Goal: Task Accomplishment & Management: Use online tool/utility

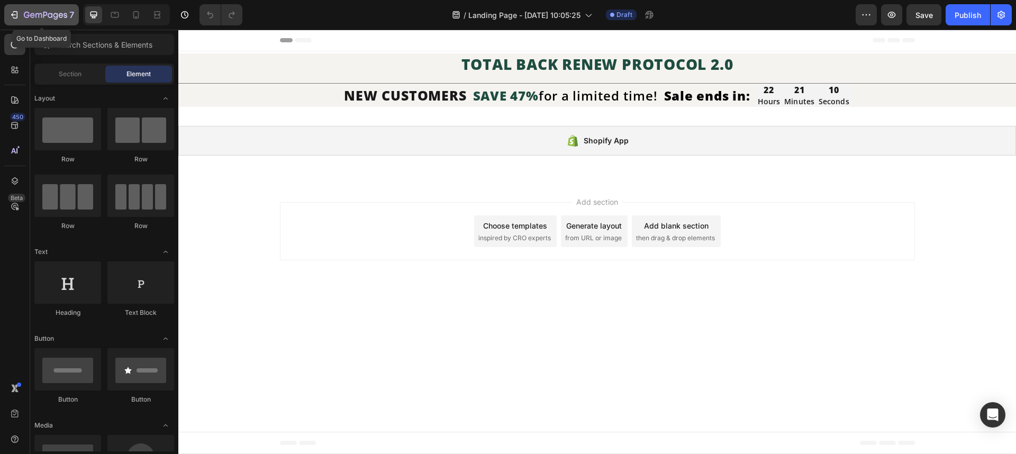
click at [25, 8] on div "7" at bounding box center [49, 14] width 50 height 13
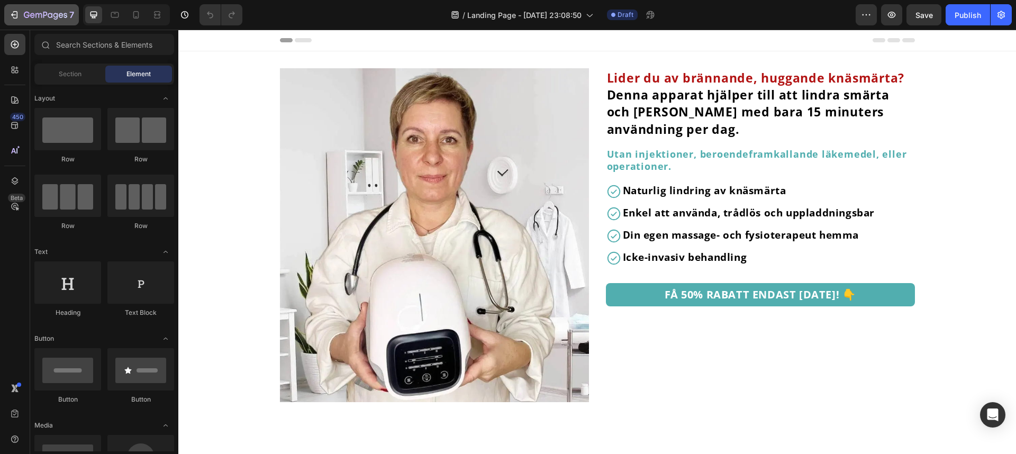
drag, startPoint x: 0, startPoint y: 0, endPoint x: 16, endPoint y: 17, distance: 23.2
click at [16, 17] on icon "button" at bounding box center [14, 15] width 11 height 11
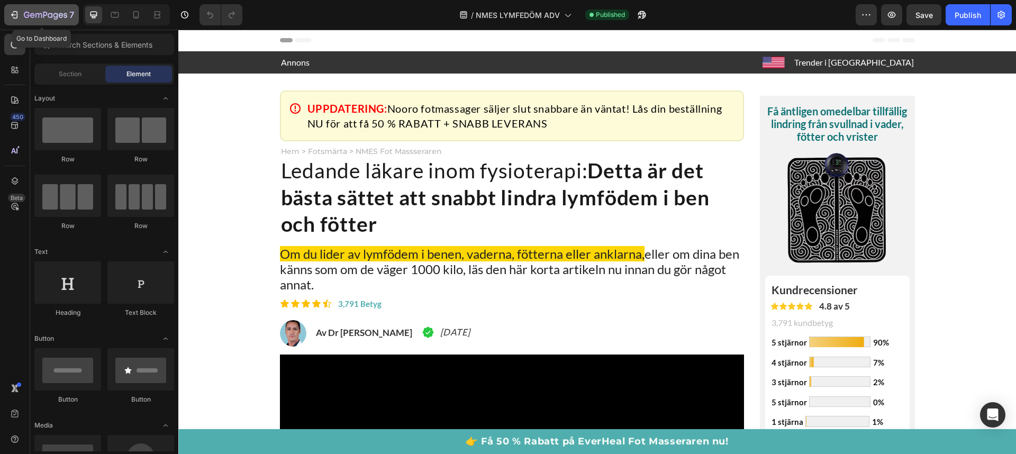
click at [12, 15] on icon "button" at bounding box center [13, 14] width 5 height 3
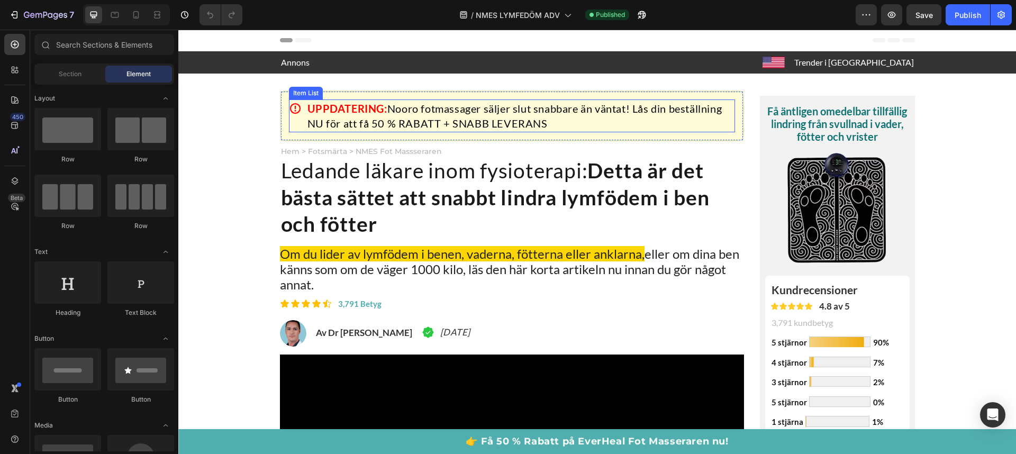
click at [458, 116] on span "Nooro fotmassager säljer slut snabbare än väntat! Lås din beställning NU för at…" at bounding box center [514, 116] width 415 height 28
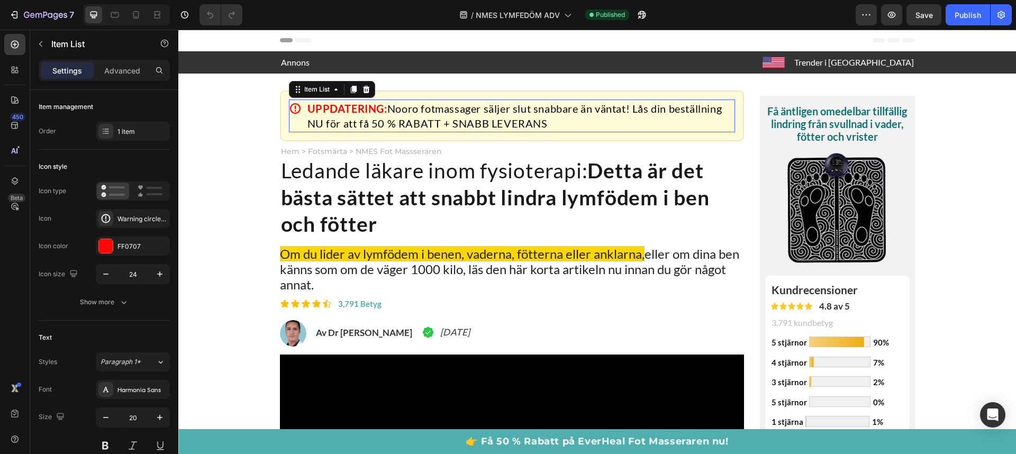
click at [458, 116] on span "Nooro fotmassager säljer slut snabbare än väntat! Lås din beställning NU för at…" at bounding box center [514, 116] width 415 height 28
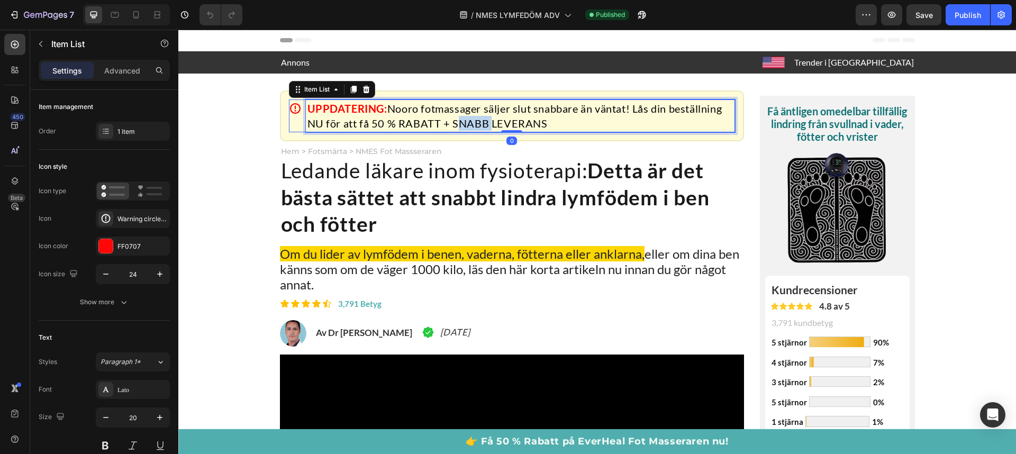
click at [458, 116] on span "Nooro fotmassager säljer slut snabbare än väntat! Lås din beställning NU för at…" at bounding box center [514, 116] width 415 height 28
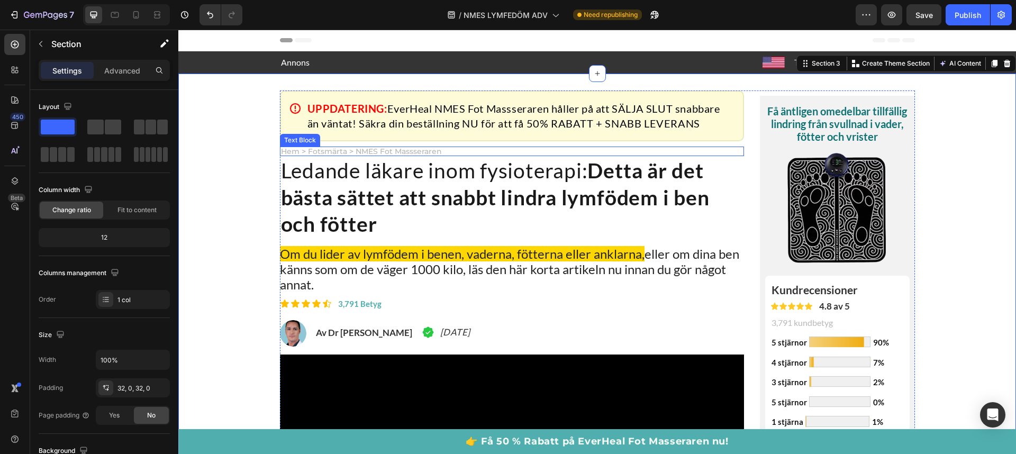
click at [323, 148] on p "Hem > Fotsmärta > NMES Fot Massseraren" at bounding box center [512, 151] width 463 height 7
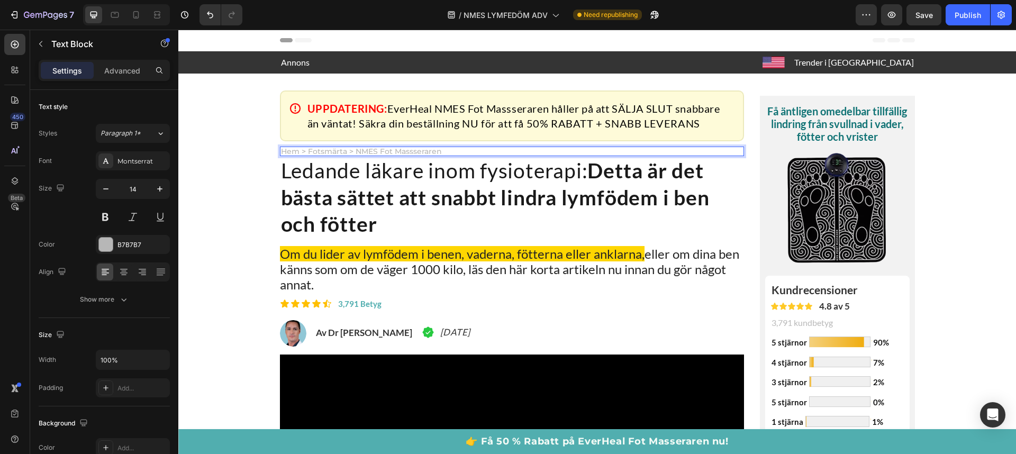
click at [323, 149] on p "Hem > Fotsmärta > NMES Fot Massseraren" at bounding box center [512, 151] width 463 height 7
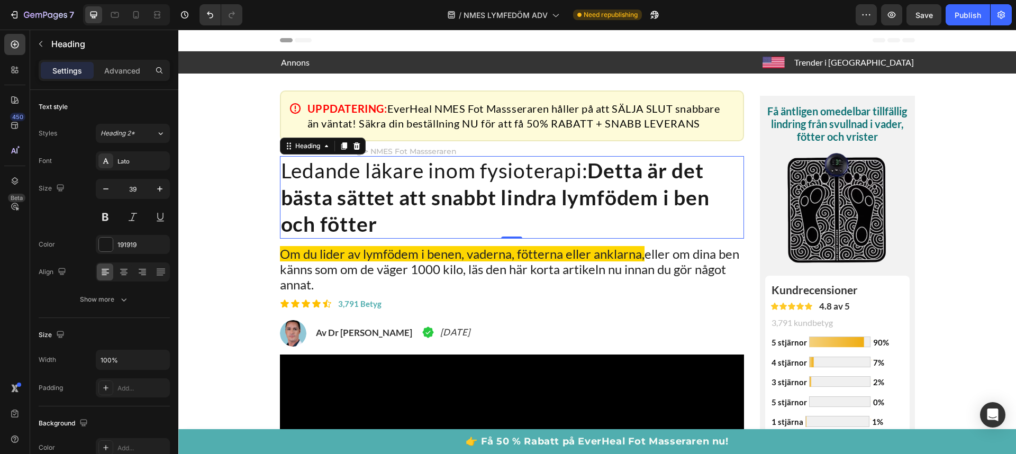
click at [434, 200] on strong "Detta är det bästa sättet att snabbt lindra lymfödem i ben och fötter" at bounding box center [495, 197] width 429 height 78
click at [530, 10] on span "NMES LYMFEDÖM ADV" at bounding box center [506, 15] width 84 height 11
click at [998, 14] on icon "button" at bounding box center [1001, 15] width 7 height 8
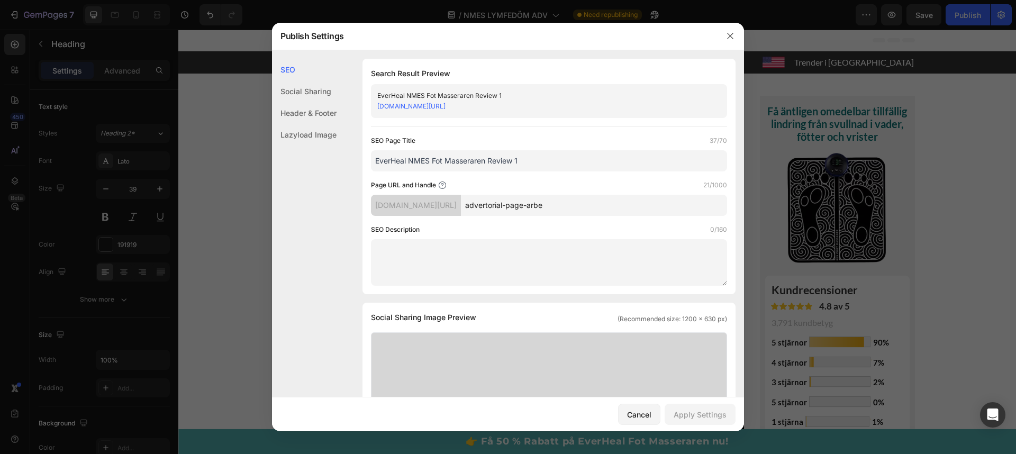
drag, startPoint x: 591, startPoint y: 207, endPoint x: 507, endPoint y: 201, distance: 83.9
click at [507, 201] on input "advertorial-page-arbe" at bounding box center [594, 205] width 266 height 21
type input "adv-6"
click at [594, 194] on div "Page URL and Handle 5/1000 a33954-3.myshopify.com/pages/ adv-6" at bounding box center [549, 198] width 356 height 36
click at [545, 162] on input "EverHeal NMES Fot Masseraren Review 1" at bounding box center [549, 160] width 356 height 21
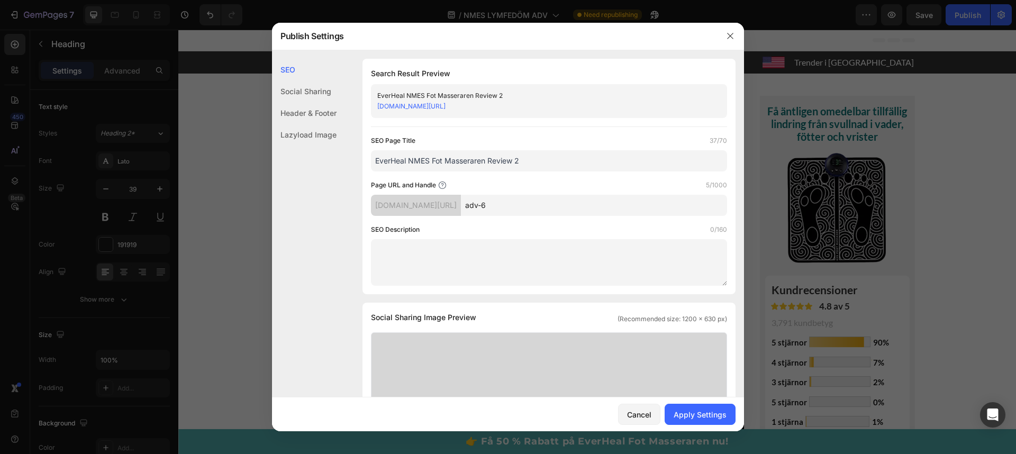
type input "EverHeal NMES Fot Masseraren Review 2"
click at [536, 228] on div "SEO Description 0/160" at bounding box center [549, 229] width 356 height 11
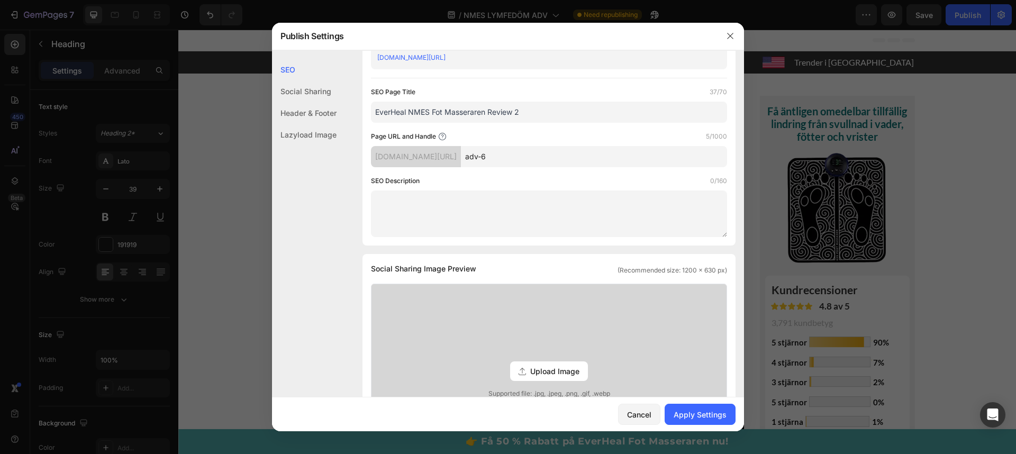
scroll to position [74, 0]
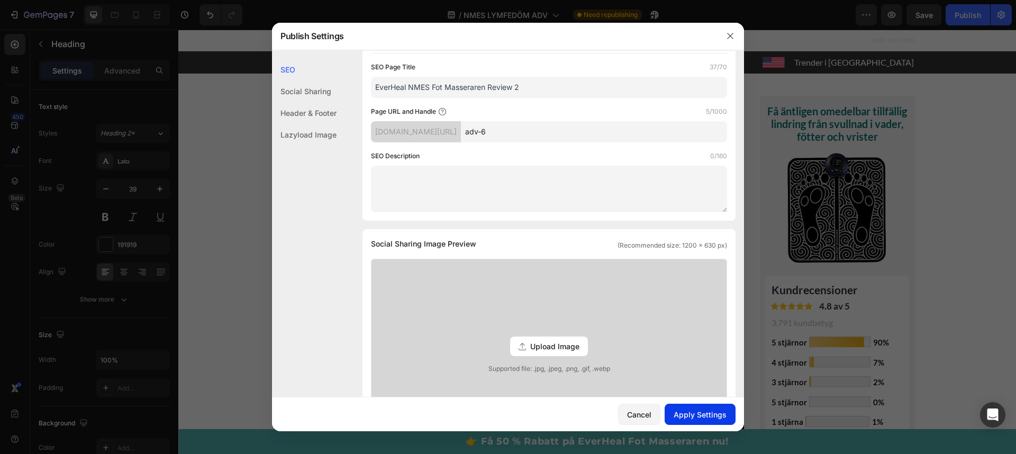
click at [710, 414] on div "Apply Settings" at bounding box center [700, 414] width 53 height 11
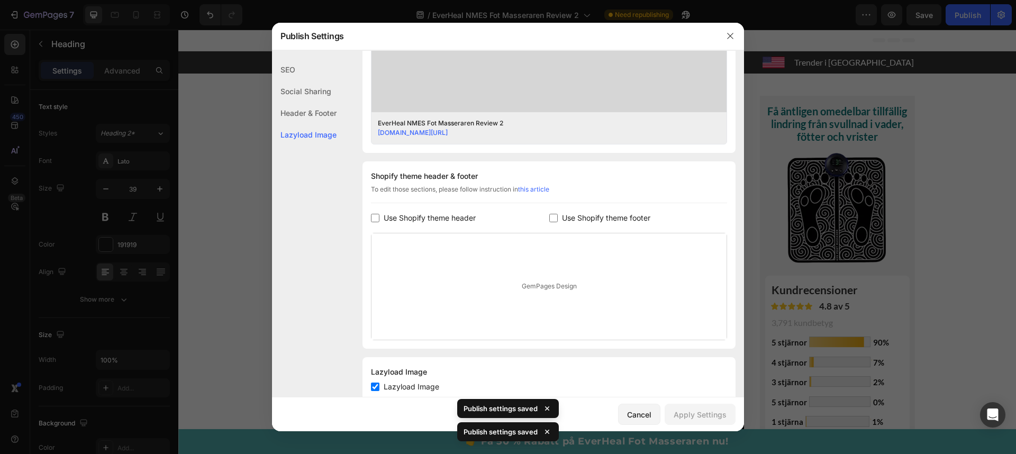
scroll to position [425, 0]
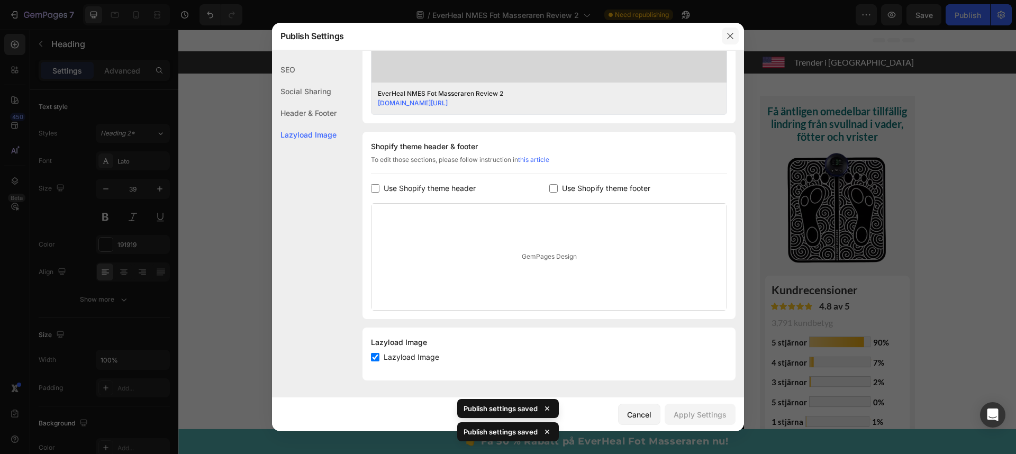
click at [728, 34] on icon "button" at bounding box center [730, 36] width 6 height 6
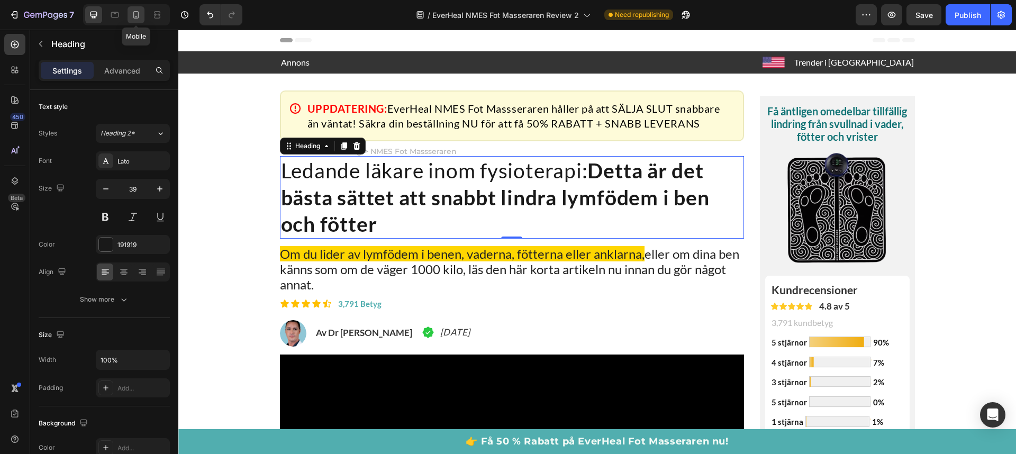
click at [138, 18] on icon at bounding box center [136, 14] width 6 height 7
type input "26"
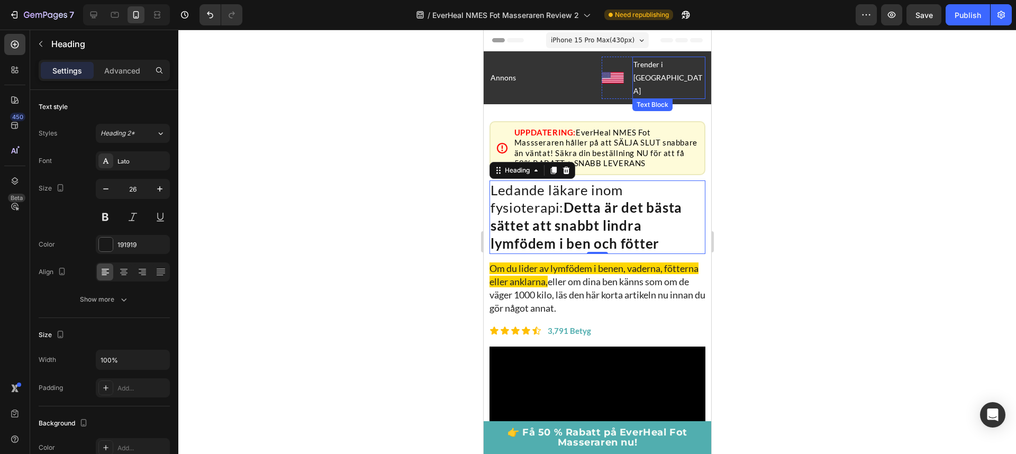
click at [680, 66] on p "Trender i US" at bounding box center [668, 78] width 71 height 40
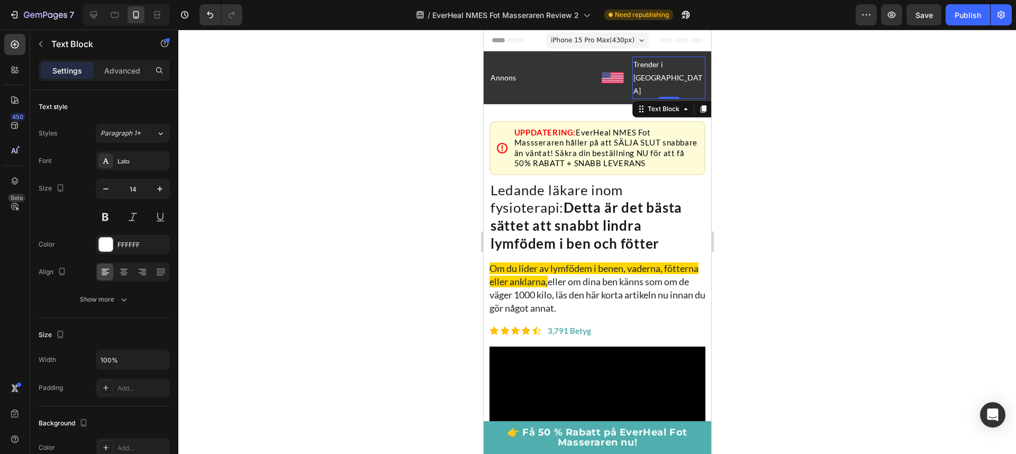
click at [680, 66] on p "Trender i US" at bounding box center [668, 78] width 71 height 40
click at [801, 80] on div at bounding box center [597, 242] width 838 height 424
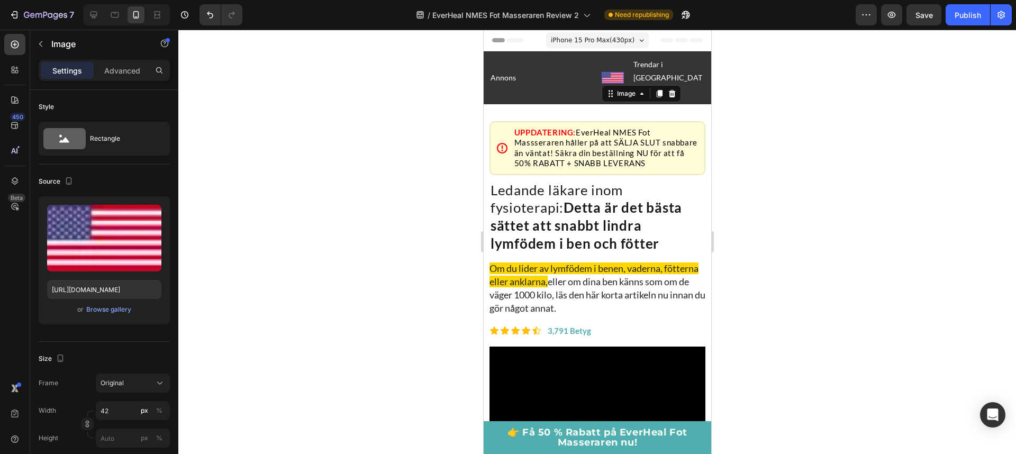
click at [623, 72] on img at bounding box center [612, 78] width 22 height 12
click at [826, 85] on div at bounding box center [597, 242] width 838 height 424
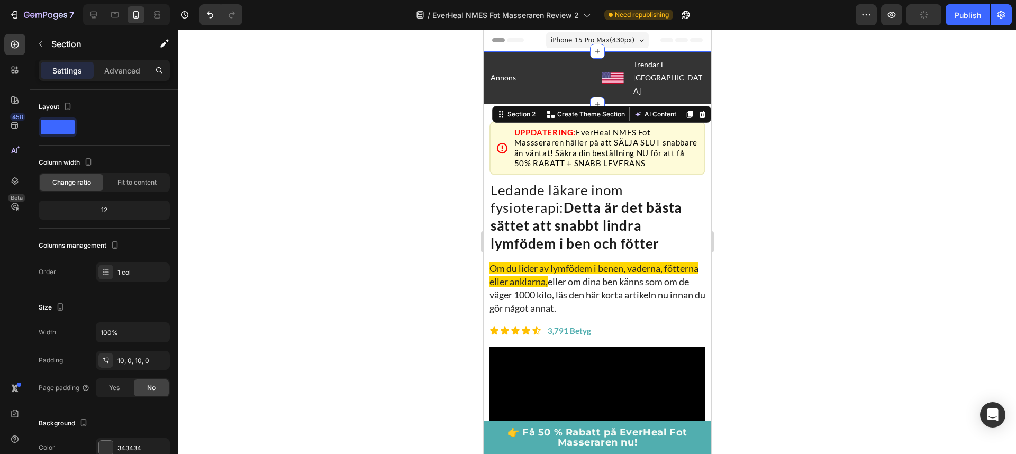
click at [576, 75] on div "Annons Text Block Image Trendar i Sverige Text Block Row Row Section 2 Create T…" at bounding box center [597, 77] width 228 height 53
click at [699, 110] on icon at bounding box center [702, 113] width 7 height 7
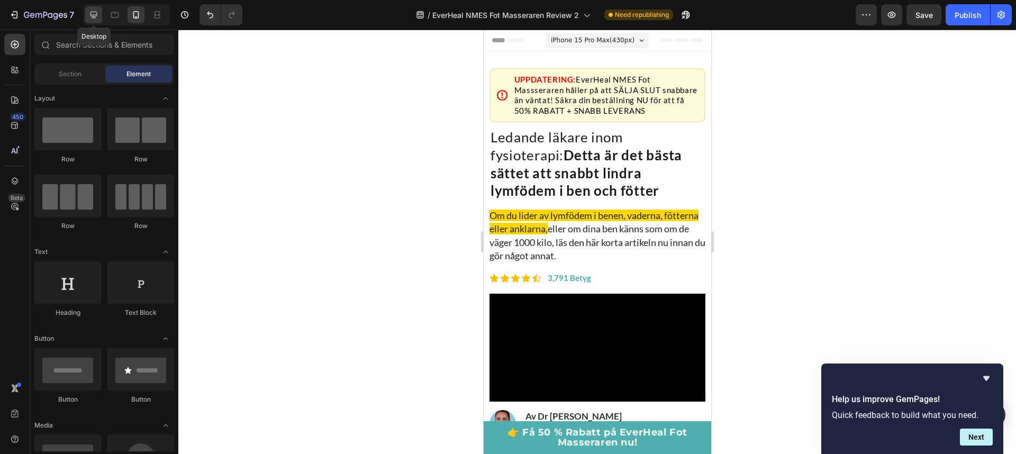
click at [92, 16] on icon at bounding box center [93, 15] width 11 height 11
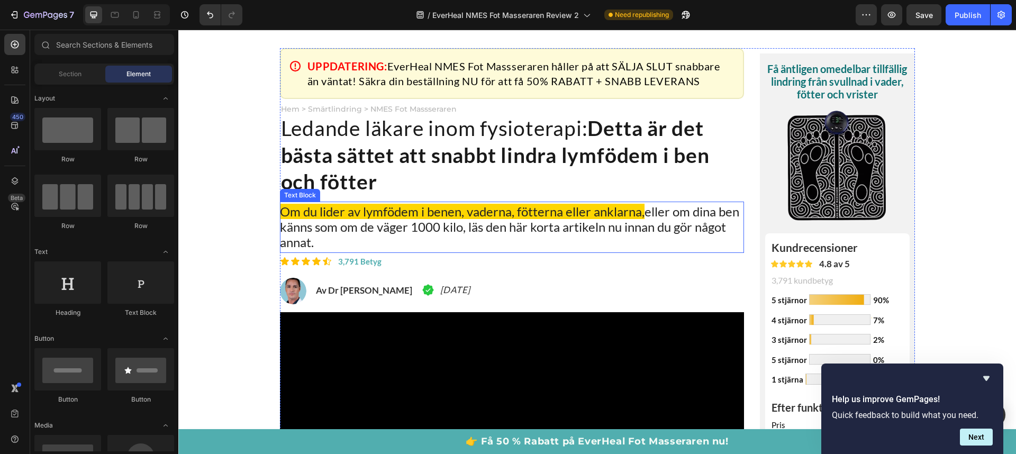
scroll to position [43, 0]
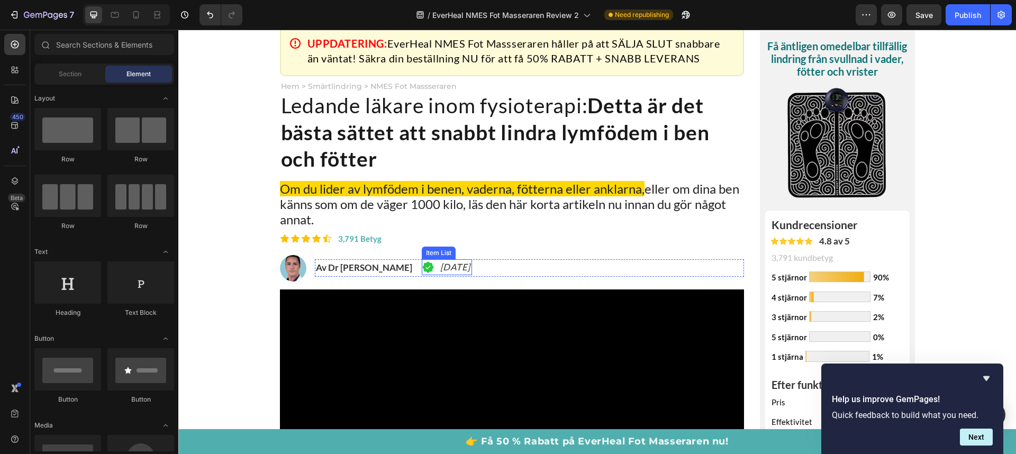
click at [471, 263] on p "[DATE]" at bounding box center [455, 267] width 31 height 13
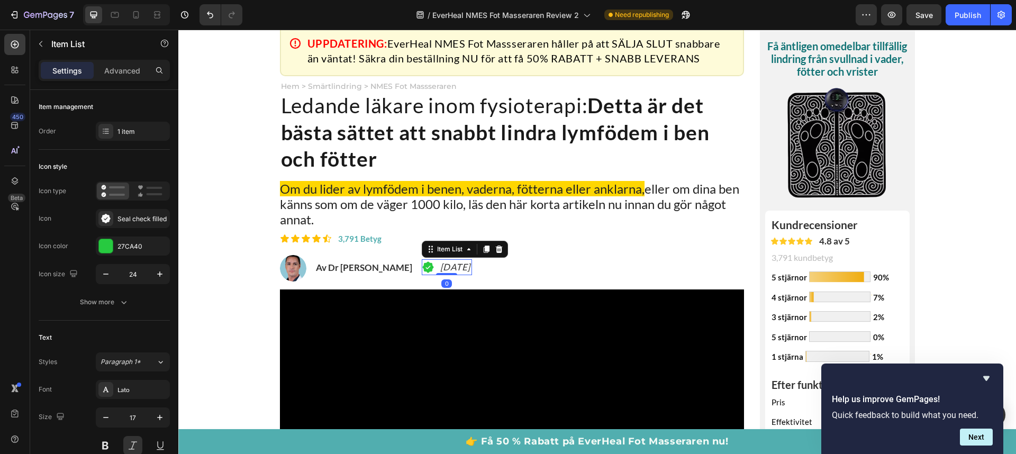
click at [471, 265] on p "[DATE]" at bounding box center [455, 267] width 31 height 13
click at [471, 264] on p "[DATE]" at bounding box center [455, 267] width 31 height 13
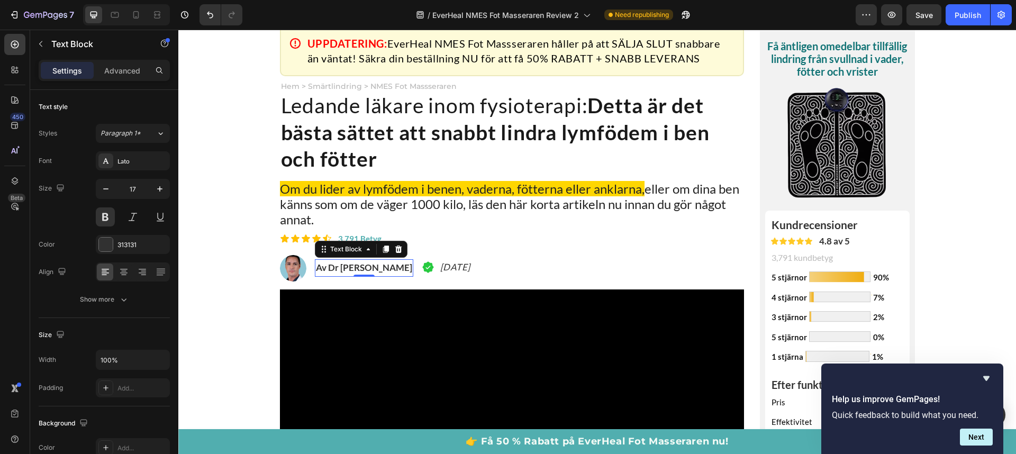
click at [330, 268] on span "Av Dr [PERSON_NAME]" at bounding box center [364, 267] width 96 height 11
click at [359, 269] on span "Av Dr [PERSON_NAME]" at bounding box center [364, 267] width 96 height 11
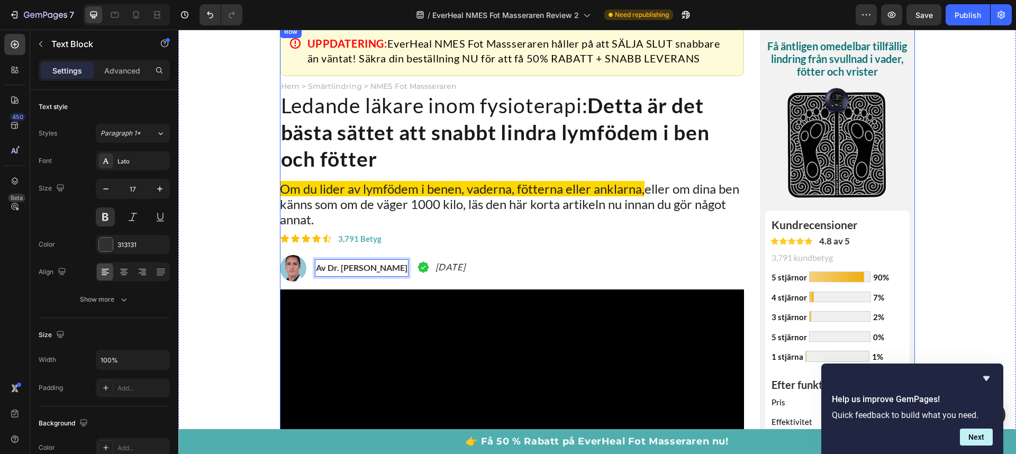
click at [625, 243] on div "Icon Icon Icon Icon Icon Icon List 3,791 Betyg Text Block Row" at bounding box center [512, 238] width 465 height 17
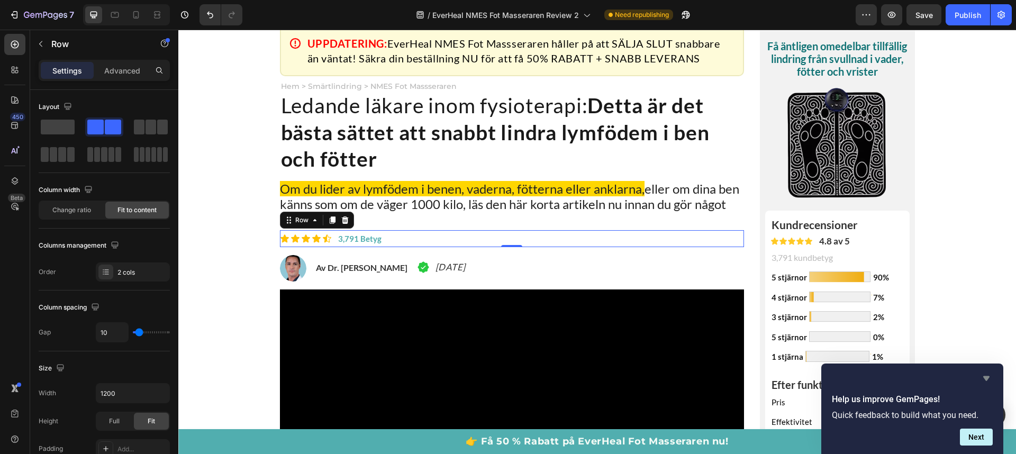
click at [988, 375] on icon "Hide survey" at bounding box center [986, 378] width 13 height 13
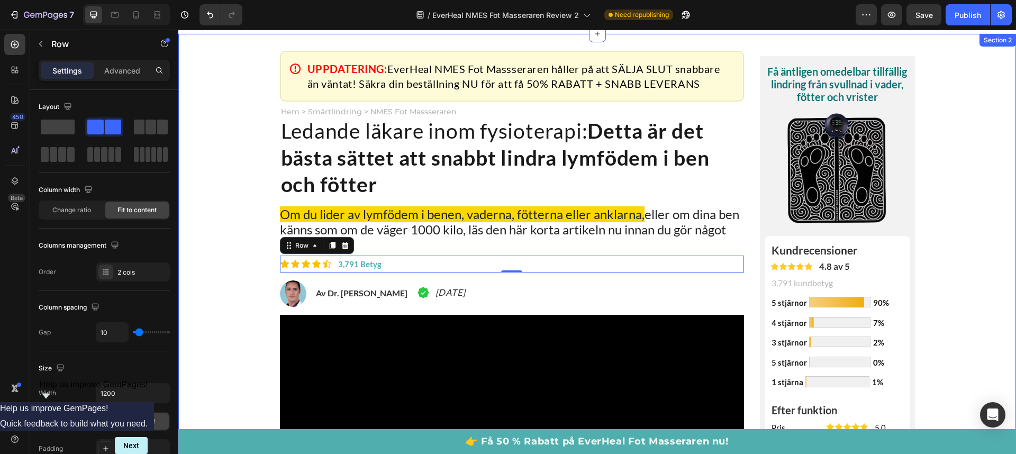
scroll to position [0, 0]
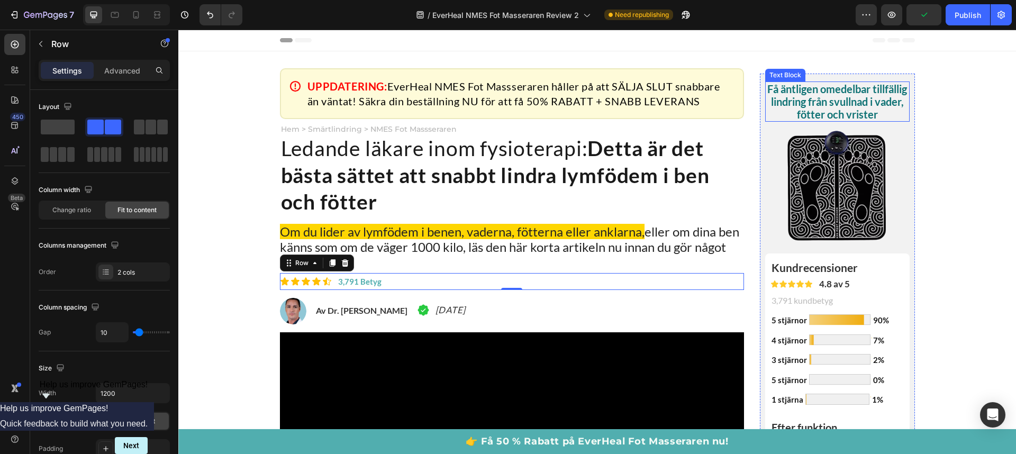
click at [846, 108] on p "Få äntligen omedelbar tillfällig lindring från svullnad i vader, fötter och vri…" at bounding box center [837, 102] width 142 height 38
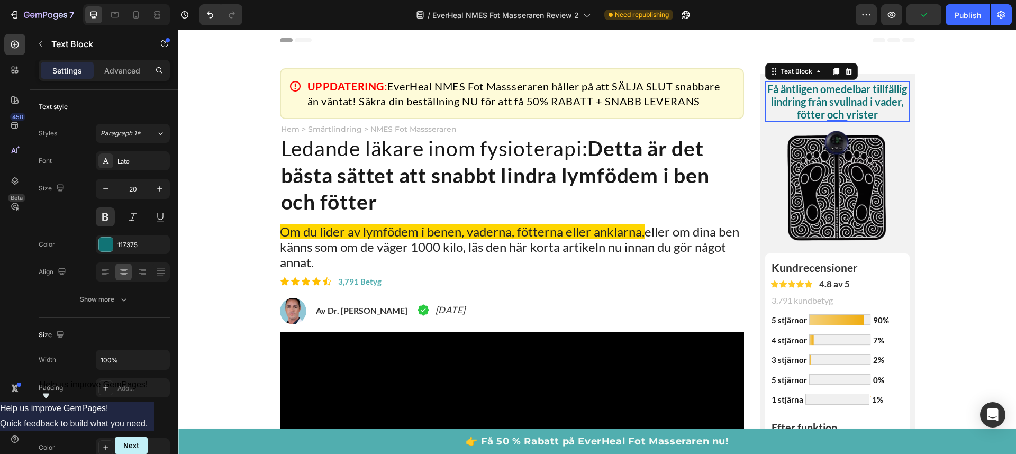
click at [846, 108] on p "Få äntligen omedelbar tillfällig lindring från svullnad i vader, fötter och vri…" at bounding box center [837, 102] width 142 height 38
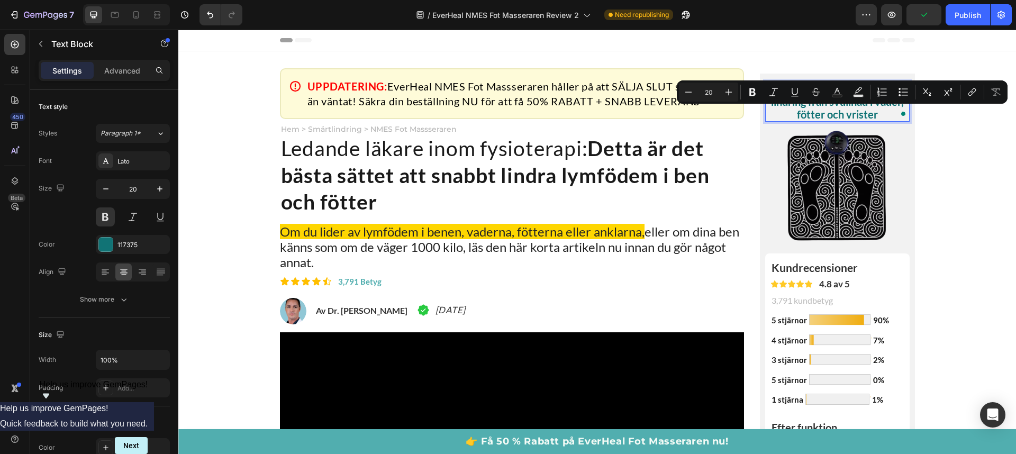
click at [875, 118] on p "Få äntligen omedelbar tillfällig lindring från svullnad i vader, fötter och vri…" at bounding box center [837, 102] width 142 height 38
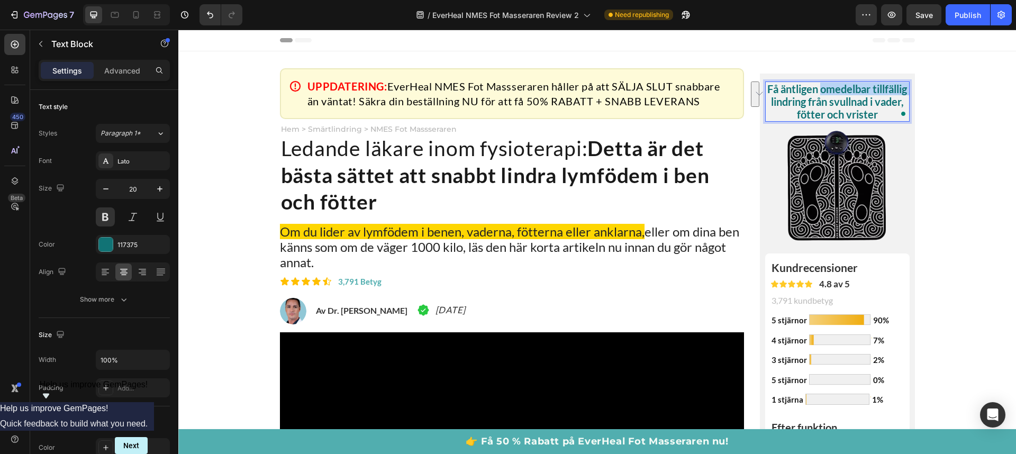
drag, startPoint x: 836, startPoint y: 91, endPoint x: 802, endPoint y: 106, distance: 36.9
click at [802, 106] on p "Få äntligen omedelbar tillfällig lindring från svullnad i vader, fötter och vri…" at bounding box center [837, 102] width 142 height 38
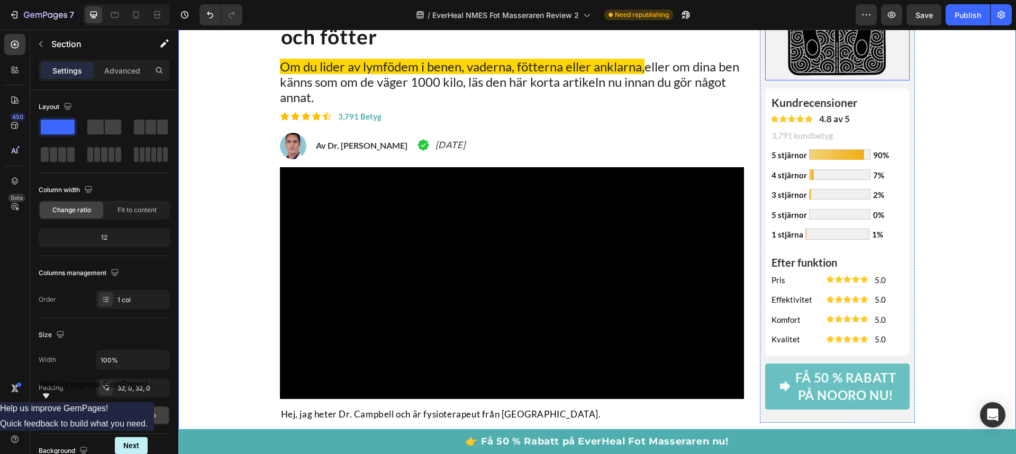
scroll to position [261, 0]
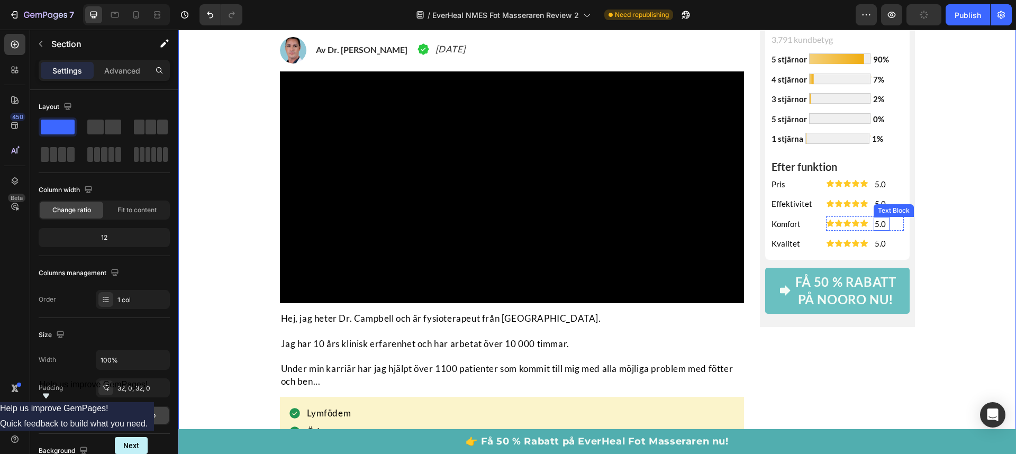
click at [875, 224] on p "5.0" at bounding box center [880, 224] width 11 height 12
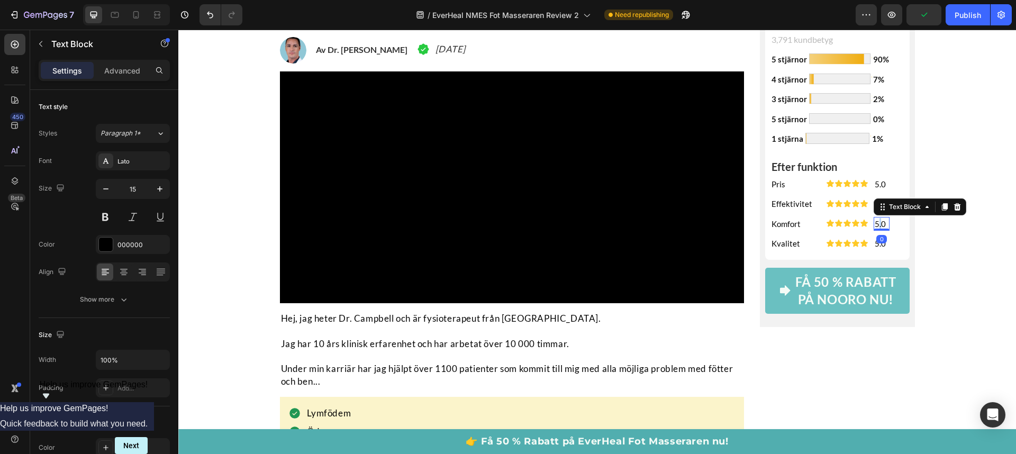
click at [876, 224] on p "5.0" at bounding box center [880, 224] width 11 height 12
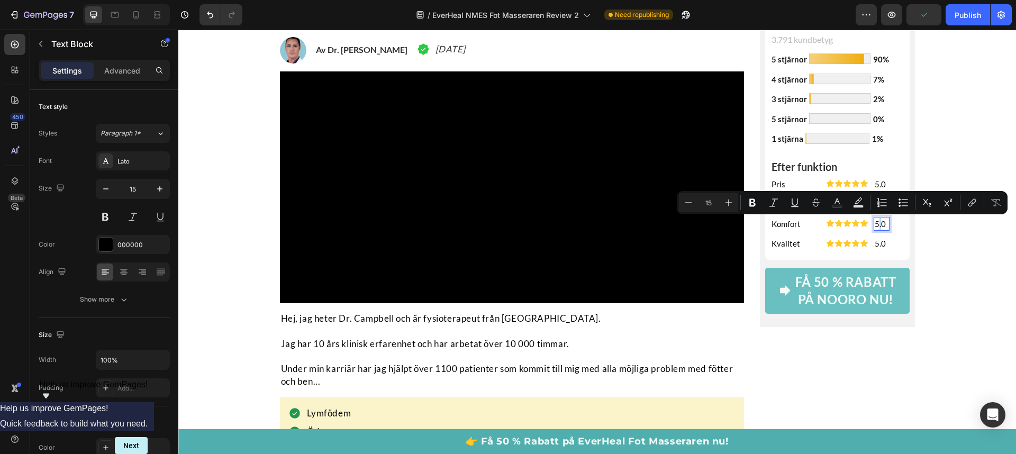
click at [876, 223] on p "5.0" at bounding box center [880, 224] width 11 height 12
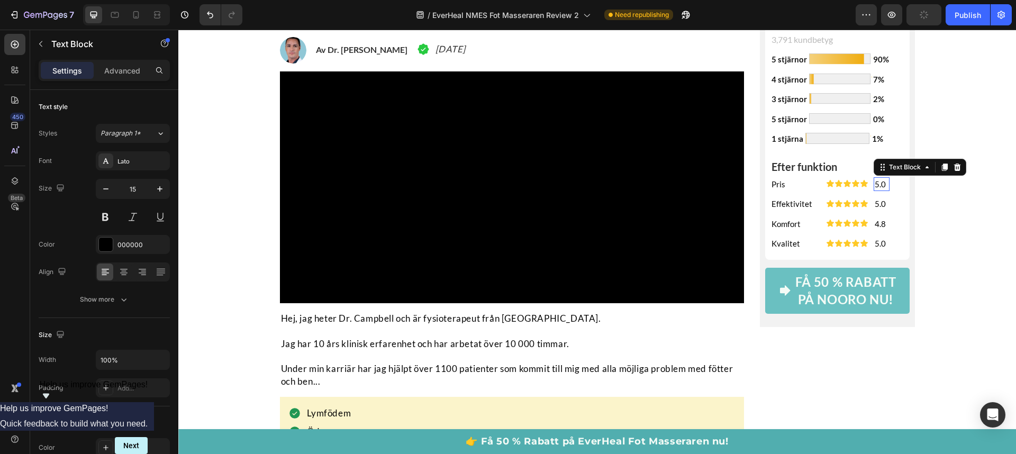
click at [878, 179] on p "5.0" at bounding box center [880, 184] width 11 height 12
click at [878, 182] on p "5.0" at bounding box center [880, 184] width 11 height 12
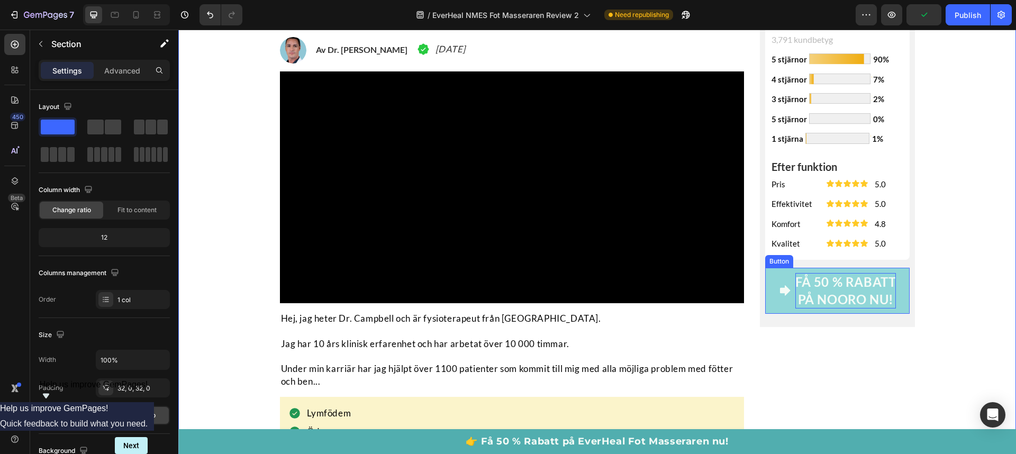
click at [852, 292] on p "FÅ 50 % RABATT PÅ NOORO NU!" at bounding box center [845, 290] width 101 height 35
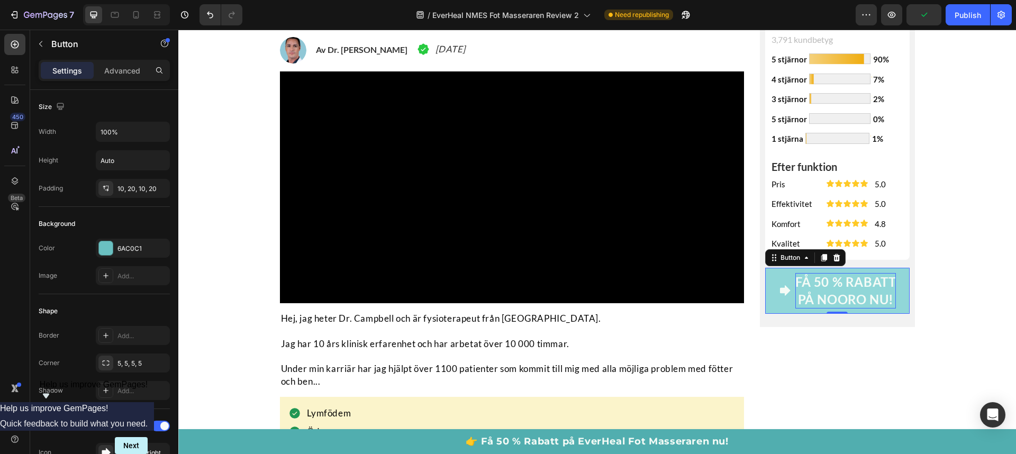
click at [852, 292] on p "FÅ 50 % RABATT PÅ NOORO NU!" at bounding box center [845, 290] width 101 height 35
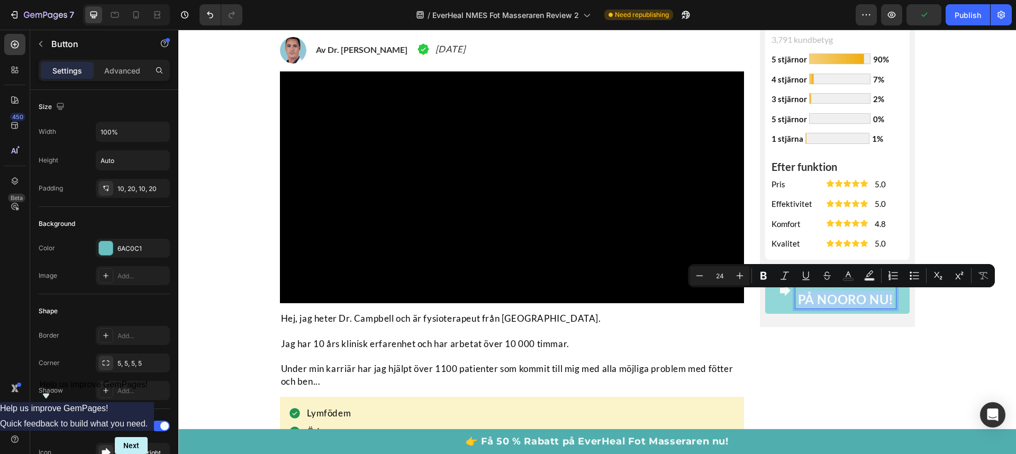
click at [846, 297] on p "FÅ 50 % RABATT PÅ NOORO NU!" at bounding box center [845, 290] width 101 height 35
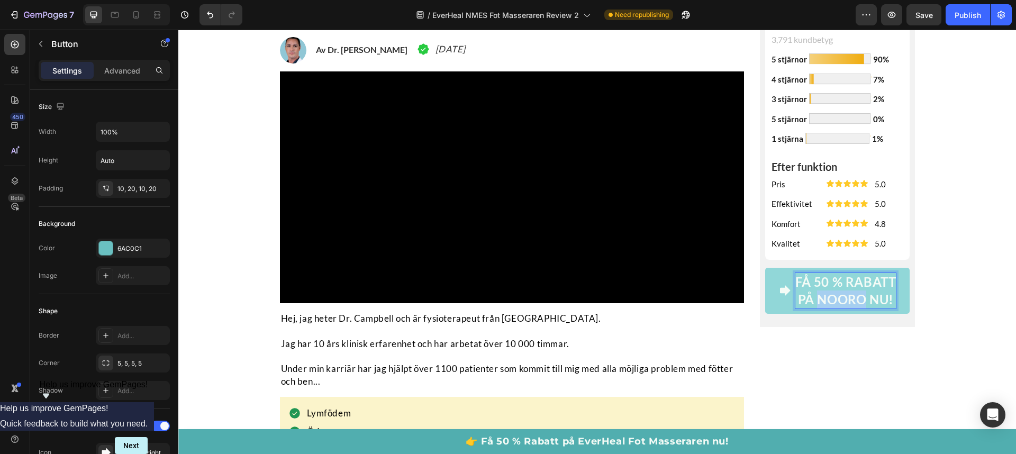
click at [846, 297] on p "FÅ 50 % RABATT PÅ NOORO NU!" at bounding box center [845, 290] width 101 height 35
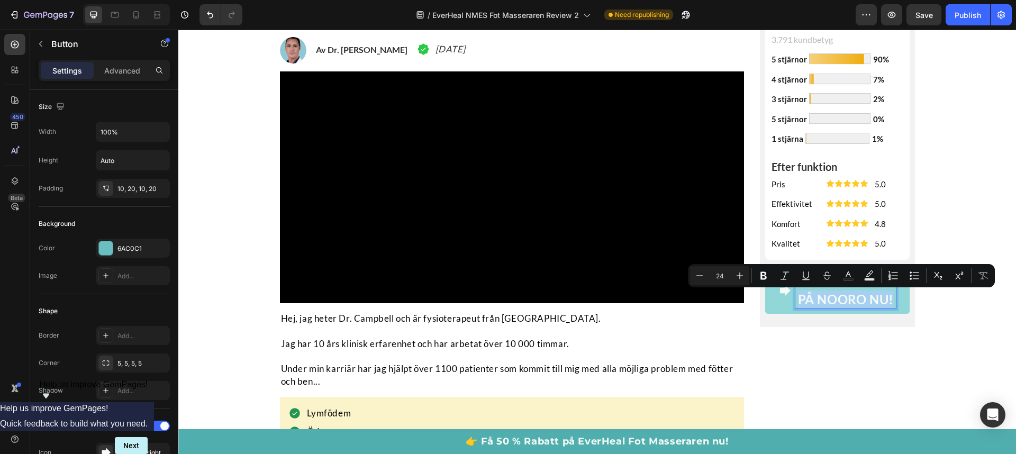
click at [846, 297] on p "FÅ 50 % RABATT PÅ NOORO NU!" at bounding box center [845, 290] width 101 height 35
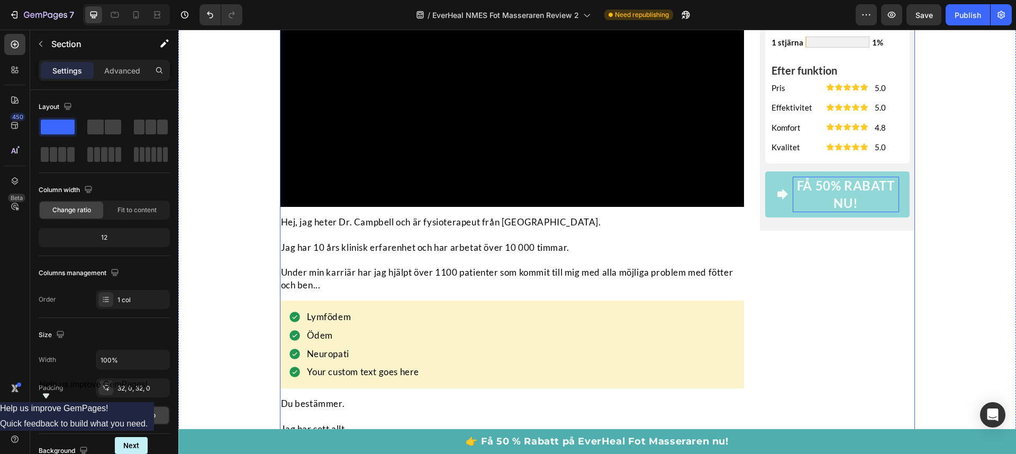
scroll to position [403, 0]
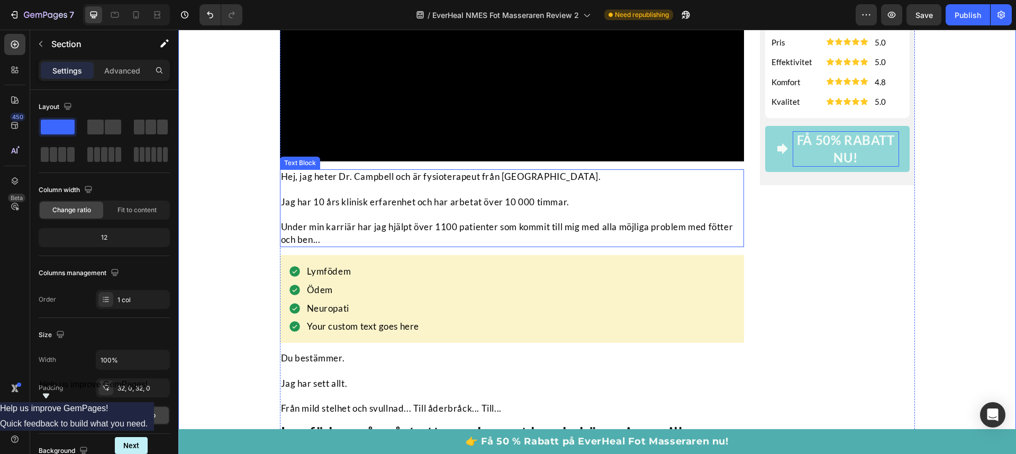
click at [406, 209] on p "Jag har 10 års klinisk erfarenhet och har arbetat över 10 000 timmar." at bounding box center [512, 202] width 463 height 13
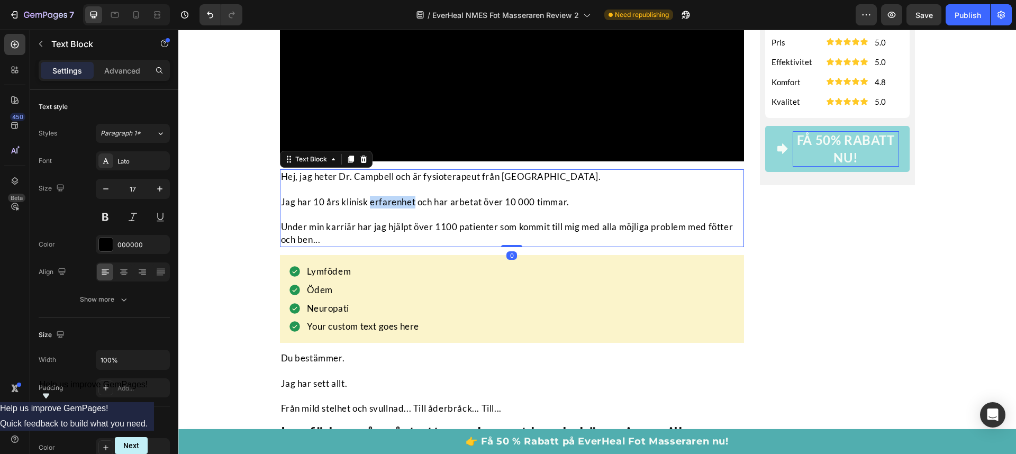
click at [406, 209] on p "Jag har 10 års klinisk erfarenhet och har arbetat över 10 000 timmar." at bounding box center [512, 202] width 463 height 13
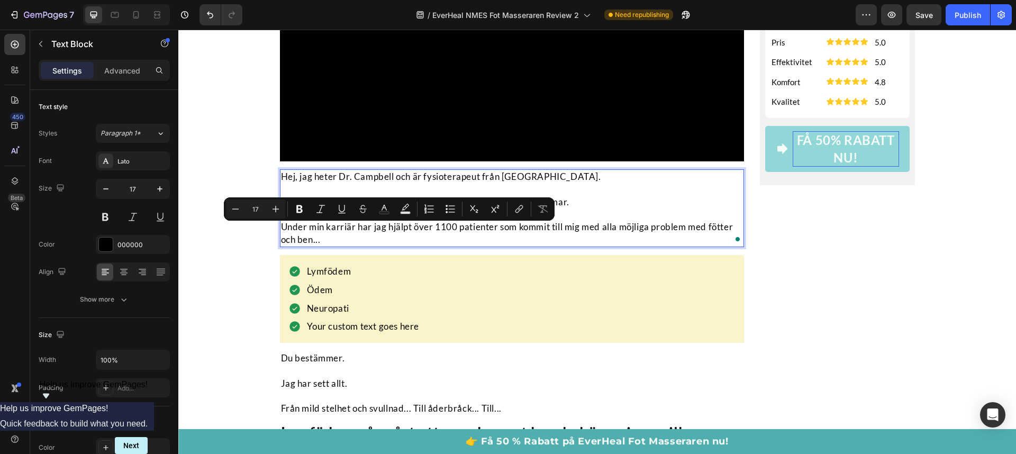
click at [403, 221] on p "To enrich screen reader interactions, please activate Accessibility in Grammarl…" at bounding box center [512, 215] width 463 height 13
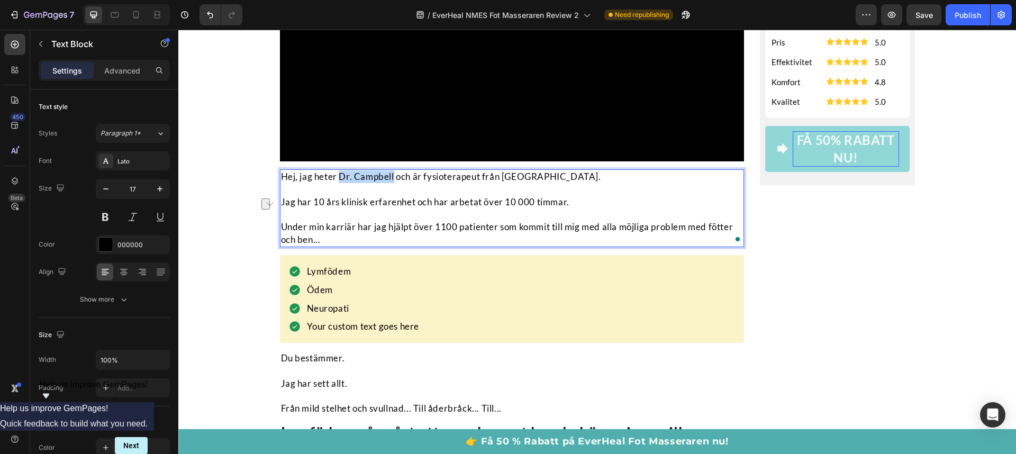
drag, startPoint x: 336, startPoint y: 206, endPoint x: 391, endPoint y: 207, distance: 54.5
click at [391, 183] on p "Hej, jag heter Dr. Campbell och är fysioterapeut från Chicago." at bounding box center [512, 176] width 463 height 13
click at [391, 221] on p "Rich Text Editor. Editing area: main" at bounding box center [512, 215] width 463 height 13
click at [209, 16] on icon "Undo/Redo" at bounding box center [210, 15] width 11 height 11
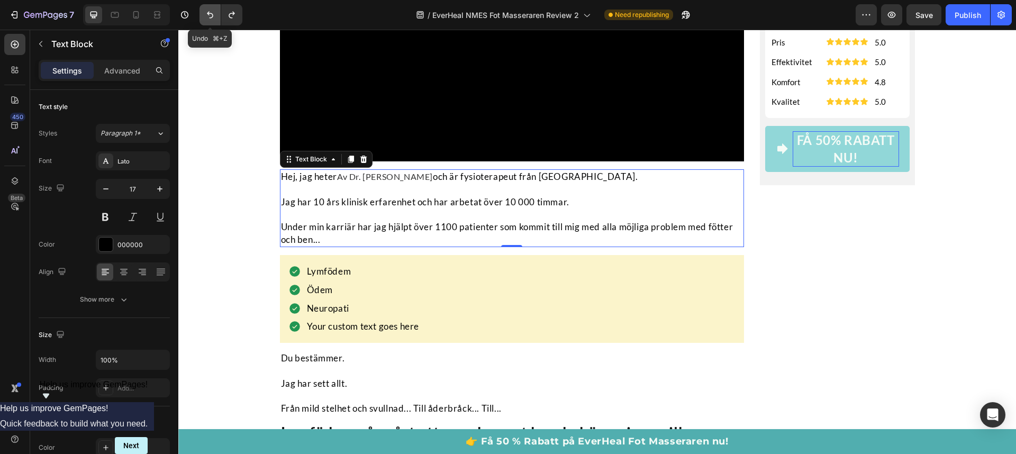
click at [209, 16] on icon "Undo/Redo" at bounding box center [210, 15] width 11 height 11
click at [230, 14] on icon "Undo/Redo" at bounding box center [232, 15] width 6 height 7
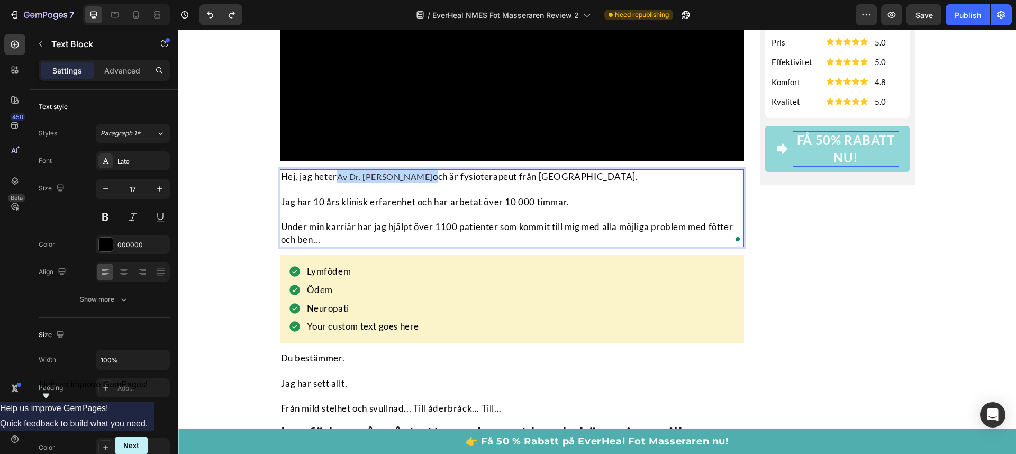
drag, startPoint x: 429, startPoint y: 207, endPoint x: 333, endPoint y: 211, distance: 95.9
click at [333, 183] on p "Hej, jag heter Av Dr. Henrik Bergman och är fysioterapeut från Chicago." at bounding box center [512, 176] width 463 height 13
click at [349, 183] on p "Hej, jag heterAv Dr. Henrik Bergman och är fysioterapeut från Chicago." at bounding box center [512, 176] width 463 height 13
click at [376, 221] on p "To enrich screen reader interactions, please activate Accessibility in Grammarl…" at bounding box center [512, 215] width 463 height 13
click at [447, 183] on p "Hej, jag heter Dr. Henrik Bergman och är fysioterapeut från Chicago." at bounding box center [512, 176] width 463 height 13
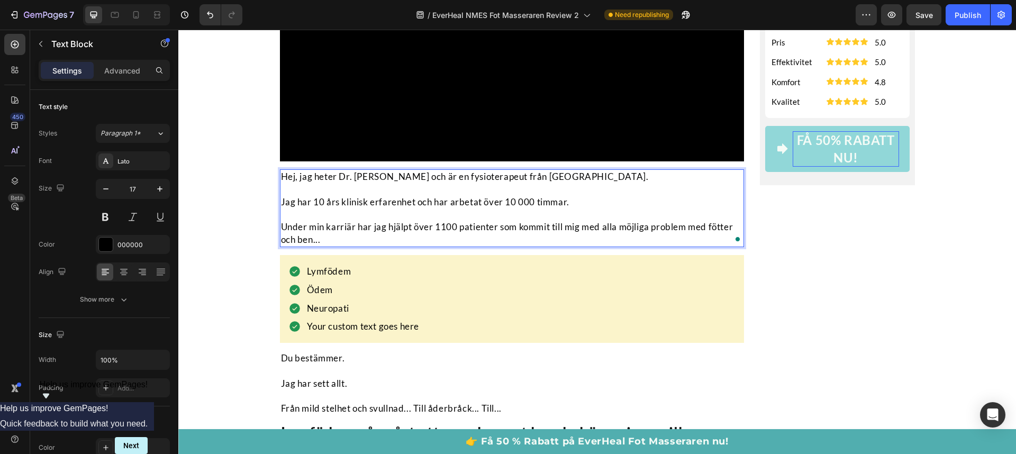
click at [551, 183] on p "Hej, jag heter Dr. Henrik Bergman och är en fysioterapeut från Chicago." at bounding box center [512, 176] width 463 height 13
click at [418, 221] on p "To enrich screen reader interactions, please activate Accessibility in Grammarl…" at bounding box center [512, 215] width 463 height 13
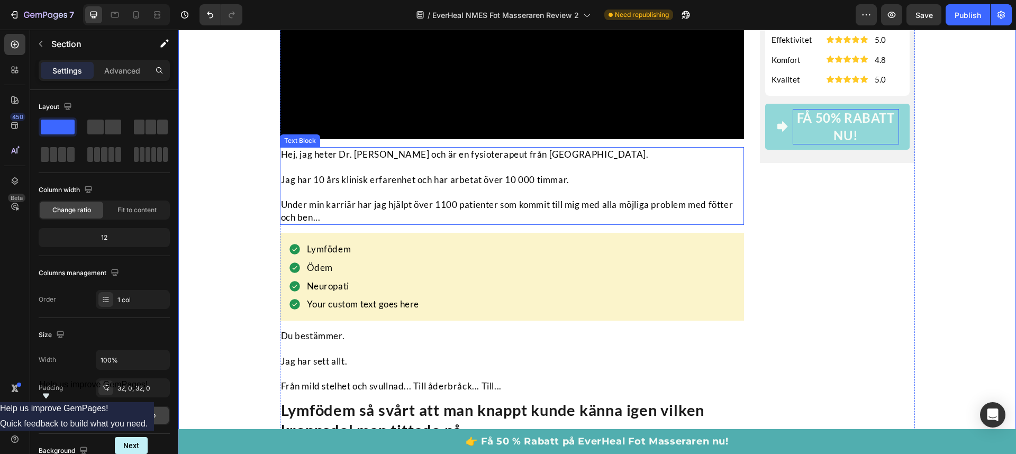
scroll to position [427, 0]
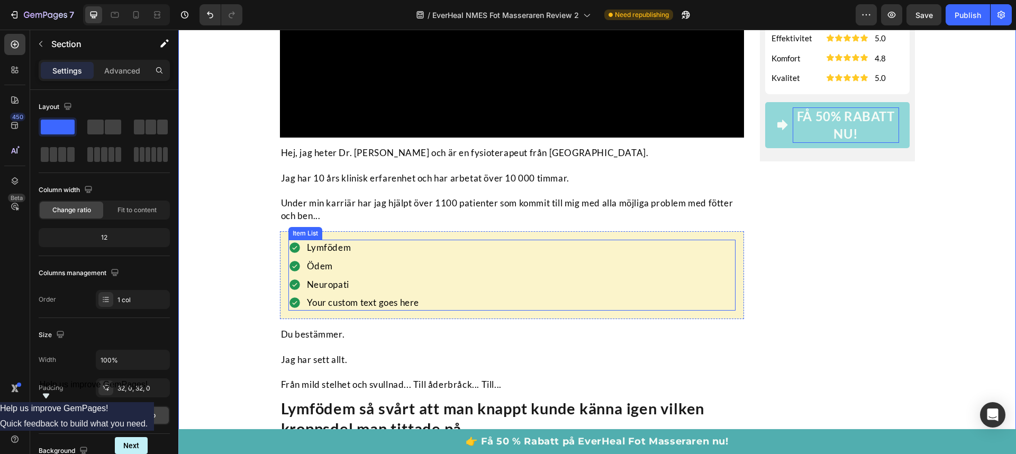
click at [323, 311] on div "Your custom text goes here" at bounding box center [363, 303] width 116 height 16
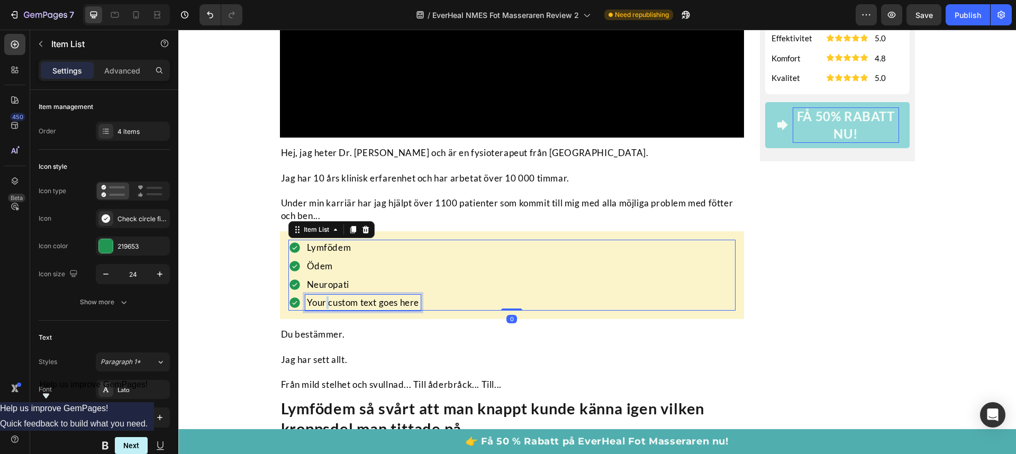
click at [323, 311] on div "Your custom text goes here" at bounding box center [363, 303] width 116 height 16
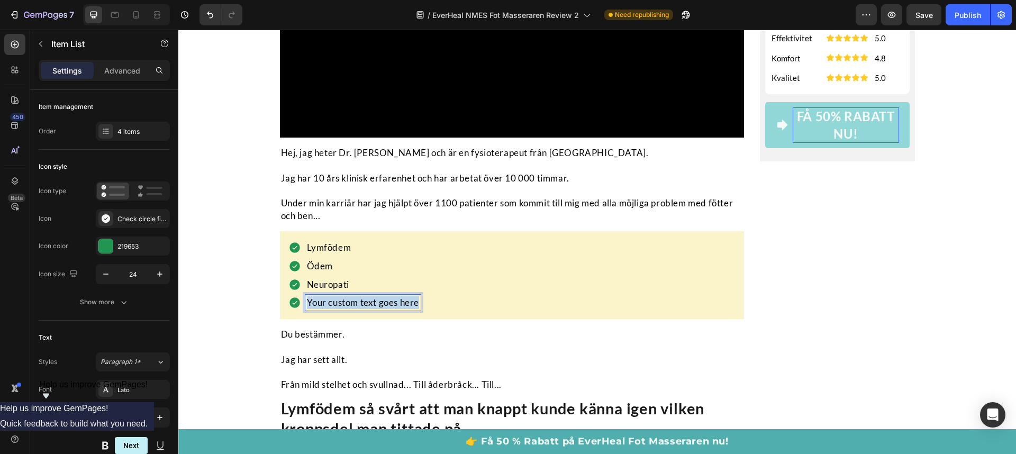
click at [324, 309] on p "Your custom text goes here" at bounding box center [363, 302] width 113 height 13
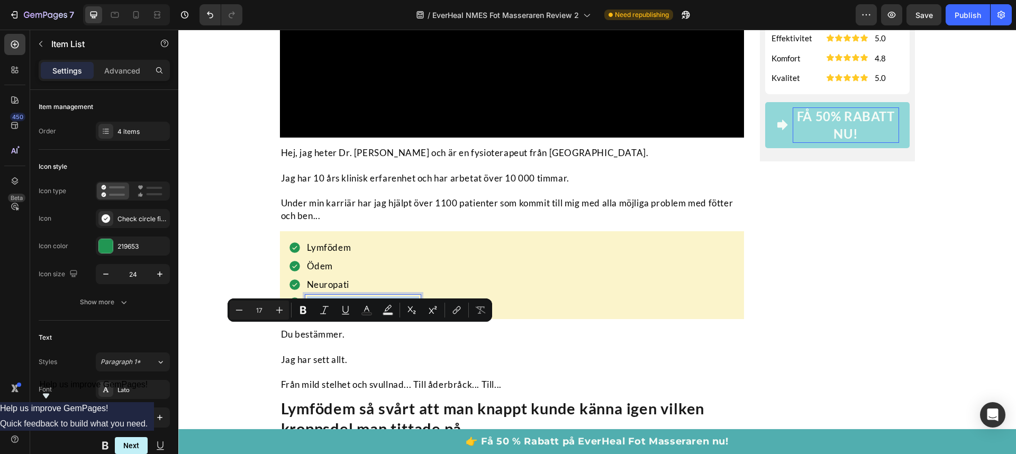
type input "16"
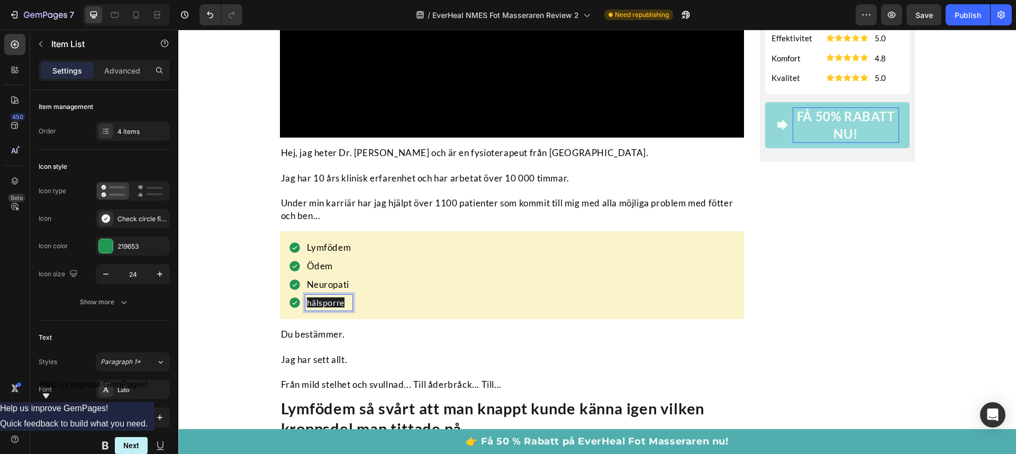
click at [324, 307] on span "hälsporre" at bounding box center [326, 302] width 38 height 10
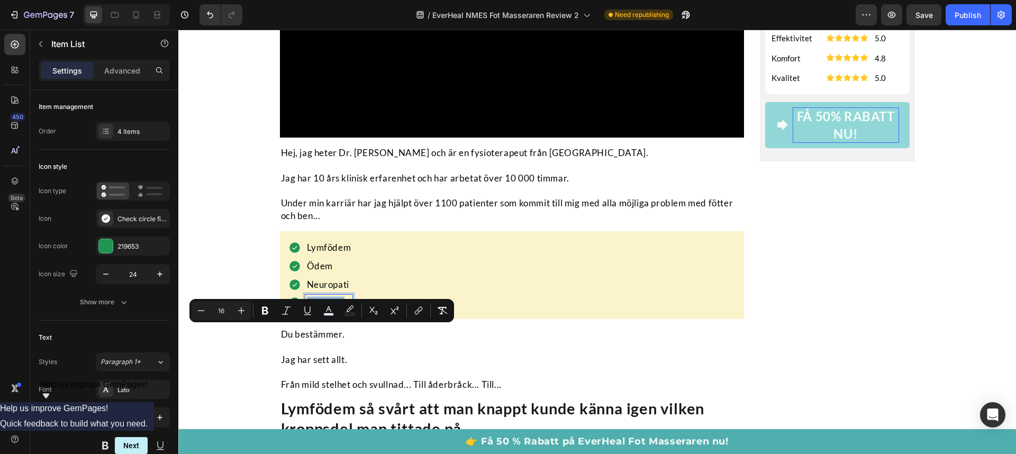
click at [682, 311] on div "Lymfödem Ödem Neuropati hälsporre" at bounding box center [512, 275] width 448 height 71
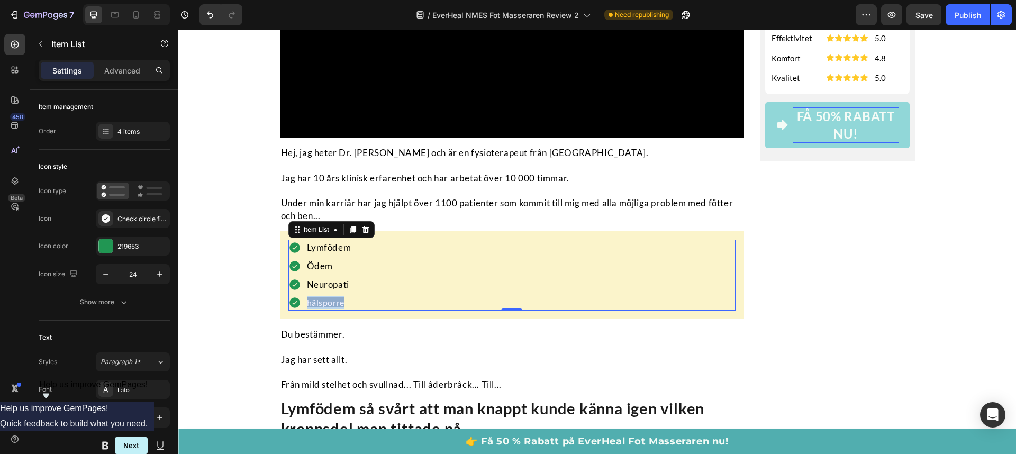
click at [323, 307] on span "hälsporre" at bounding box center [326, 302] width 38 height 10
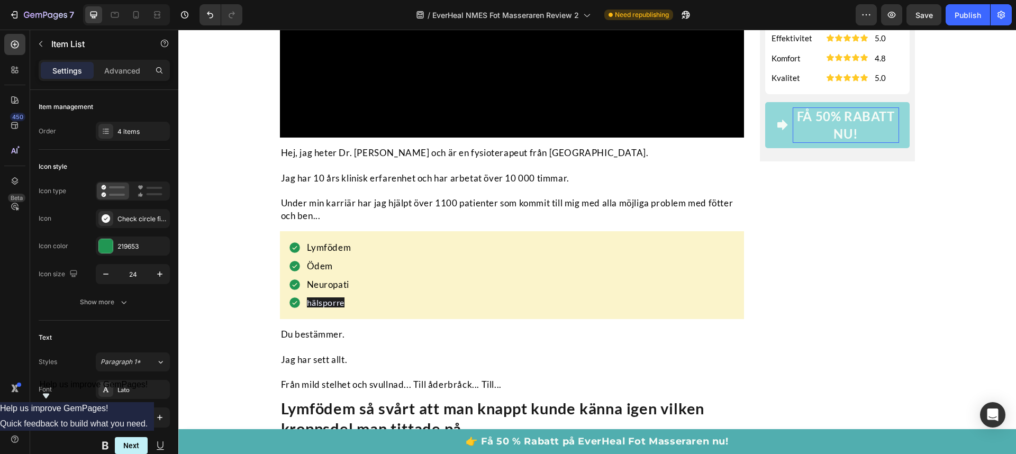
click at [395, 311] on div "Lymfödem Ödem Neuropati hälsporre" at bounding box center [512, 275] width 448 height 71
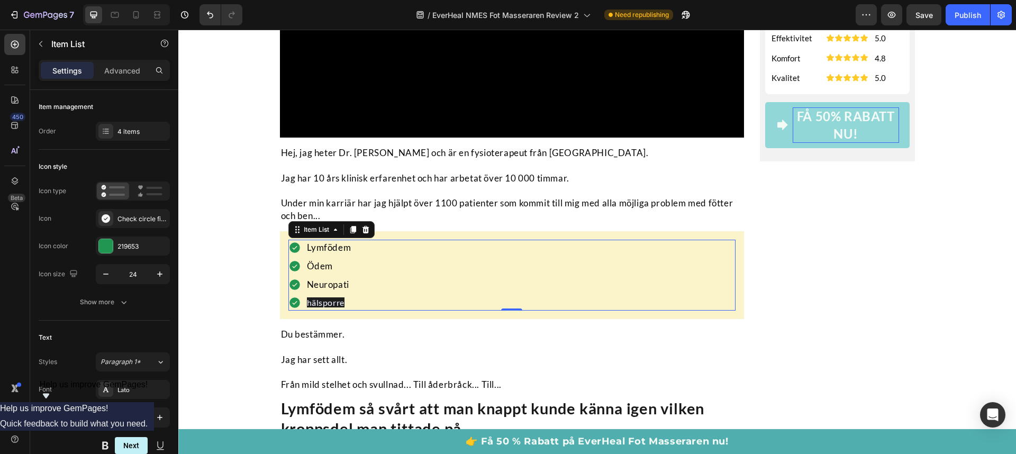
click at [319, 307] on span "hälsporre" at bounding box center [326, 302] width 38 height 10
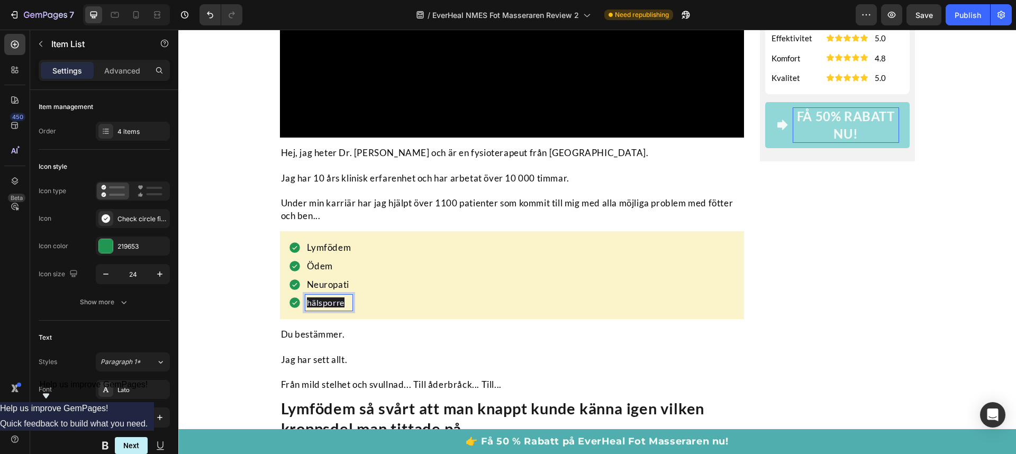
click at [405, 311] on div "Lymfödem Ödem Neuropati hälsporre" at bounding box center [512, 275] width 448 height 71
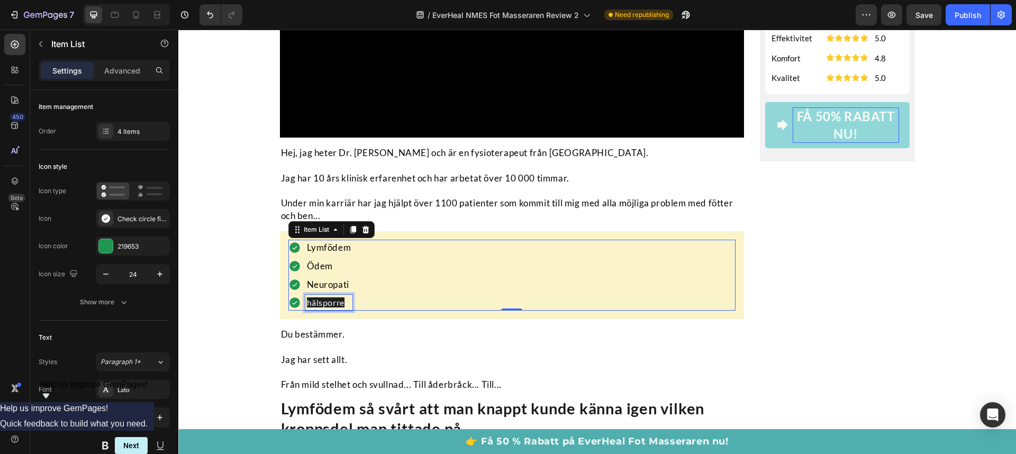
click at [343, 309] on p "hälsporre" at bounding box center [329, 302] width 44 height 13
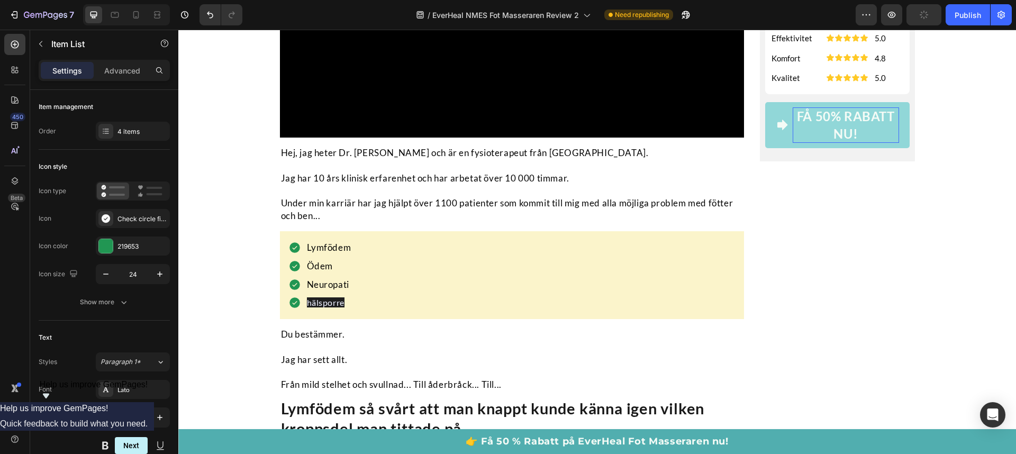
click at [375, 311] on div "Lymfödem Ödem Neuropati hälsporre" at bounding box center [512, 275] width 448 height 71
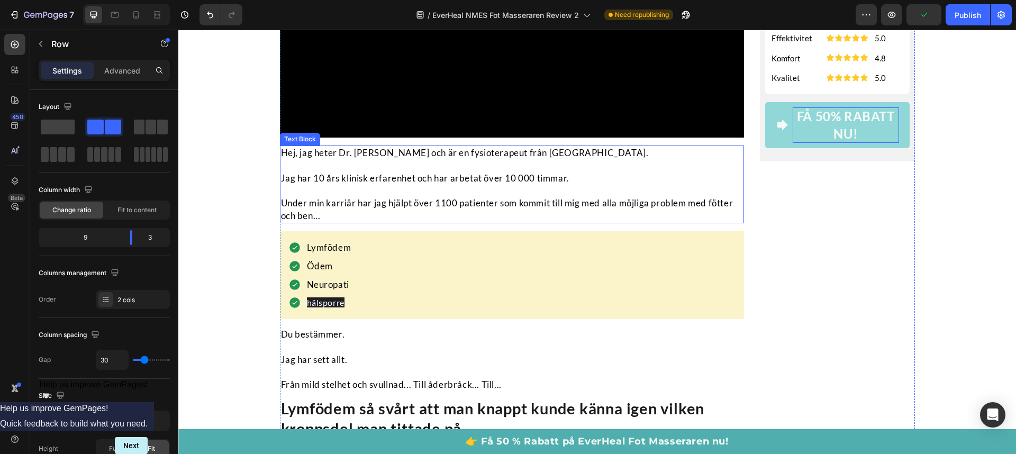
click at [493, 197] on p "To enrich screen reader interactions, please activate Accessibility in Grammarl…" at bounding box center [512, 191] width 463 height 13
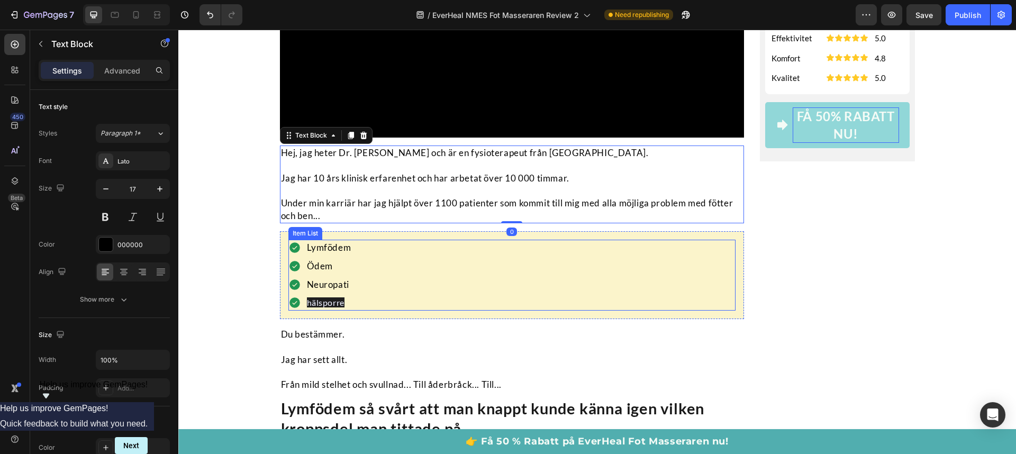
click at [331, 307] on span "hälsporre" at bounding box center [326, 302] width 38 height 10
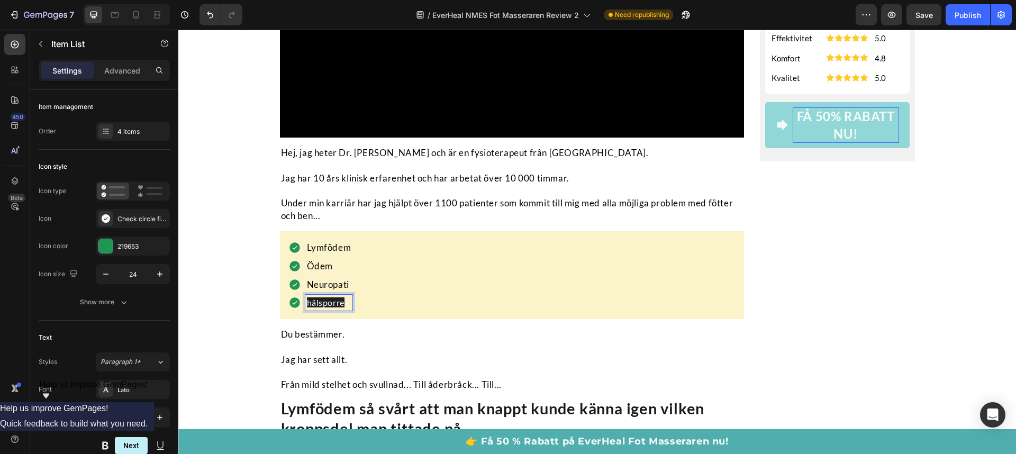
click at [334, 307] on span "hälsporre" at bounding box center [326, 302] width 38 height 10
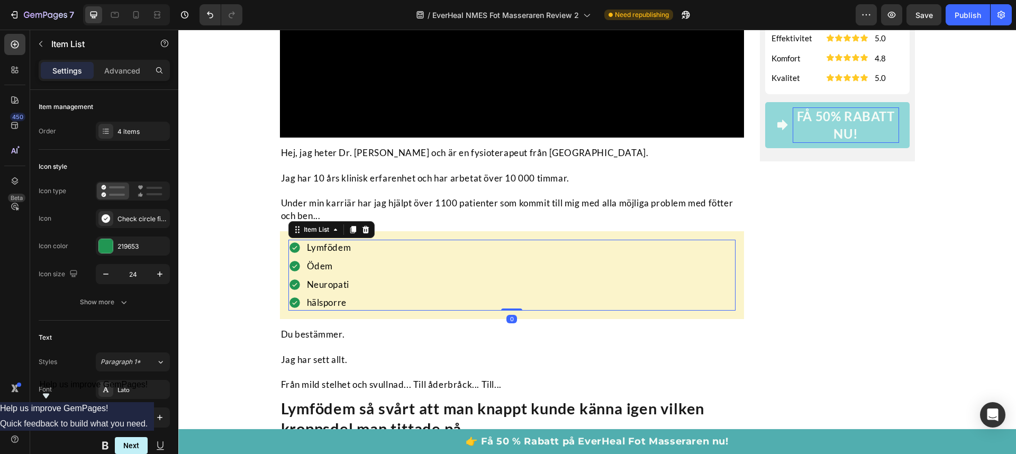
click at [327, 291] on p "Neuropati" at bounding box center [329, 284] width 44 height 13
click at [307, 309] on p "hälsporre" at bounding box center [329, 302] width 44 height 13
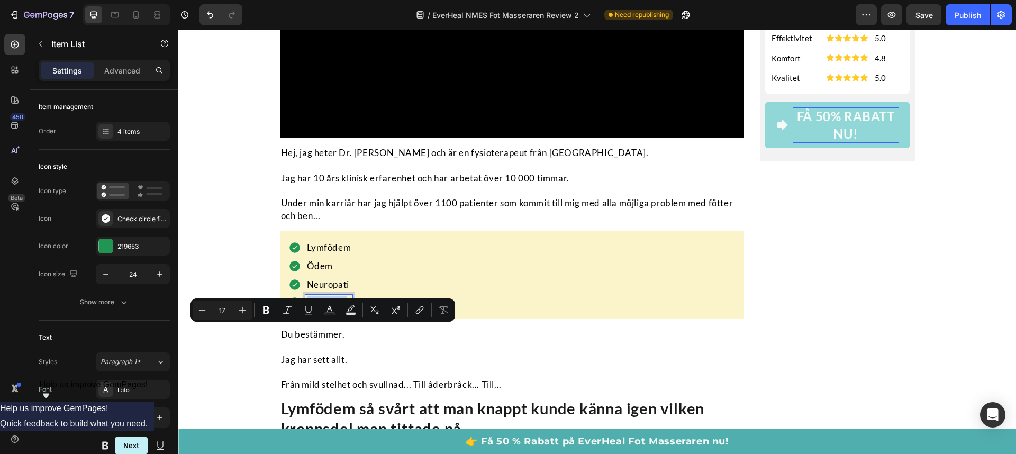
click at [307, 309] on p "hälsporre" at bounding box center [329, 302] width 44 height 13
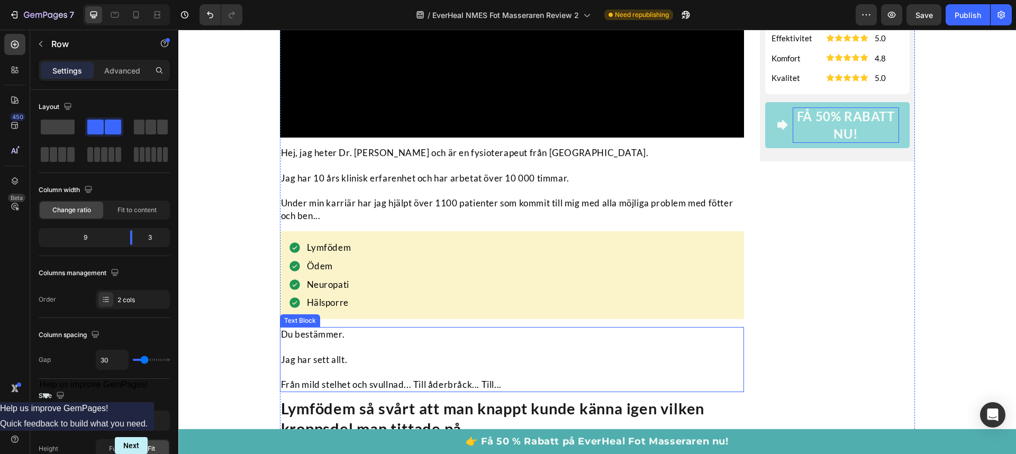
click at [311, 341] on p "Du bestämmer." at bounding box center [512, 334] width 463 height 13
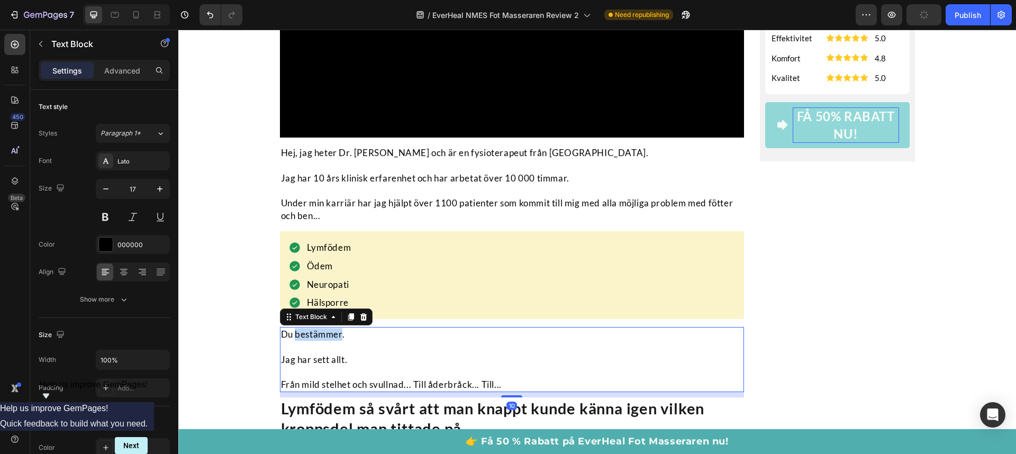
click at [311, 341] on p "Du bestämmer." at bounding box center [512, 334] width 463 height 13
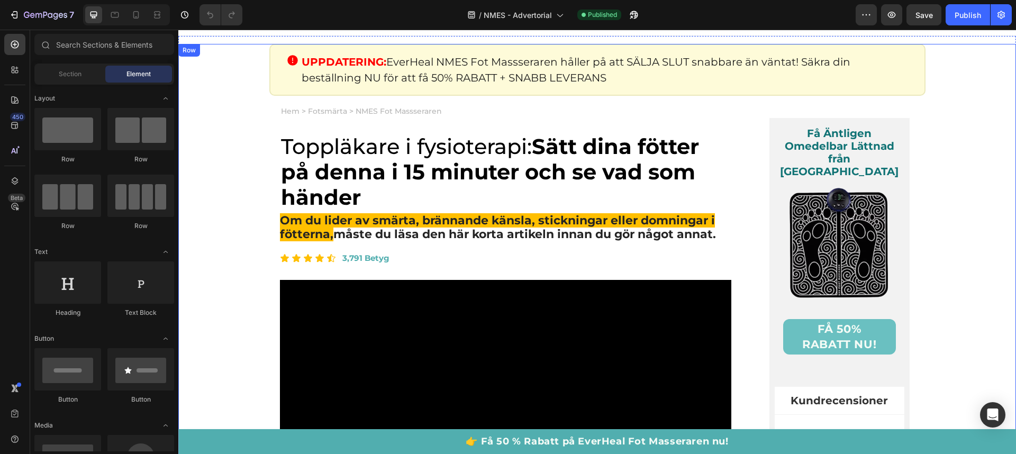
scroll to position [2, 0]
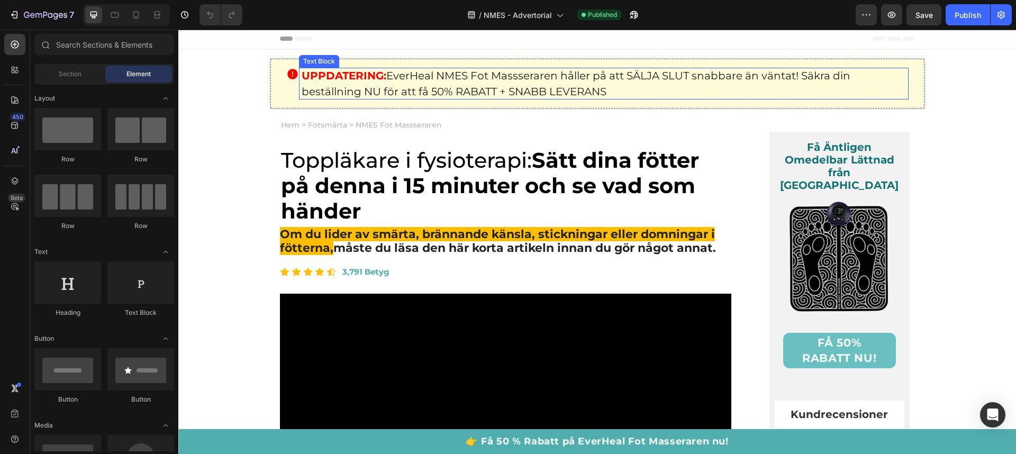
click at [492, 85] on p "UPPDATERING: EverHeal NMES Fot Massseraren håller på att SÄLJA SLUT snabbare än…" at bounding box center [604, 84] width 604 height 32
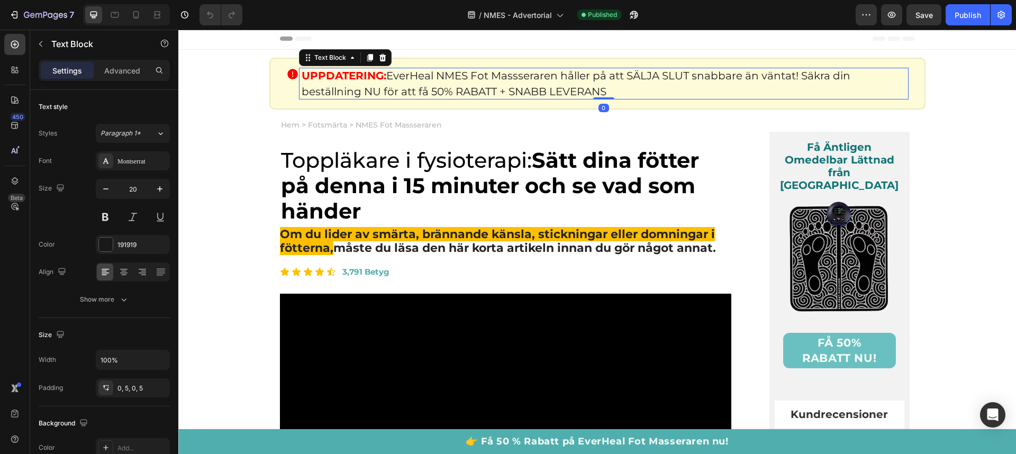
click at [492, 85] on p "UPPDATERING: EverHeal NMES Fot Massseraren håller på att SÄLJA SLUT snabbare än…" at bounding box center [604, 84] width 604 height 32
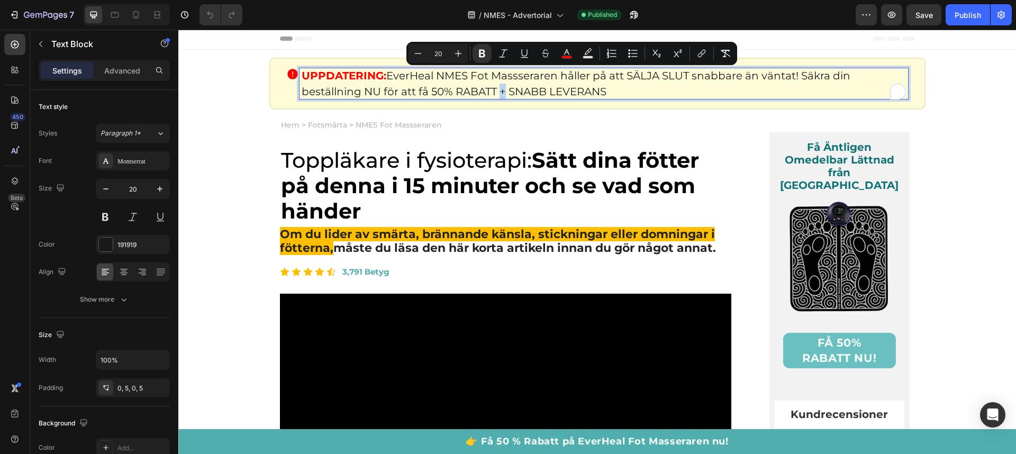
copy p "UPPDATERING: EverHeal NMES Fot Massseraren håller på att SÄLJA SLUT snabbare än…"
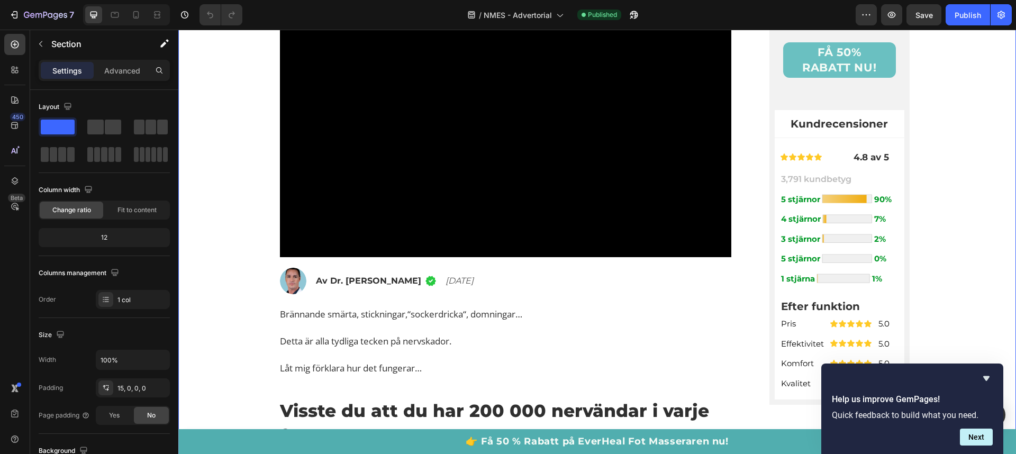
scroll to position [310, 0]
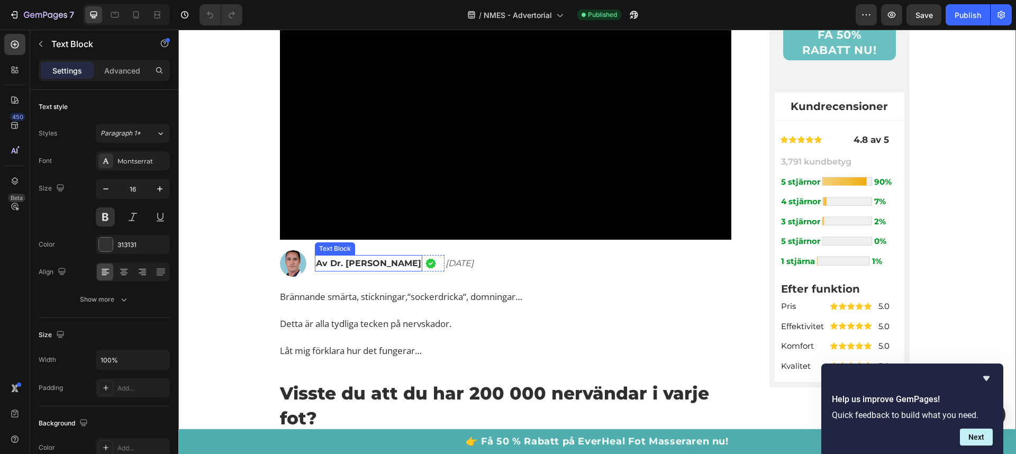
click at [339, 261] on span "Av Dr. [PERSON_NAME]" at bounding box center [368, 263] width 105 height 10
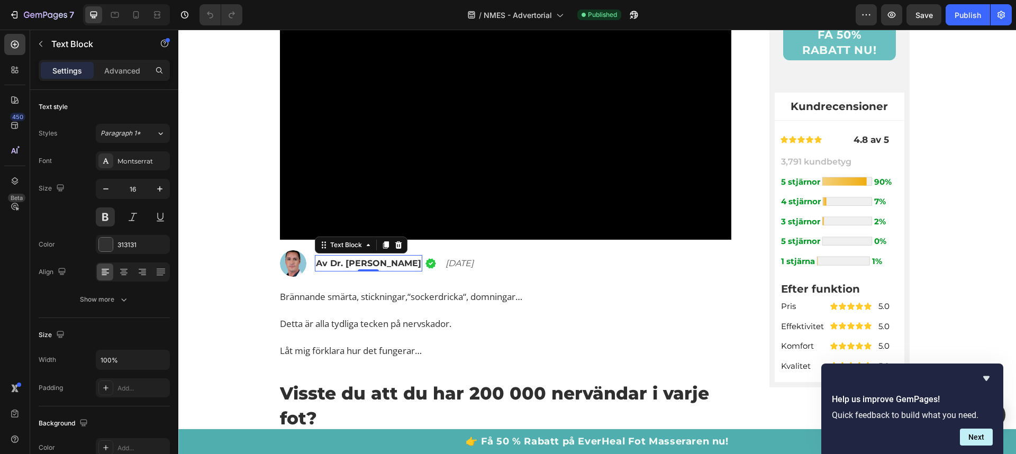
click at [339, 261] on span "Av Dr. [PERSON_NAME]" at bounding box center [368, 263] width 105 height 10
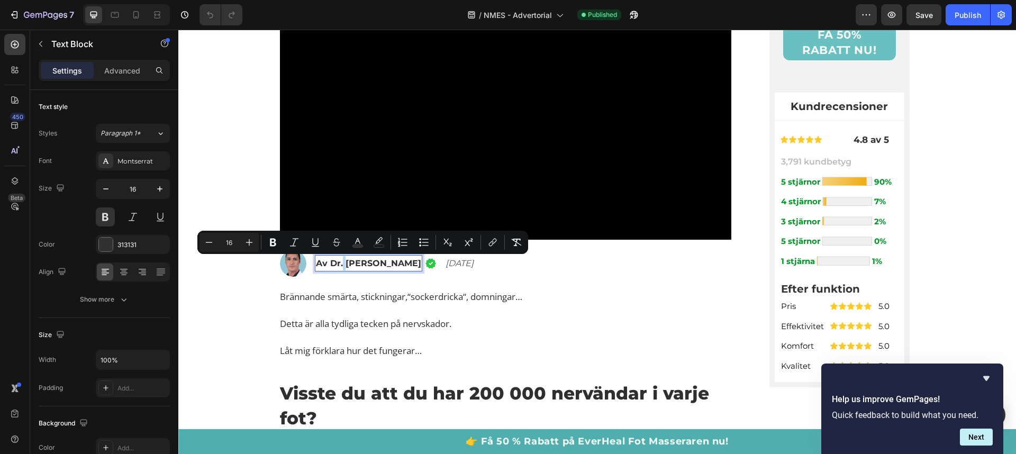
copy span "Av Dr. [PERSON_NAME]"
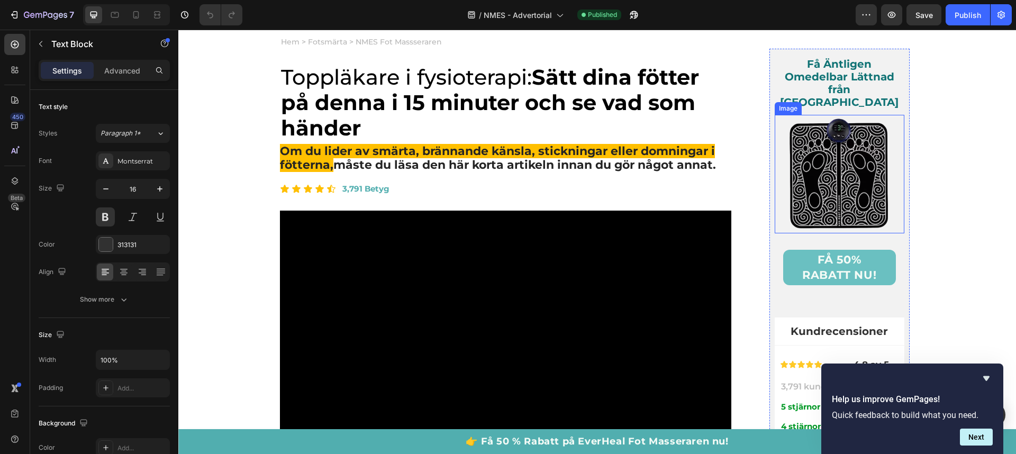
scroll to position [86, 0]
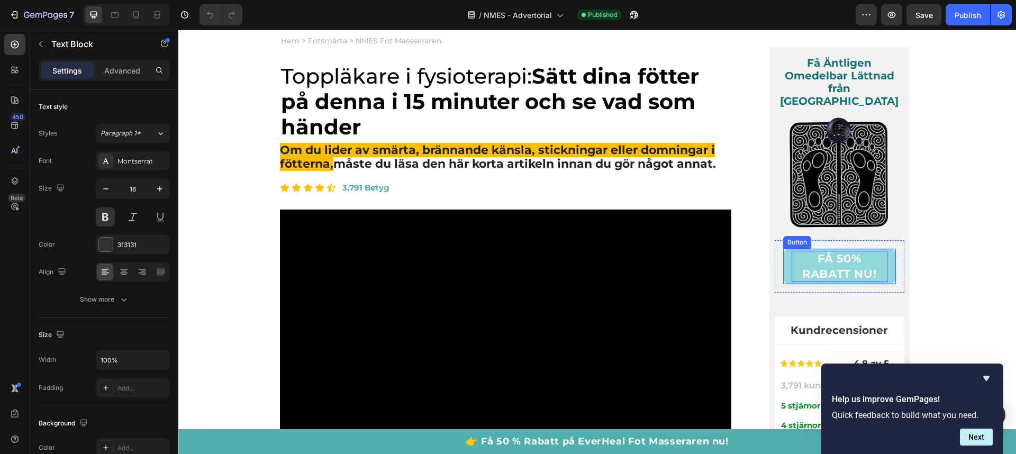
click at [860, 251] on p "FÅ 50% RABATT NU!" at bounding box center [840, 266] width 96 height 31
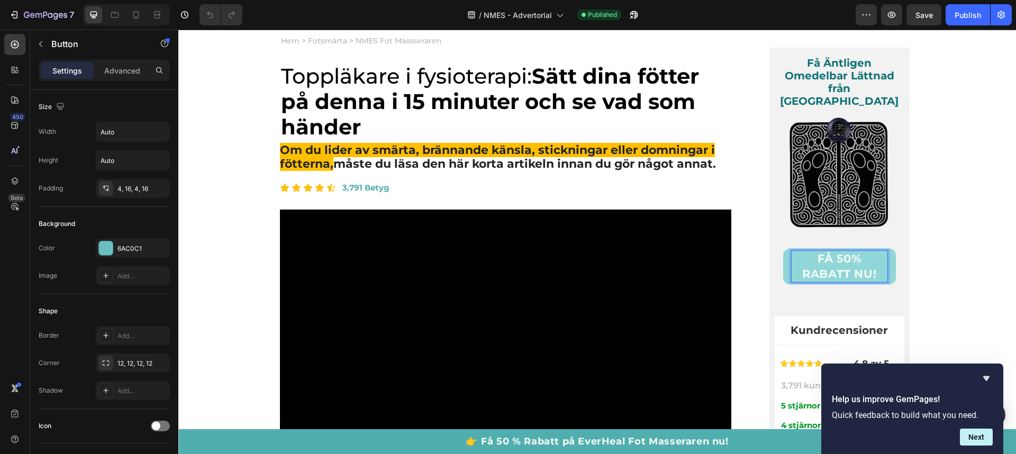
click at [860, 251] on p "FÅ 50% RABATT NU!" at bounding box center [840, 266] width 96 height 31
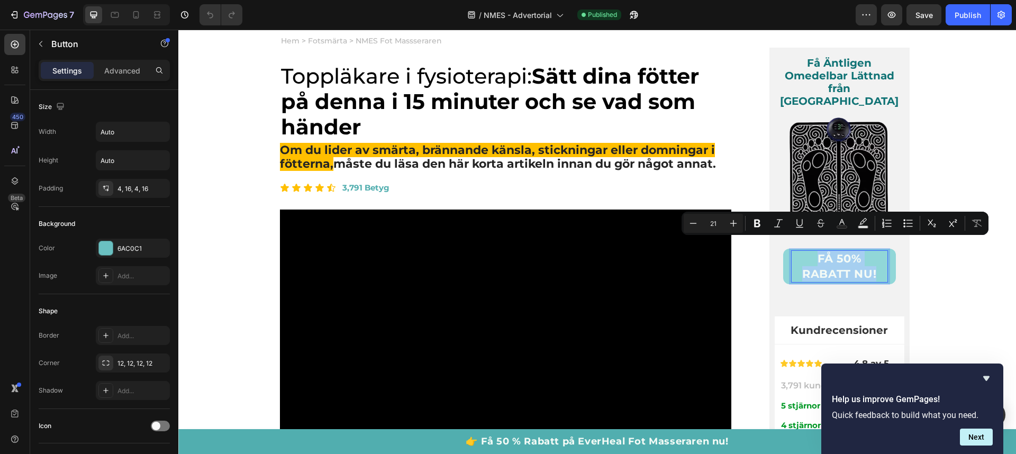
click at [860, 251] on p "FÅ 50% RABATT NU!" at bounding box center [840, 266] width 96 height 31
copy p "FÅ 50% RABATT NU!"
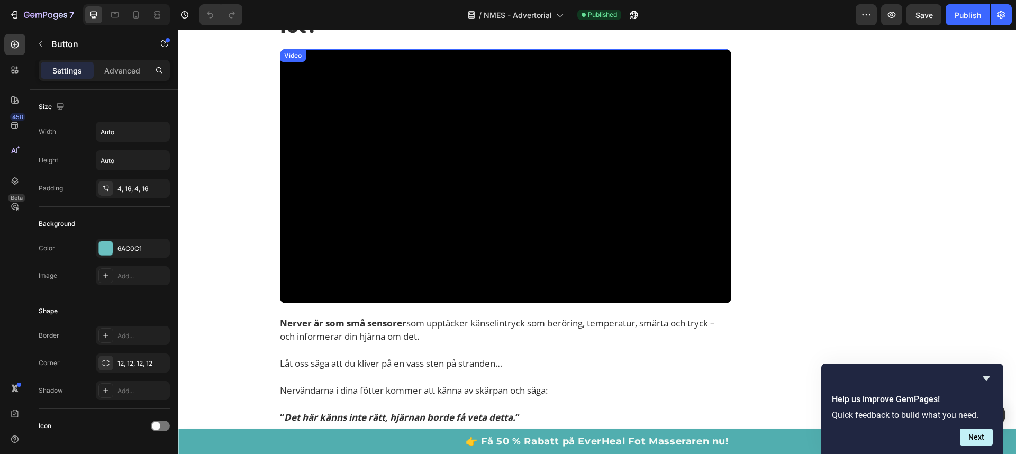
scroll to position [567, 0]
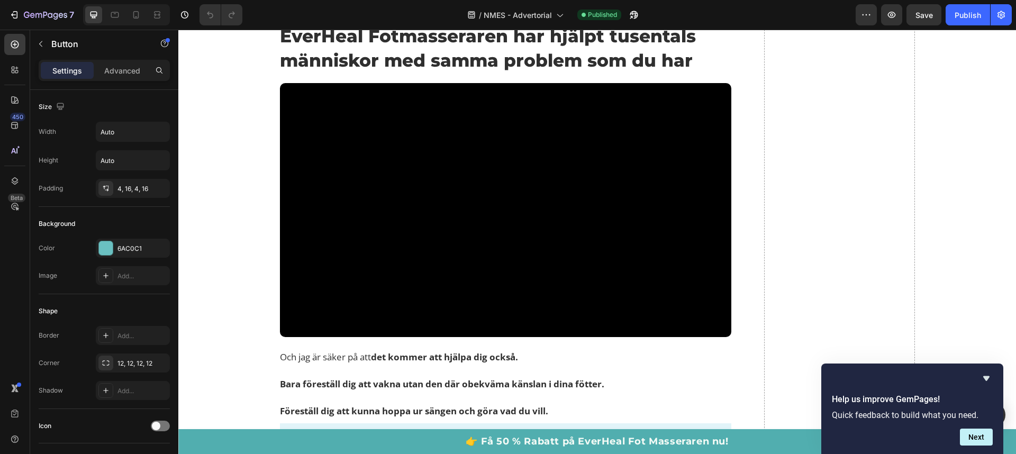
type input "16"
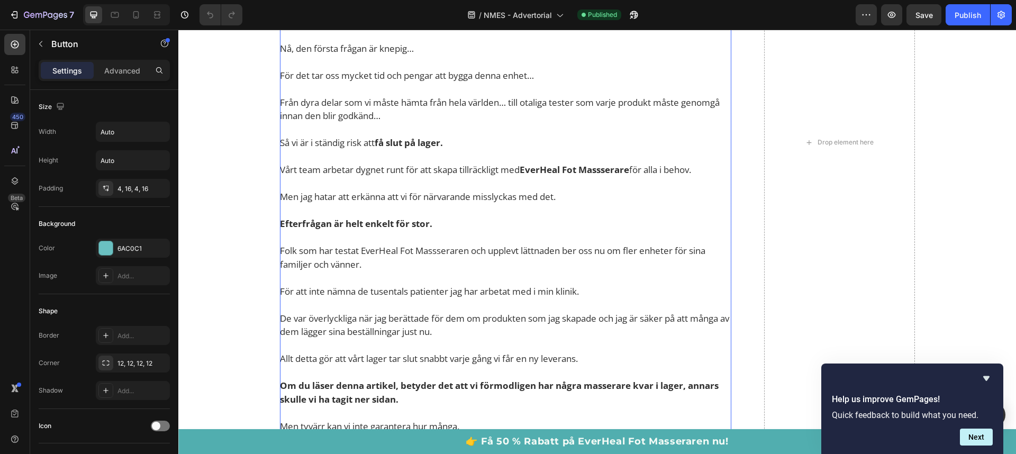
scroll to position [6344, 0]
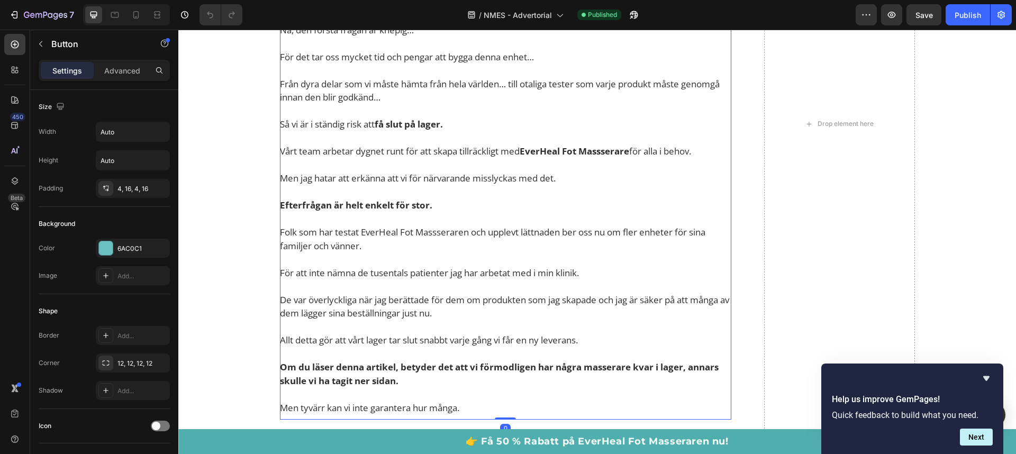
click at [490, 118] on p at bounding box center [506, 111] width 452 height 14
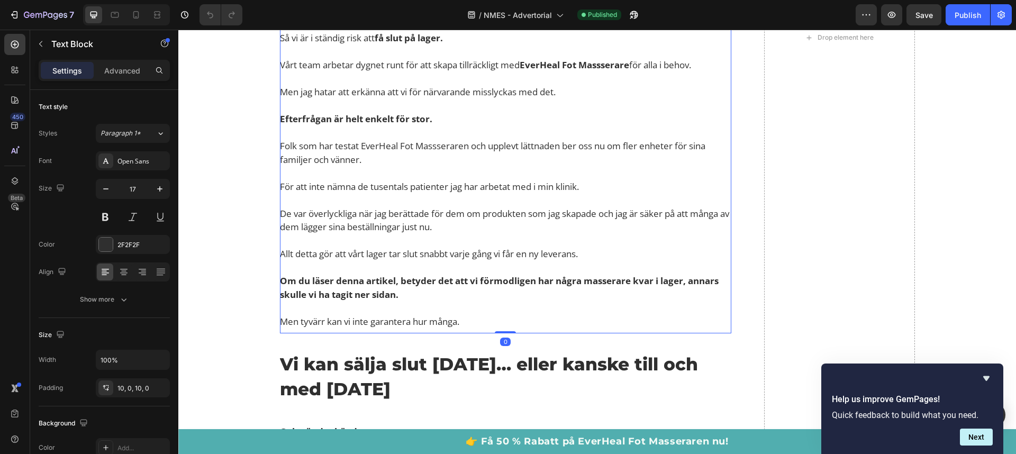
scroll to position [6431, 0]
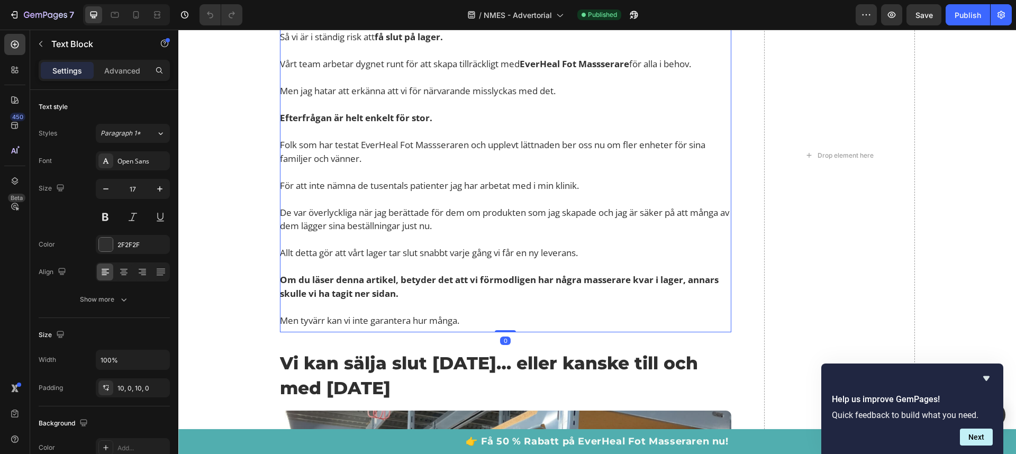
click at [491, 112] on p at bounding box center [506, 105] width 452 height 14
click at [491, 112] on p "To enrich screen reader interactions, please activate Accessibility in Grammarl…" at bounding box center [506, 105] width 452 height 14
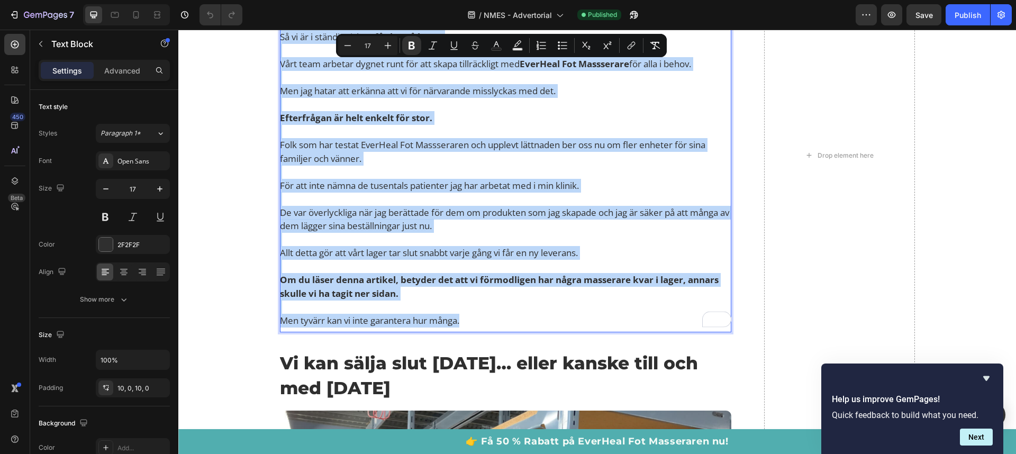
copy div "…Och vad är priset? Nå, den första frågan är knepig… För det tar oss mycket tid…"
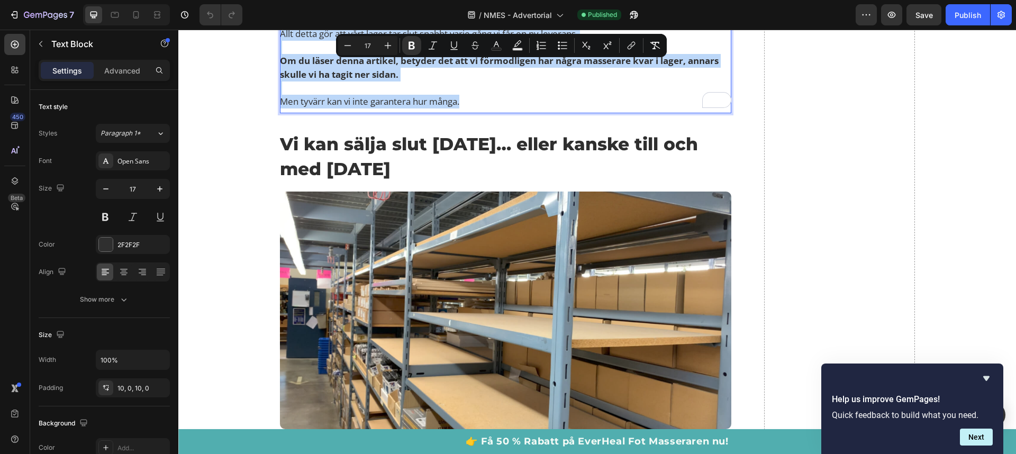
scroll to position [6688, 0]
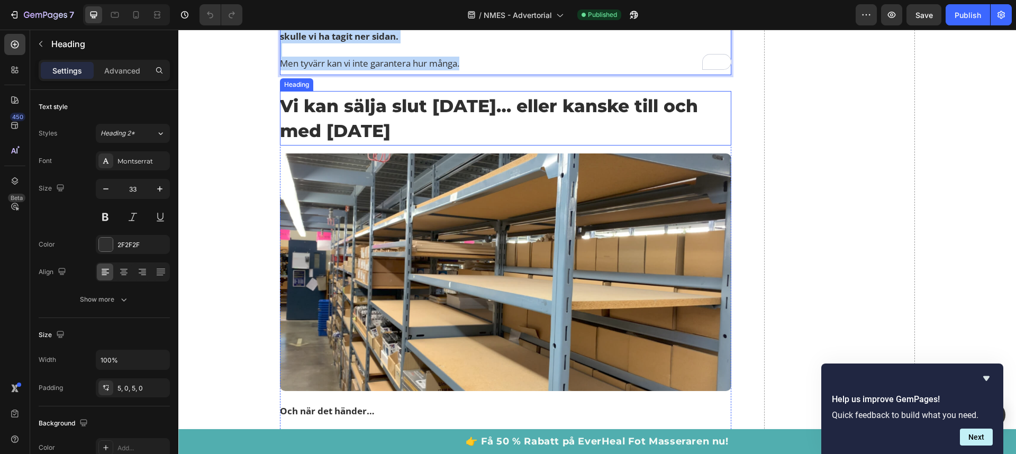
click at [506, 145] on h2 "Vi kan sälja slut imorgon… eller kanske till och med idag" at bounding box center [506, 118] width 452 height 54
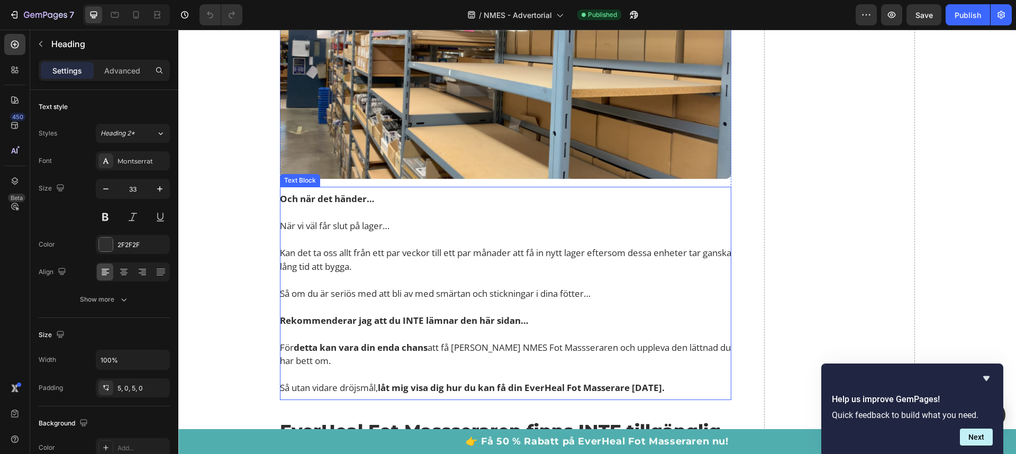
scroll to position [6901, 0]
click at [417, 232] on p "När vi väl får slut på lager…" at bounding box center [506, 226] width 452 height 14
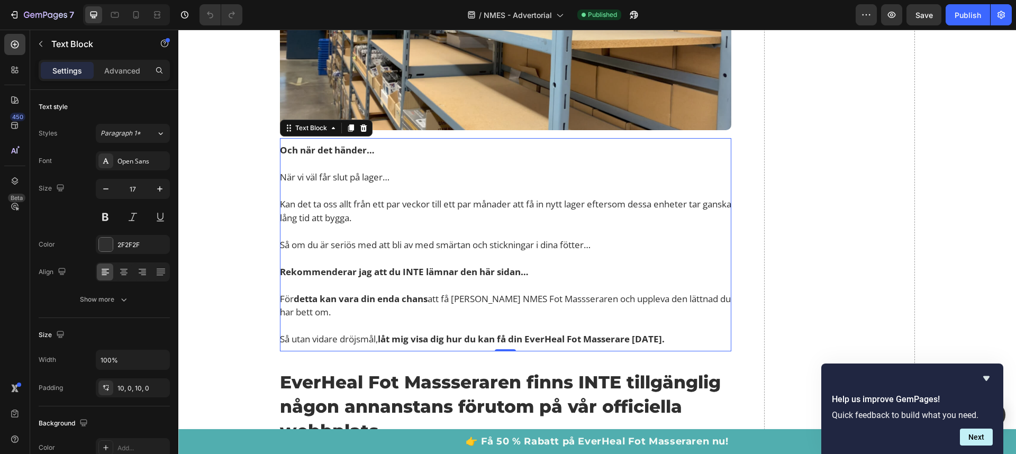
scroll to position [6960, 0]
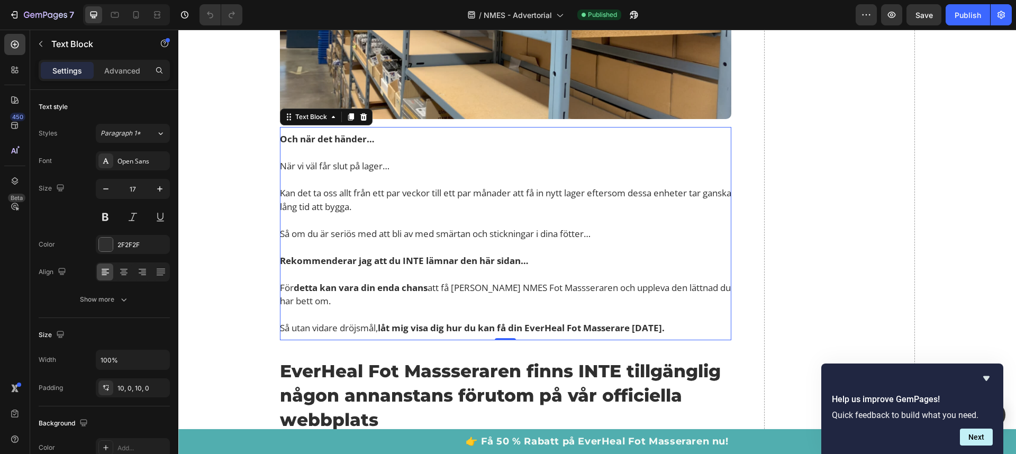
click at [418, 254] on p "Rich Text Editor. Editing area: main" at bounding box center [506, 247] width 452 height 14
click at [418, 254] on p "To enrich screen reader interactions, please activate Accessibility in Grammarl…" at bounding box center [506, 247] width 452 height 14
click at [418, 254] on p "Rich Text Editor. Editing area: main" at bounding box center [506, 247] width 452 height 14
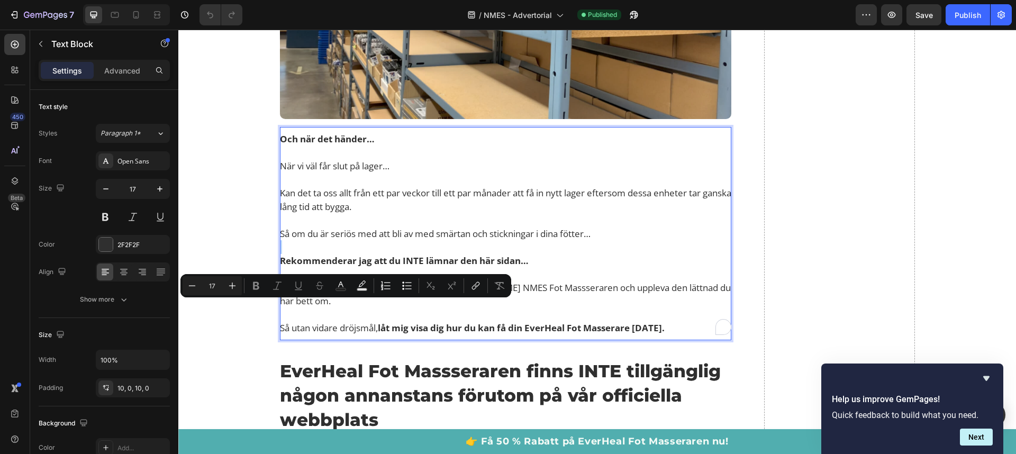
click at [418, 254] on p "Rich Text Editor. Editing area: main" at bounding box center [506, 247] width 452 height 14
click at [602, 308] on p "För detta kan vara din enda chans att få EverHeal NMES Fot Massseraren och uppl…" at bounding box center [506, 294] width 452 height 27
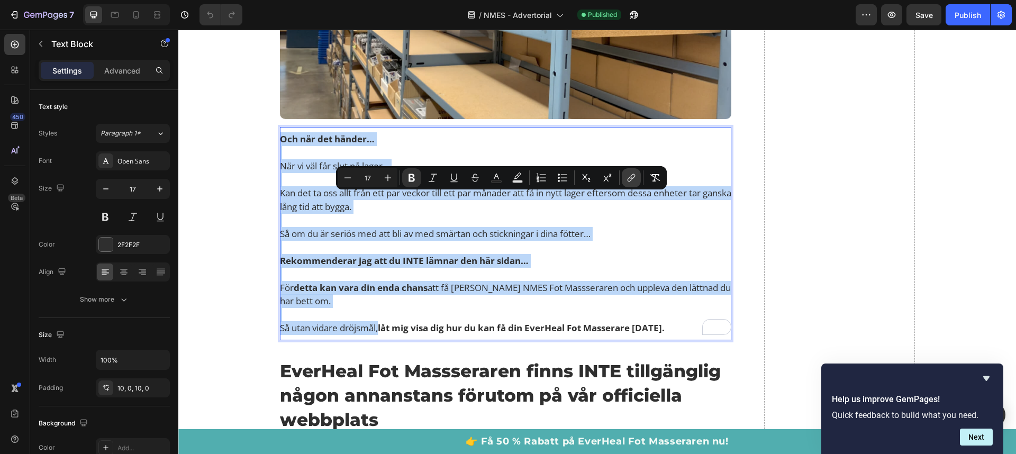
copy div "Och när det händer… När vi väl får slut på lager… Kan det ta oss allt från ett …"
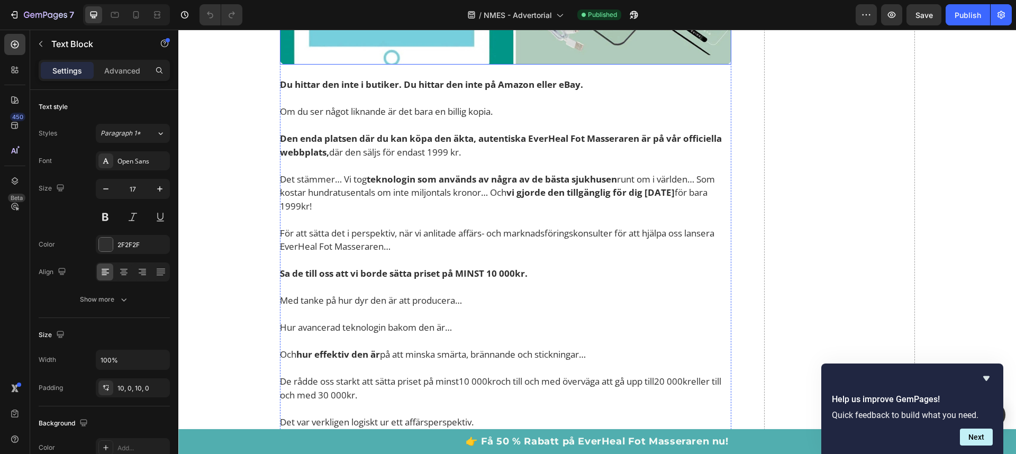
scroll to position [7585, 0]
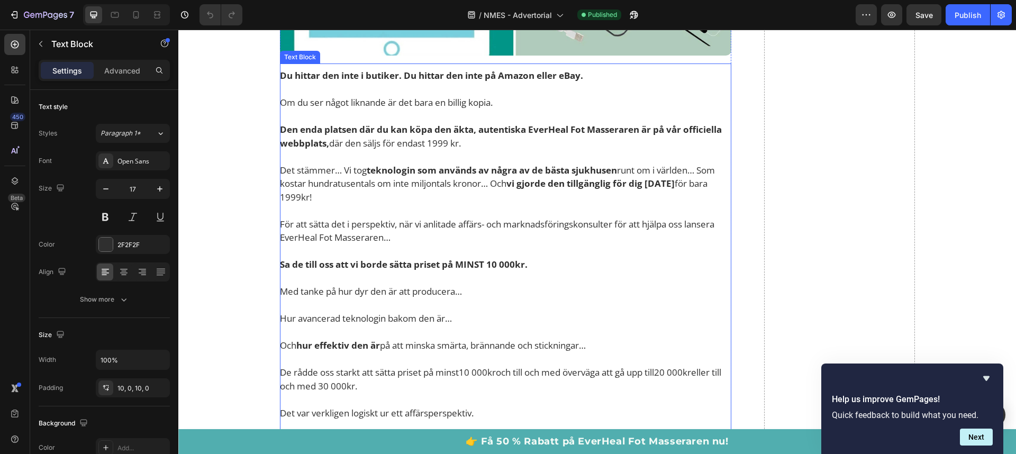
click at [420, 123] on p at bounding box center [506, 117] width 452 height 14
click at [420, 123] on p "To enrich screen reader interactions, please activate Accessibility in Grammarl…" at bounding box center [506, 117] width 452 height 14
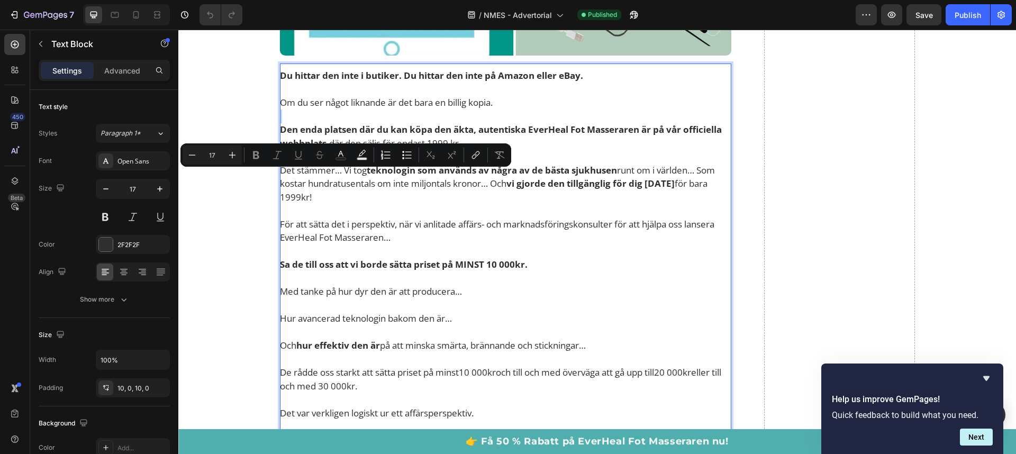
click at [420, 123] on p "Rich Text Editor. Editing area: main" at bounding box center [506, 117] width 452 height 14
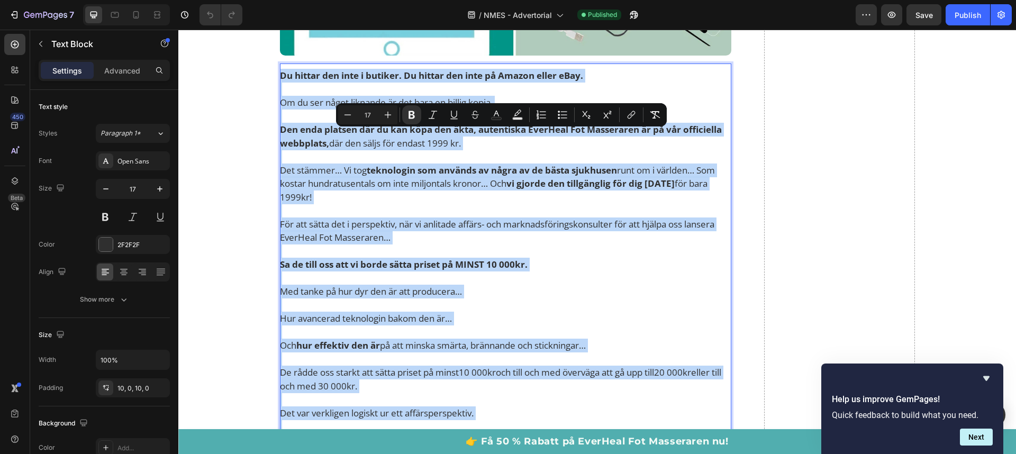
copy div "Du hittar den inte i butiker. Du hittar den inte på Amazon eller eBay. Om du se…"
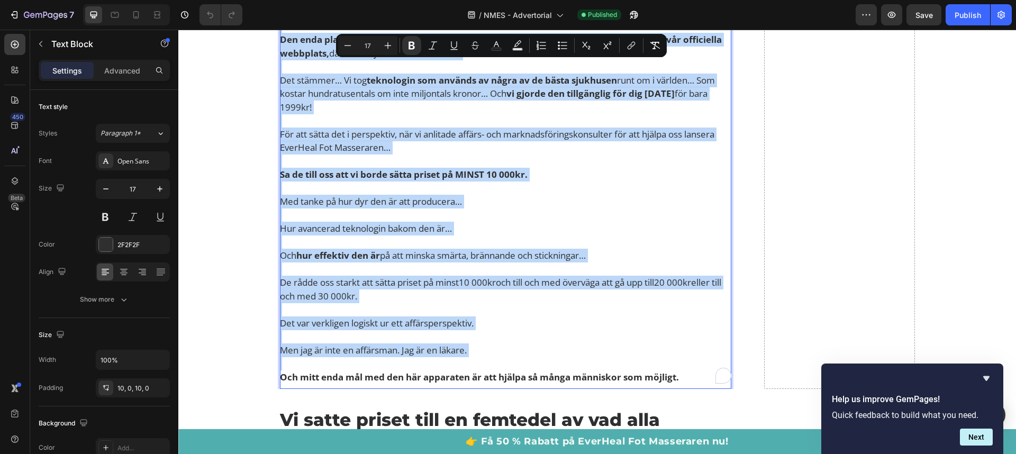
scroll to position [7714, 0]
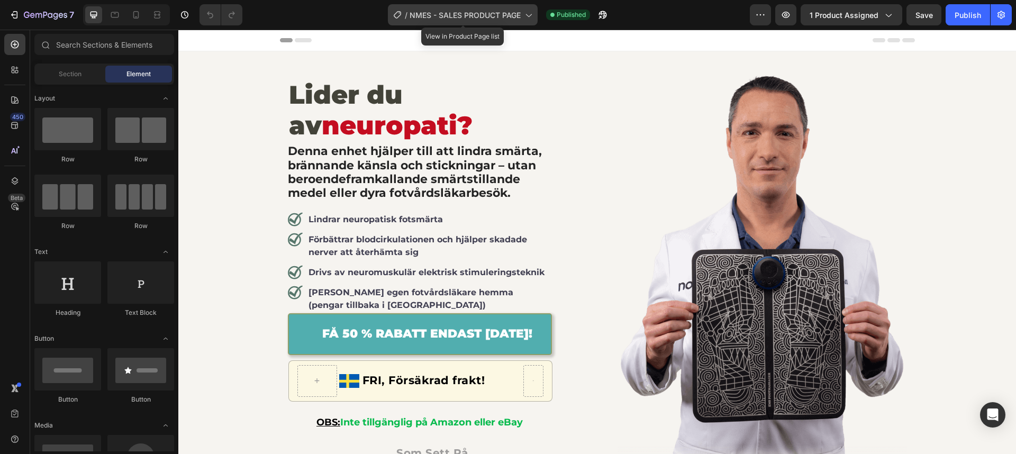
click at [509, 14] on span "NMES - SALES PRODUCT PAGE" at bounding box center [465, 15] width 111 height 11
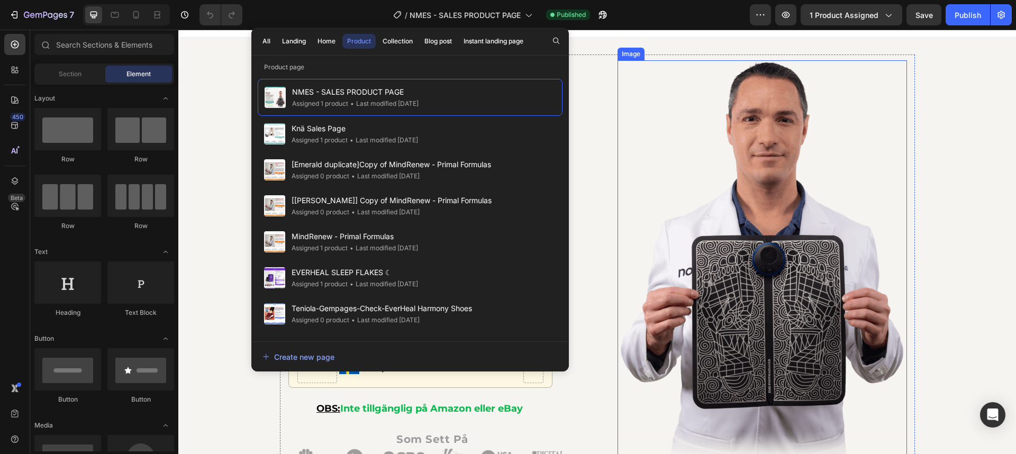
scroll to position [104, 0]
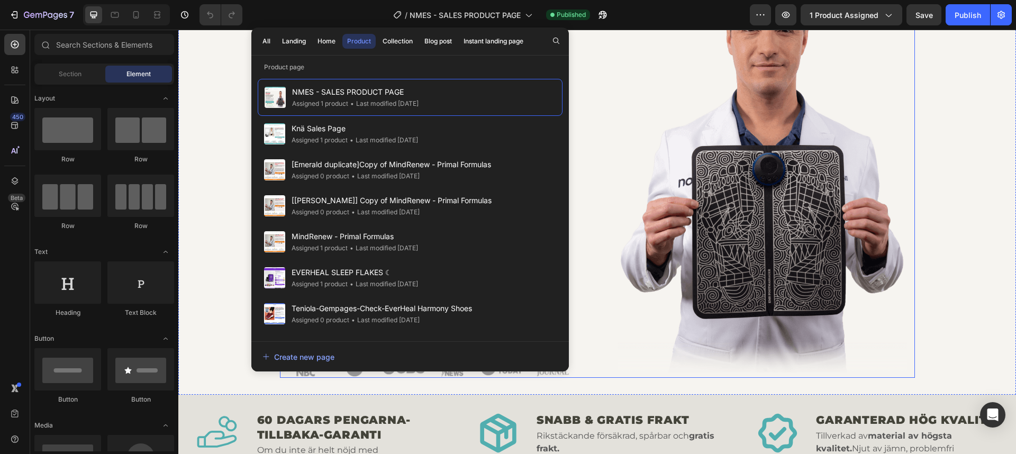
click at [907, 121] on div "Lider du av neuropati? Heading Denna enhet hjälper till att lindra smärta, brän…" at bounding box center [597, 171] width 635 height 413
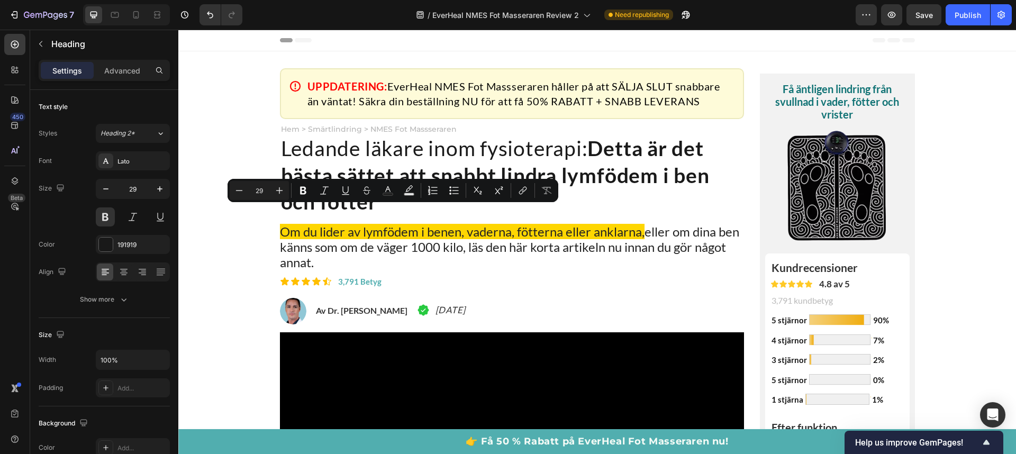
scroll to position [623, 0]
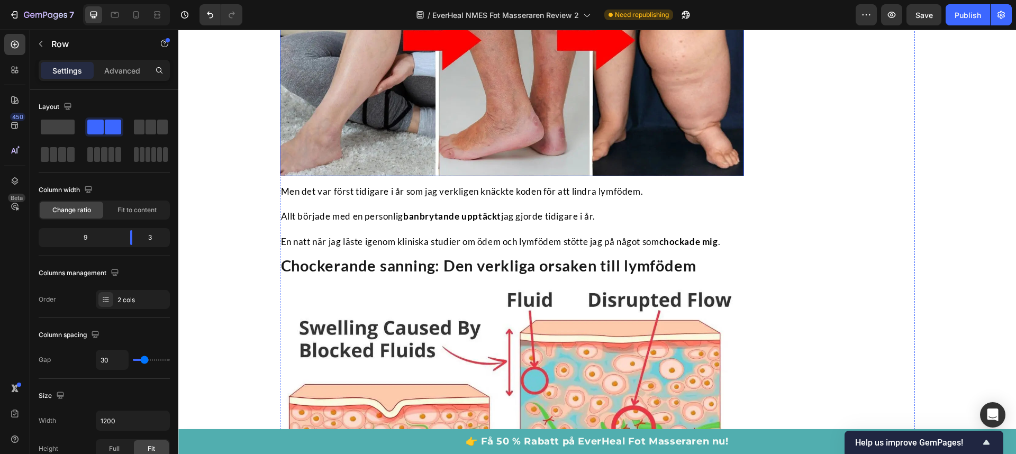
scroll to position [983, 0]
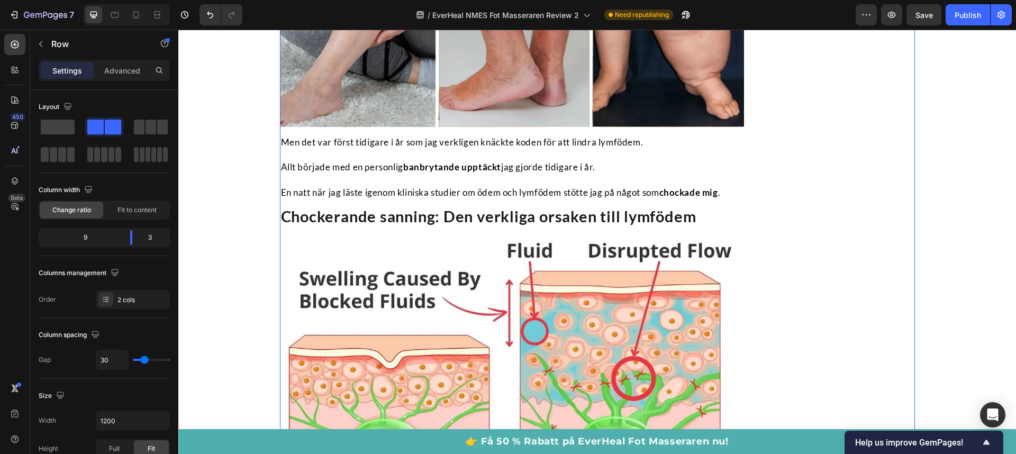
click at [637, 161] on p at bounding box center [512, 154] width 463 height 13
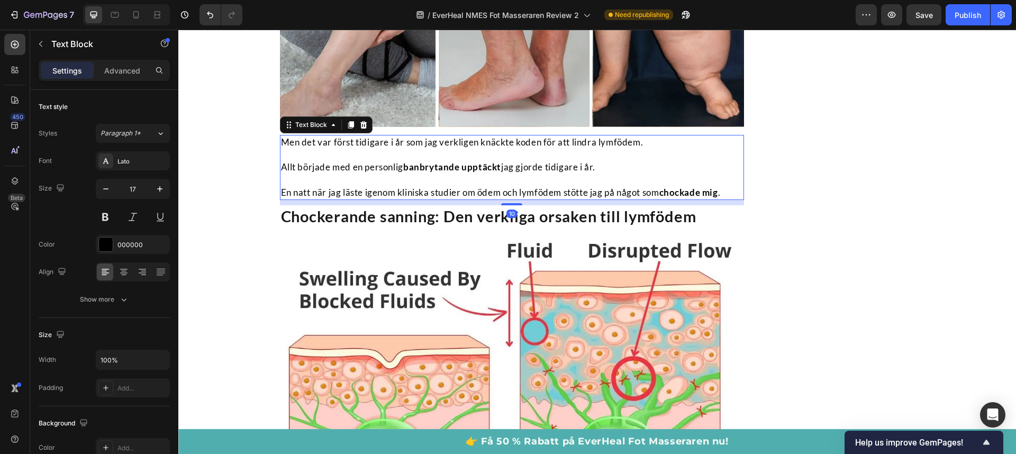
click at [637, 161] on p at bounding box center [512, 154] width 463 height 13
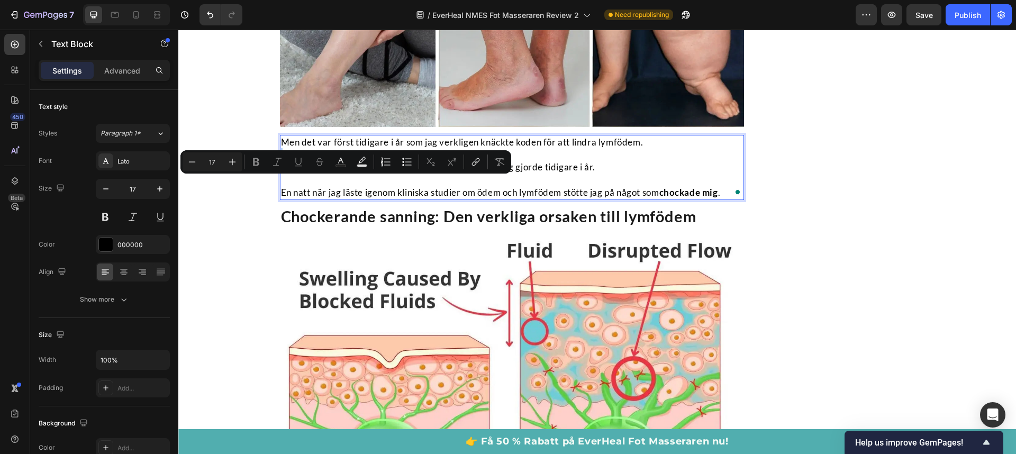
click at [620, 161] on p "Rich Text Editor. Editing area: main" at bounding box center [512, 154] width 463 height 13
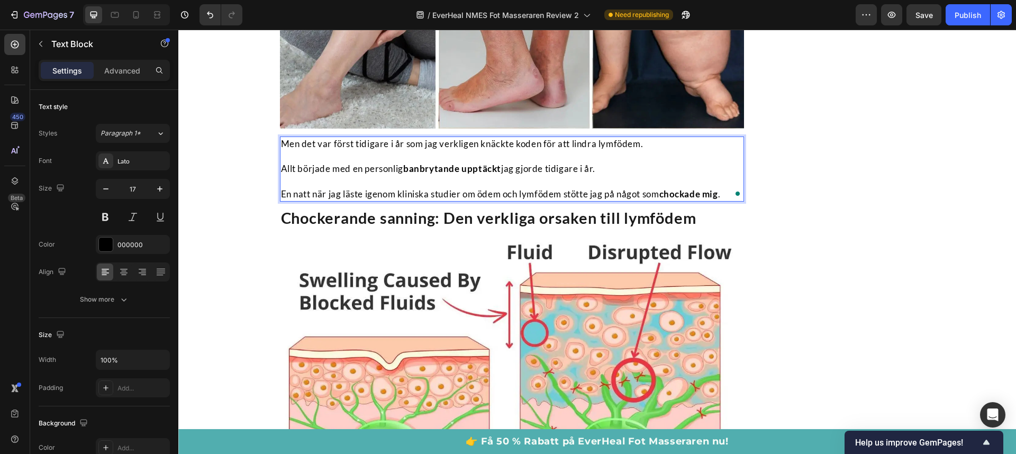
scroll to position [981, 0]
click at [432, 175] on strong "banbrytande upptäckt" at bounding box center [452, 169] width 98 height 11
click at [485, 188] on p "Rich Text Editor. Editing area: main" at bounding box center [512, 182] width 463 height 13
click at [438, 175] on strong "banbrytande upptäckt" at bounding box center [452, 169] width 98 height 11
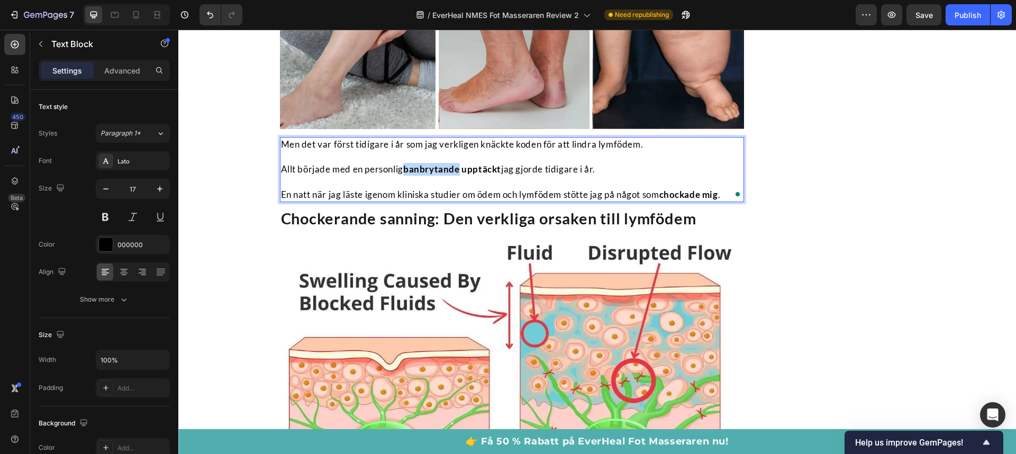
click at [438, 175] on strong "banbrytande upptäckt" at bounding box center [452, 169] width 98 height 11
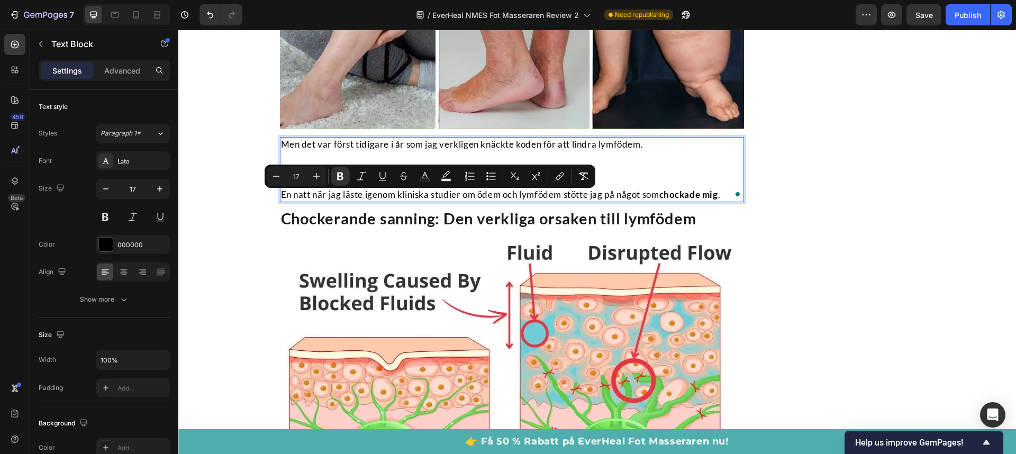
click at [403, 188] on p "Rich Text Editor. Editing area: main" at bounding box center [512, 182] width 463 height 13
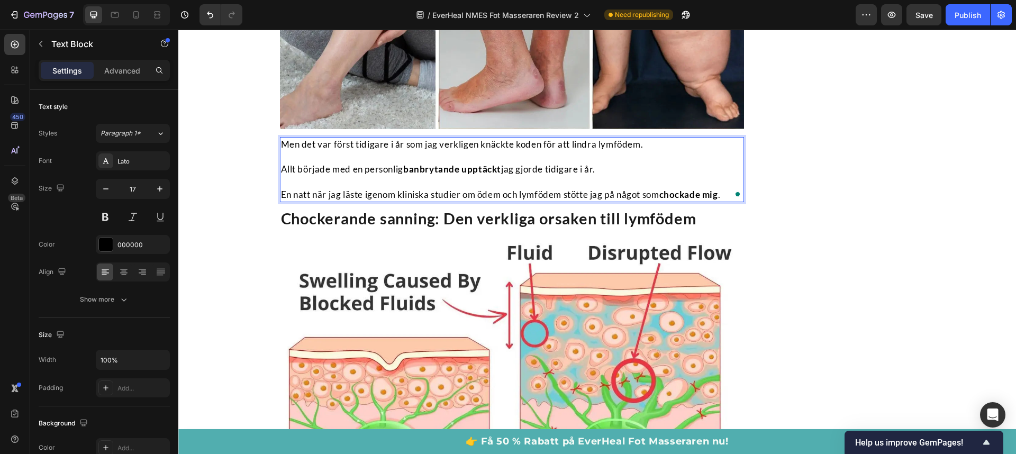
click at [388, 176] on p "Allt började med en personlig banbrytande upptäckt jag gjorde tidigare i år." at bounding box center [512, 169] width 463 height 13
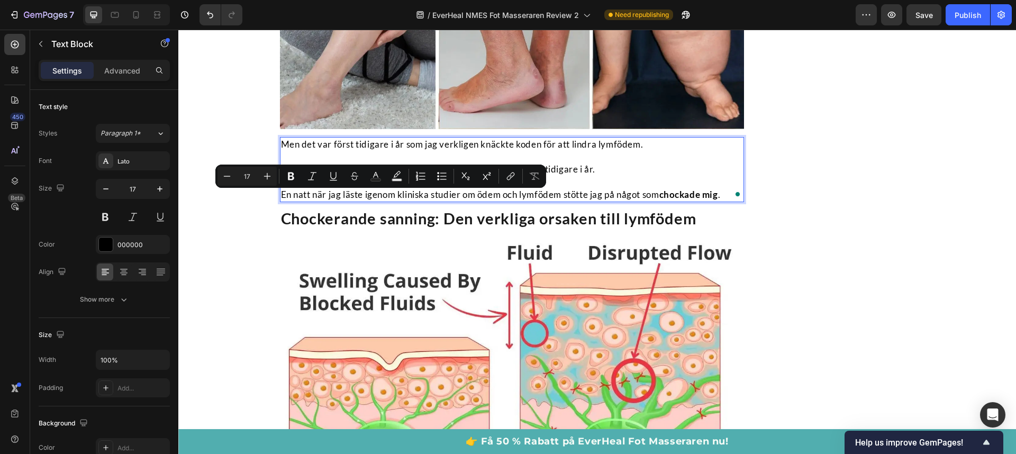
click at [428, 175] on strong "banbrytande upptäckt" at bounding box center [452, 169] width 98 height 11
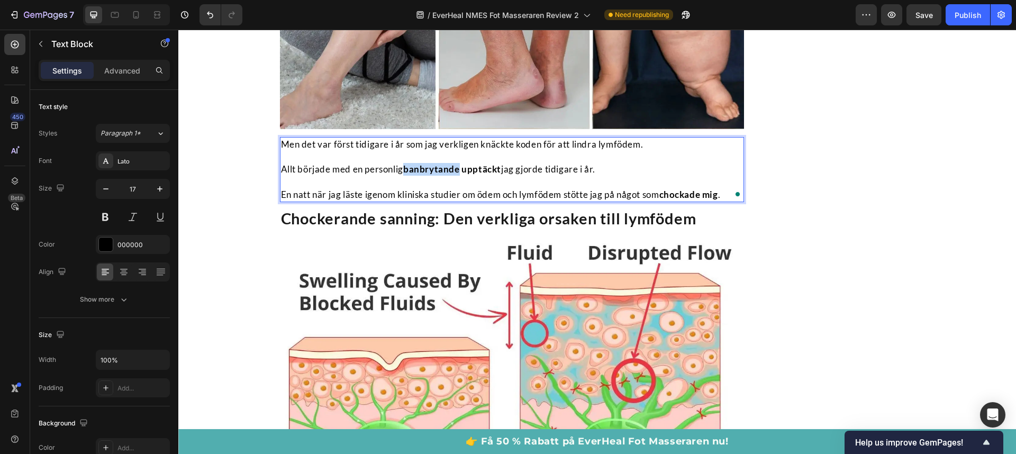
click at [428, 175] on strong "banbrytande upptäckt" at bounding box center [452, 169] width 98 height 11
click at [453, 176] on p "Allt började med en upptäckt jag gjorde tidigare i år." at bounding box center [512, 169] width 463 height 13
click at [494, 176] on p "Allt började med en upptäckt jag gjorde tidigare i år." at bounding box center [512, 169] width 463 height 13
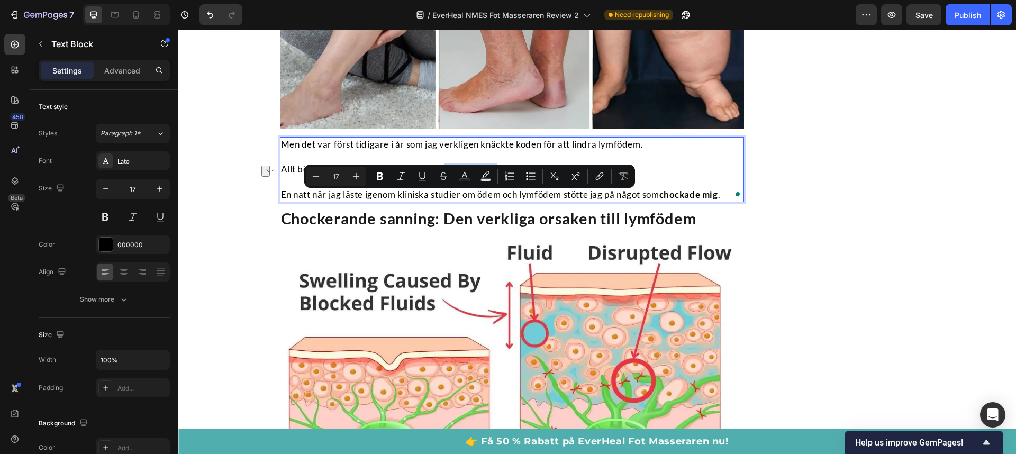
drag, startPoint x: 498, startPoint y: 198, endPoint x: 443, endPoint y: 202, distance: 55.2
click at [443, 176] on p "Allt började med en upptäckt jag gjorde tidigare i år." at bounding box center [512, 169] width 463 height 13
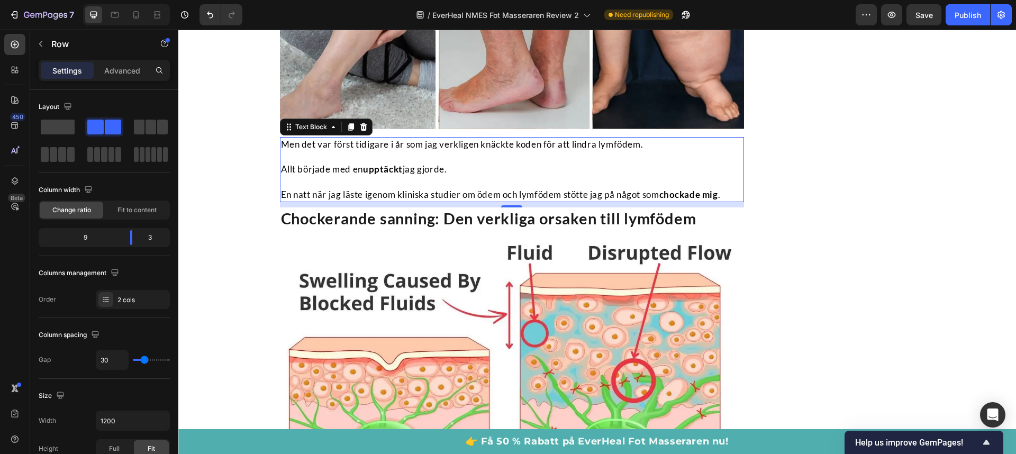
click at [297, 201] on p "En natt när jag läste igenom kliniska studier om ödem och lymfödem stötte jag p…" at bounding box center [512, 194] width 463 height 13
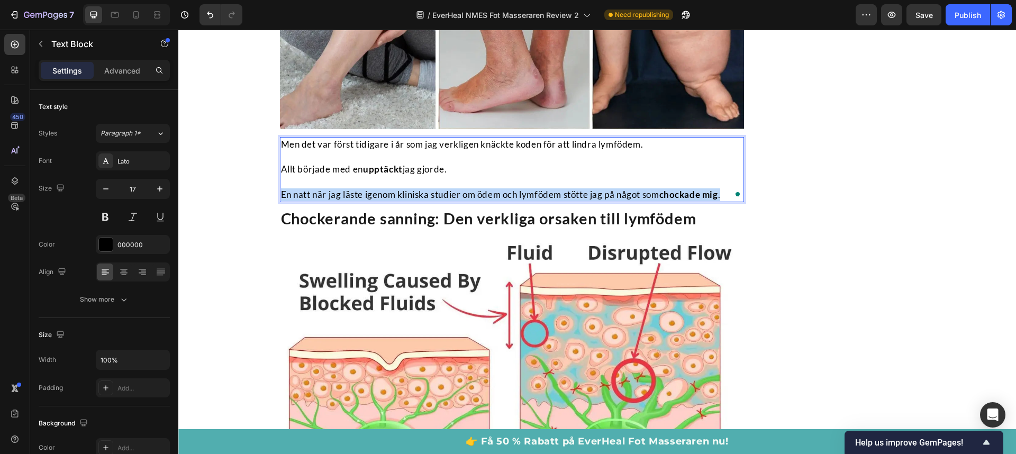
click at [297, 201] on p "En natt när jag läste igenom kliniska studier om ödem och lymfödem stötte jag p…" at bounding box center [512, 194] width 463 height 13
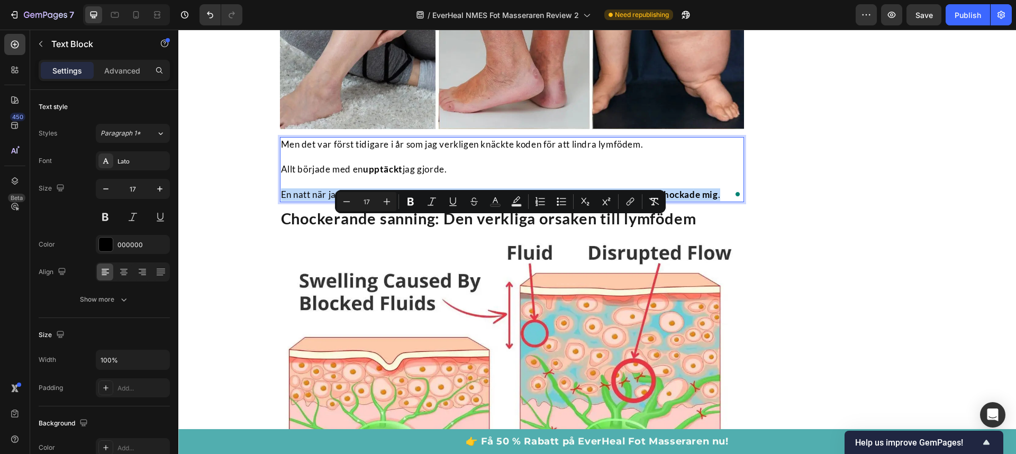
click at [297, 201] on p "En natt när jag läste igenom kliniska studier om ödem och lymfödem stötte jag p…" at bounding box center [512, 194] width 463 height 13
click at [303, 188] on p "Rich Text Editor. Editing area: main" at bounding box center [512, 182] width 463 height 13
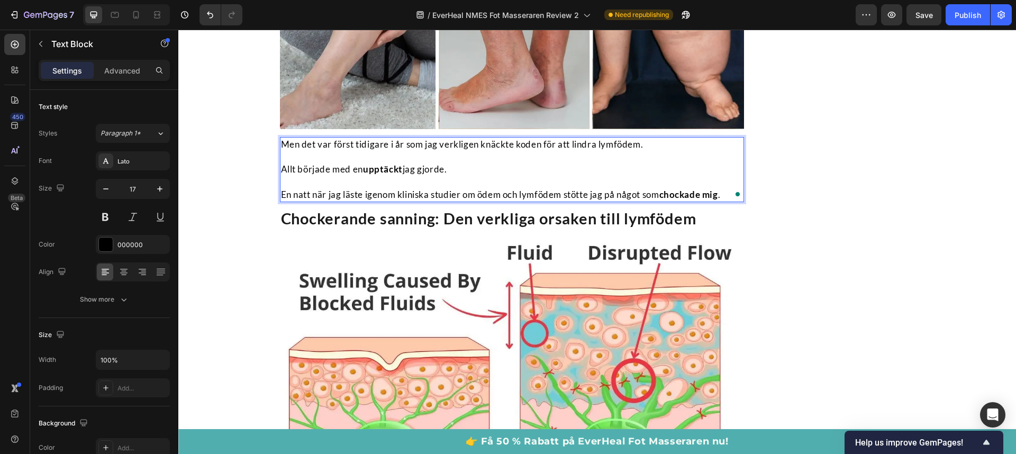
click at [297, 201] on p "En natt när jag läste igenom kliniska studier om ödem och lymfödem stötte jag p…" at bounding box center [512, 194] width 463 height 13
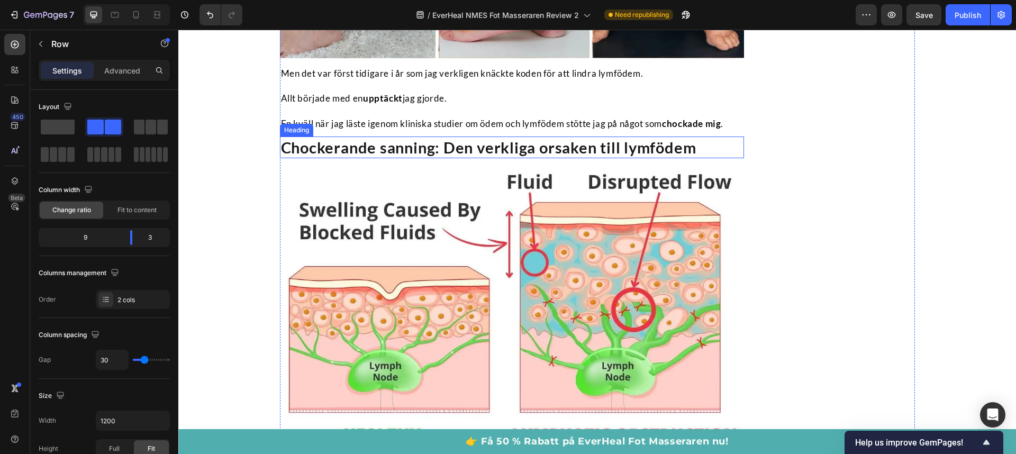
scroll to position [1063, 0]
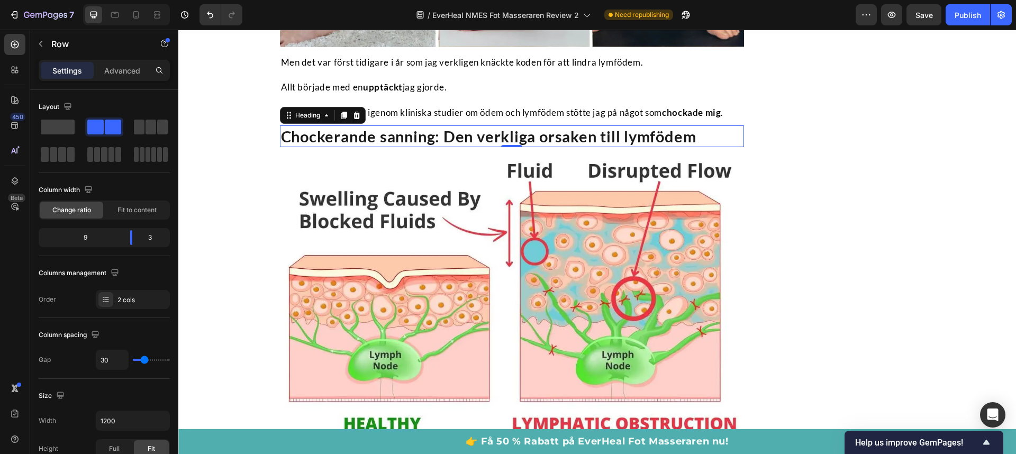
click at [444, 148] on h2 "Chockerande sanning: Den verkliga orsaken till lymfödem" at bounding box center [512, 136] width 465 height 22
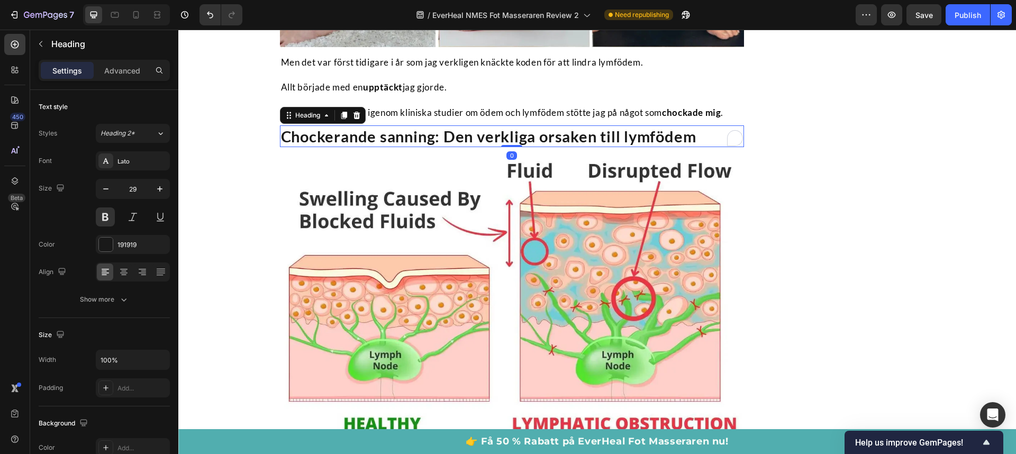
click at [442, 148] on h2 "Chockerande sanning: Den verkliga orsaken till lymfödem" at bounding box center [512, 136] width 465 height 22
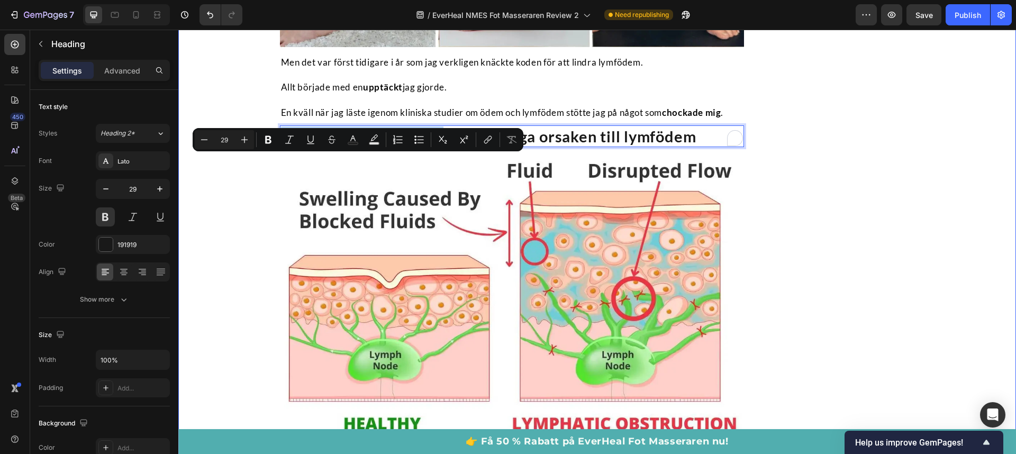
drag, startPoint x: 440, startPoint y: 163, endPoint x: 247, endPoint y: 164, distance: 193.2
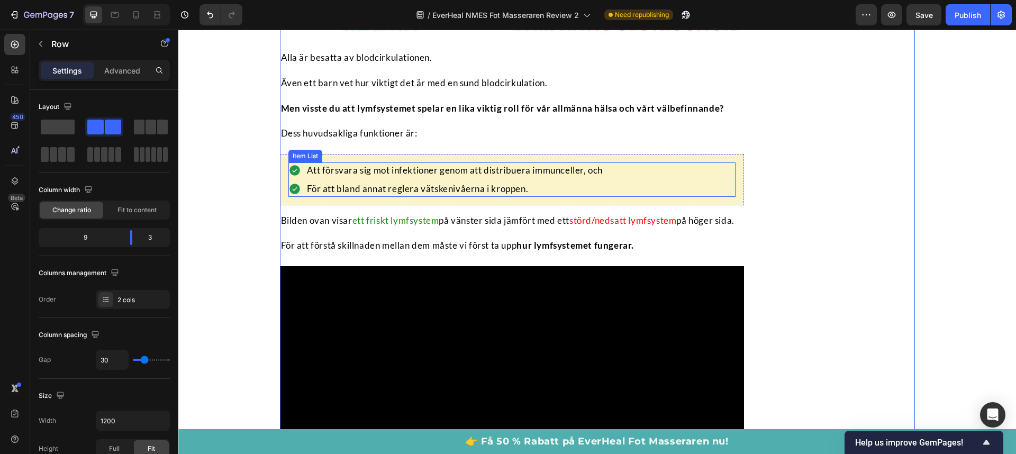
scroll to position [1461, 0]
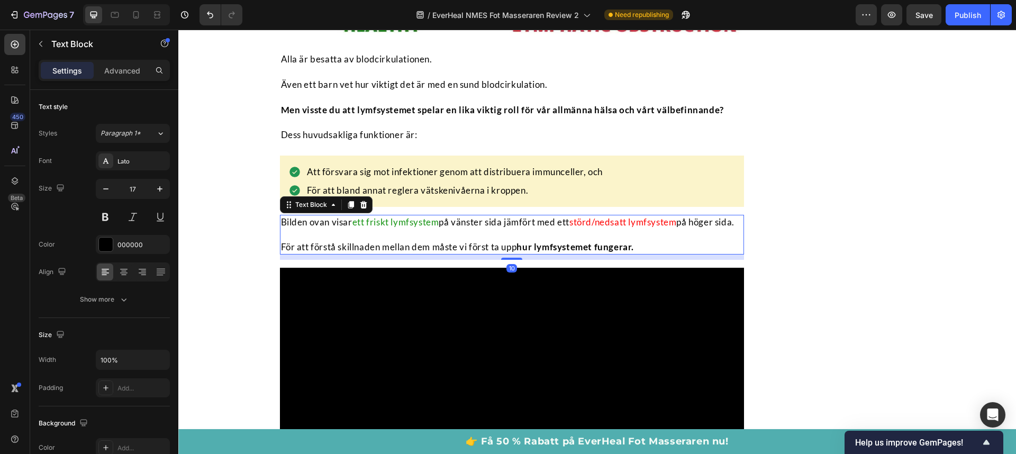
click at [594, 228] on span "störd/nedsatt lymfsystem" at bounding box center [622, 221] width 107 height 11
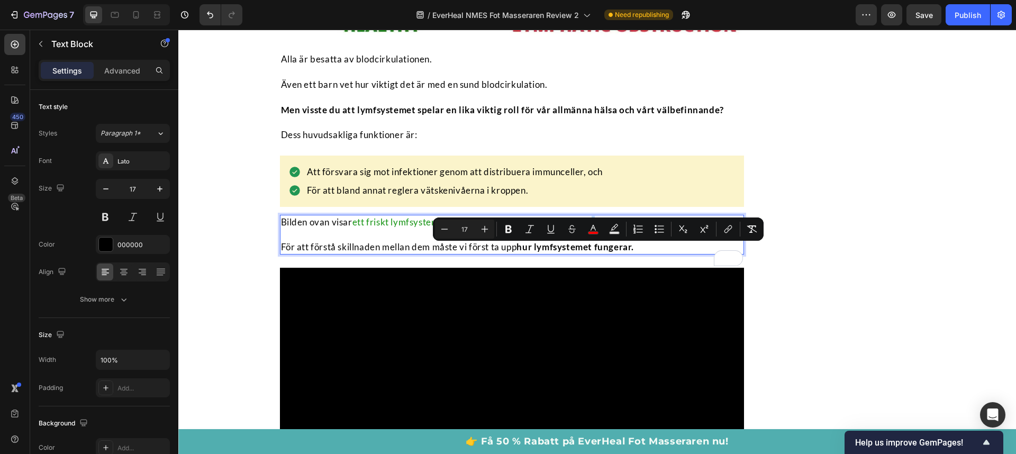
click at [597, 228] on span "störd/nedsatt lymfsystem" at bounding box center [622, 221] width 107 height 11
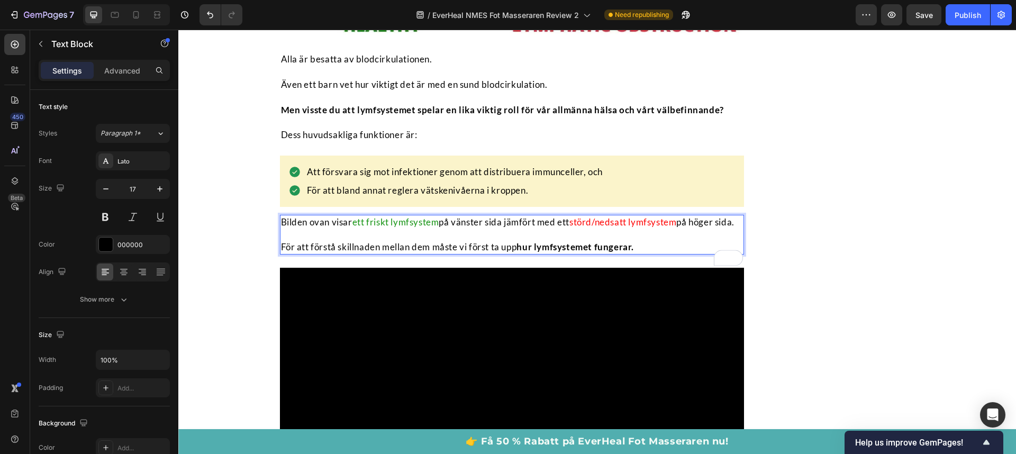
click at [592, 228] on span "störd/nedsatt lymfsystem" at bounding box center [622, 221] width 107 height 11
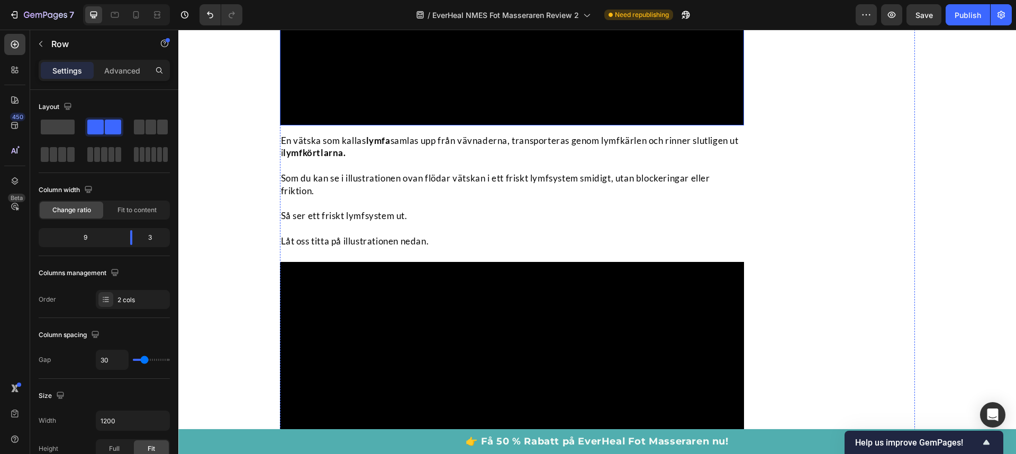
scroll to position [1836, 0]
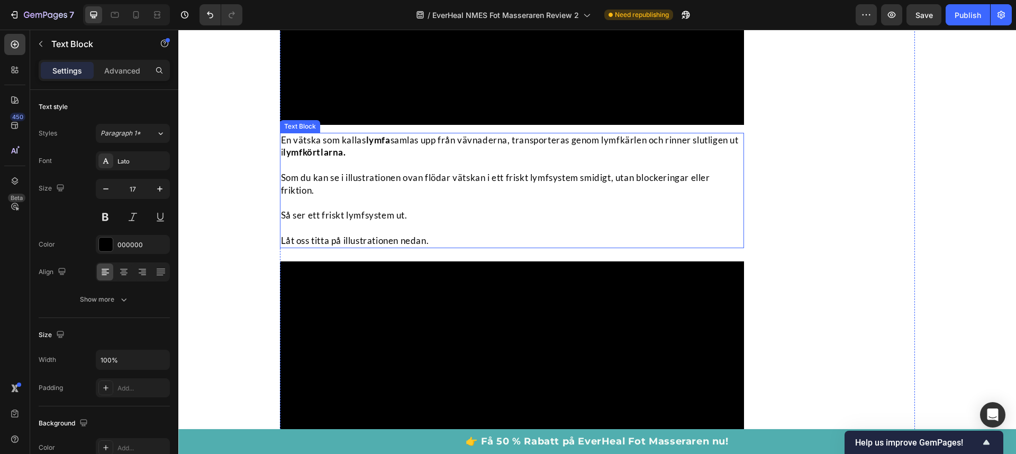
click at [359, 222] on p "Så ser ett friskt lymfsystem ut." at bounding box center [512, 215] width 463 height 13
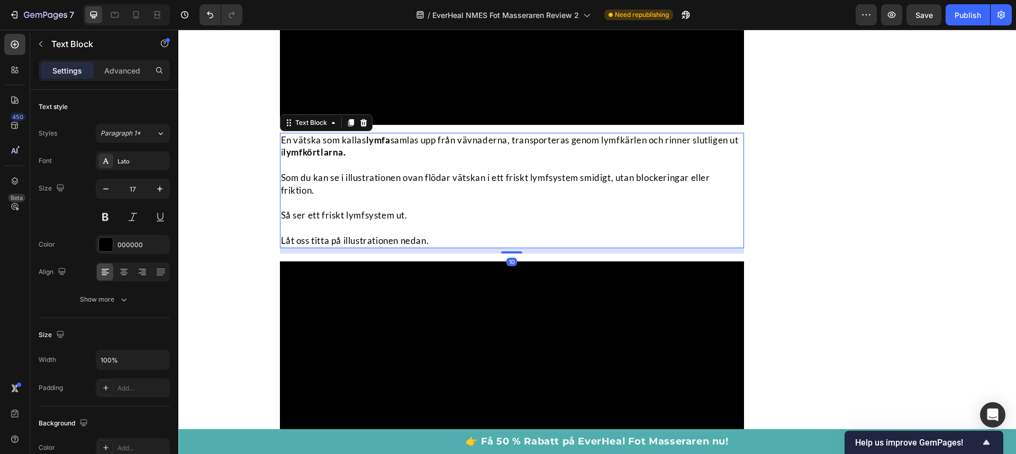
click at [359, 222] on p "Så ser ett friskt lymfsystem ut." at bounding box center [512, 215] width 463 height 13
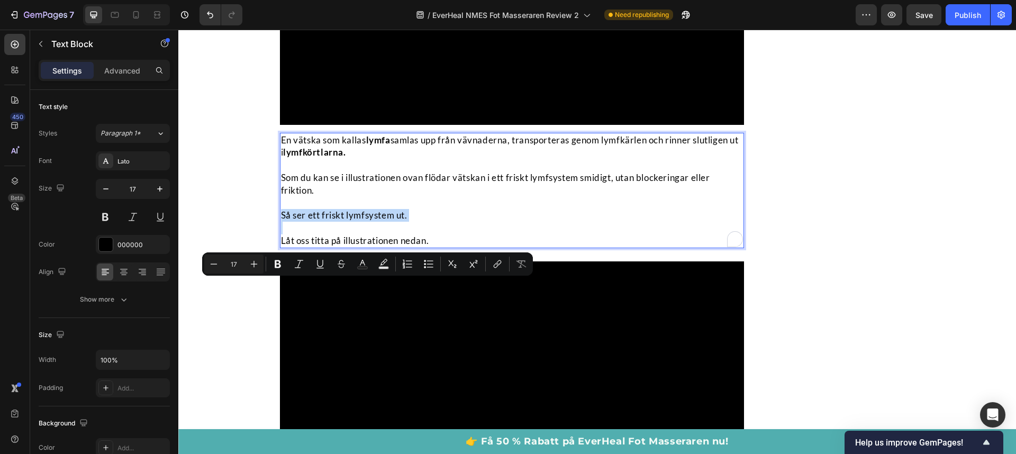
click at [359, 222] on p "Så ser ett friskt lymfsystem ut." at bounding box center [512, 215] width 463 height 13
click at [256, 265] on icon "Editor contextual toolbar" at bounding box center [256, 264] width 11 height 11
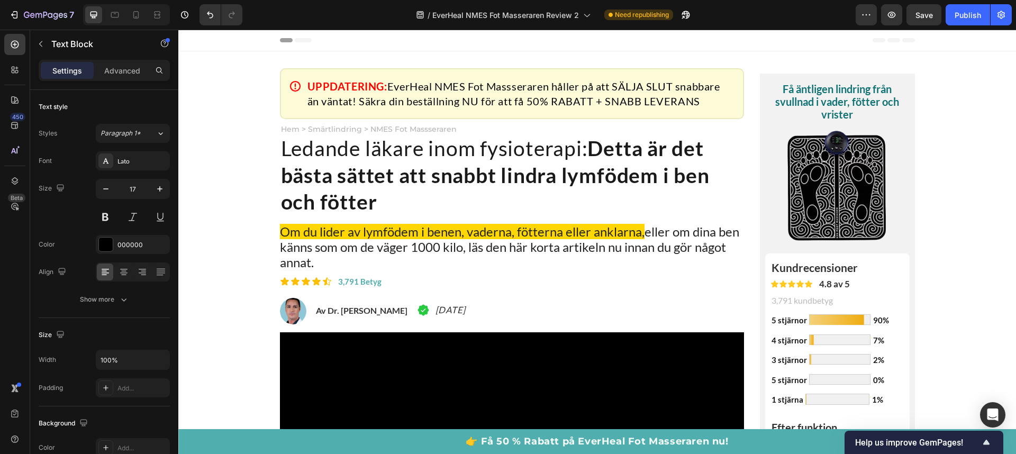
scroll to position [2150, 0]
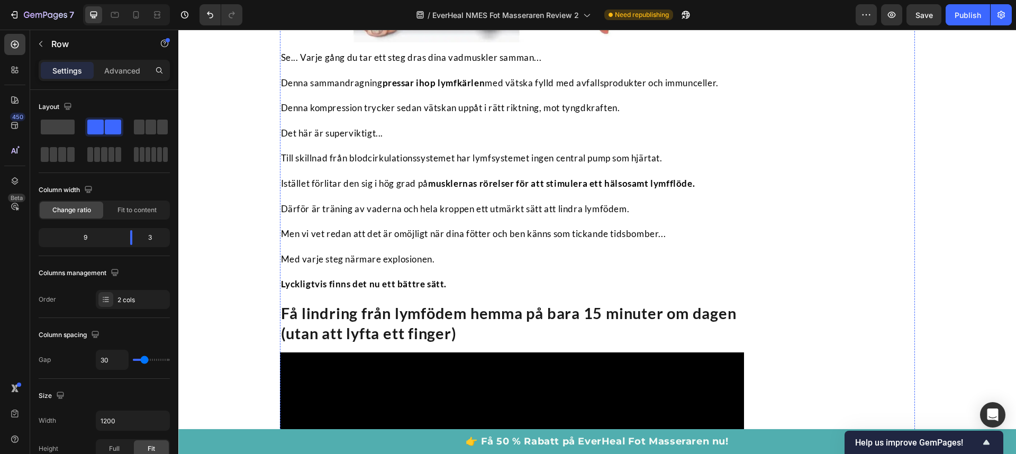
scroll to position [2996, 0]
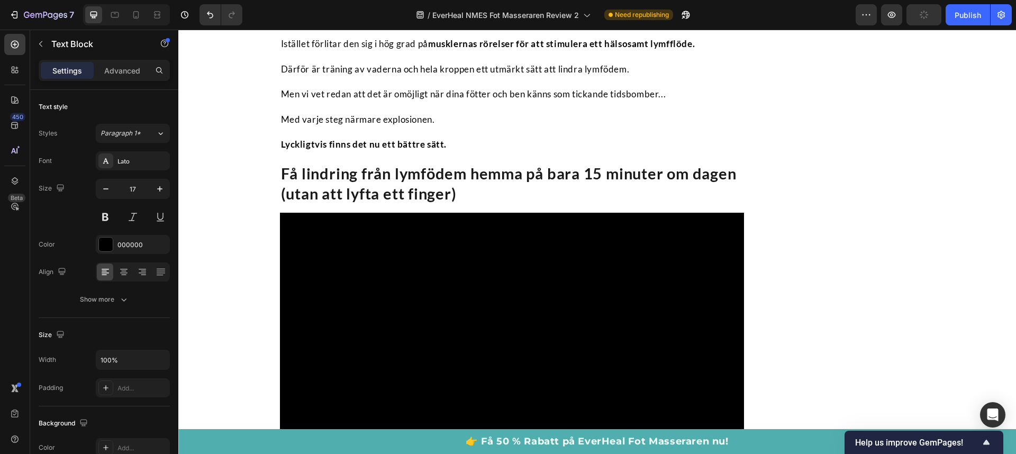
scroll to position [3136, 0]
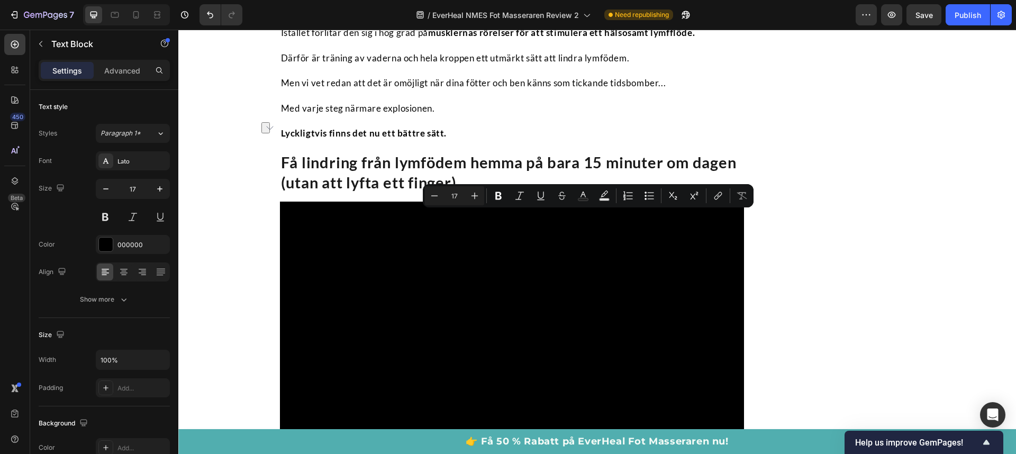
drag, startPoint x: 555, startPoint y: 220, endPoint x: 625, endPoint y: 221, distance: 69.3
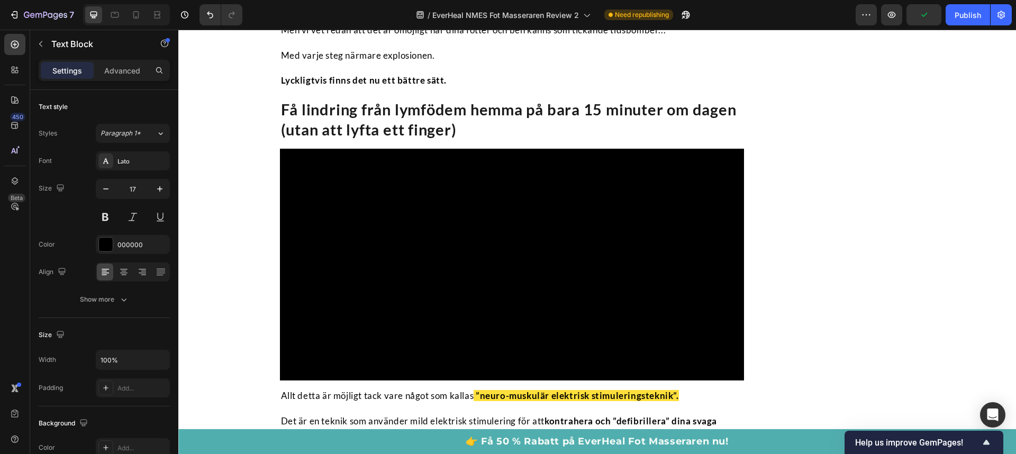
scroll to position [3191, 0]
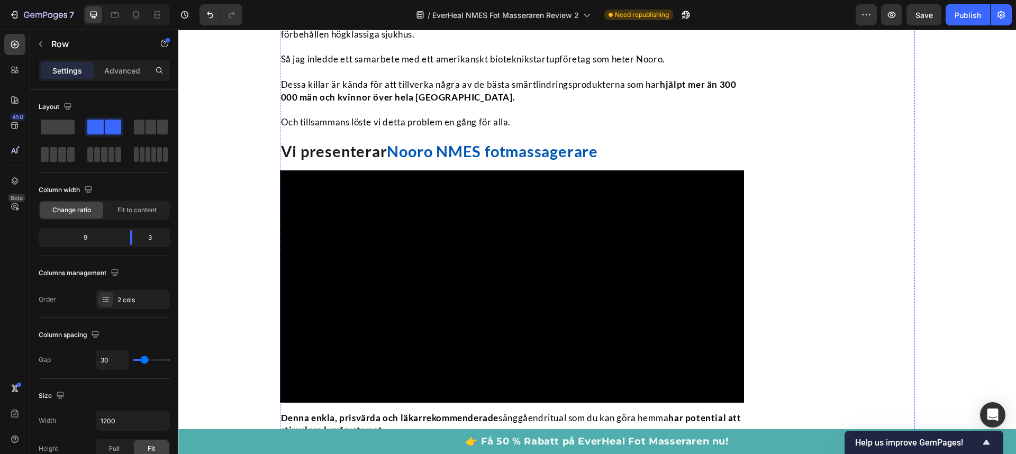
scroll to position [4165, 0]
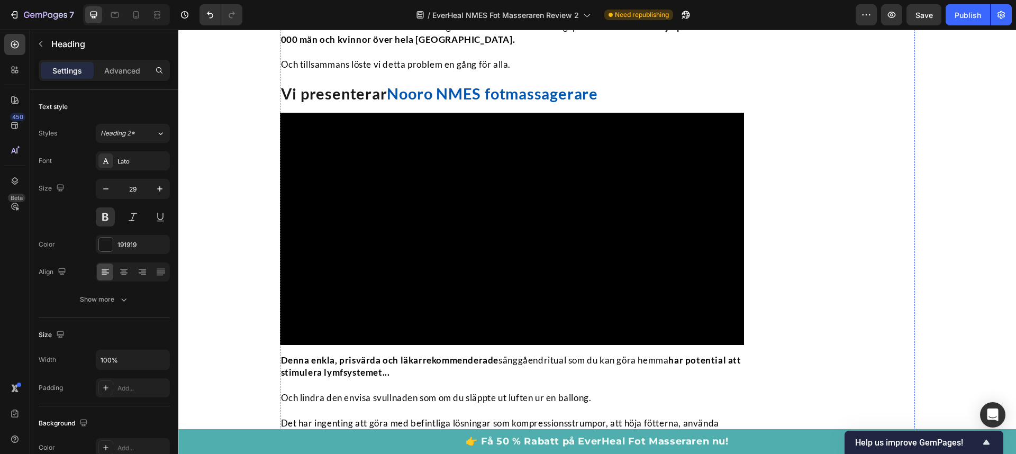
scroll to position [4221, 0]
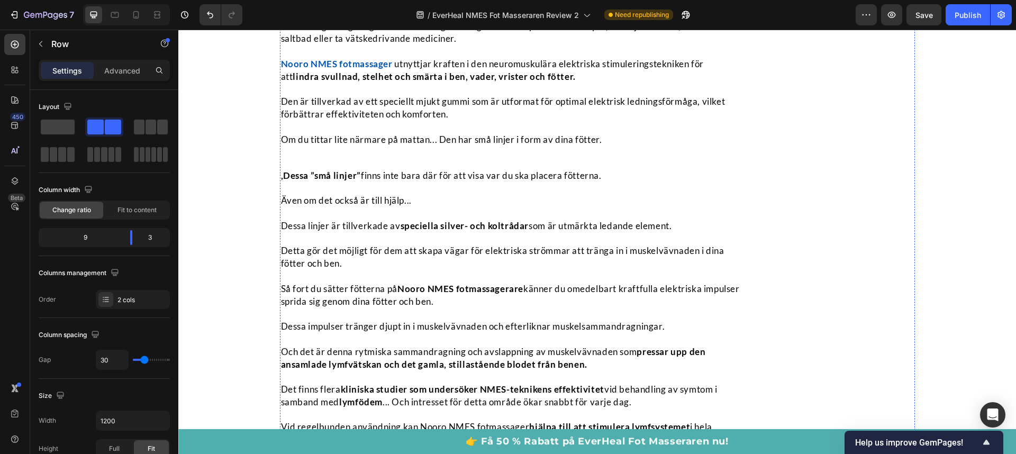
scroll to position [4591, 0]
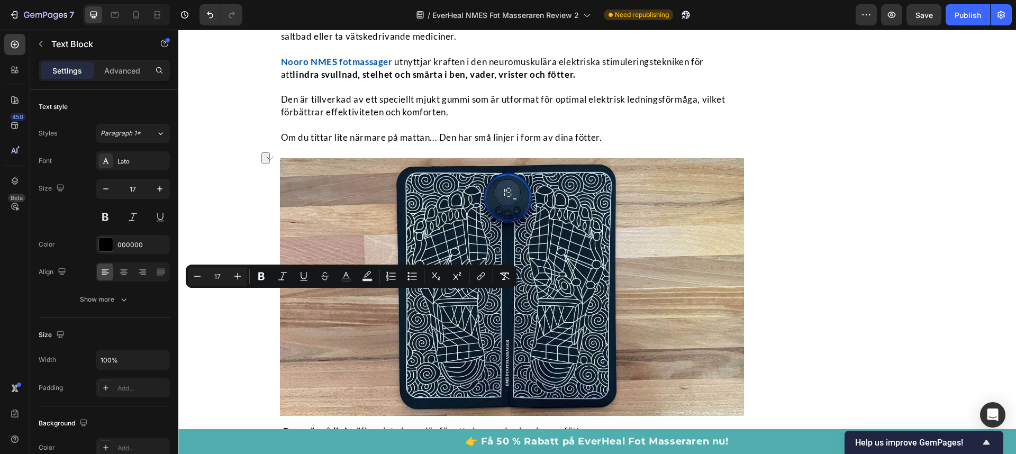
drag, startPoint x: 322, startPoint y: 298, endPoint x: 382, endPoint y: 304, distance: 59.5
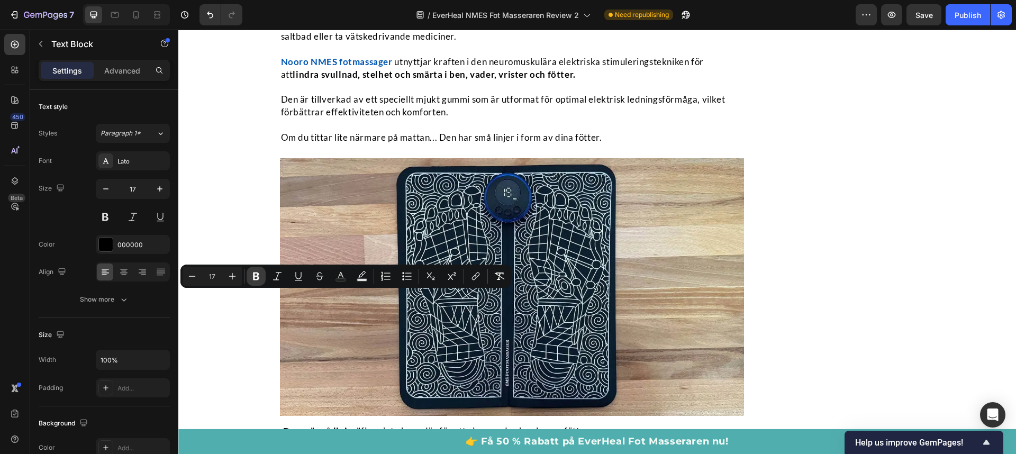
click at [254, 281] on icon "Editor contextual toolbar" at bounding box center [256, 276] width 11 height 11
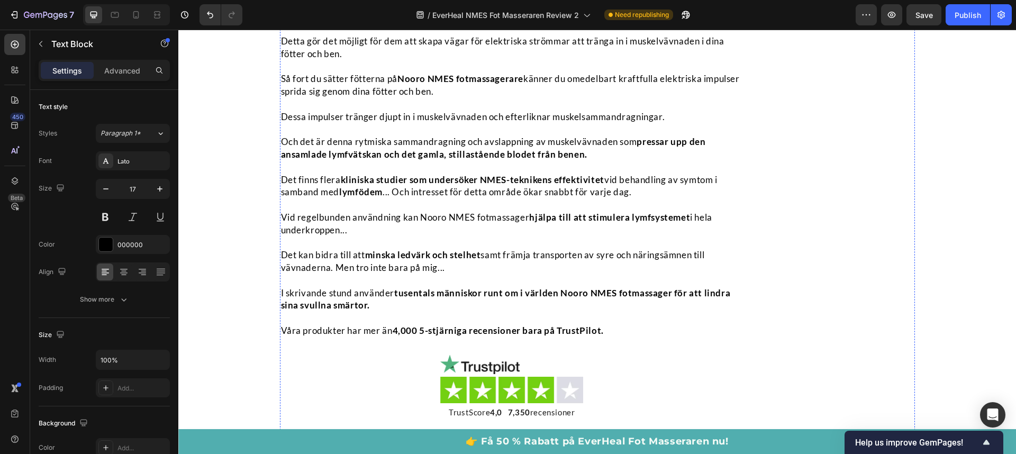
scroll to position [5061, 0]
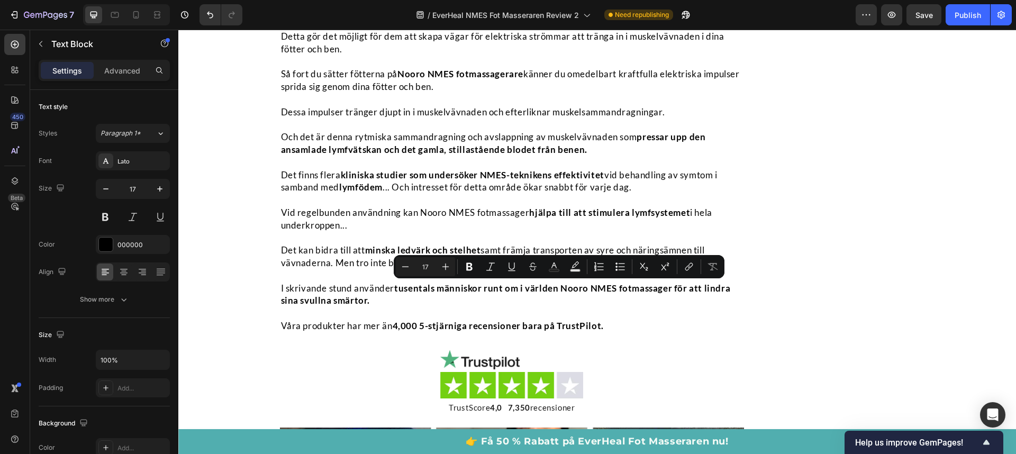
drag, startPoint x: 599, startPoint y: 290, endPoint x: 544, endPoint y: 292, distance: 55.1
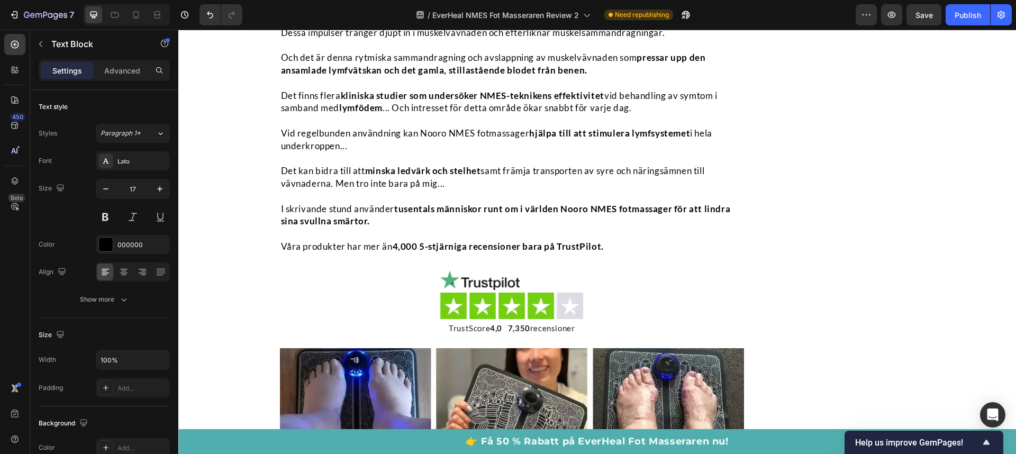
scroll to position [5141, 0]
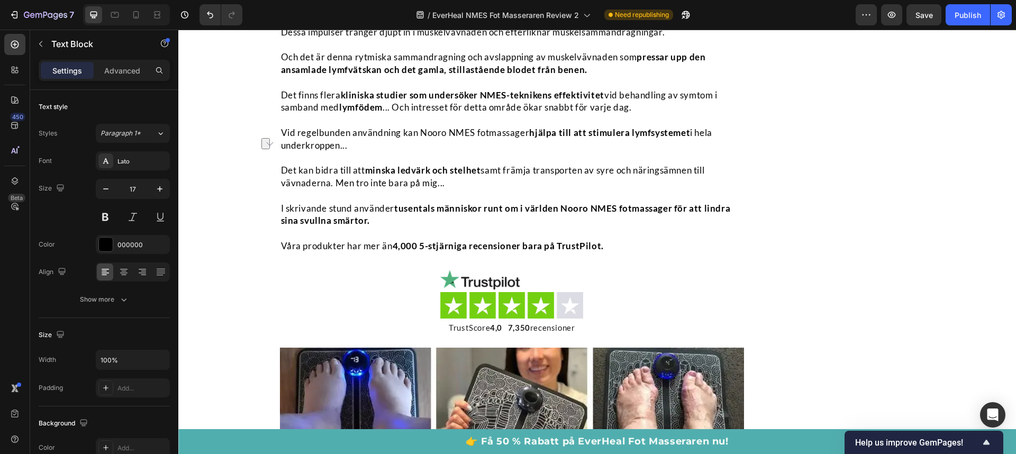
drag, startPoint x: 327, startPoint y: 272, endPoint x: 287, endPoint y: 272, distance: 40.2
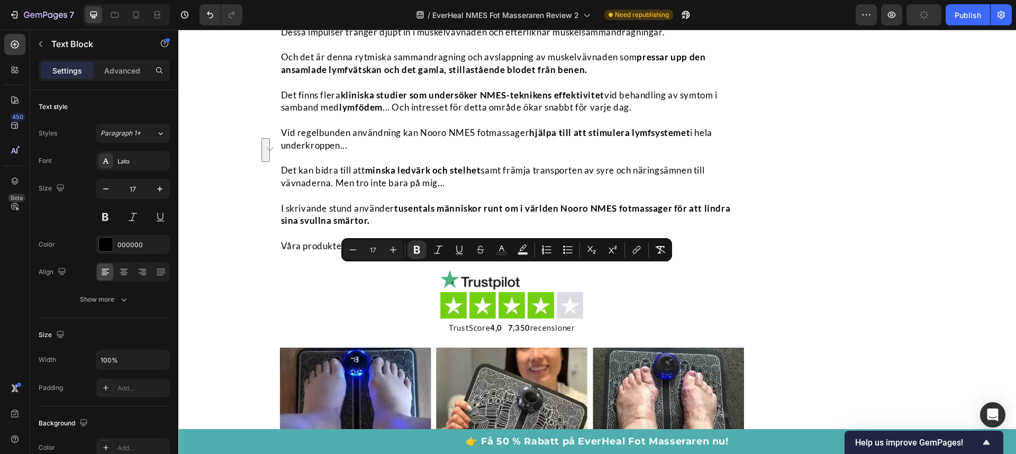
drag, startPoint x: 682, startPoint y: 271, endPoint x: 684, endPoint y: 281, distance: 10.4
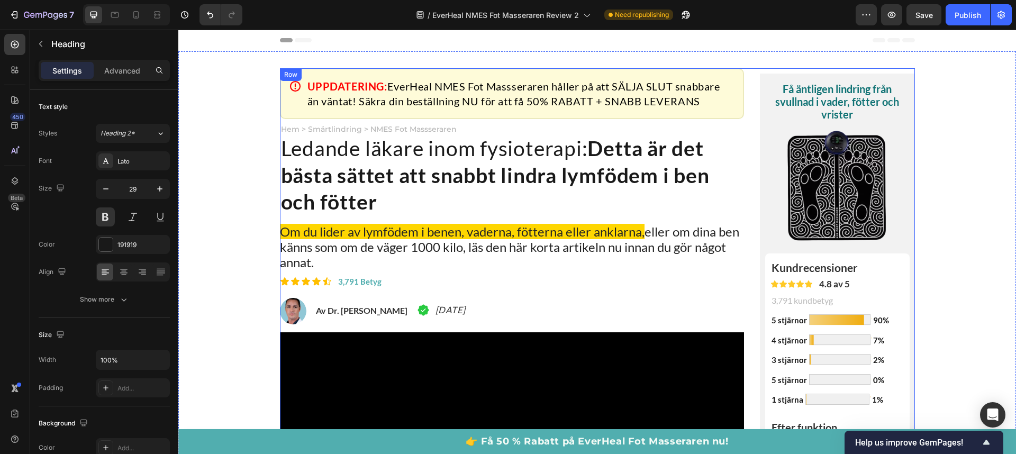
scroll to position [5250, 0]
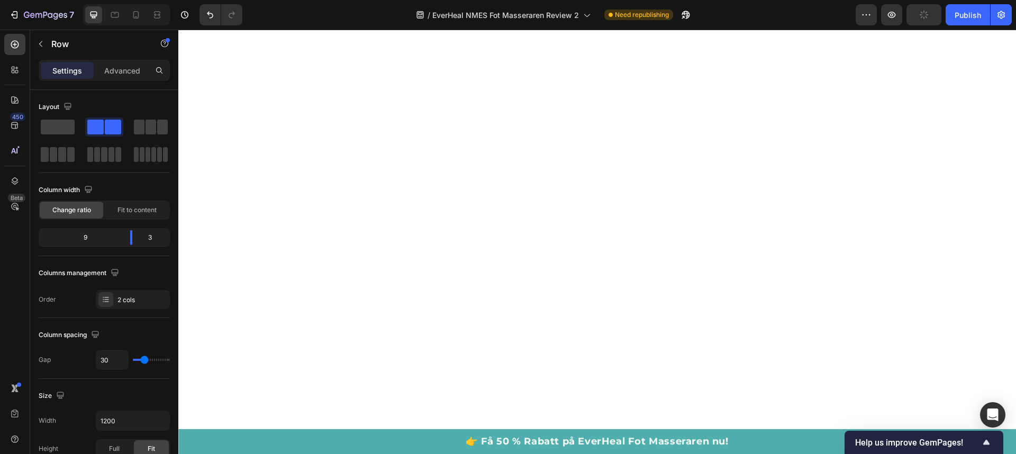
scroll to position [5342, 0]
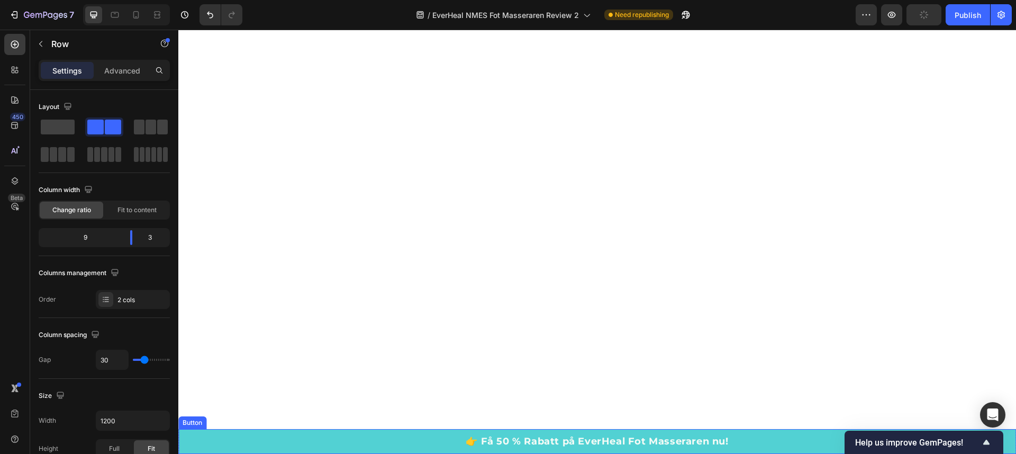
click at [358, 438] on link "👉 Få 50 % Rabatt på EverHeal Fot Masseraren nu!" at bounding box center [597, 441] width 838 height 25
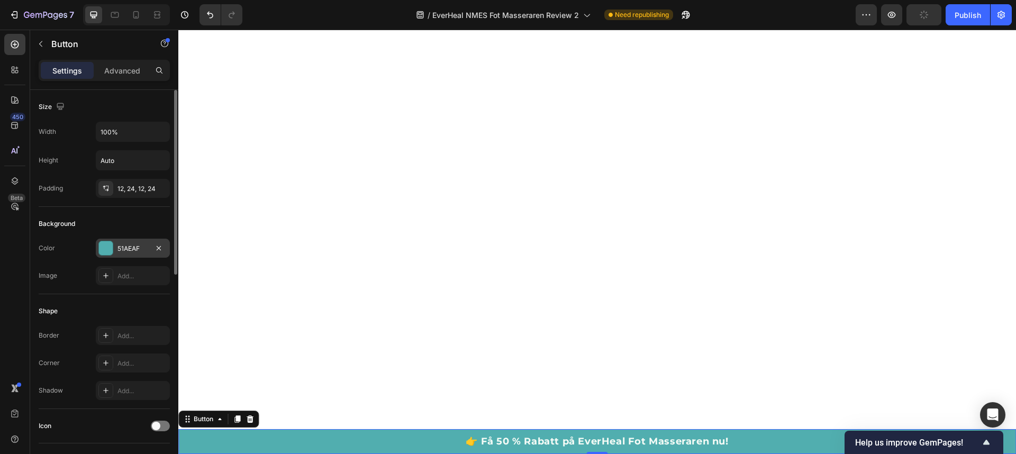
click at [114, 242] on div "51AEAF" at bounding box center [133, 248] width 74 height 19
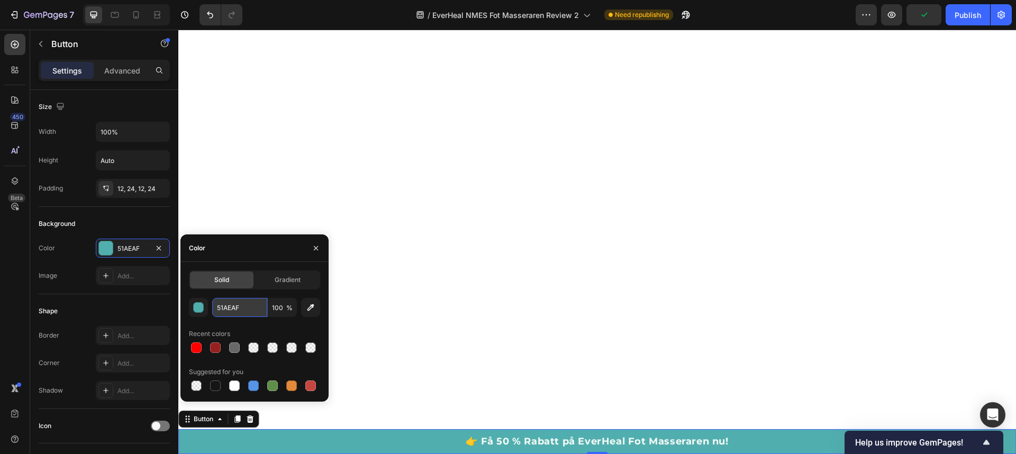
click at [236, 312] on input "51AEAF" at bounding box center [239, 307] width 55 height 19
click at [236, 311] on input "51AEAF" at bounding box center [239, 307] width 55 height 19
click at [226, 305] on input "51AEAF" at bounding box center [239, 307] width 55 height 19
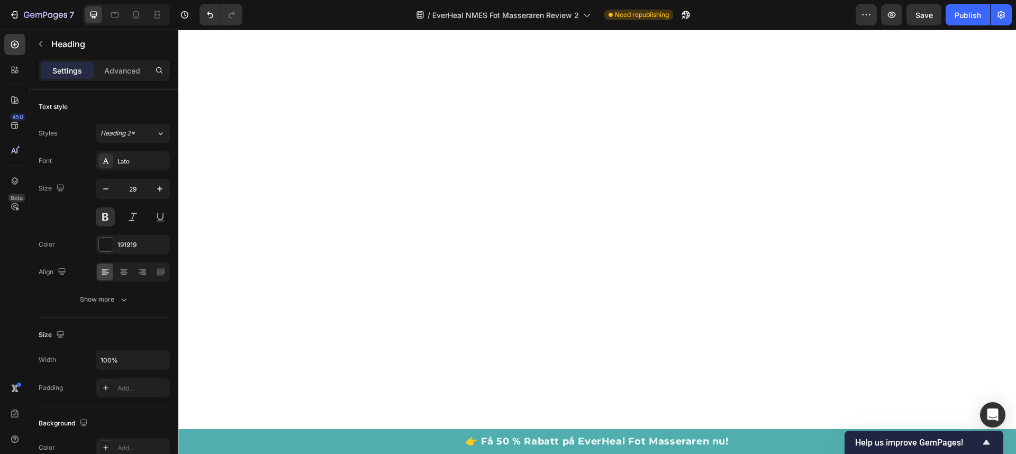
drag, startPoint x: 384, startPoint y: 138, endPoint x: 618, endPoint y: 137, distance: 233.9
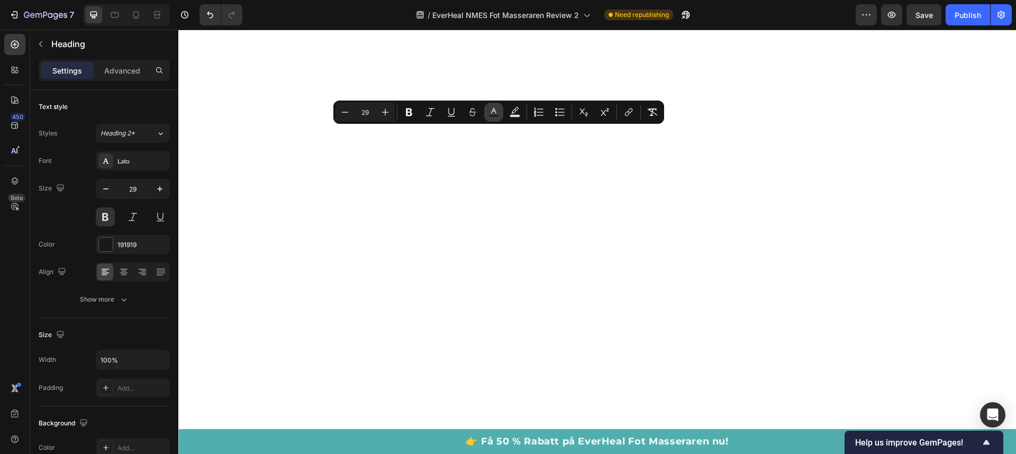
click at [497, 116] on rect "Editor contextual toolbar" at bounding box center [494, 116] width 10 height 3
type input "191919"
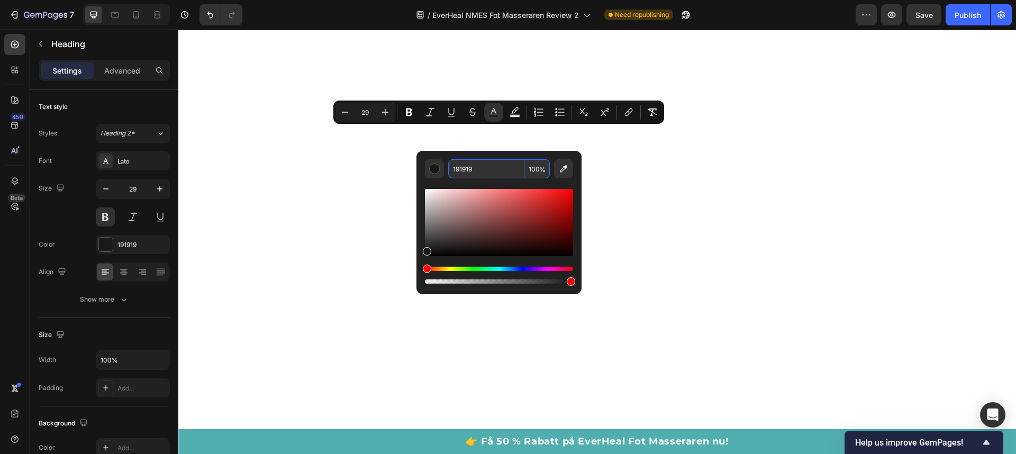
click at [473, 171] on input "191919" at bounding box center [486, 168] width 76 height 19
type input "51AEAF"
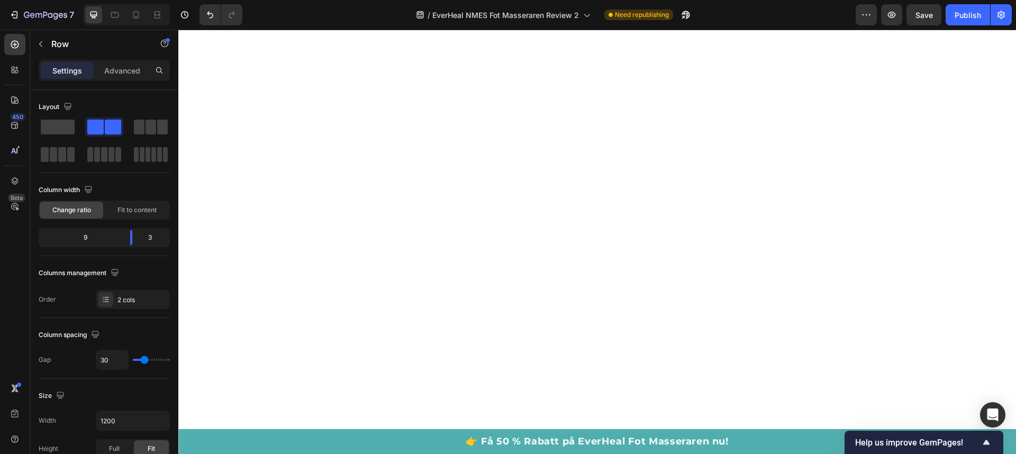
scroll to position [5476, 0]
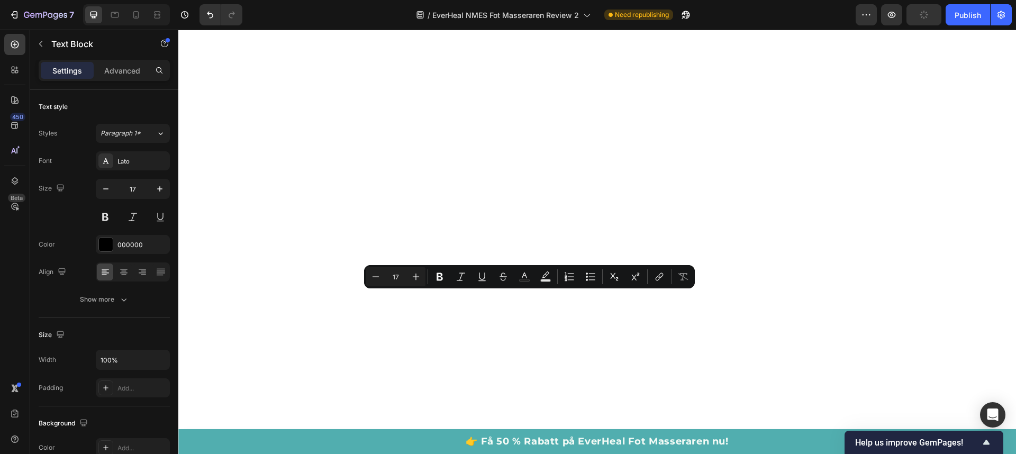
drag, startPoint x: 540, startPoint y: 301, endPoint x: 495, endPoint y: 301, distance: 44.5
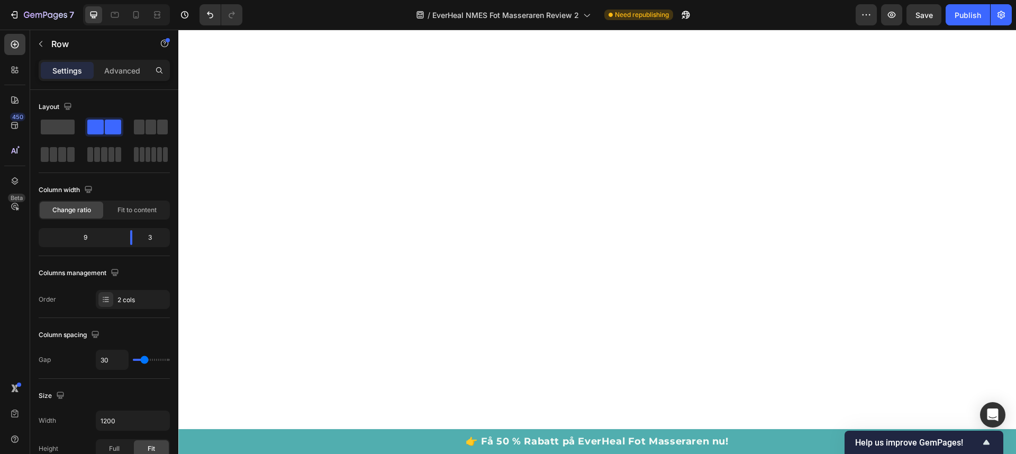
scroll to position [5264, 0]
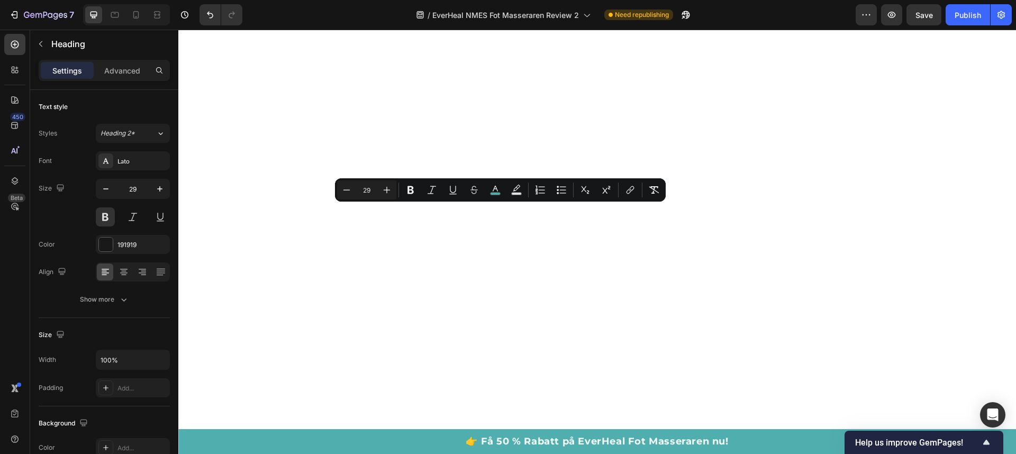
drag, startPoint x: 623, startPoint y: 218, endPoint x: 385, endPoint y: 219, distance: 238.2
copy span "EverHeal NMES Fot Masseraren"
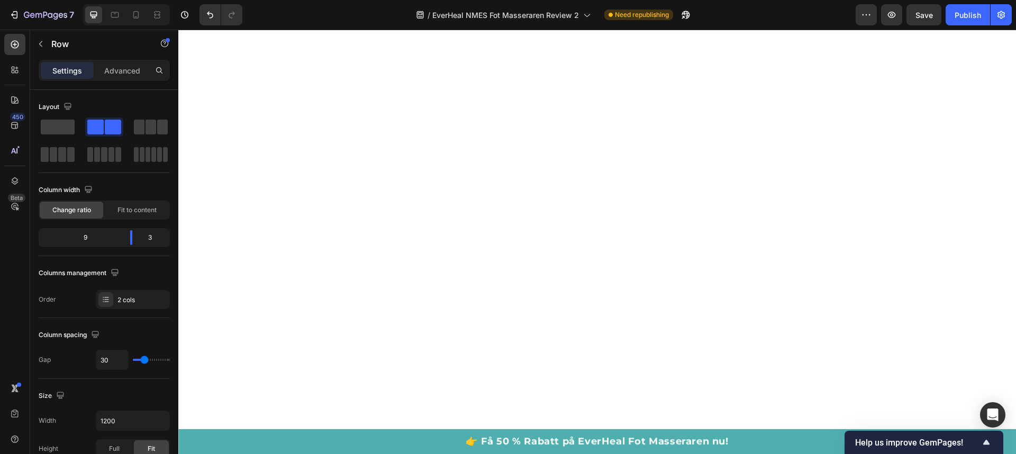
scroll to position [5715, 0]
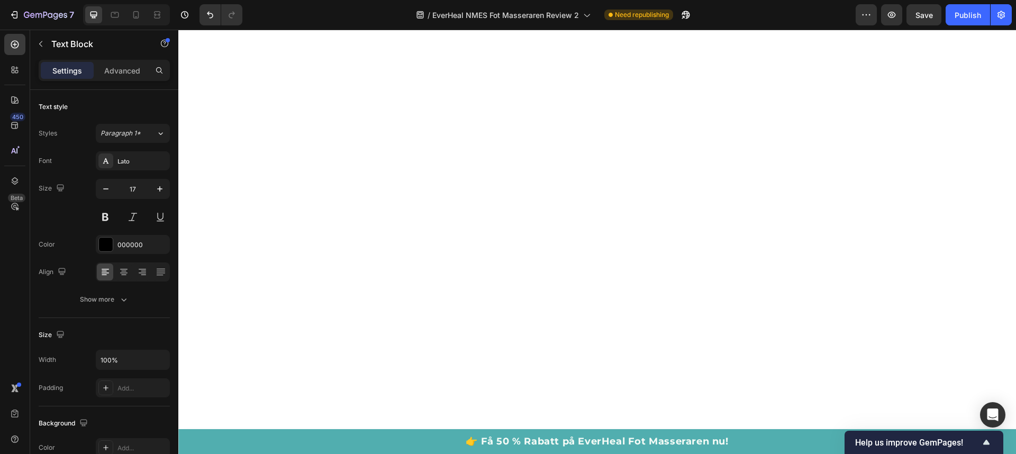
drag, startPoint x: 387, startPoint y: 159, endPoint x: 276, endPoint y: 161, distance: 111.2
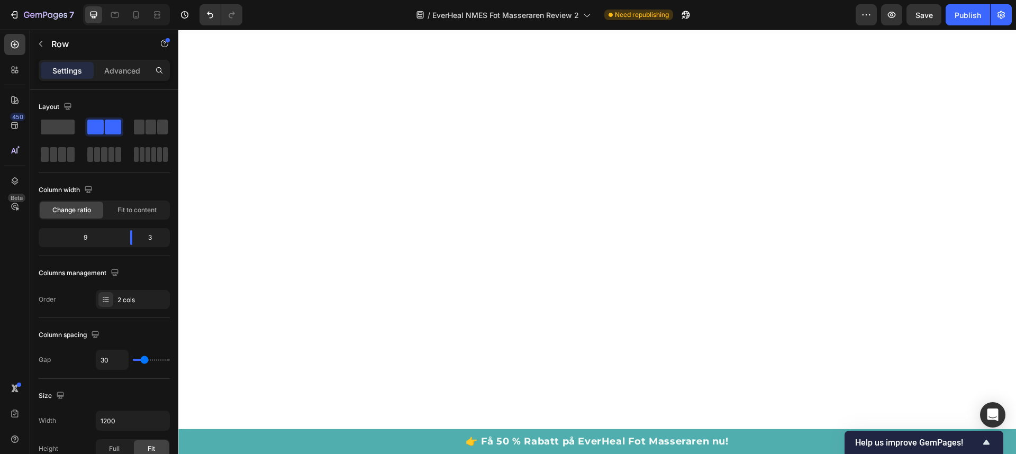
scroll to position [5614, 0]
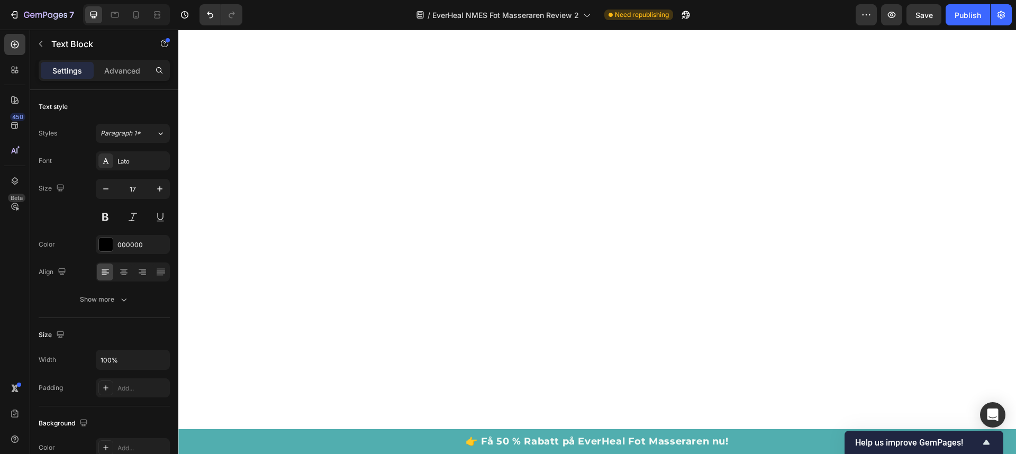
drag, startPoint x: 416, startPoint y: 262, endPoint x: 273, endPoint y: 265, distance: 143.5
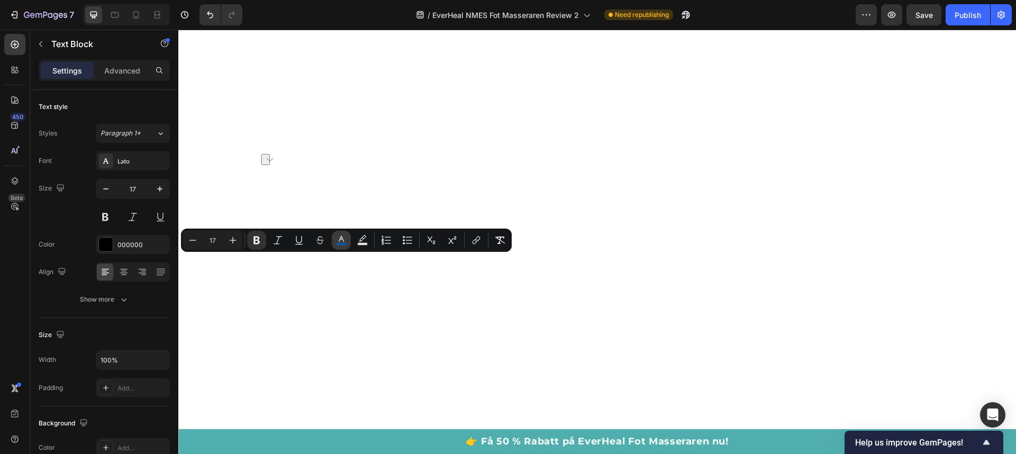
click at [339, 245] on rect "Editor contextual toolbar" at bounding box center [342, 244] width 10 height 3
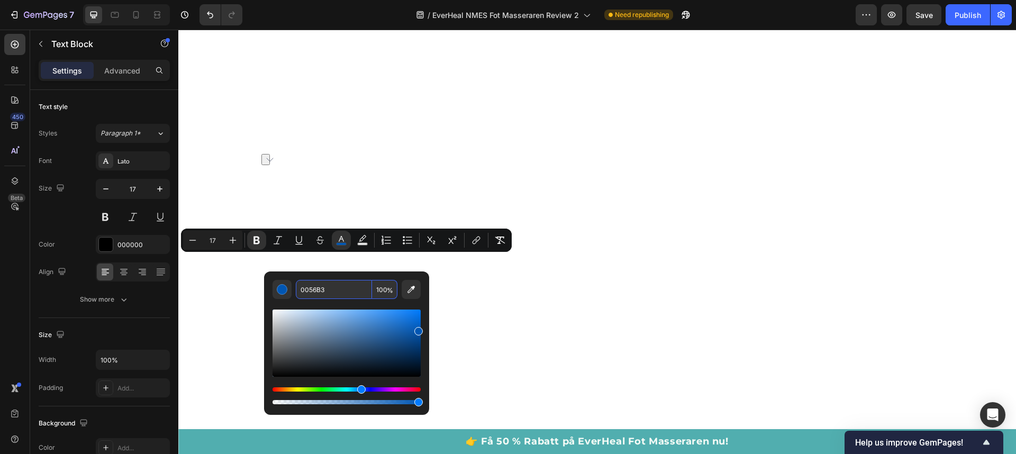
click at [341, 290] on input "0056B3" at bounding box center [334, 289] width 76 height 19
type input "51AEAF"
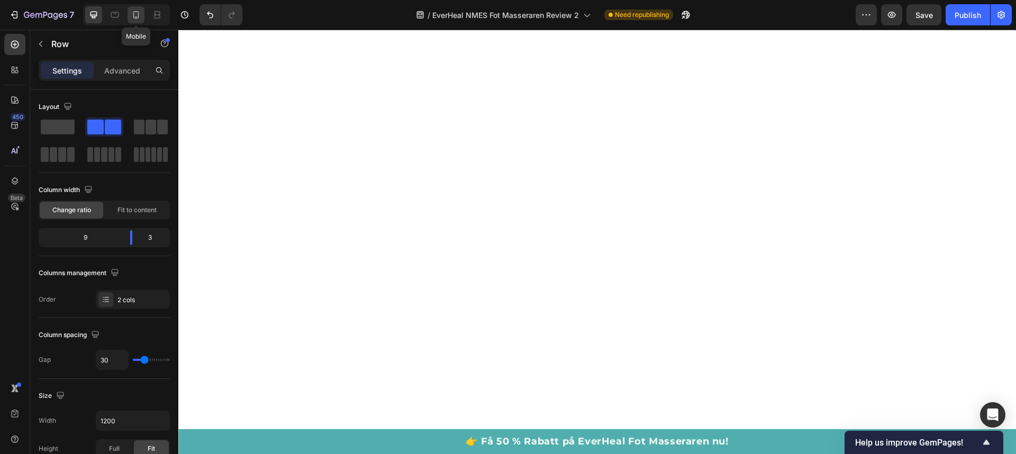
click at [137, 16] on icon at bounding box center [136, 15] width 11 height 11
type input "0"
type input "95%"
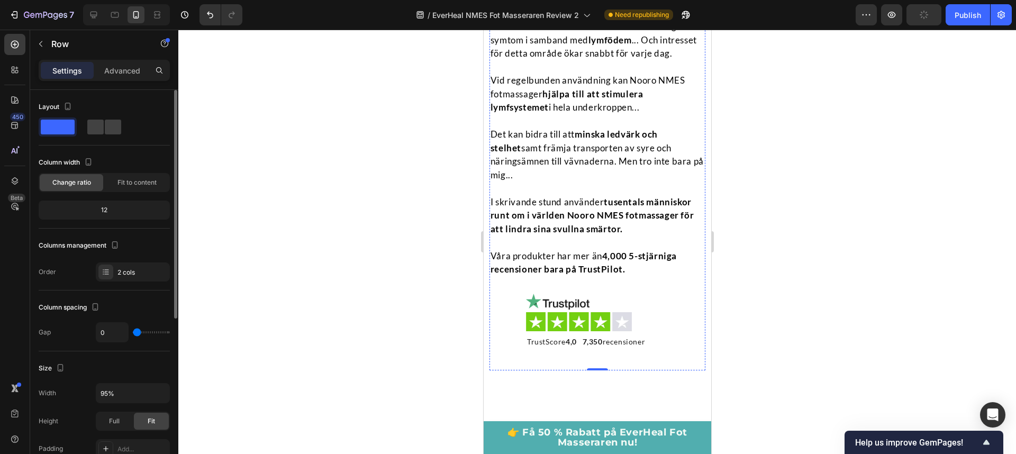
scroll to position [4984, 0]
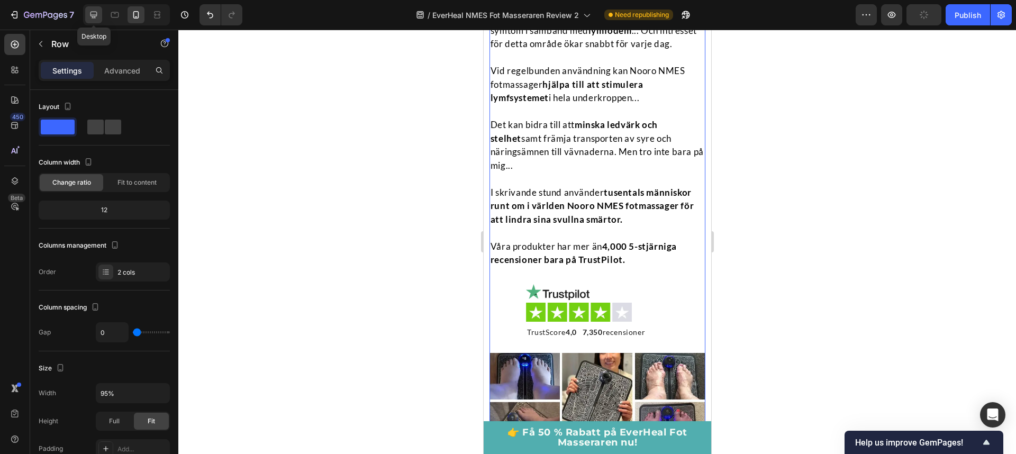
click at [94, 17] on icon at bounding box center [94, 15] width 7 height 7
type input "30"
type input "1200"
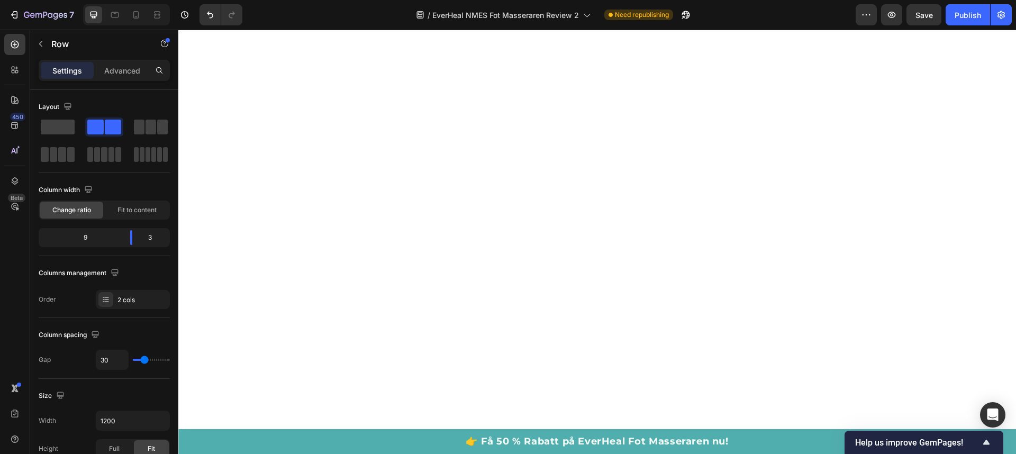
scroll to position [5607, 0]
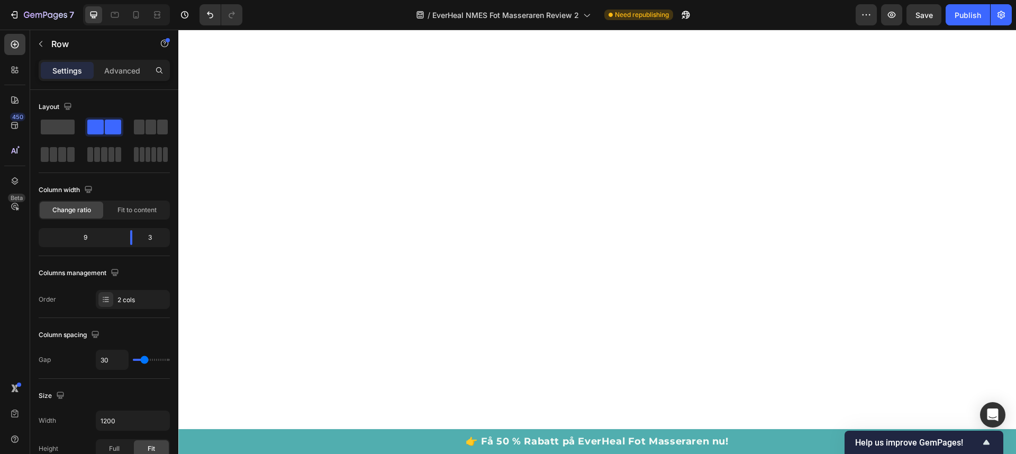
scroll to position [5726, 0]
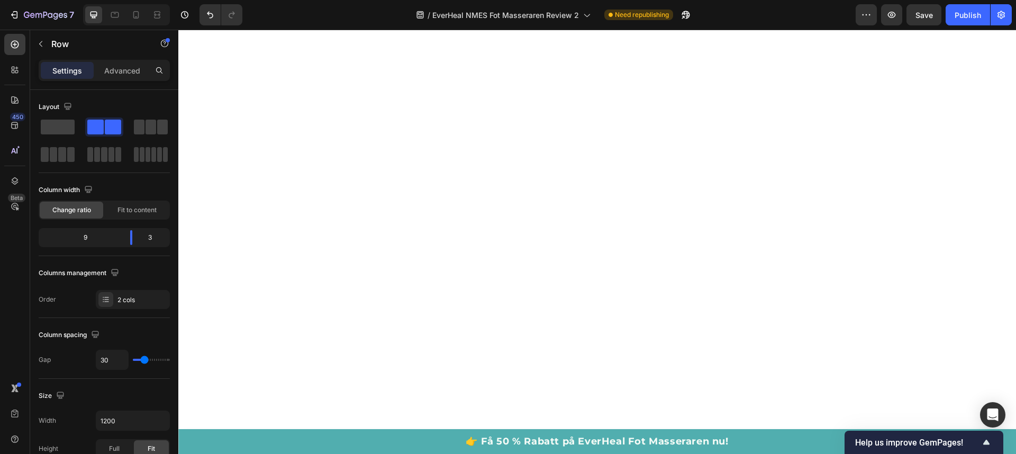
scroll to position [5860, 0]
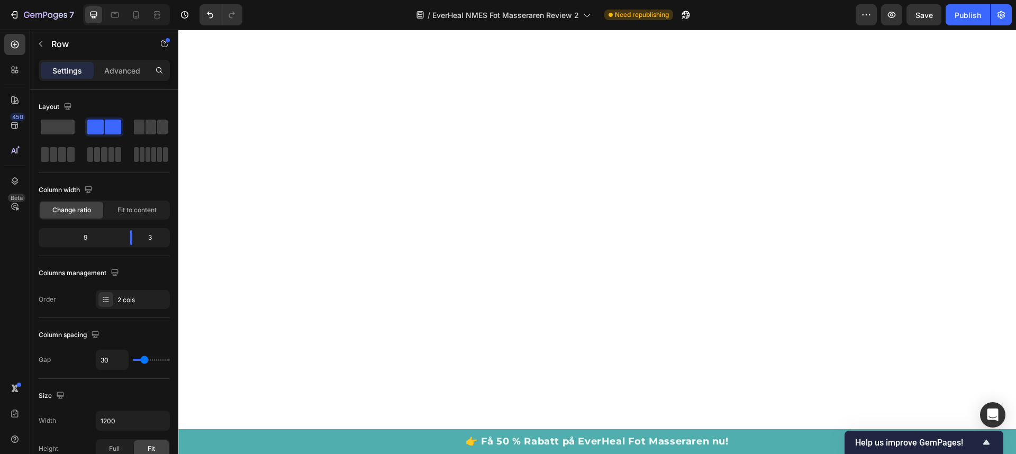
scroll to position [5994, 0]
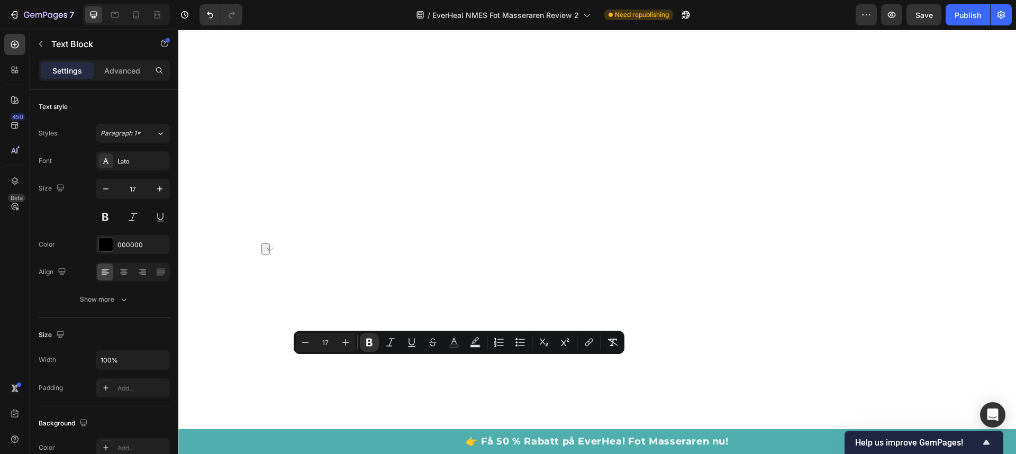
drag, startPoint x: 397, startPoint y: 363, endPoint x: 522, endPoint y: 367, distance: 124.4
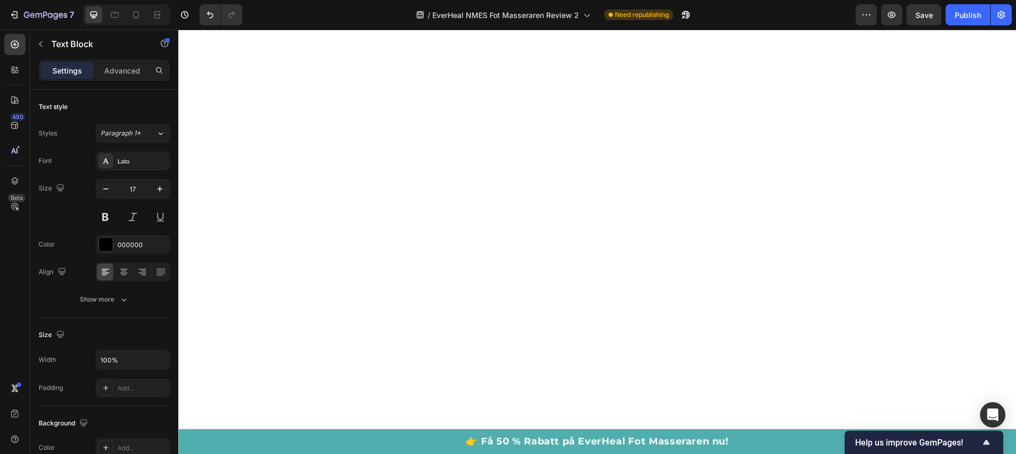
scroll to position [6178, 0]
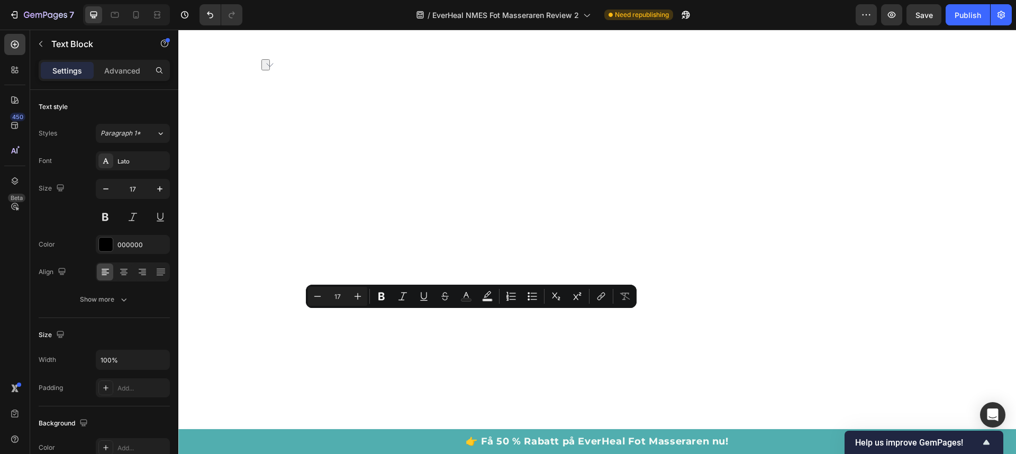
drag, startPoint x: 419, startPoint y: 318, endPoint x: 526, endPoint y: 322, distance: 106.5
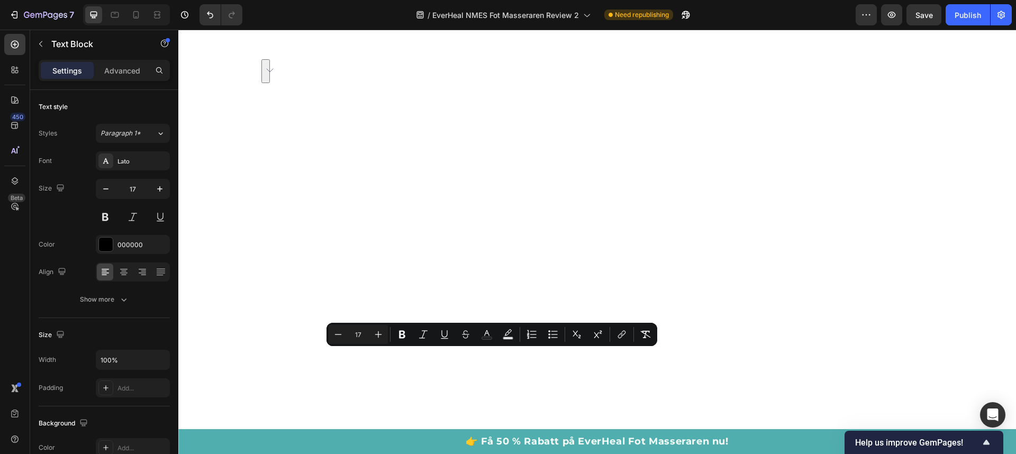
drag, startPoint x: 461, startPoint y: 370, endPoint x: 300, endPoint y: 357, distance: 161.4
drag, startPoint x: 333, startPoint y: 368, endPoint x: 278, endPoint y: 358, distance: 55.4
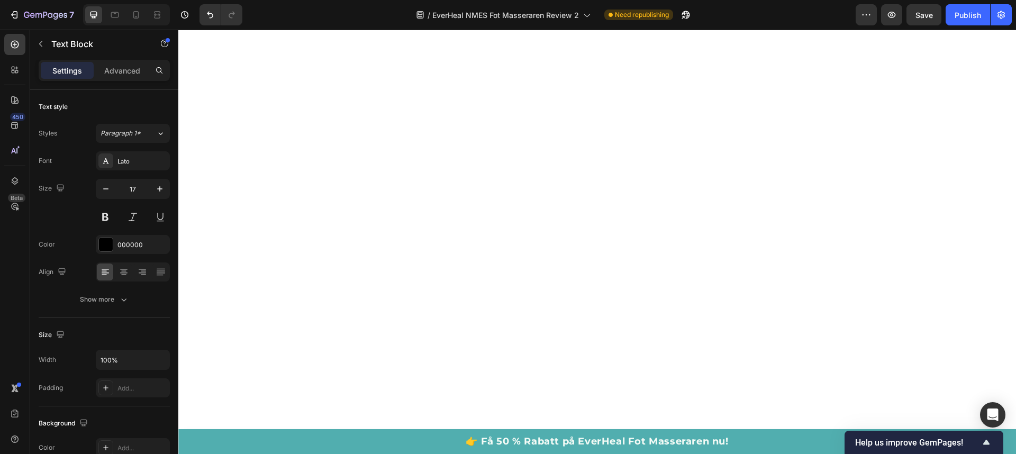
scroll to position [6219, 0]
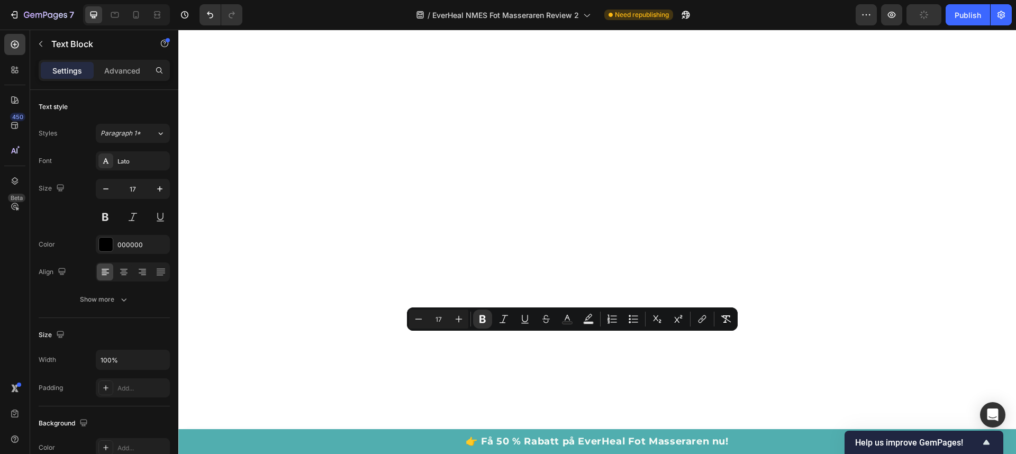
drag, startPoint x: 477, startPoint y: 342, endPoint x: 668, endPoint y: 346, distance: 190.6
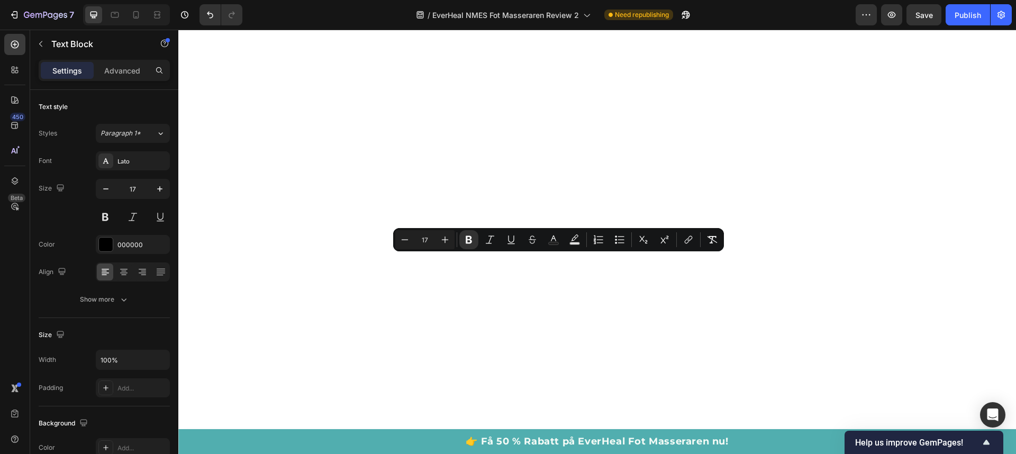
drag, startPoint x: 519, startPoint y: 261, endPoint x: 618, endPoint y: 263, distance: 98.4
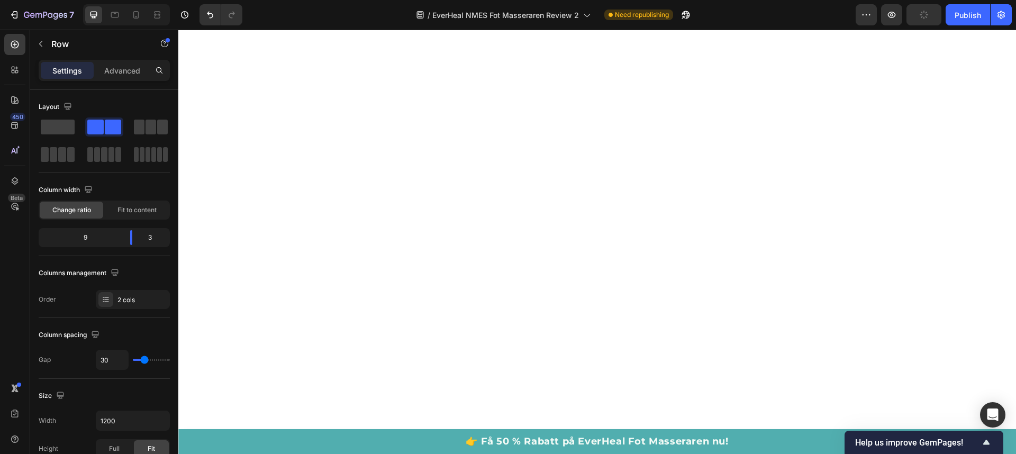
scroll to position [6760, 0]
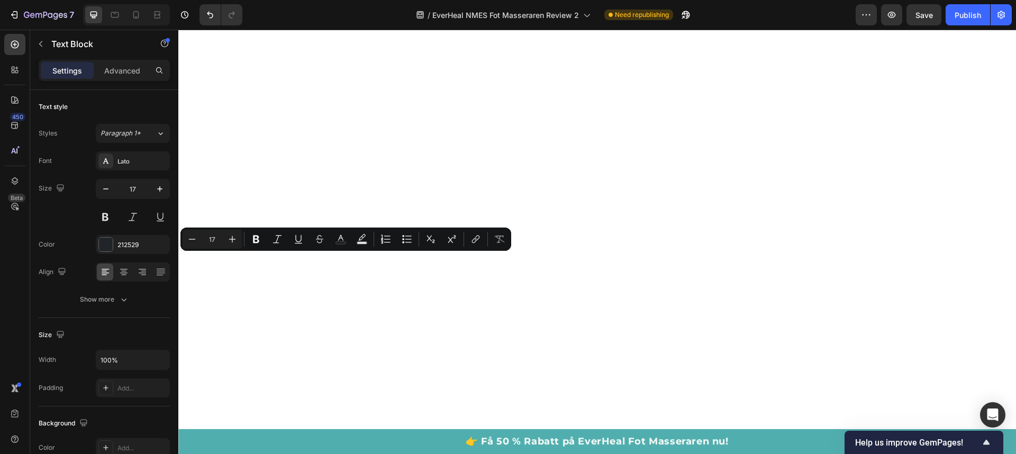
drag, startPoint x: 337, startPoint y: 261, endPoint x: 252, endPoint y: 260, distance: 84.2
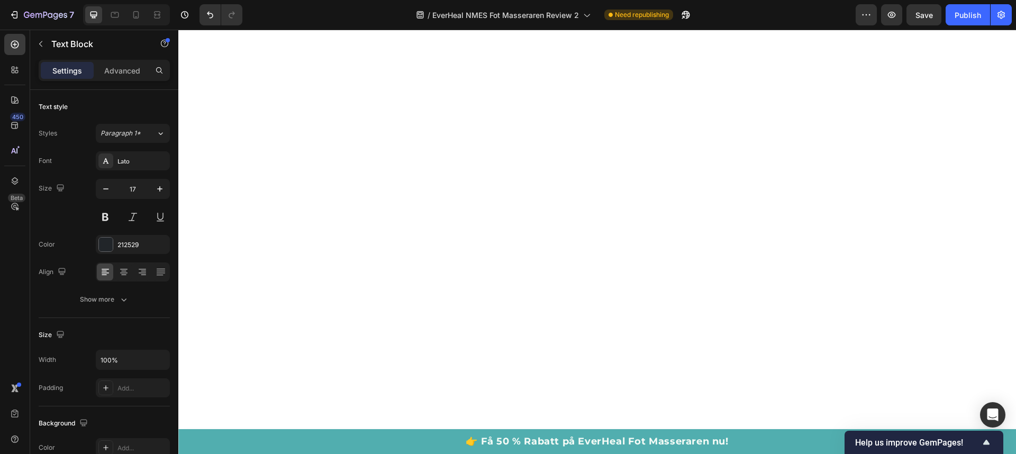
drag, startPoint x: 320, startPoint y: 261, endPoint x: 303, endPoint y: 264, distance: 17.2
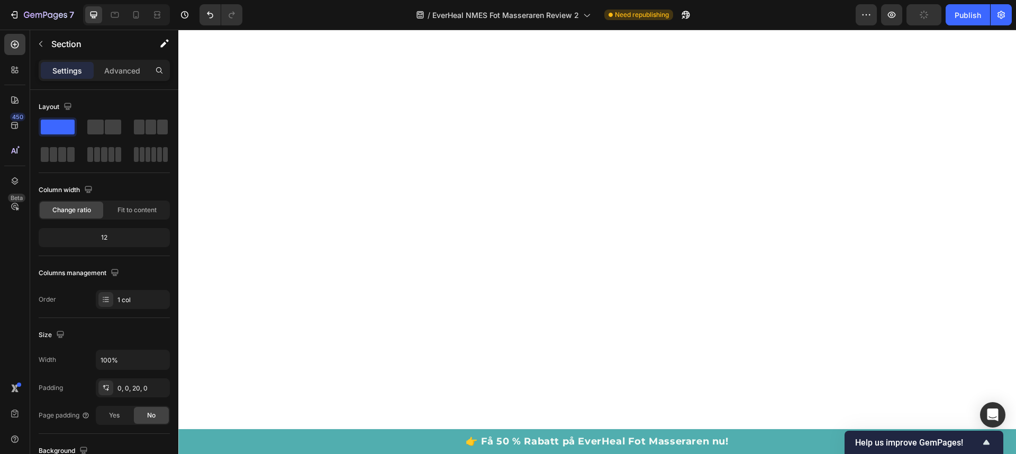
scroll to position [6804, 0]
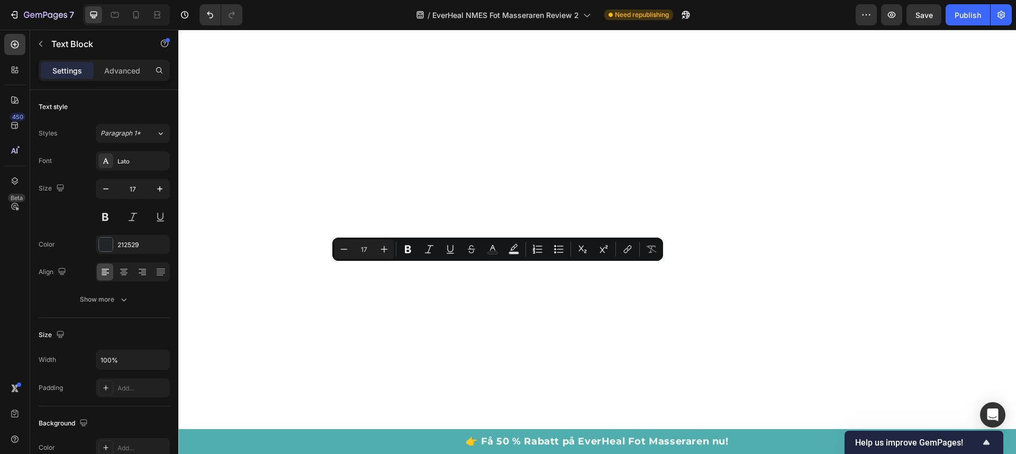
drag, startPoint x: 330, startPoint y: 287, endPoint x: 622, endPoint y: 273, distance: 292.5
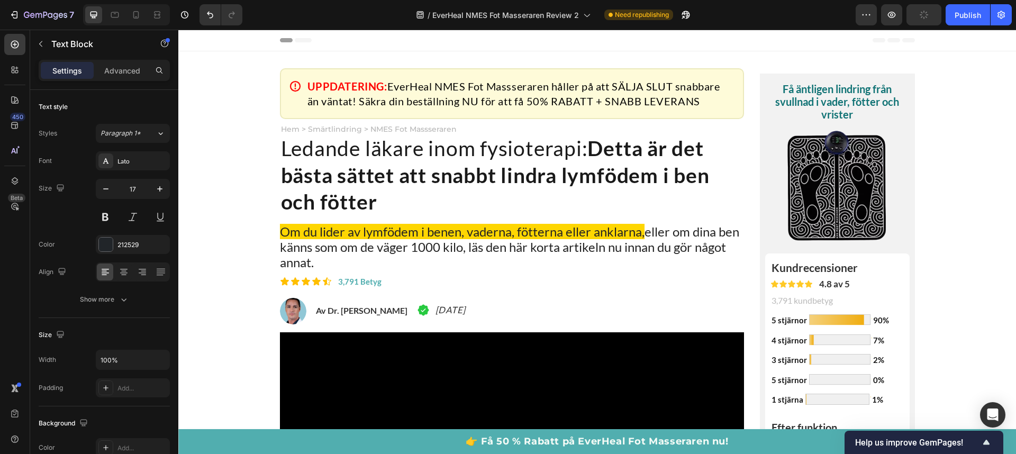
scroll to position [6804, 0]
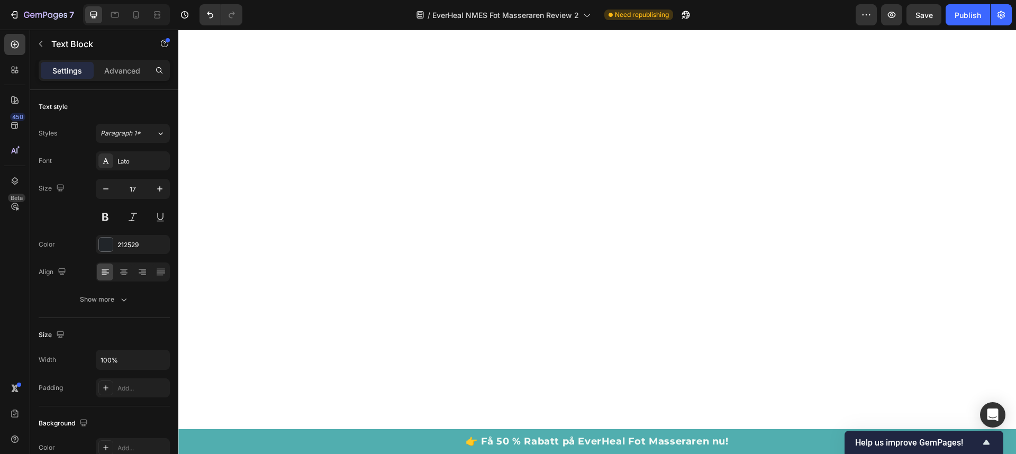
scroll to position [6854, 0]
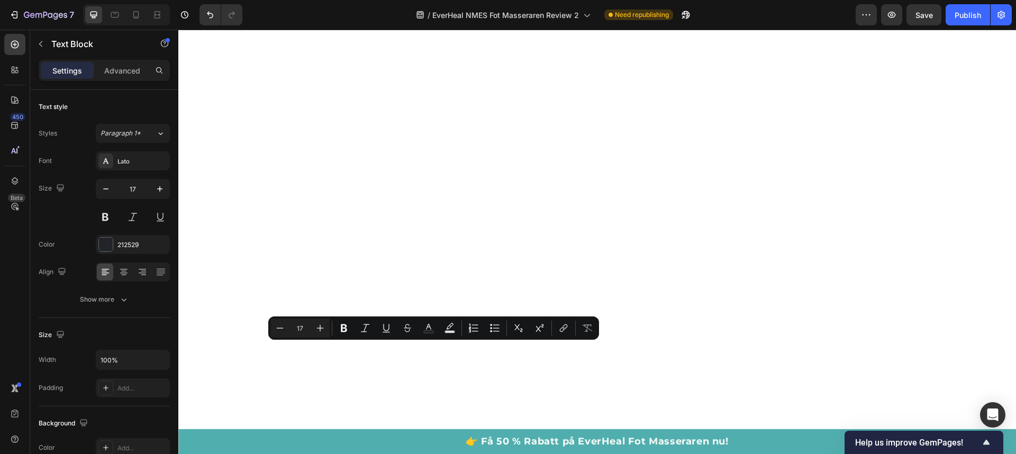
drag, startPoint x: 383, startPoint y: 347, endPoint x: 483, endPoint y: 354, distance: 99.7
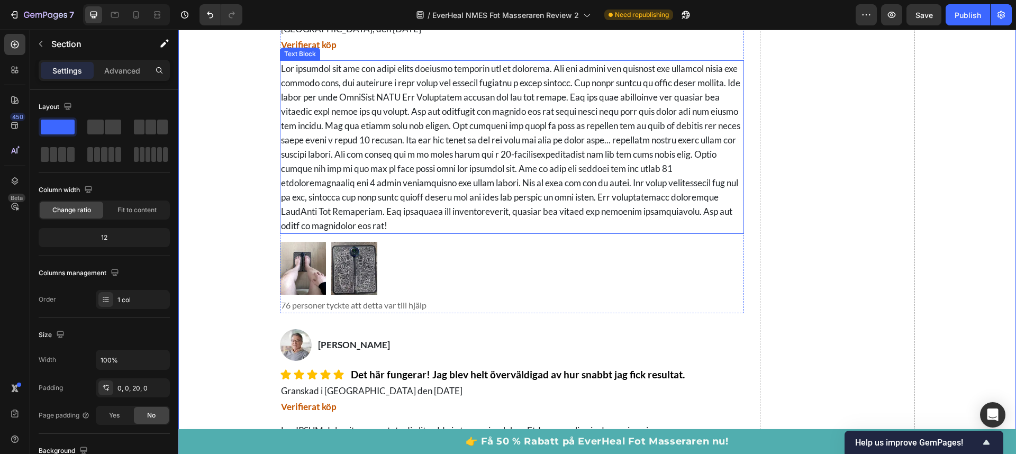
scroll to position [7006, 0]
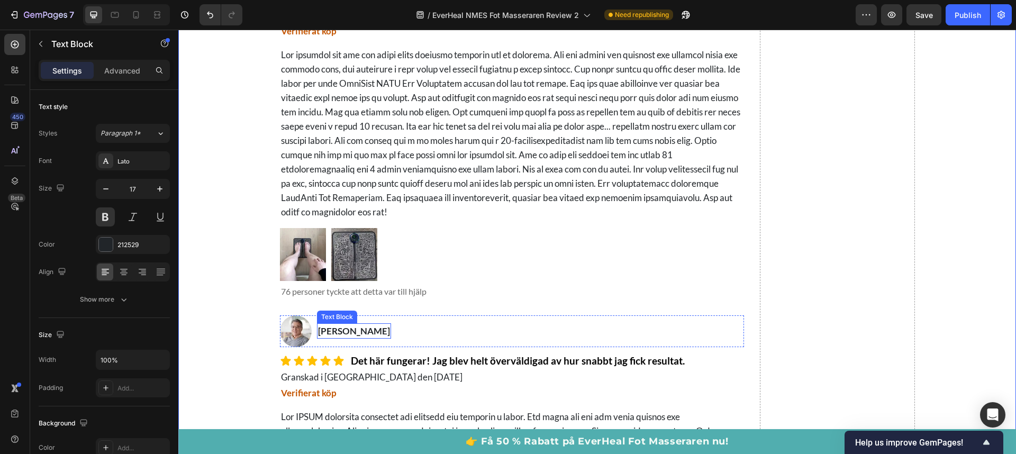
click at [361, 330] on span "William Boxall" at bounding box center [354, 330] width 72 height 11
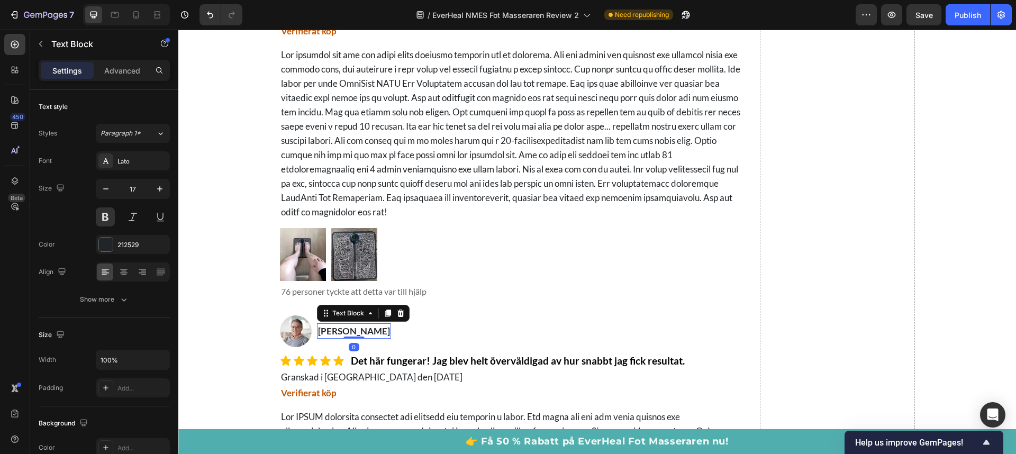
click at [361, 330] on span "William Boxall" at bounding box center [354, 330] width 72 height 11
click at [365, 332] on span "William Axelsson" at bounding box center [354, 330] width 72 height 11
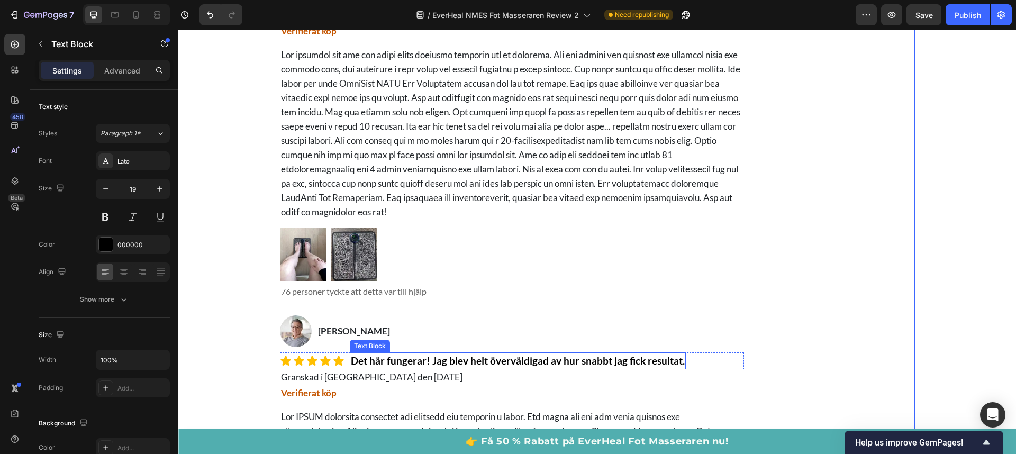
click at [509, 362] on p "Det här fungerar! Jag blev helt överväldigad av hur snabbt jag fick resultat." at bounding box center [518, 361] width 334 height 15
click at [526, 361] on p "Det här fungerar! Jag blev helt chockerad av hur snabbt jag fick resultat." at bounding box center [512, 361] width 322 height 15
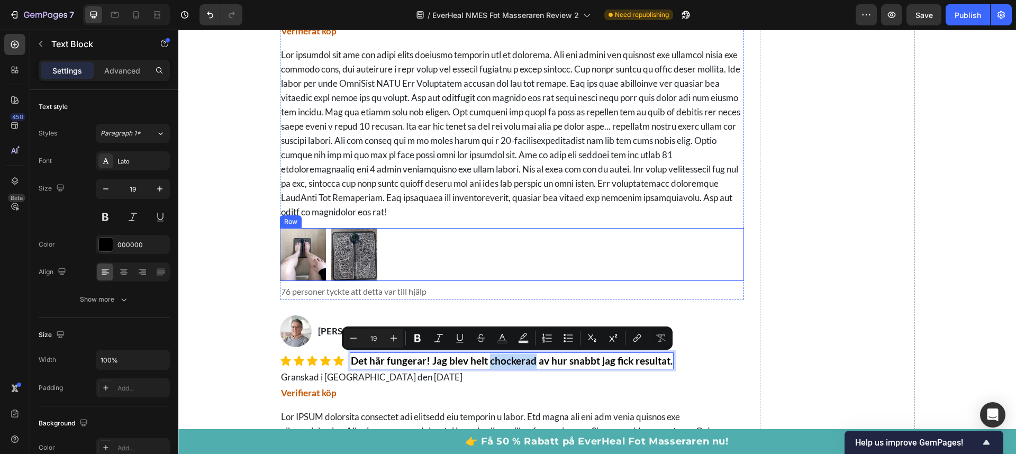
copy p "chockerad"
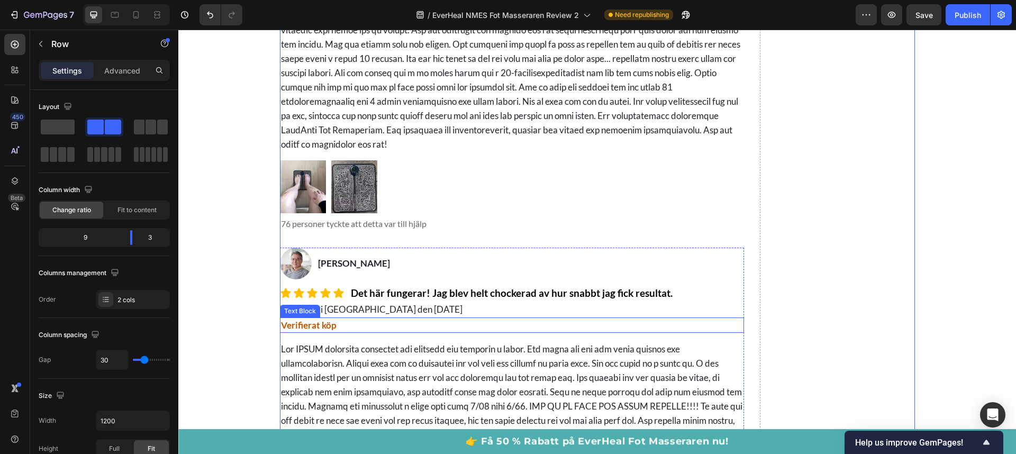
scroll to position [7039, 0]
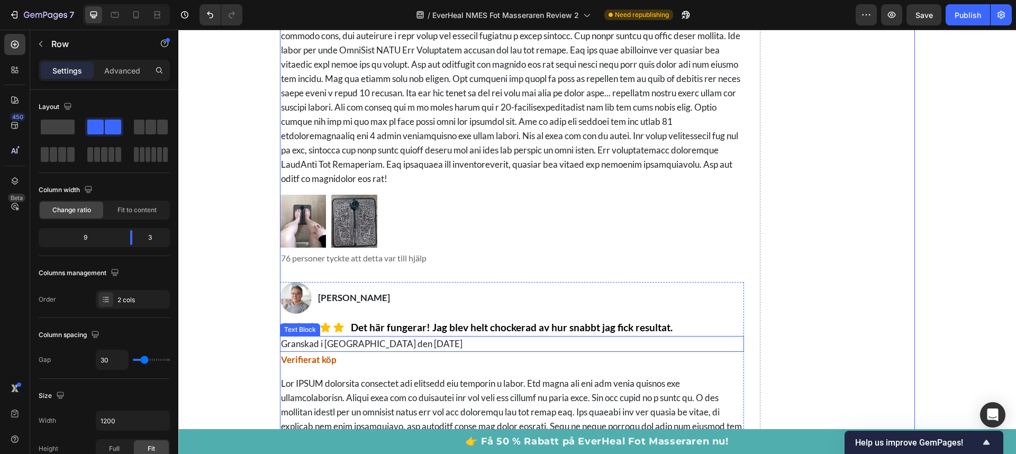
click at [329, 343] on p "Granskad i USA den 20 september 2025" at bounding box center [512, 344] width 463 height 14
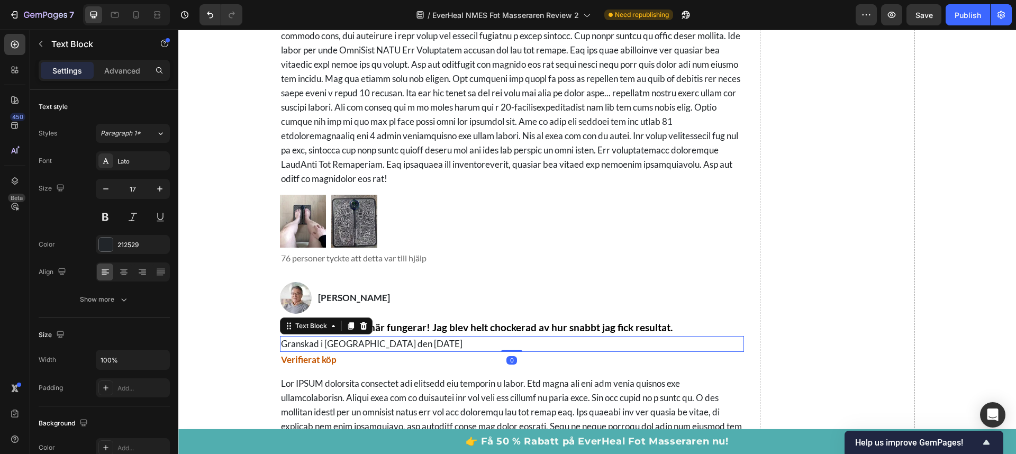
click at [329, 343] on p "Granskad i USA den 20 september 2025" at bounding box center [512, 344] width 463 height 14
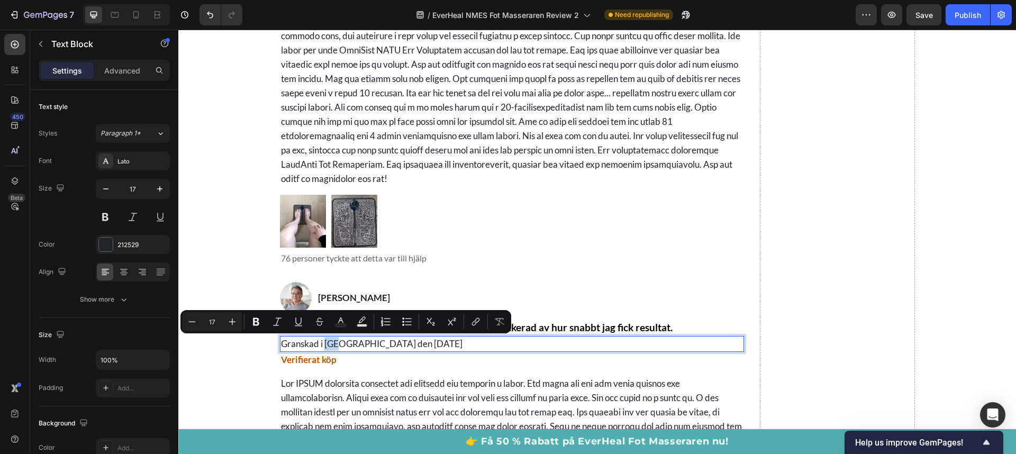
click at [337, 344] on p "Granskad i USA den 20 september 2025" at bounding box center [512, 344] width 463 height 14
drag, startPoint x: 337, startPoint y: 344, endPoint x: 266, endPoint y: 349, distance: 71.1
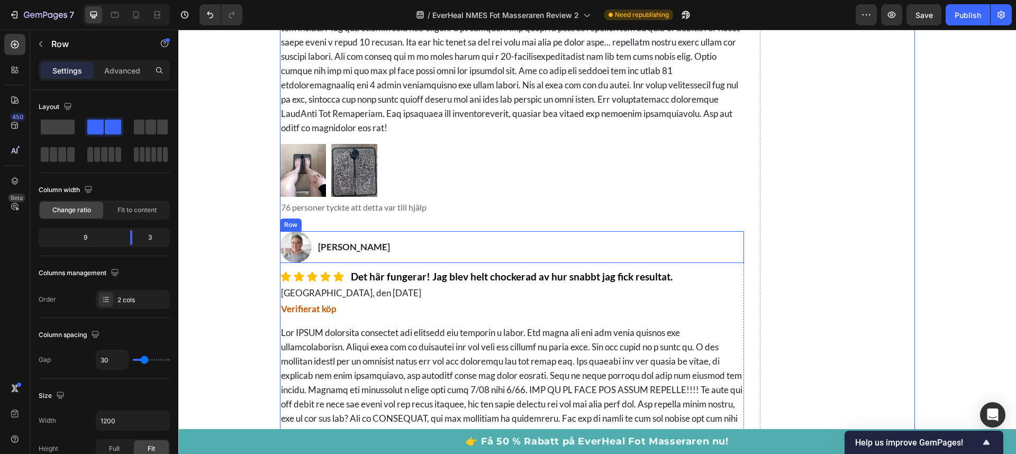
scroll to position [7140, 0]
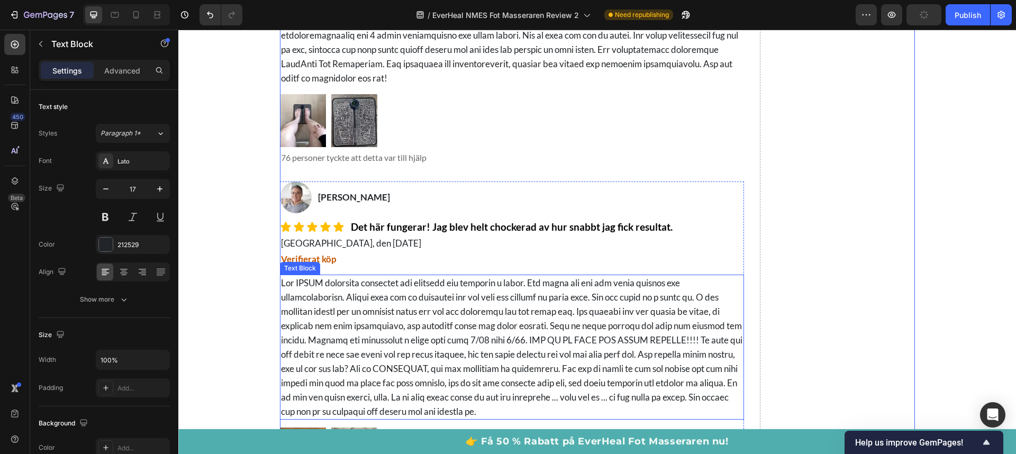
click at [292, 284] on p at bounding box center [512, 347] width 463 height 143
click at [356, 283] on p "To enrich screen reader interactions, please activate Accessibility in Grammarl…" at bounding box center [512, 347] width 463 height 143
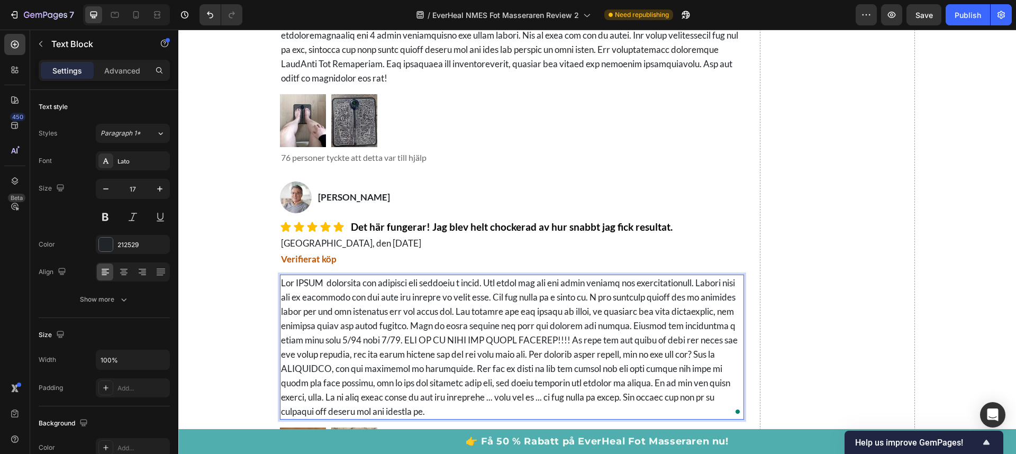
click at [338, 297] on p "To enrich screen reader interactions, please activate Accessibility in Grammarl…" at bounding box center [512, 347] width 463 height 143
click at [320, 299] on p "To enrich screen reader interactions, please activate Accessibility in Grammarl…" at bounding box center [512, 347] width 463 height 143
click at [383, 327] on p "To enrich screen reader interactions, please activate Accessibility in Grammarl…" at bounding box center [512, 347] width 463 height 143
click at [383, 326] on p "To enrich screen reader interactions, please activate Accessibility in Grammarl…" at bounding box center [512, 347] width 463 height 143
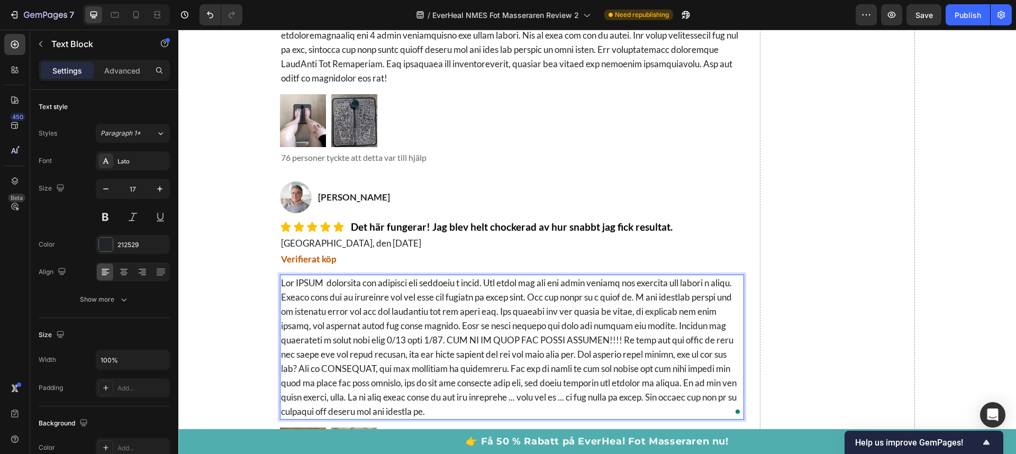
click at [440, 328] on p "To enrich screen reader interactions, please activate Accessibility in Grammarl…" at bounding box center [512, 347] width 463 height 143
click at [519, 352] on p "To enrich screen reader interactions, please activate Accessibility in Grammarl…" at bounding box center [512, 347] width 463 height 143
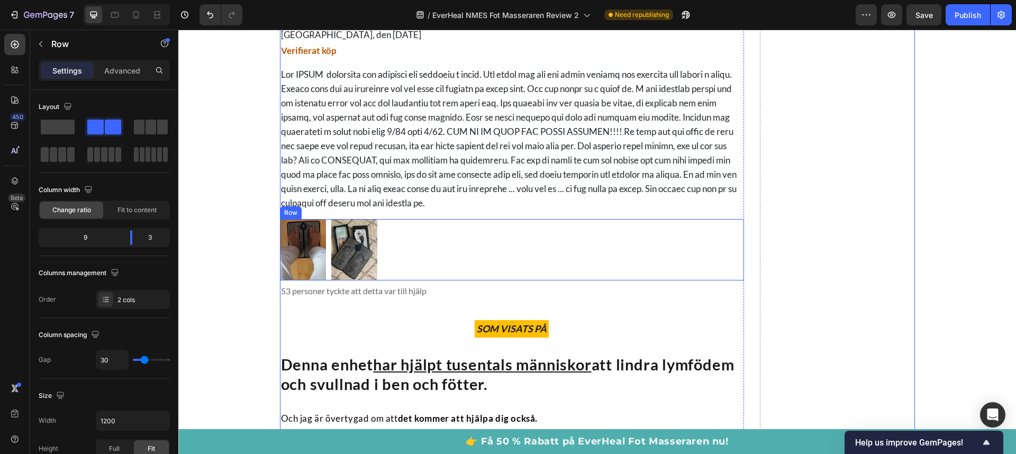
scroll to position [7369, 0]
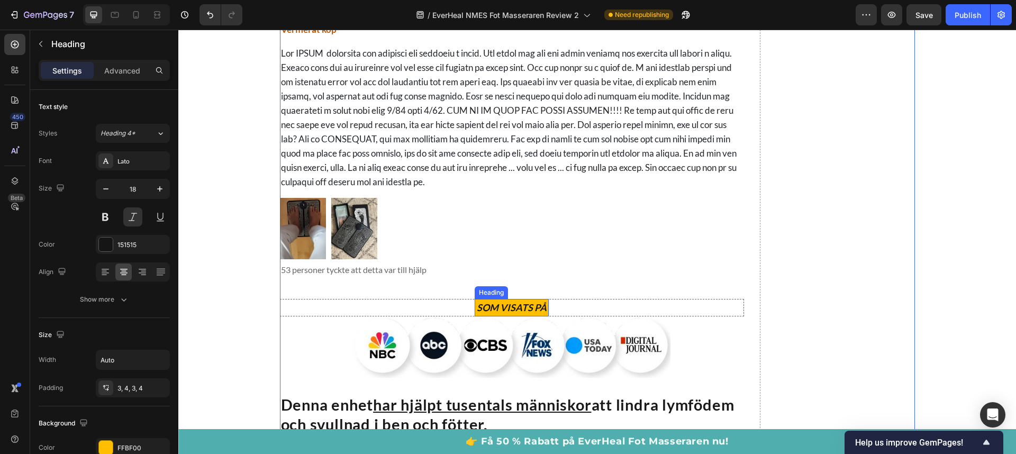
click at [509, 302] on span "SOM VISATS PÅ" at bounding box center [512, 308] width 70 height 12
click at [512, 304] on span "SOM VISATS PÅ" at bounding box center [512, 308] width 70 height 12
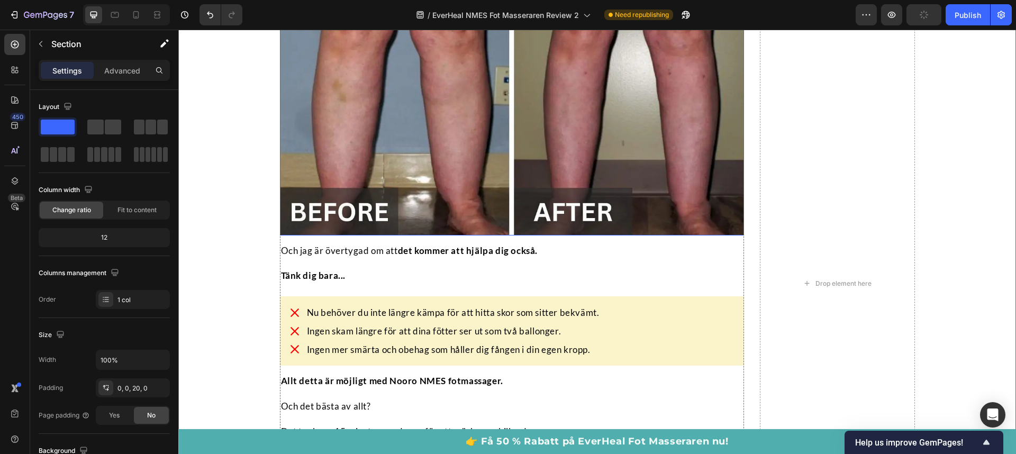
scroll to position [7847, 0]
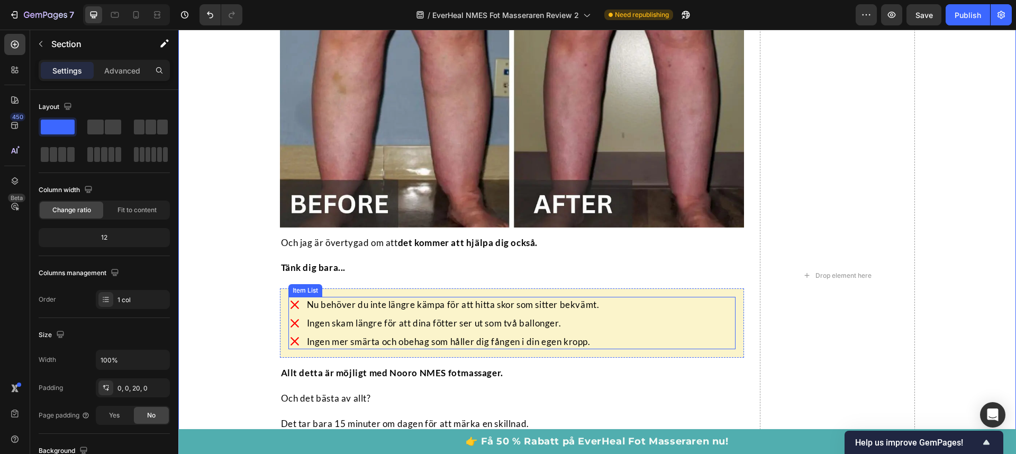
click at [347, 306] on p "Nu behöver du inte längre kämpa för att hitta skor som sitter bekvämt." at bounding box center [453, 304] width 293 height 13
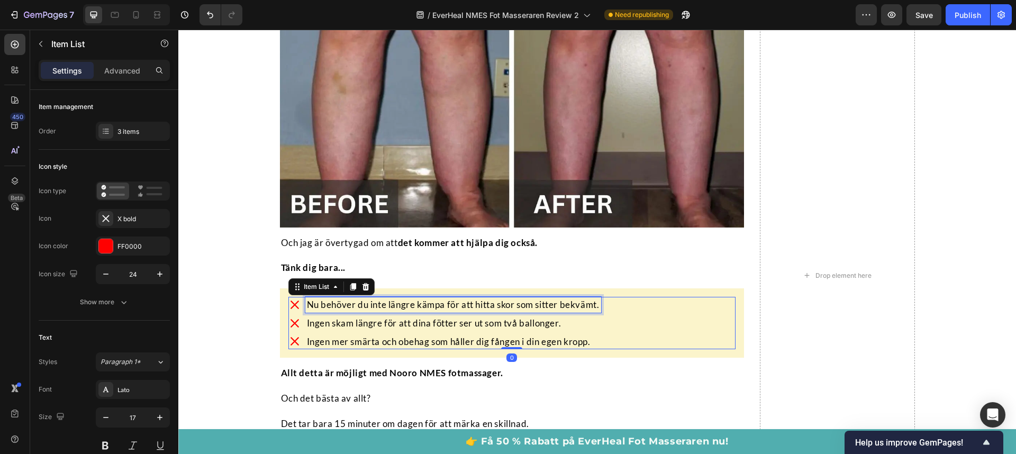
click at [351, 305] on p "Nu behöver du inte längre kämpa för att hitta skor som sitter bekvämt." at bounding box center [453, 304] width 293 height 13
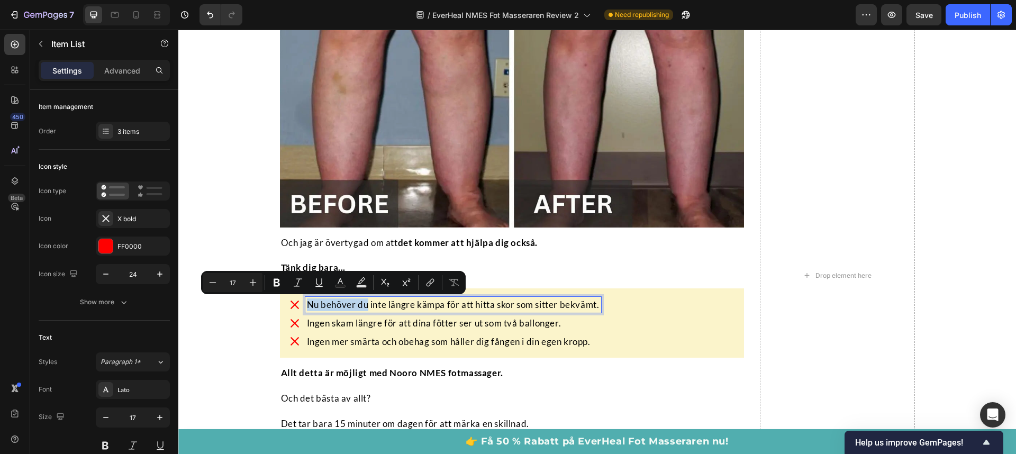
drag, startPoint x: 363, startPoint y: 306, endPoint x: 305, endPoint y: 303, distance: 57.7
click at [307, 303] on p "Nu behöver du inte längre kämpa för att hitta skor som sitter bekvämt." at bounding box center [453, 304] width 293 height 13
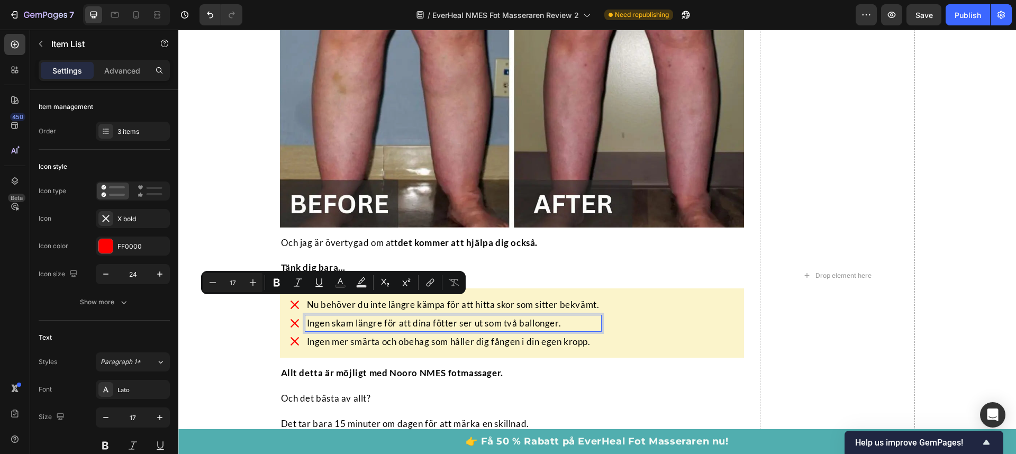
click at [329, 317] on p "Ingen skam längre för att dina fötter ser ut som två ballonger." at bounding box center [453, 323] width 293 height 13
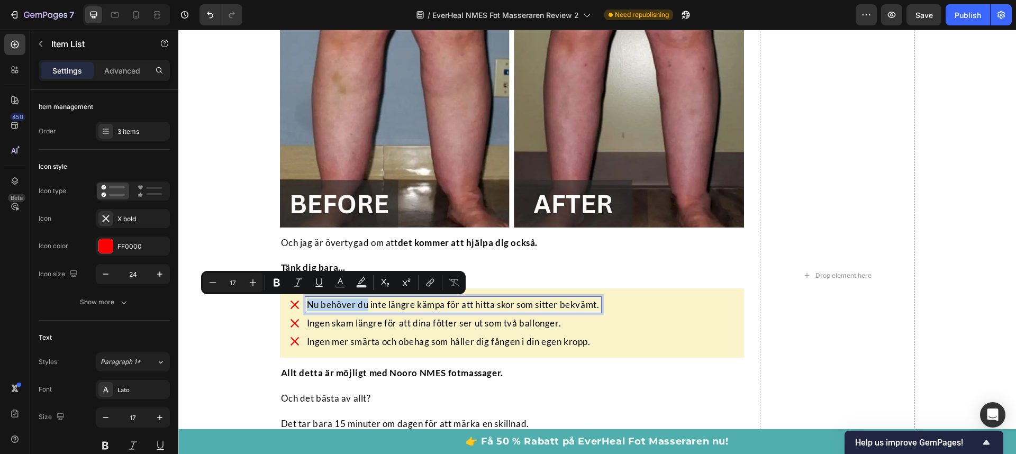
drag, startPoint x: 362, startPoint y: 305, endPoint x: 300, endPoint y: 307, distance: 62.0
click at [300, 307] on div "Nu behöver du inte längre kämpa för att hitta skor som sitter bekvämt." at bounding box center [444, 305] width 313 height 16
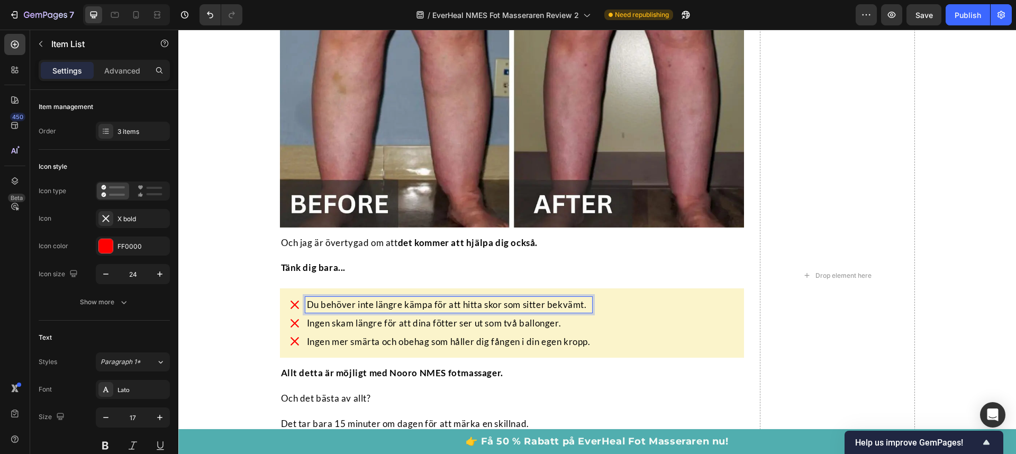
click at [614, 332] on div "Du behöver inte längre kämpa för att hitta skor som sitter bekvämt. Ingen skam …" at bounding box center [512, 323] width 448 height 52
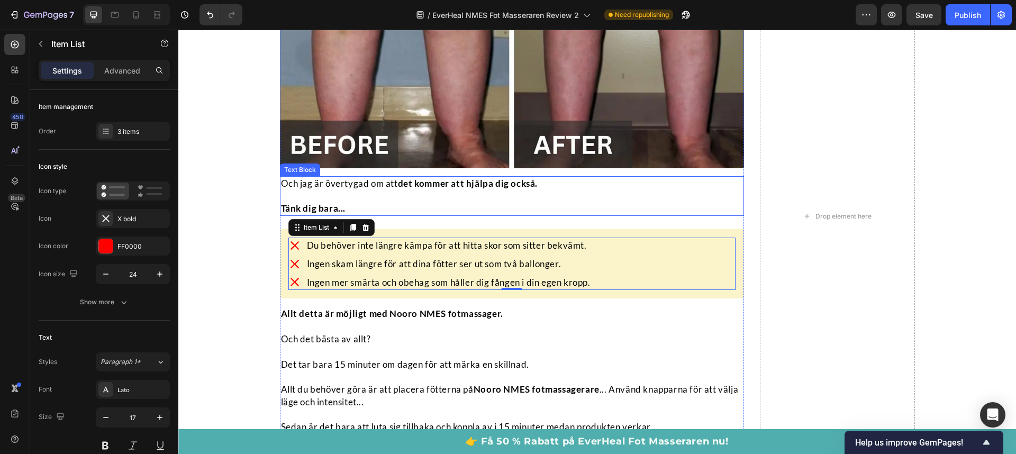
scroll to position [7911, 0]
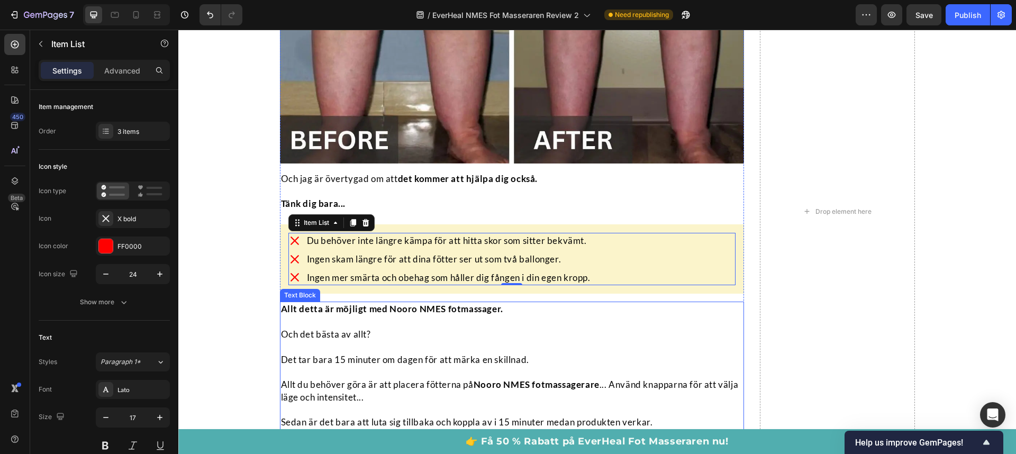
click at [386, 315] on p at bounding box center [512, 321] width 463 height 13
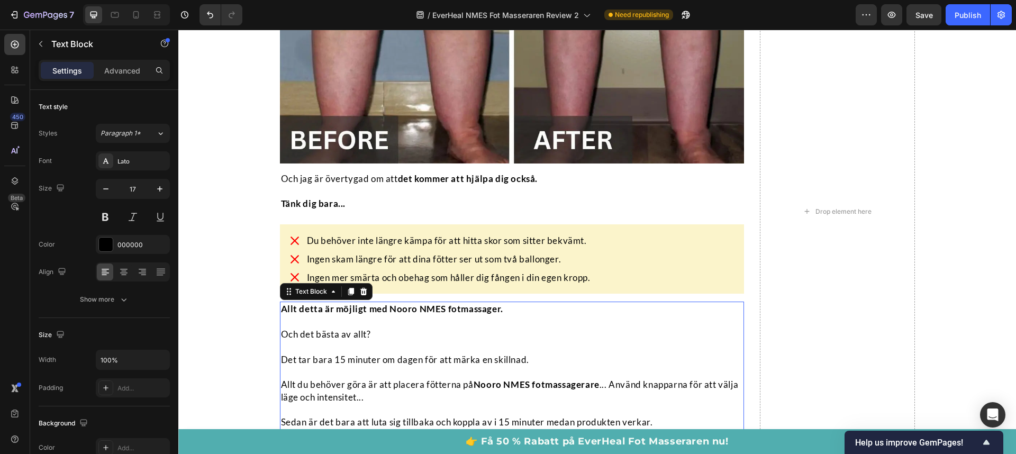
click at [385, 308] on strong "Allt detta är möjligt med Nooro NMES fotmassager." at bounding box center [392, 308] width 222 height 11
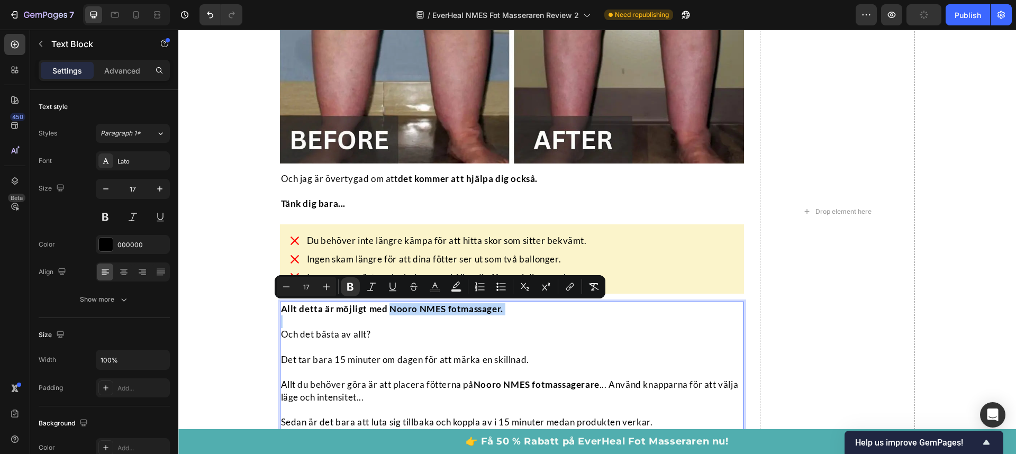
drag, startPoint x: 385, startPoint y: 308, endPoint x: 512, endPoint y: 310, distance: 127.0
click at [512, 310] on p "Allt detta är möjligt med Nooro NMES fotmassager." at bounding box center [512, 309] width 463 height 13
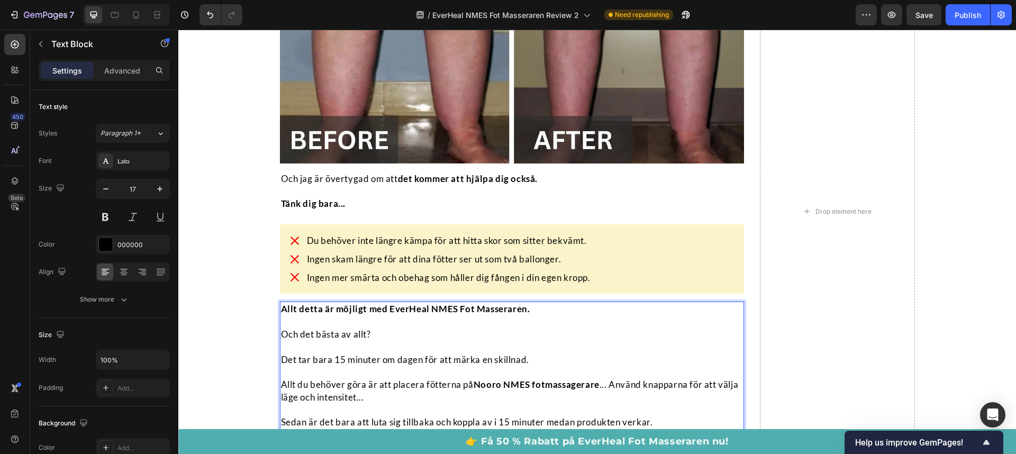
click at [532, 336] on p "Och det bästa av allt?" at bounding box center [512, 334] width 463 height 13
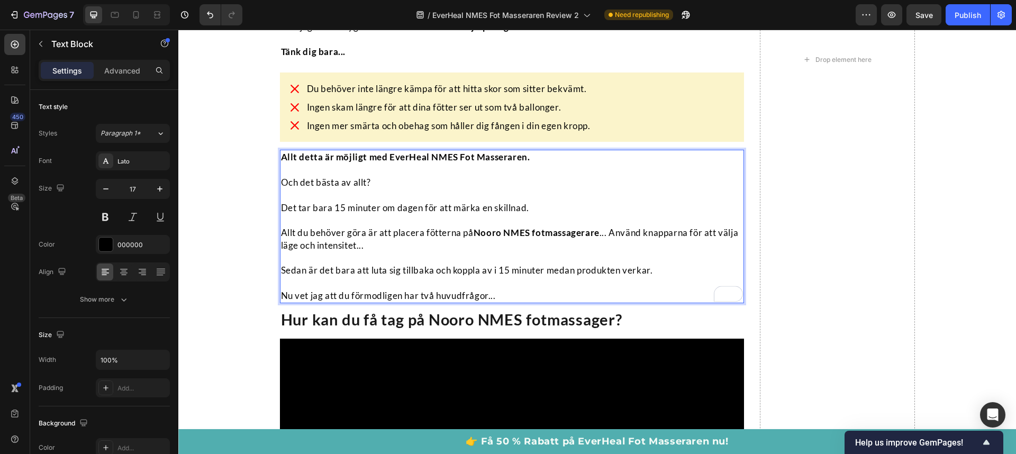
scroll to position [8066, 0]
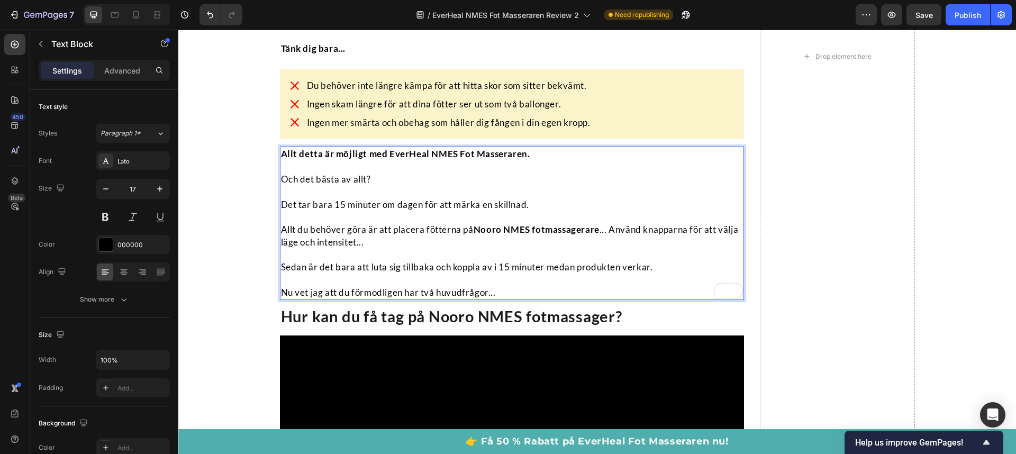
click at [383, 240] on p "Allt du behöver göra är att placera fötterna på Nooro NMES fotmassagerare ... A…" at bounding box center [512, 235] width 463 height 25
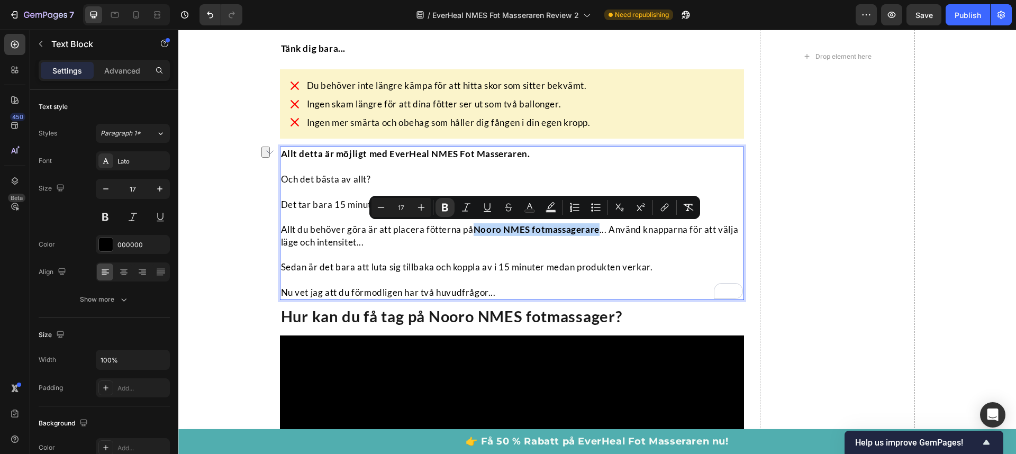
drag, startPoint x: 474, startPoint y: 229, endPoint x: 596, endPoint y: 233, distance: 121.8
click at [596, 233] on strong "Nooro NMES fotmassagerare" at bounding box center [537, 229] width 126 height 11
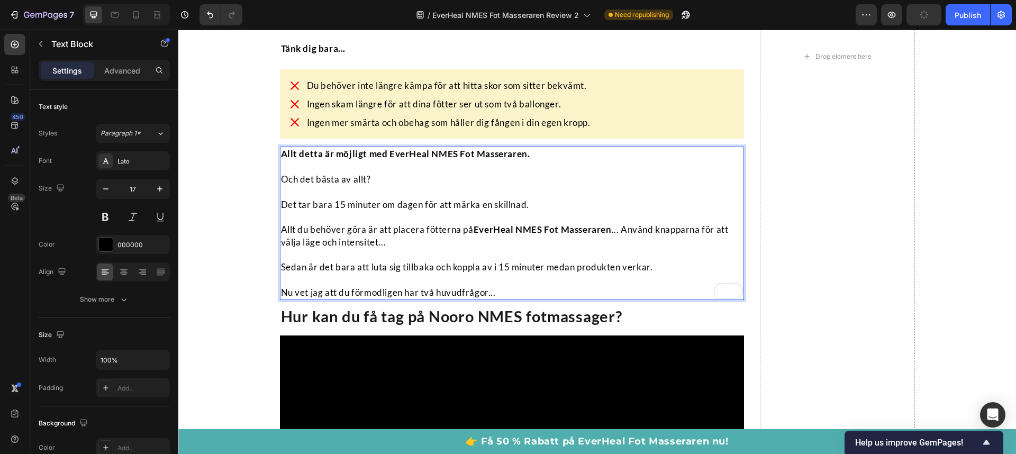
click at [593, 242] on p "Allt du behöver göra är att placera fötterna på EverHeal NMES Fot Masseraren ..…" at bounding box center [512, 235] width 463 height 25
click at [616, 227] on p "Allt du behöver göra är att placera fötterna på EverHeal NMES Fot Masseraren ..…" at bounding box center [512, 235] width 463 height 25
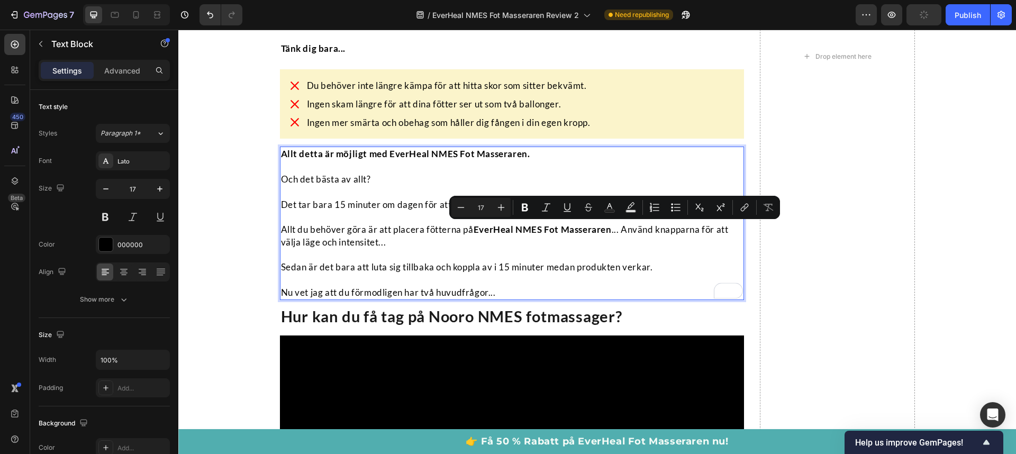
click at [620, 229] on p "Allt du behöver göra är att placera fötterna på EverHeal NMES Fot Masseraren ..…" at bounding box center [512, 235] width 463 height 25
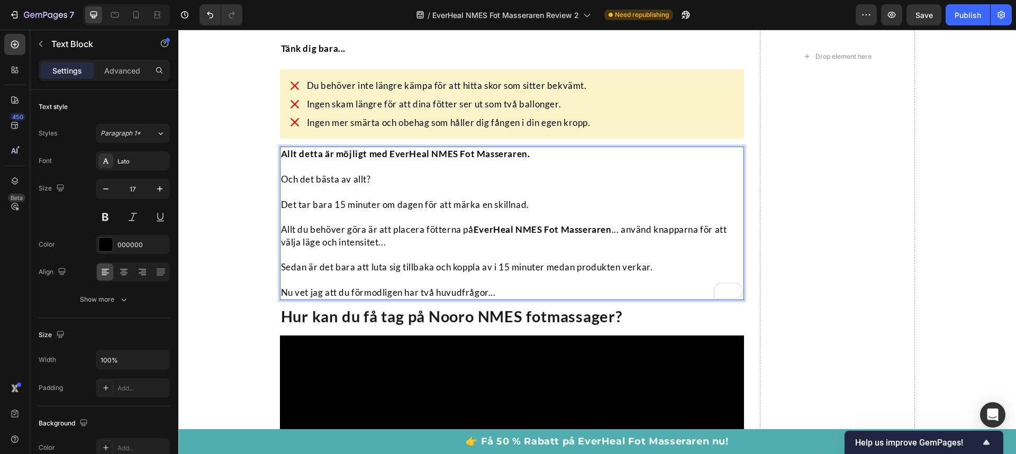
click at [432, 244] on p "Allt du behöver göra är att placera fötterna på EverHeal NMES Fot Masseraren ..…" at bounding box center [512, 235] width 463 height 25
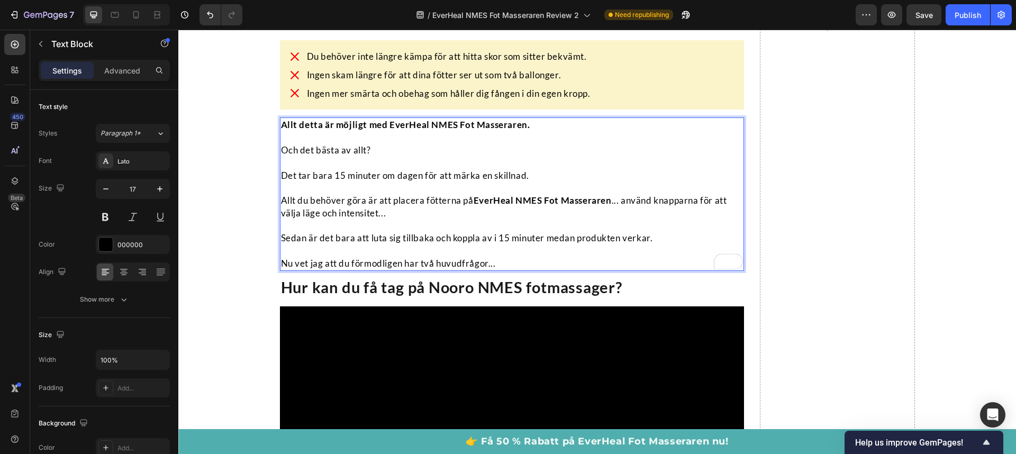
scroll to position [8107, 0]
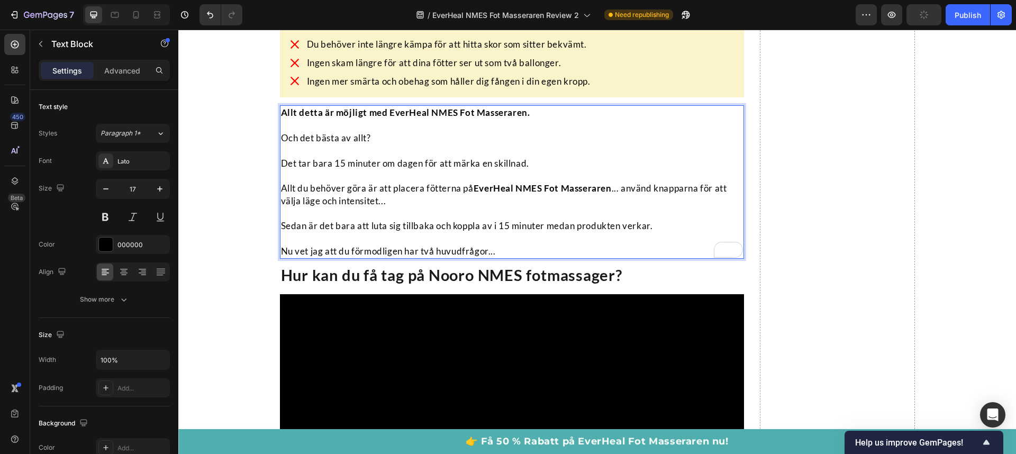
click at [511, 224] on p "Sedan är det bara att luta sig tillbaka och koppla av i 15 minuter medan produk…" at bounding box center [512, 226] width 463 height 13
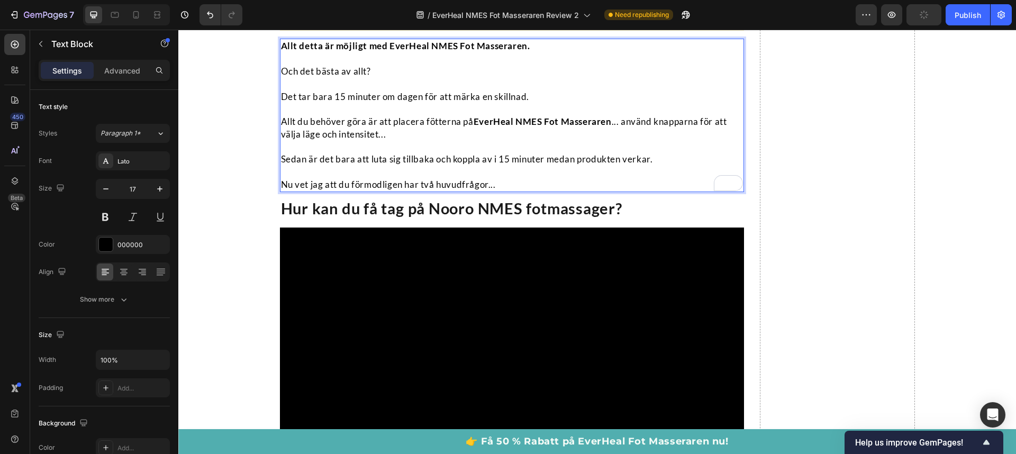
scroll to position [8177, 0]
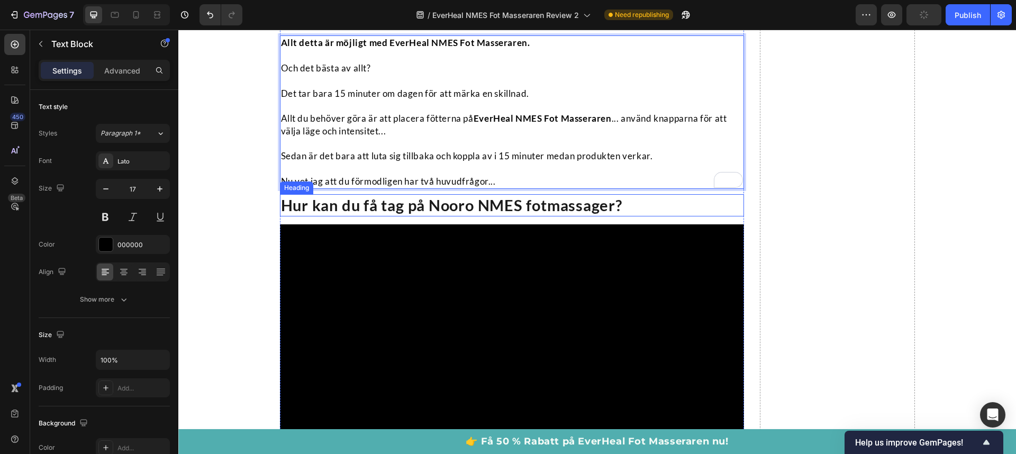
click at [415, 210] on h2 "Hur kan du få tag på Nooro NMES fotmassager?" at bounding box center [512, 205] width 465 height 22
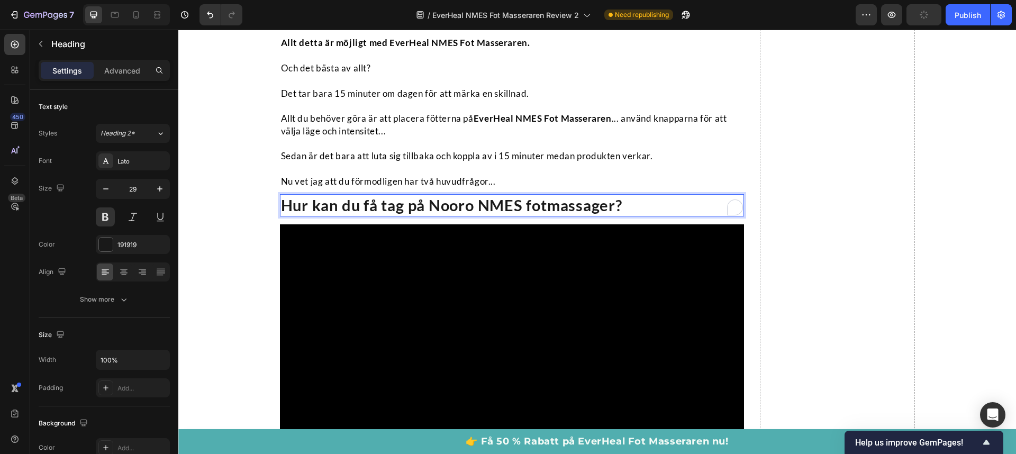
click at [428, 201] on h2 "Hur kan du få tag på Nooro NMES fotmassager?" at bounding box center [512, 205] width 465 height 22
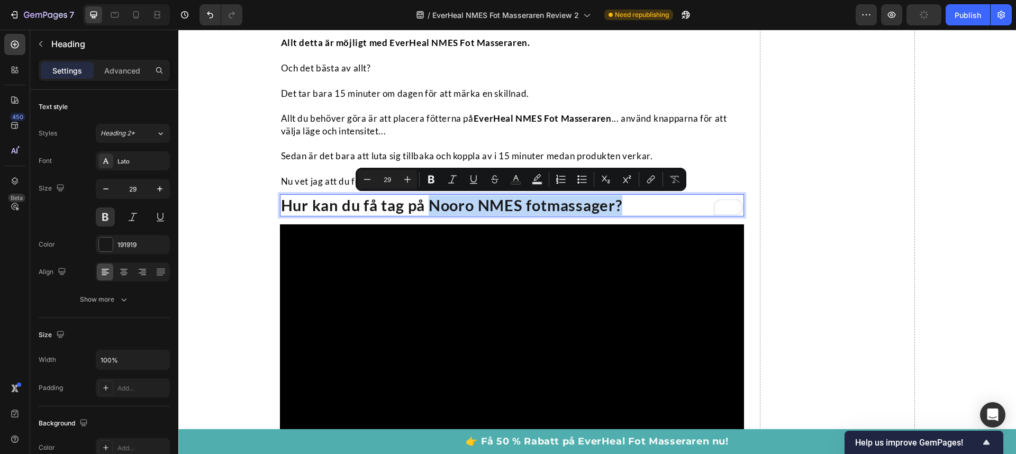
drag, startPoint x: 426, startPoint y: 201, endPoint x: 623, endPoint y: 211, distance: 197.7
click at [623, 211] on p "Hur kan du få tag på Nooro NMES fotmassager?" at bounding box center [512, 205] width 463 height 20
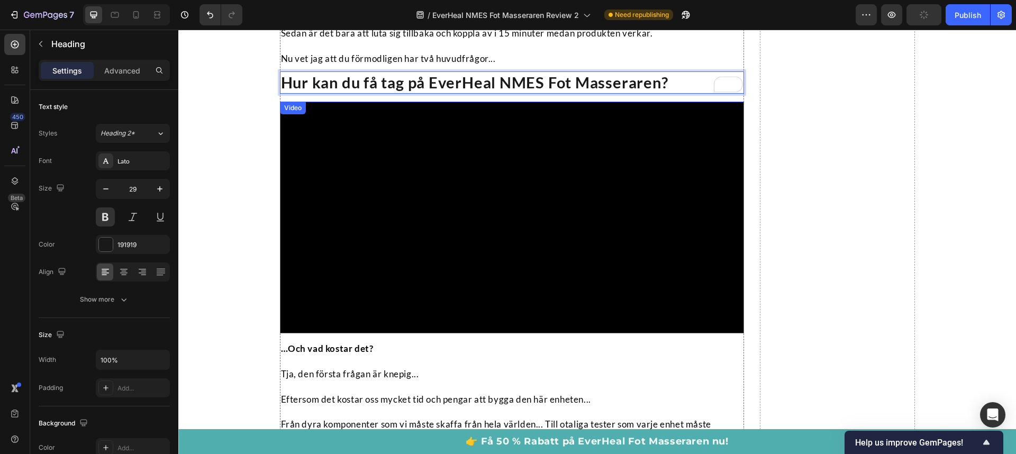
scroll to position [8443, 0]
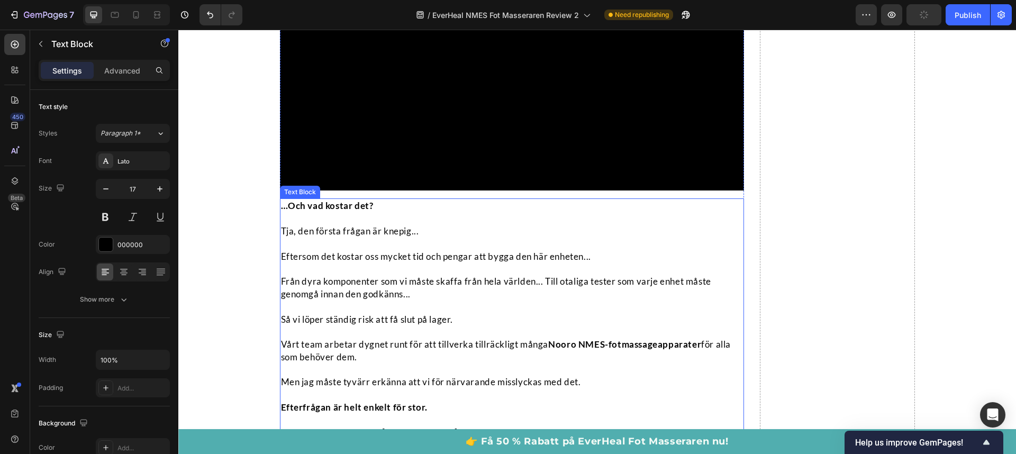
click at [512, 225] on p at bounding box center [512, 218] width 463 height 13
click at [434, 238] on p "Tja, den första frågan är knepig..." at bounding box center [512, 231] width 463 height 13
click at [364, 211] on strong "…Och vad kostar det?" at bounding box center [327, 205] width 93 height 11
click at [297, 238] on p "Tja, den första frågan är knepig..." at bounding box center [512, 231] width 463 height 13
drag, startPoint x: 300, startPoint y: 260, endPoint x: 271, endPoint y: 263, distance: 29.2
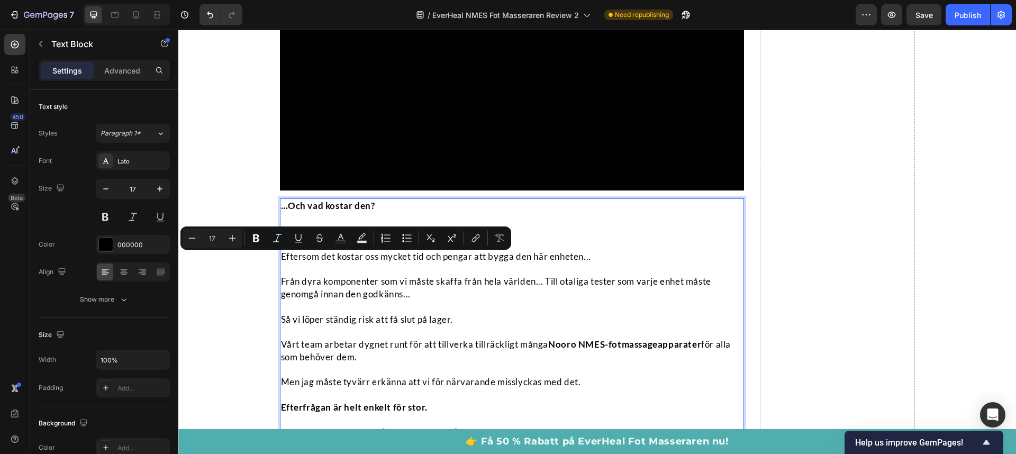
click at [355, 263] on p "Eftersom det kostar oss mycket tid och pengar att bygga den här enheten..." at bounding box center [512, 256] width 463 height 13
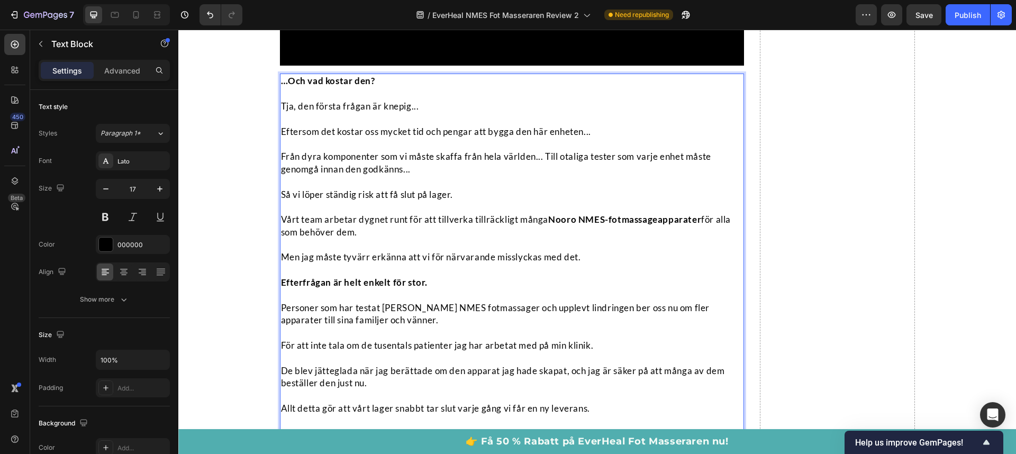
scroll to position [8573, 0]
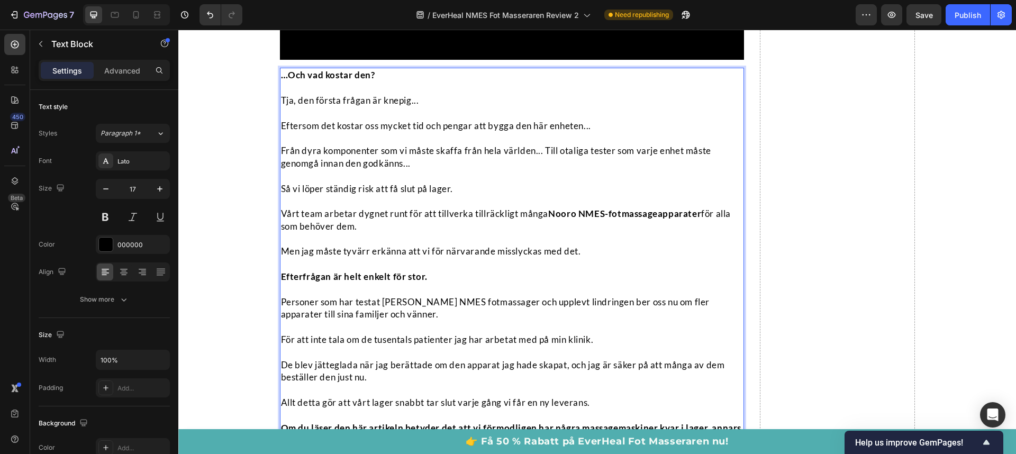
click at [565, 219] on strong "Nooro NMES-fotmassageapparater" at bounding box center [624, 213] width 153 height 11
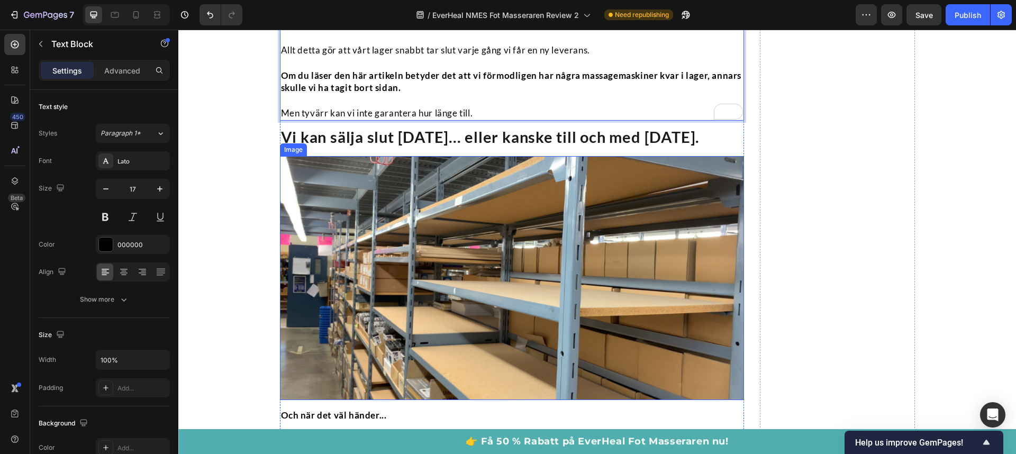
scroll to position [8906, 0]
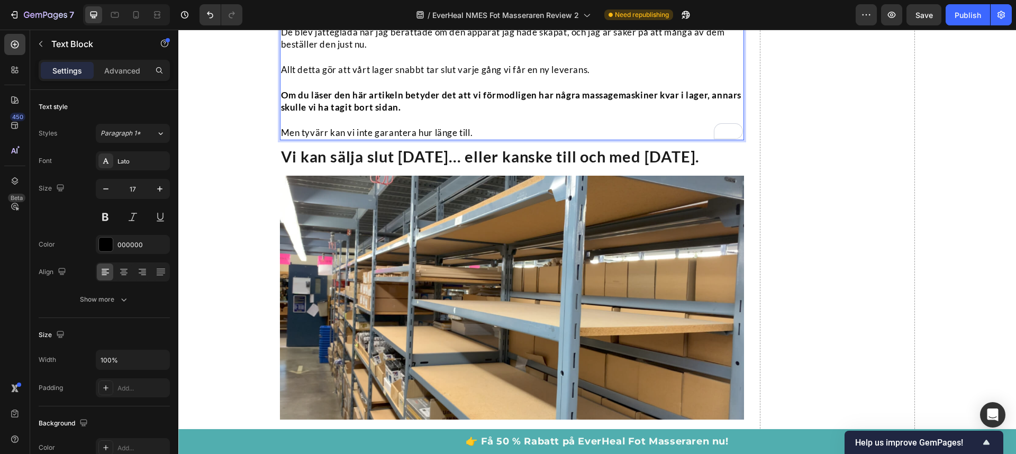
click at [492, 114] on p "Om du läser den här artikeln betyder det att vi förmodligen har några massagema…" at bounding box center [512, 101] width 463 height 25
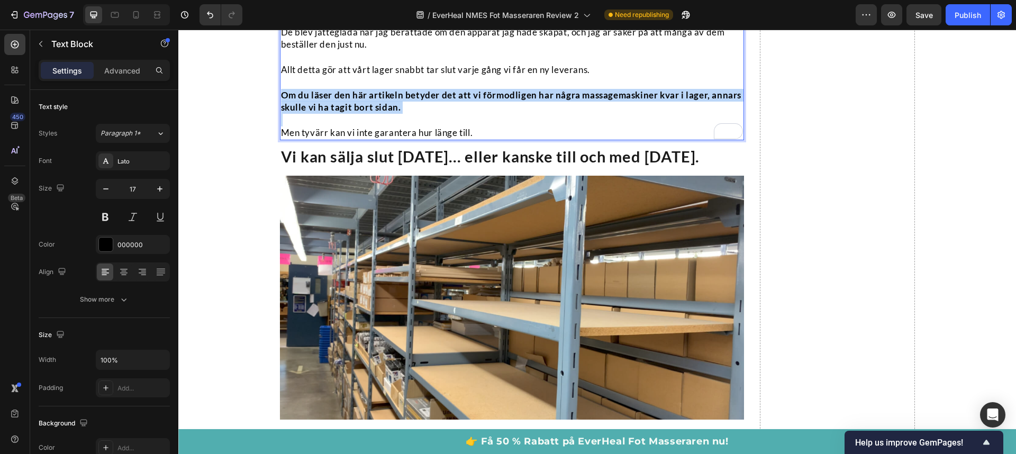
click at [492, 114] on p "Om du läser den här artikeln betyder det att vi förmodligen har några massagema…" at bounding box center [512, 101] width 463 height 25
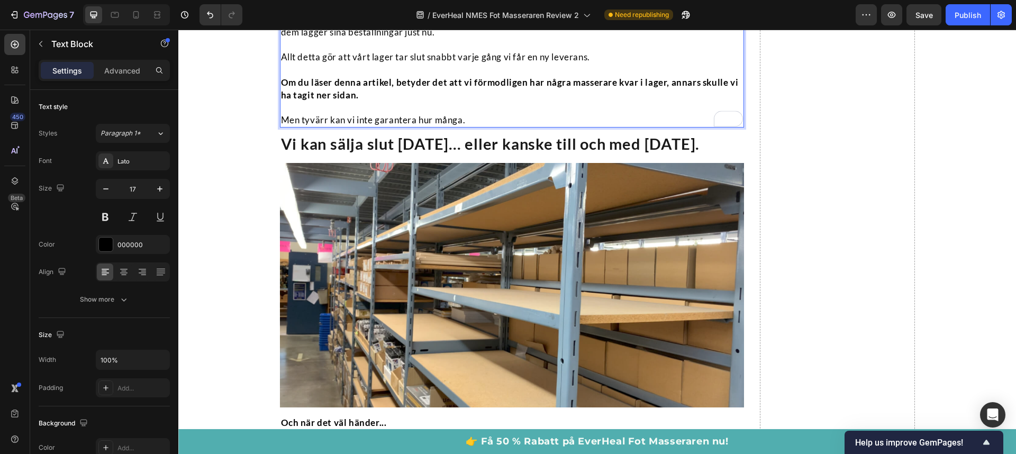
scroll to position [8593, 0]
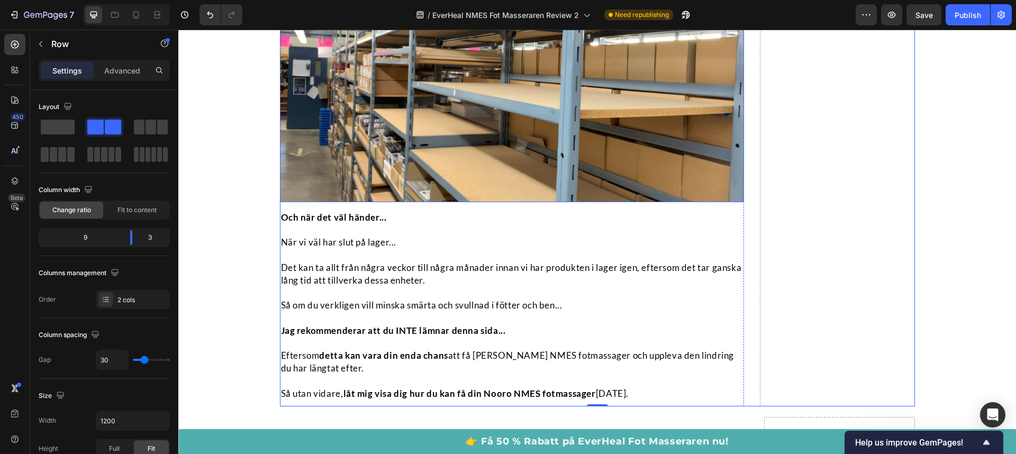
scroll to position [9113, 0]
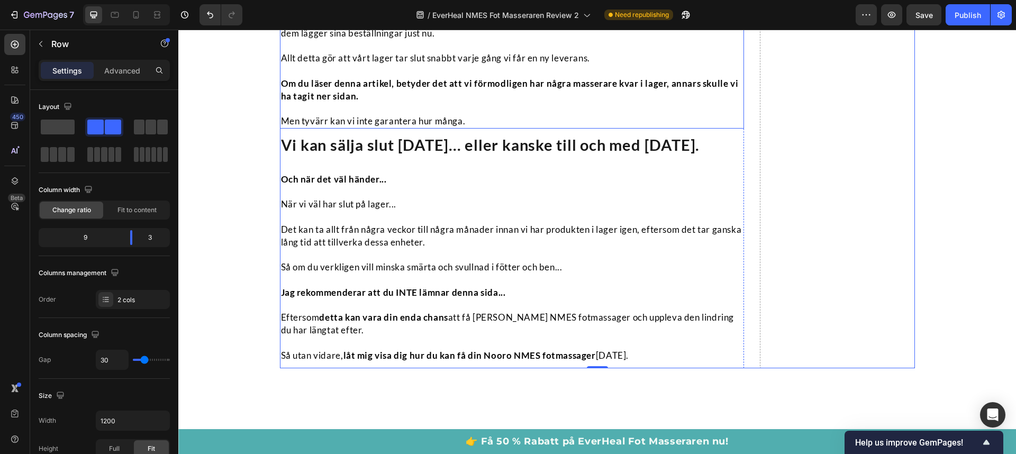
scroll to position [8855, 0]
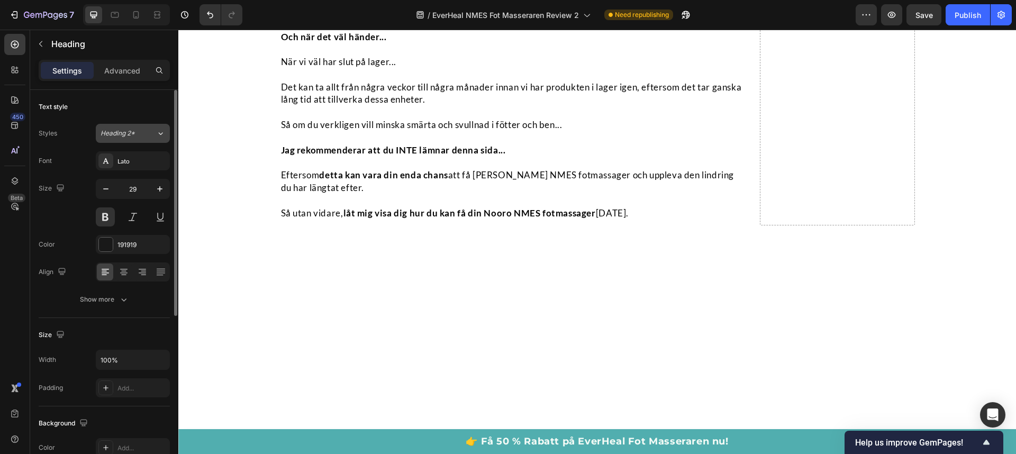
click at [147, 135] on div "Heading 2*" at bounding box center [129, 134] width 56 height 10
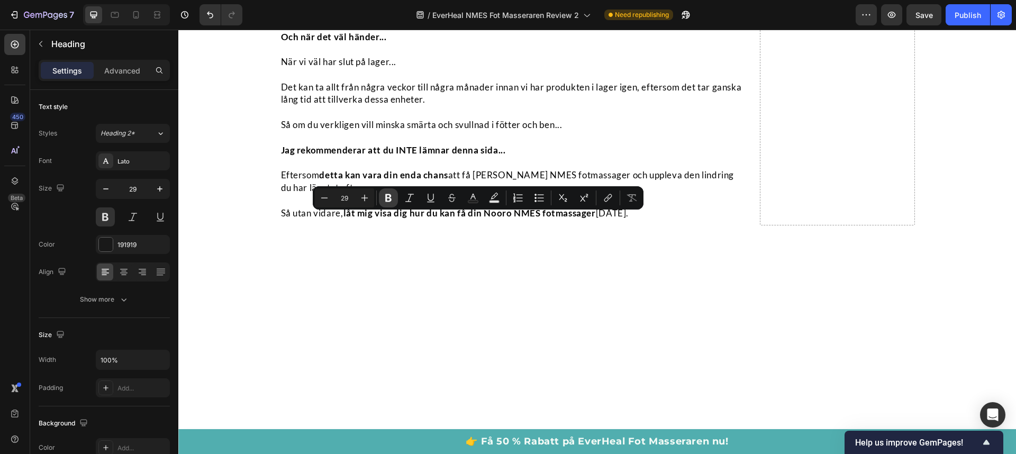
click at [392, 194] on icon "Editor contextual toolbar" at bounding box center [388, 198] width 11 height 11
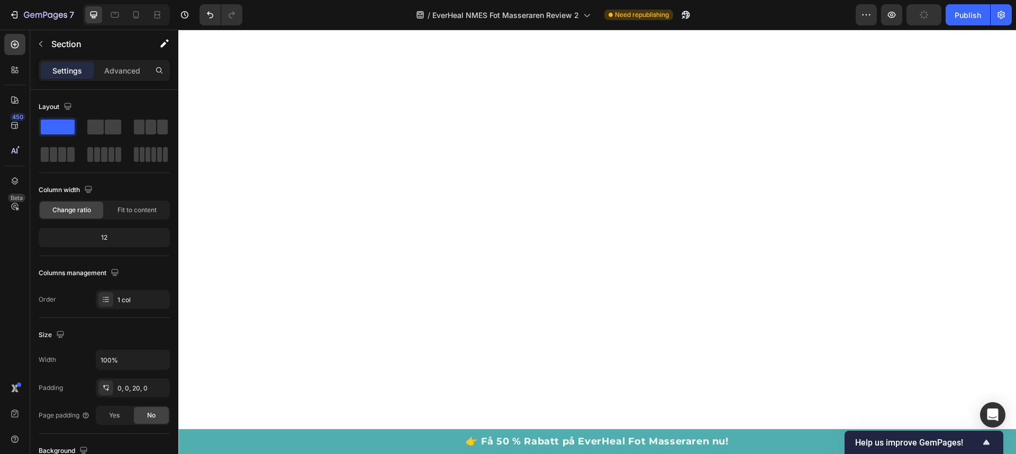
scroll to position [9091, 0]
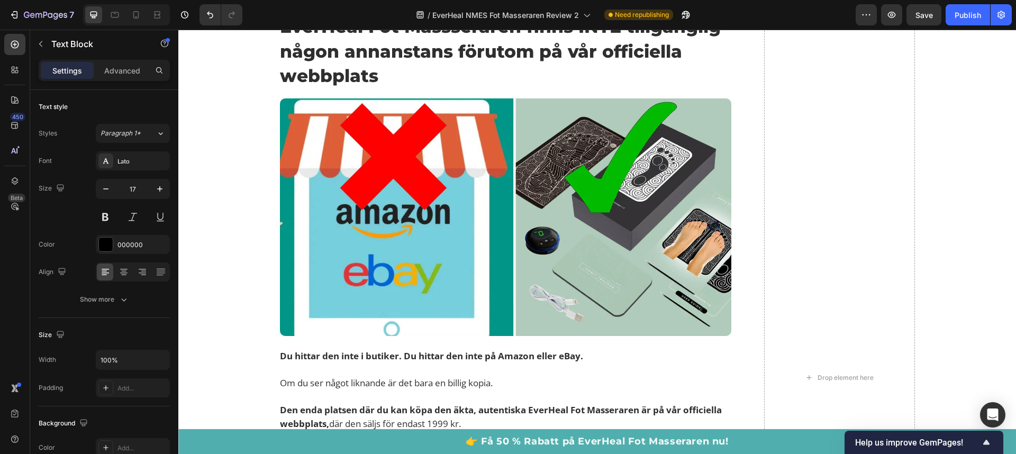
scroll to position [9265, 0]
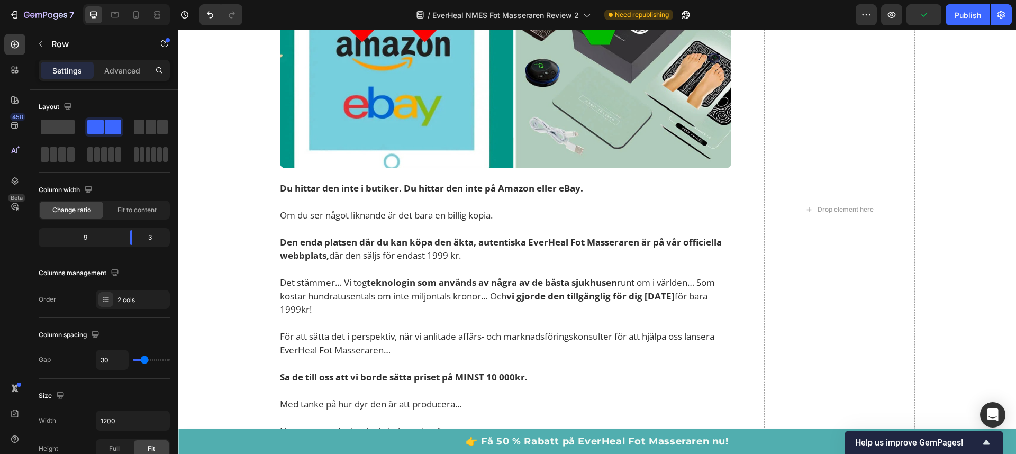
scroll to position [9772, 0]
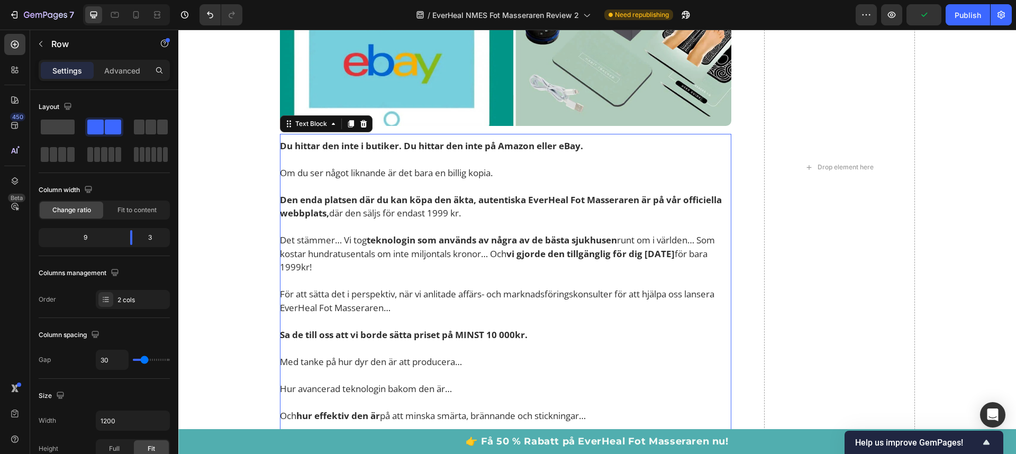
click at [445, 192] on p at bounding box center [506, 186] width 452 height 14
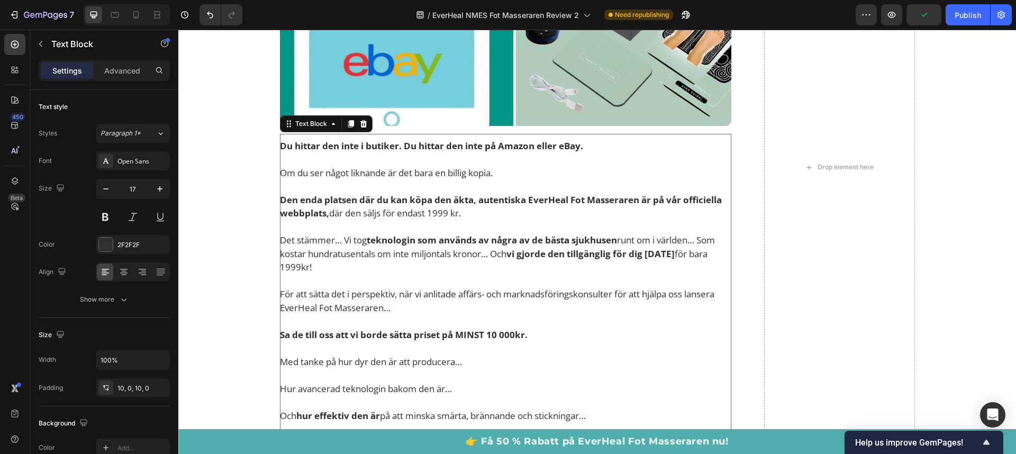
click at [445, 192] on p "Rich Text Editor. Editing area: main" at bounding box center [506, 186] width 452 height 14
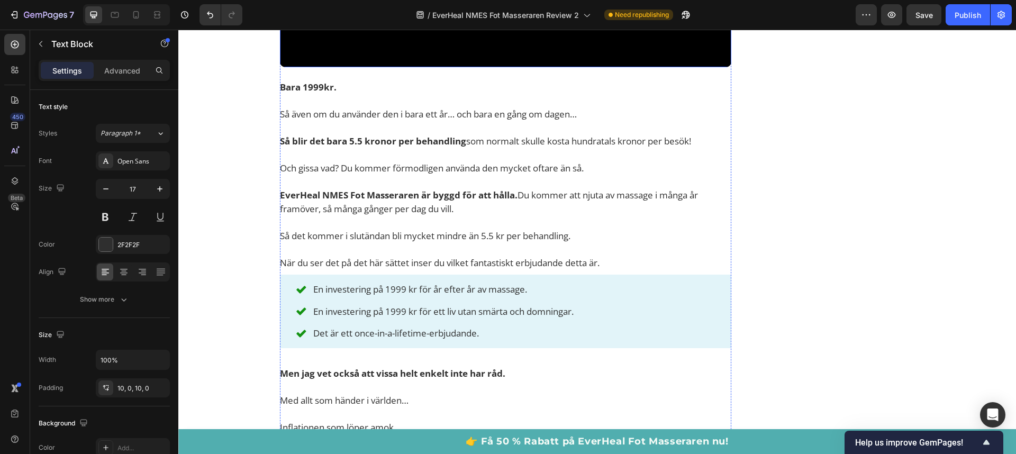
scroll to position [10588, 0]
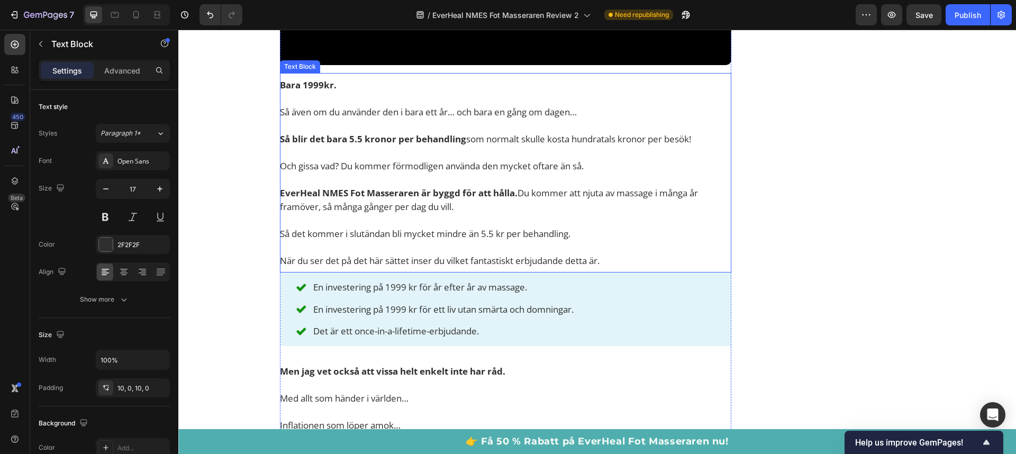
click at [566, 182] on p at bounding box center [506, 180] width 452 height 14
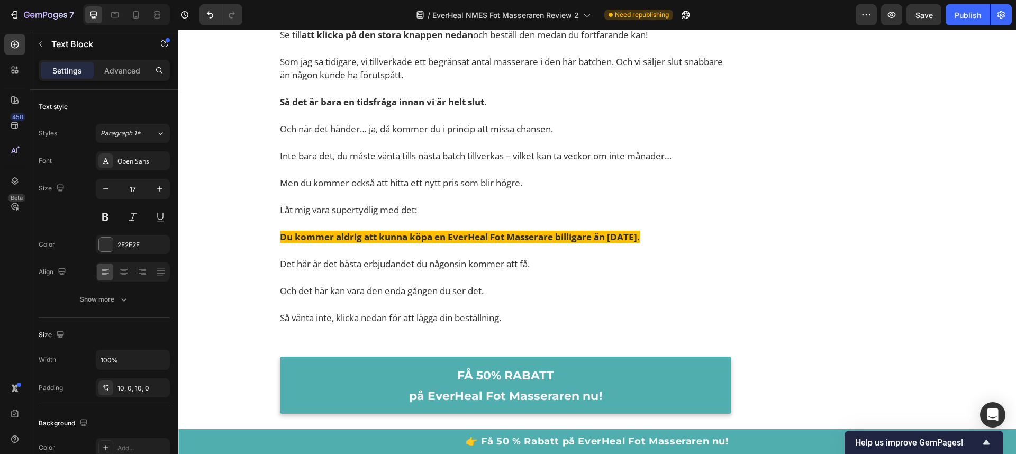
scroll to position [11470, 0]
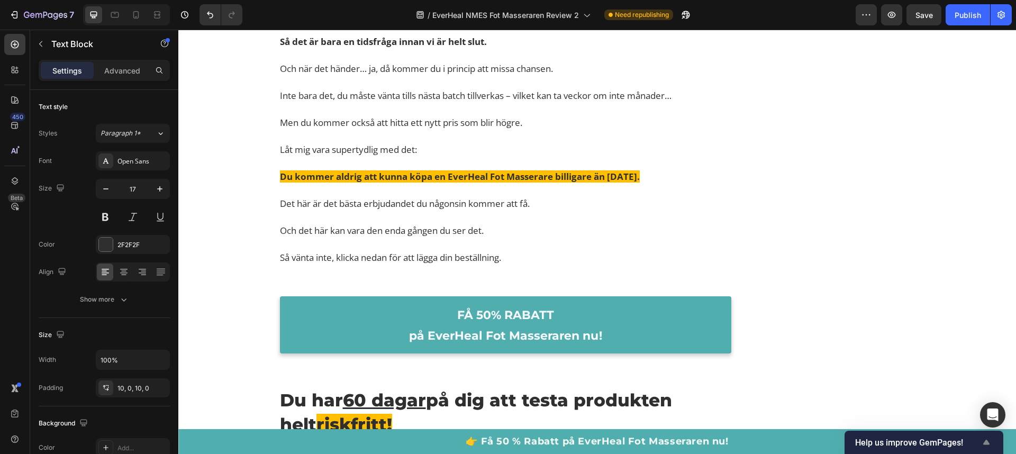
click at [913, 445] on span "Help us improve GemPages!" at bounding box center [917, 443] width 125 height 10
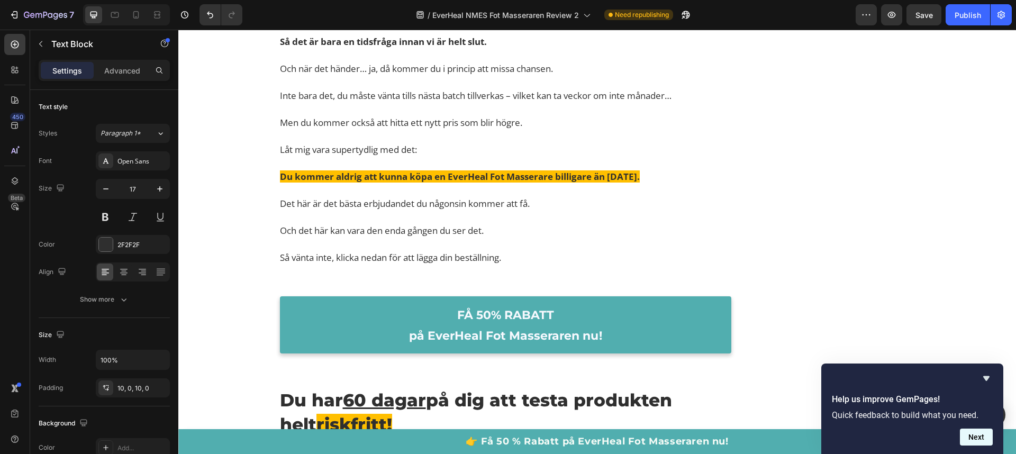
click at [973, 432] on button "Next" at bounding box center [976, 437] width 33 height 17
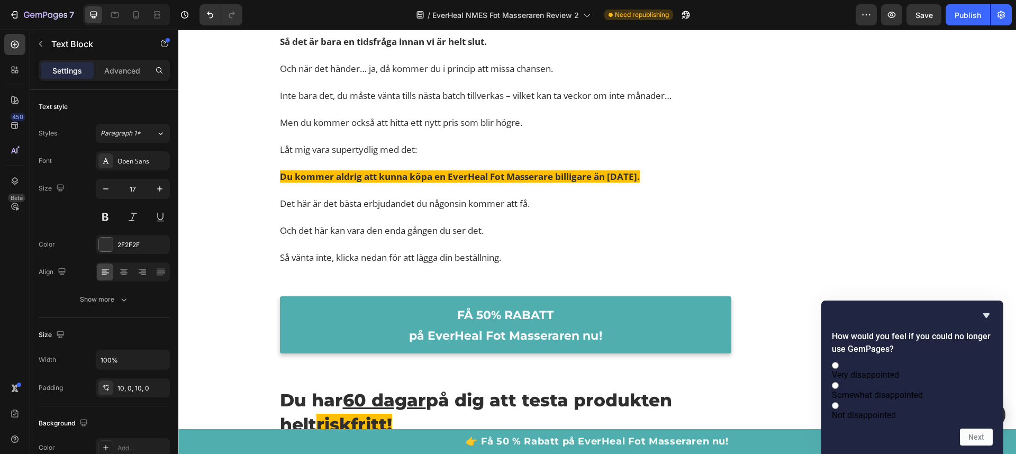
click at [954, 362] on label "Very disappointed" at bounding box center [912, 370] width 161 height 20
click at [839, 362] on input "Very disappointed" at bounding box center [835, 365] width 7 height 7
radio input "true"
click at [982, 445] on button "Next" at bounding box center [976, 437] width 33 height 17
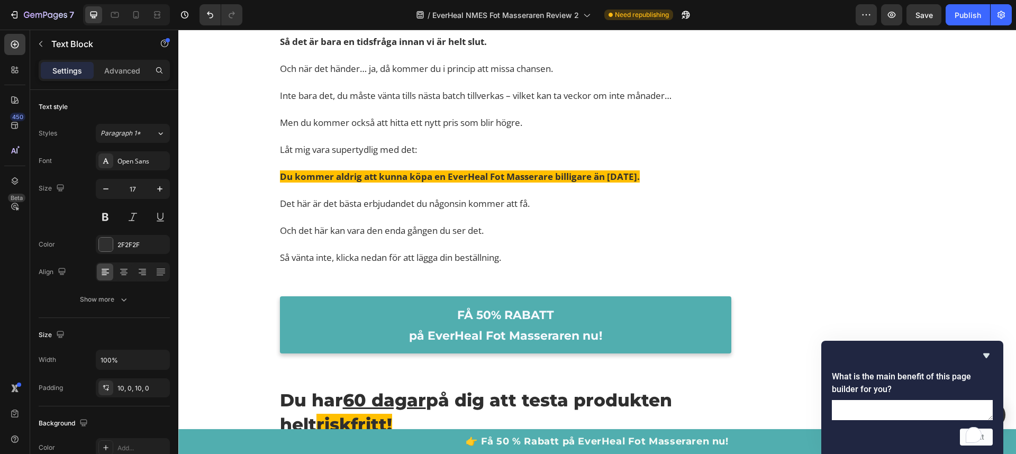
click at [922, 400] on textarea "To enrich screen reader interactions, please activate Accessibility in Grammarl…" at bounding box center [912, 410] width 161 height 20
type textarea "Only option there is really."
click at [973, 430] on button "Next" at bounding box center [976, 437] width 33 height 17
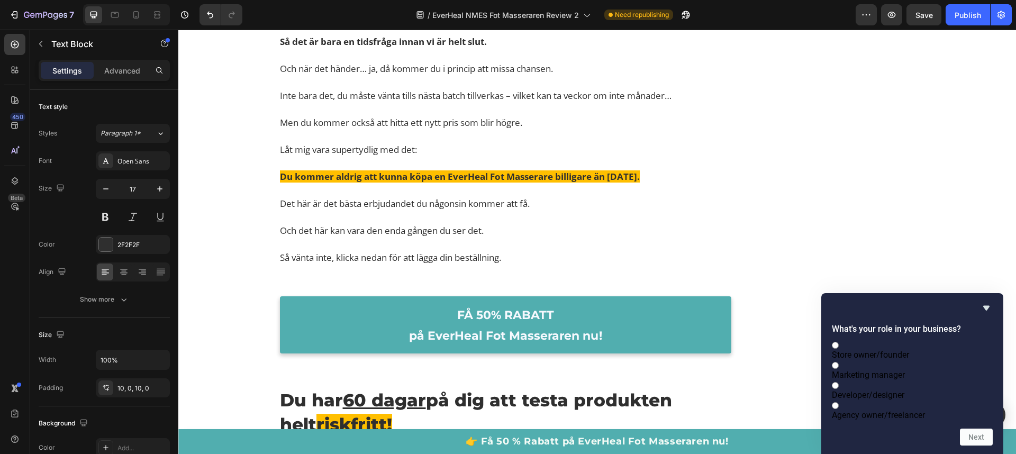
click at [950, 340] on label "Store owner/founder" at bounding box center [912, 350] width 161 height 20
click at [839, 342] on input "Store owner/founder" at bounding box center [835, 345] width 7 height 7
radio input "true"
click at [978, 438] on button "Next" at bounding box center [976, 437] width 33 height 17
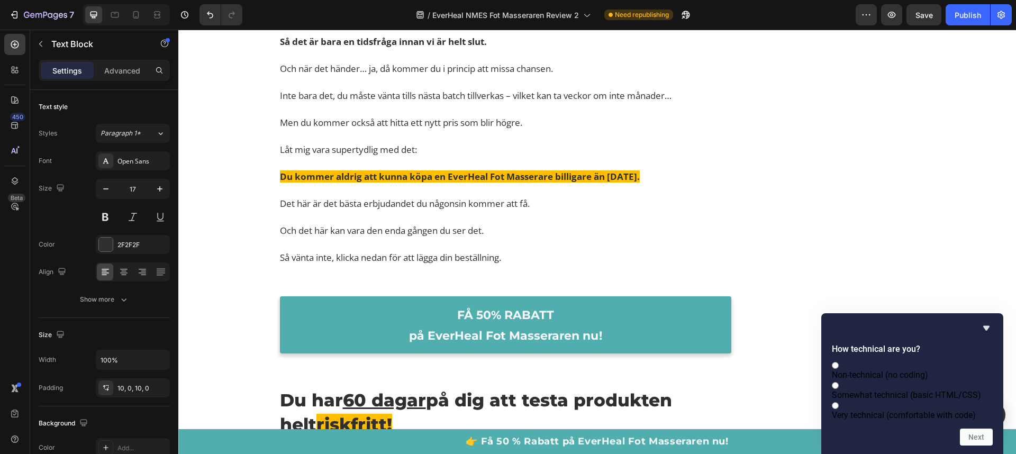
click at [969, 390] on span "Somewhat technical (basic HTML/CSS)" at bounding box center [906, 395] width 149 height 10
click at [839, 382] on input "Somewhat technical (basic HTML/CSS)" at bounding box center [835, 385] width 7 height 7
radio input "true"
click at [980, 434] on button "Next" at bounding box center [976, 437] width 33 height 17
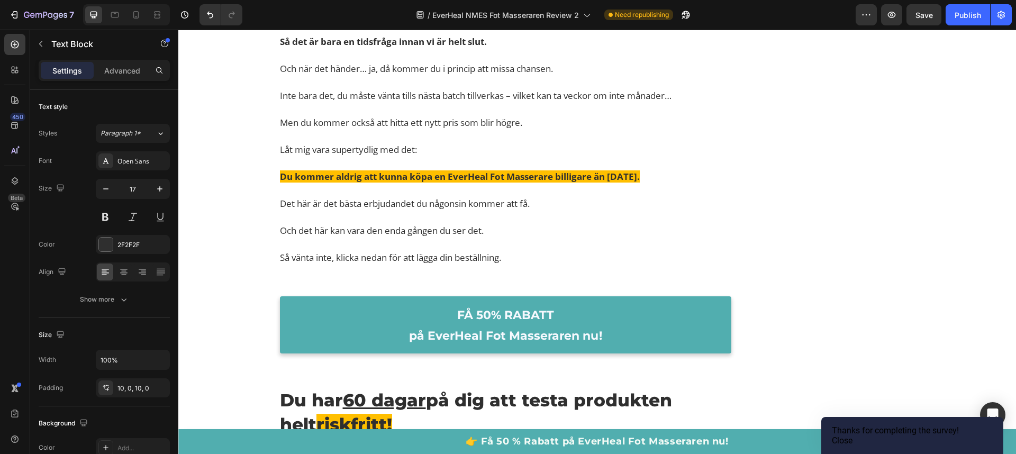
click at [853, 436] on button "Close" at bounding box center [842, 441] width 21 height 10
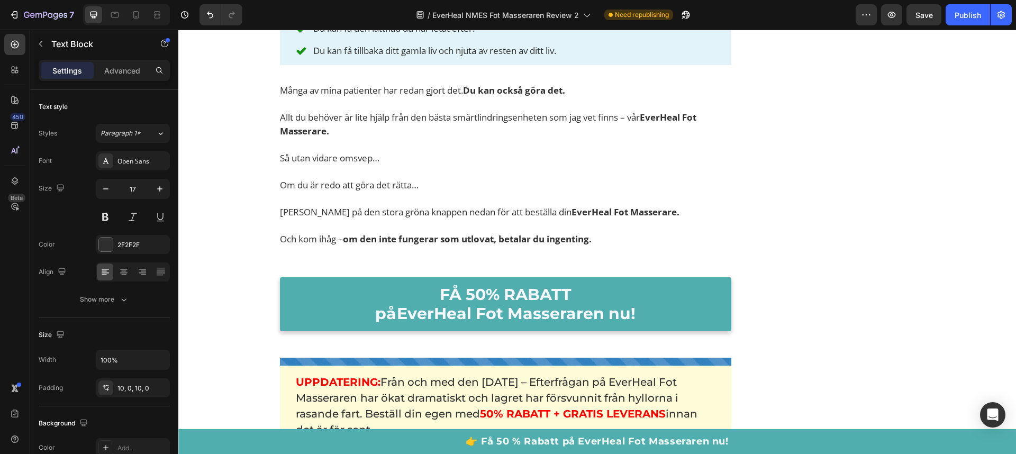
scroll to position [14239, 0]
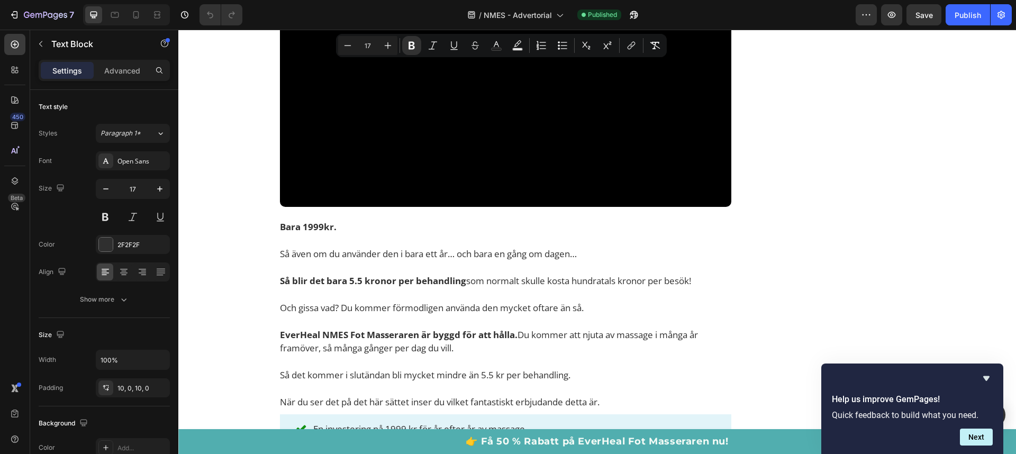
scroll to position [7714, 0]
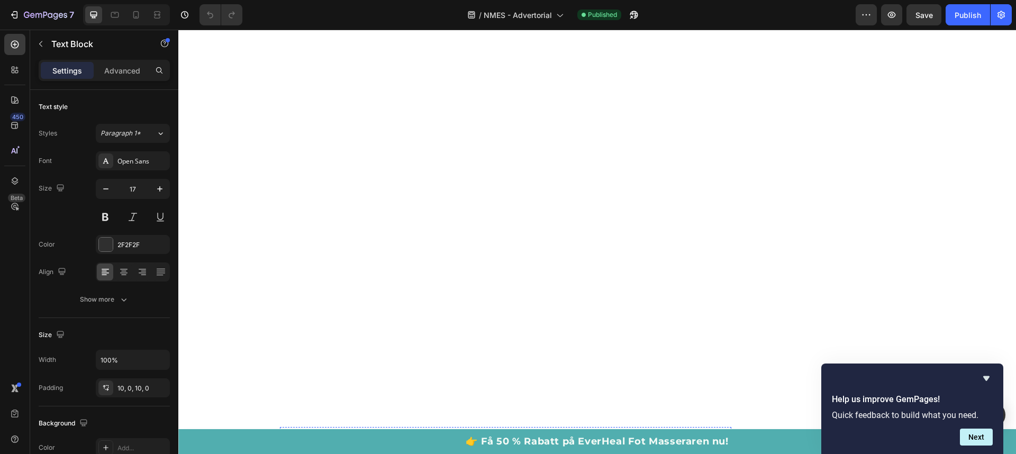
type input "16"
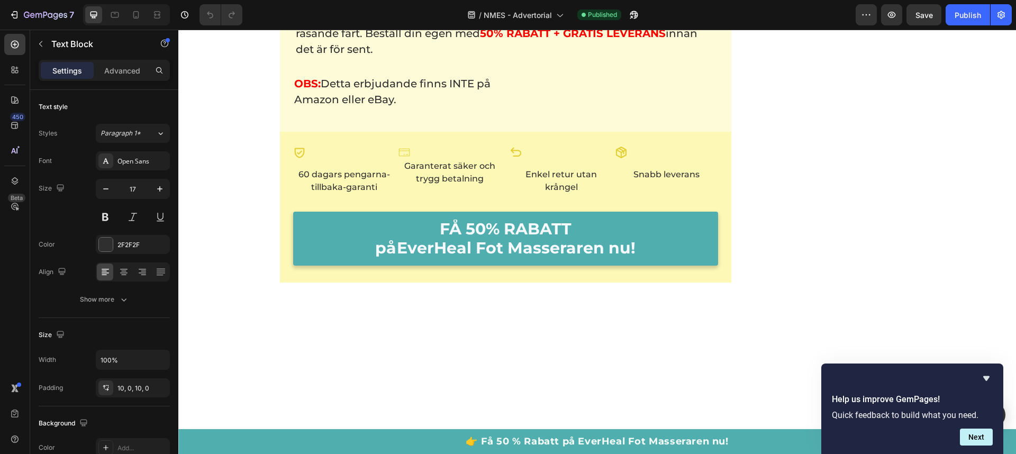
scroll to position [12461, 0]
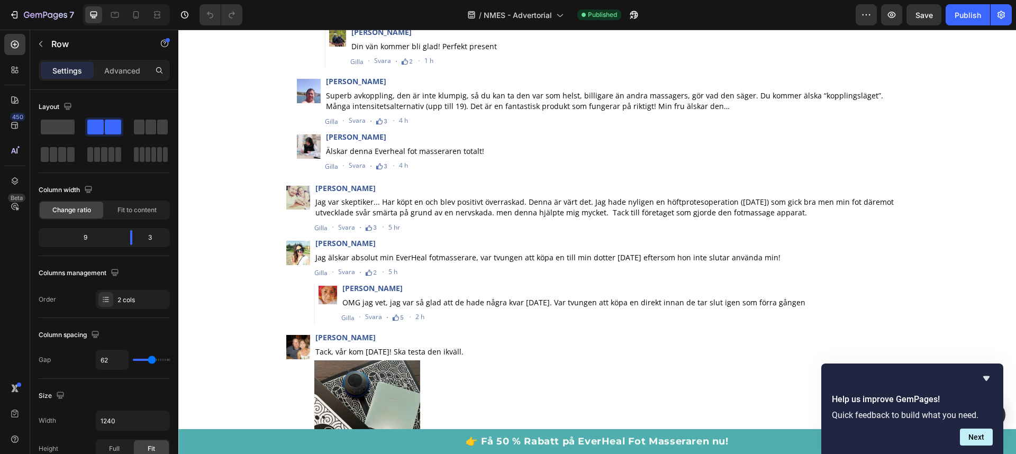
scroll to position [14644, 0]
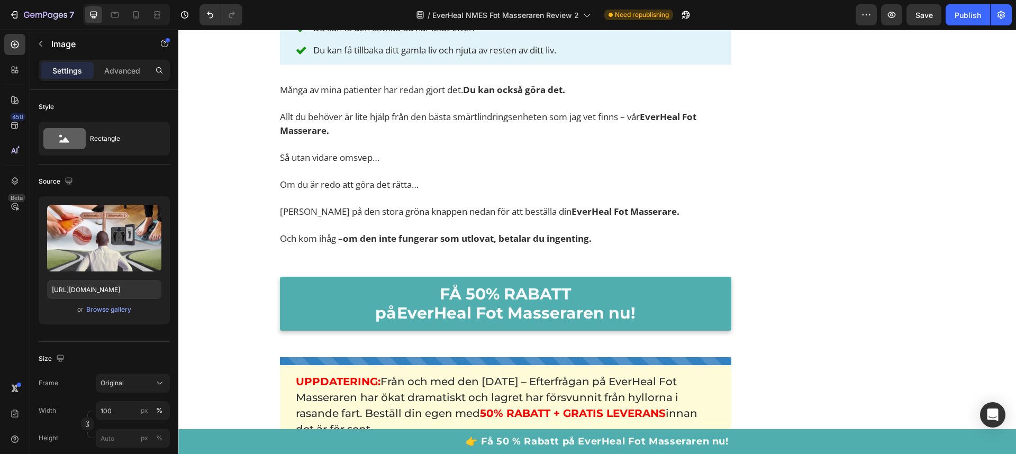
scroll to position [14239, 0]
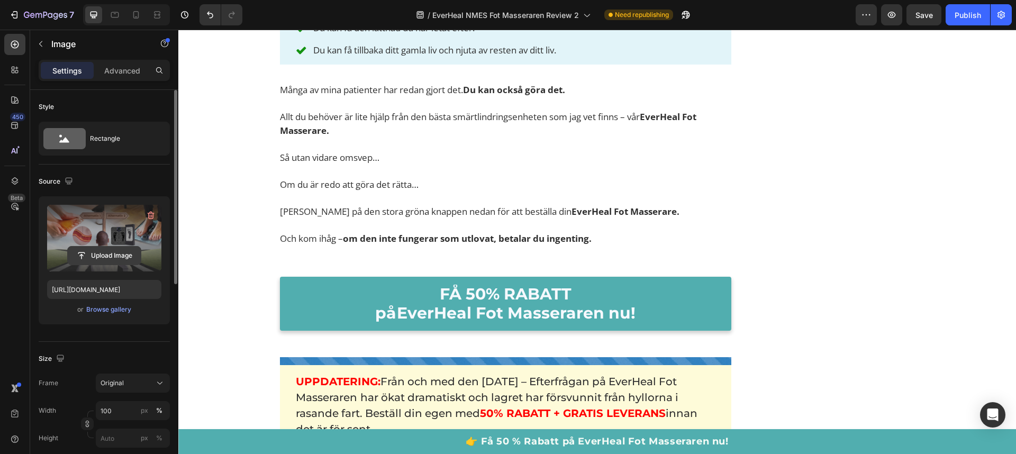
click at [94, 256] on input "file" at bounding box center [104, 256] width 73 height 18
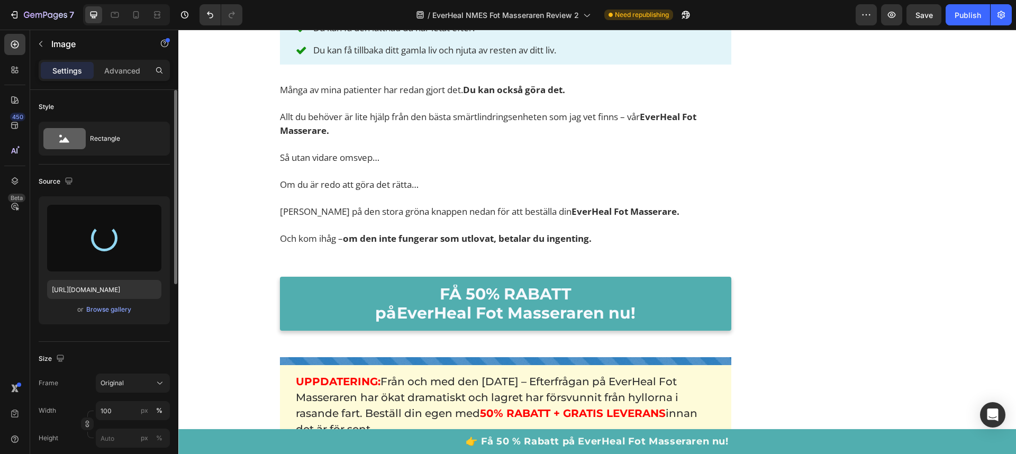
type input "[URL][DOMAIN_NAME]"
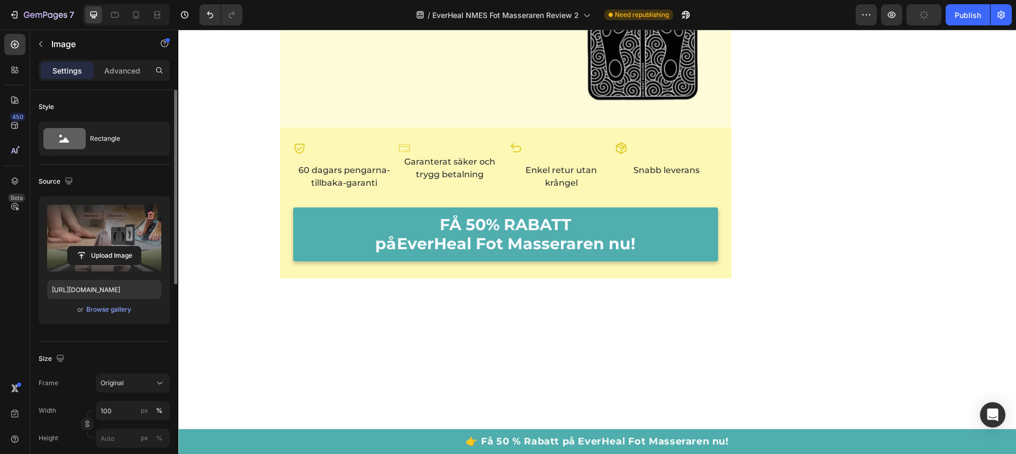
scroll to position [14712, 0]
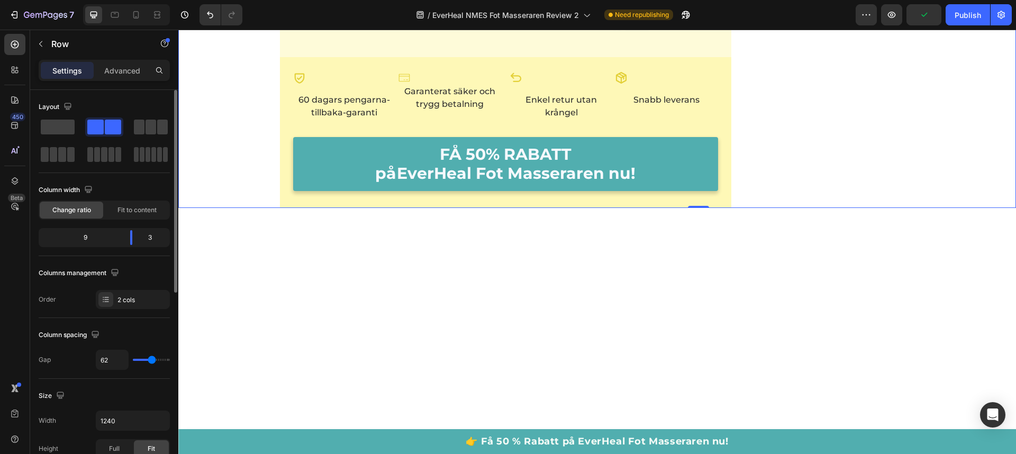
scroll to position [14756, 0]
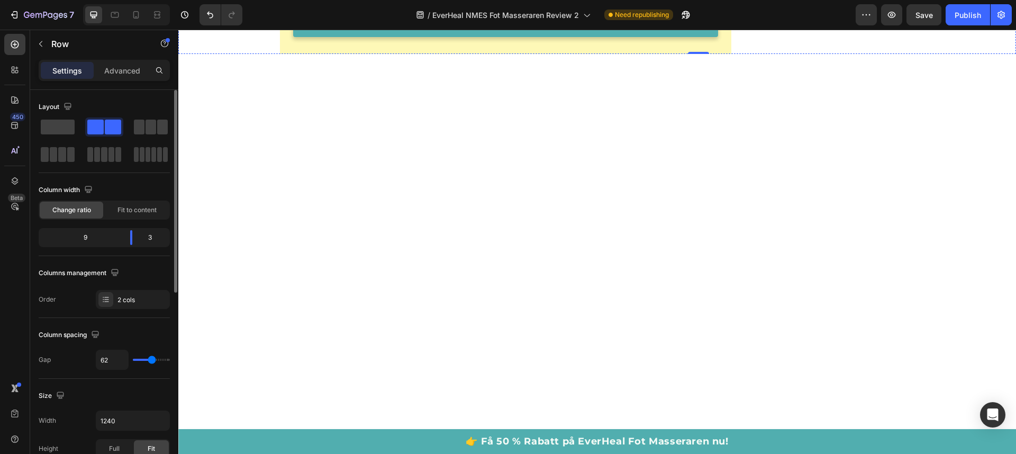
scroll to position [14916, 0]
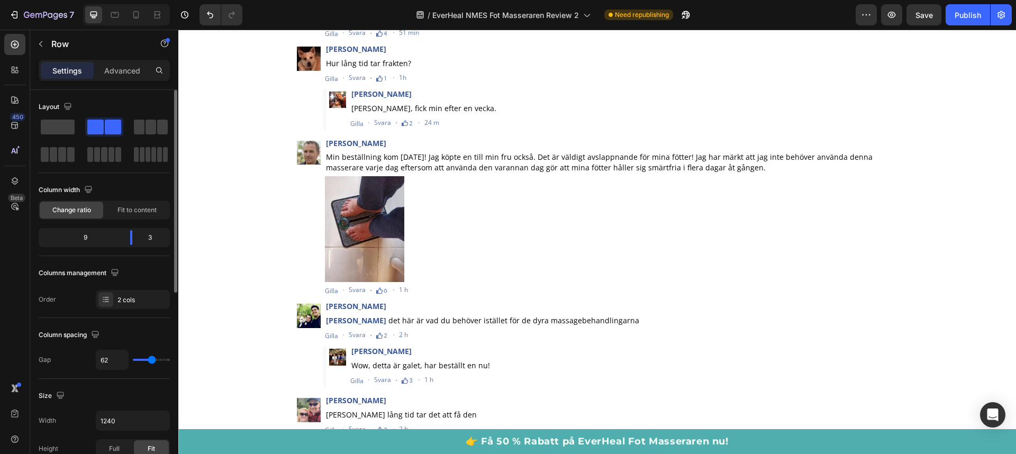
scroll to position [16829, 0]
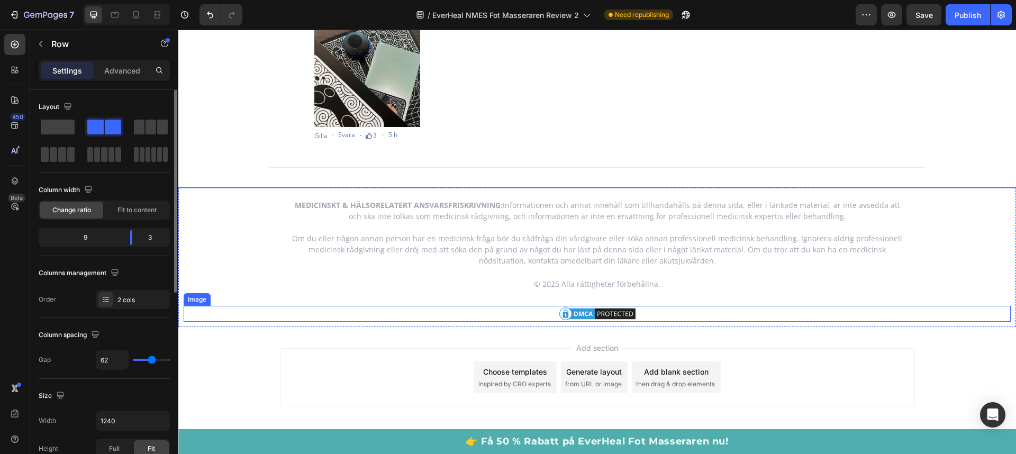
click at [608, 309] on img at bounding box center [597, 314] width 79 height 16
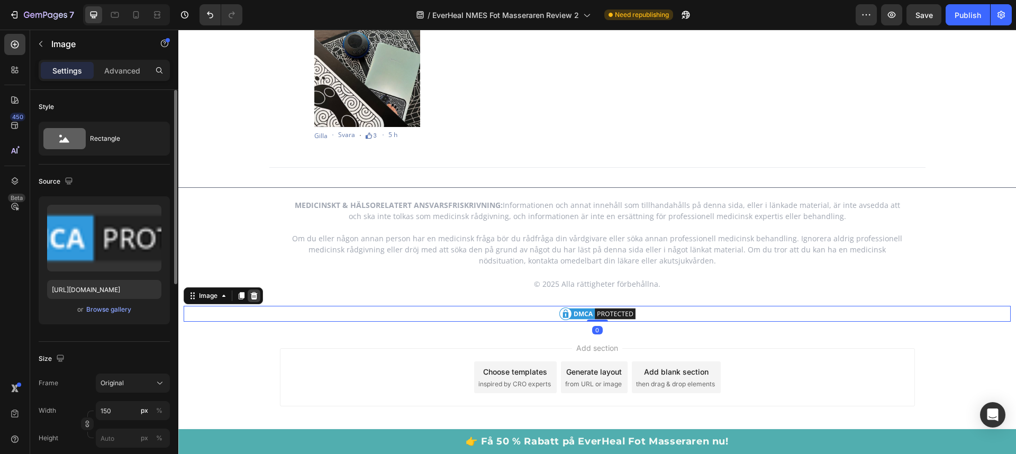
click at [251, 293] on icon at bounding box center [254, 295] width 7 height 7
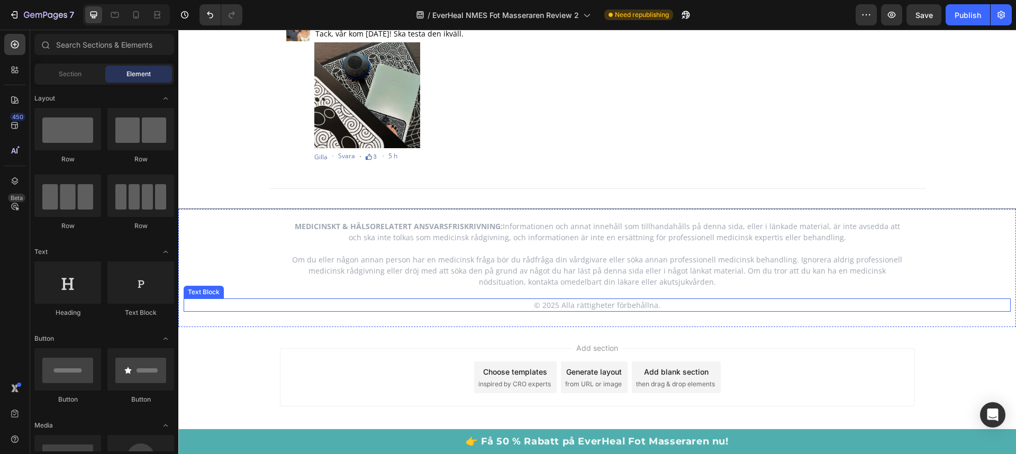
click at [560, 306] on p "© 2025 Alla rättigheter förbehållna." at bounding box center [597, 305] width 825 height 11
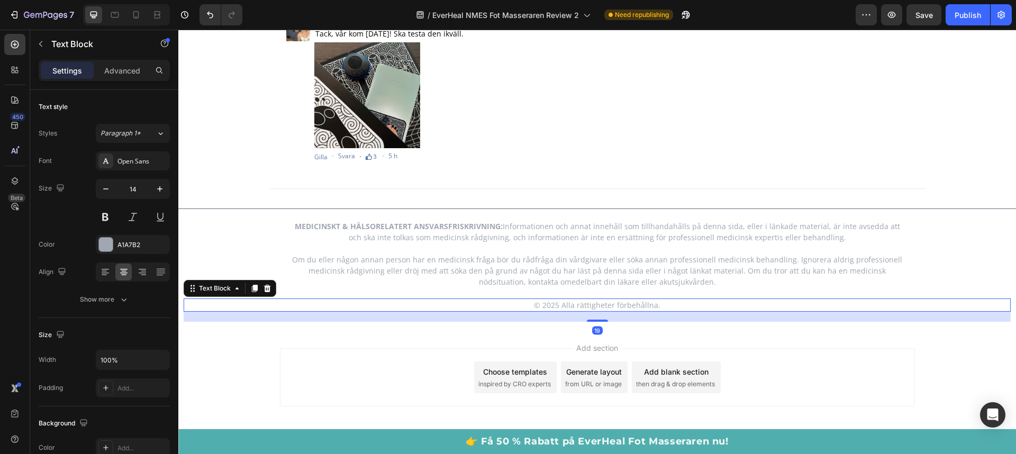
click at [560, 306] on p "© 2025 Alla rättigheter förbehållna." at bounding box center [597, 305] width 825 height 11
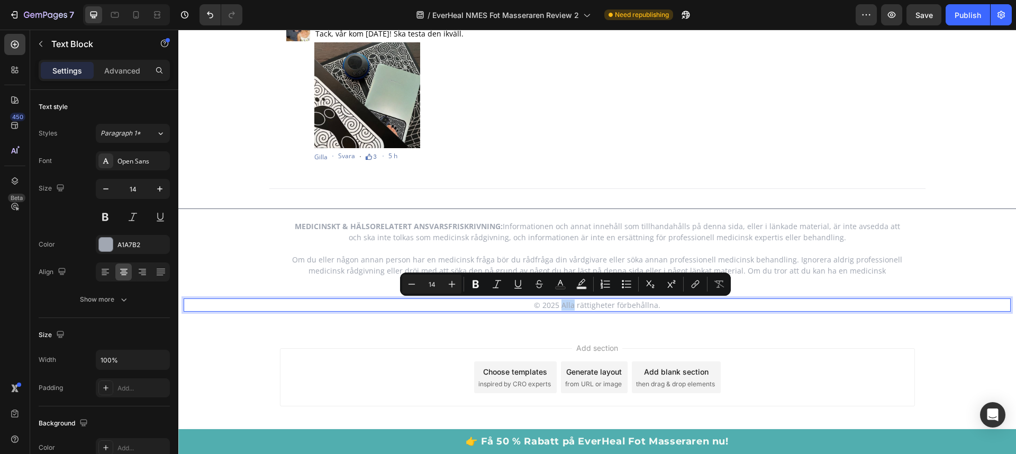
click at [560, 305] on p "© 2025 Alla rättigheter förbehållna." at bounding box center [597, 305] width 825 height 11
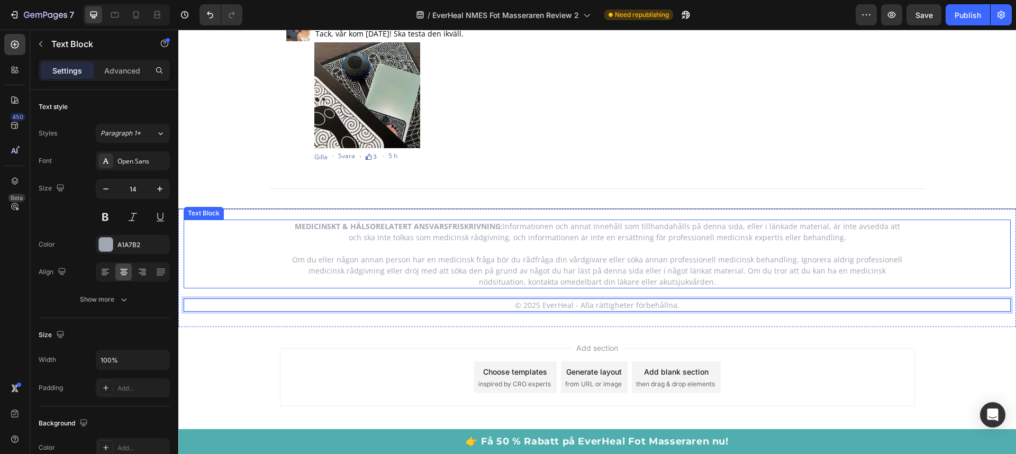
click at [825, 222] on p "MEDICINSKT & HÄLSORELATERT ANSVARSFRISKRIVNING: Informationen och annat innehål…" at bounding box center [597, 232] width 617 height 22
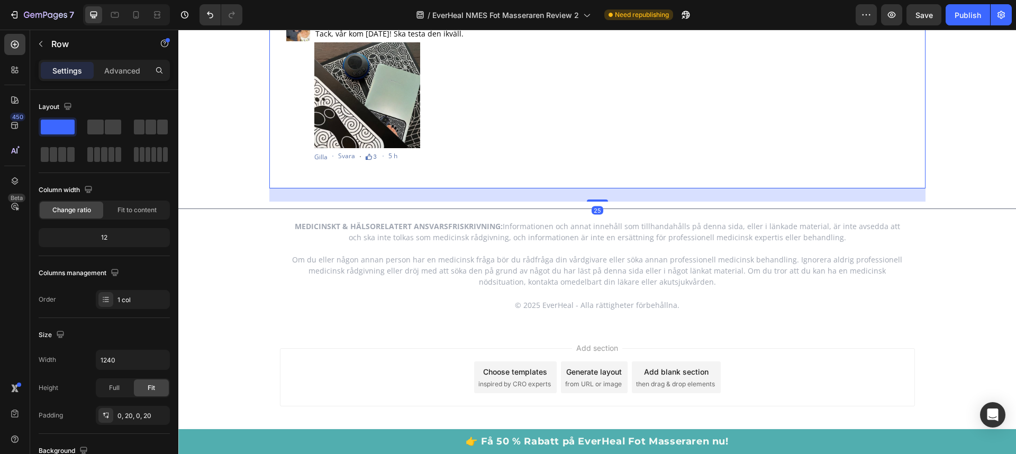
click at [846, 183] on div "Image Anna Malmberg Heading Jag var skeptiker... Har köpt en och blev positivt …" at bounding box center [597, 25] width 635 height 328
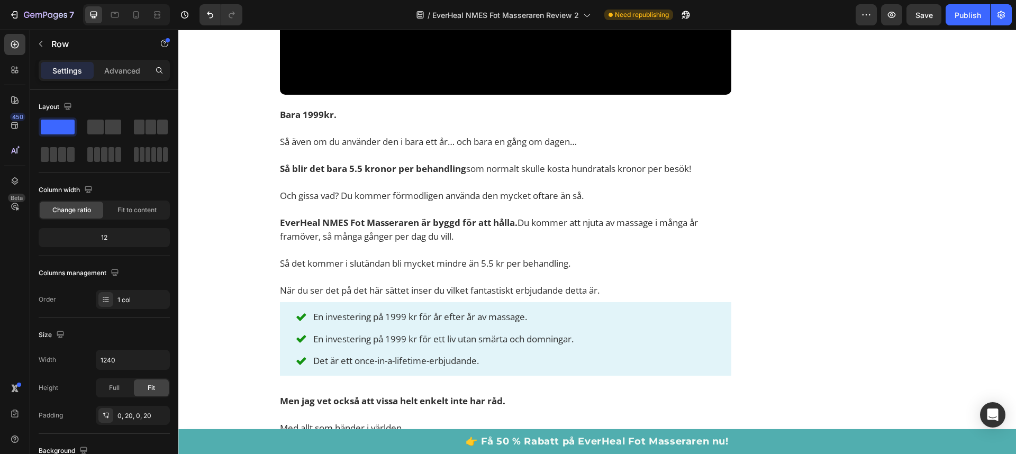
scroll to position [9874, 0]
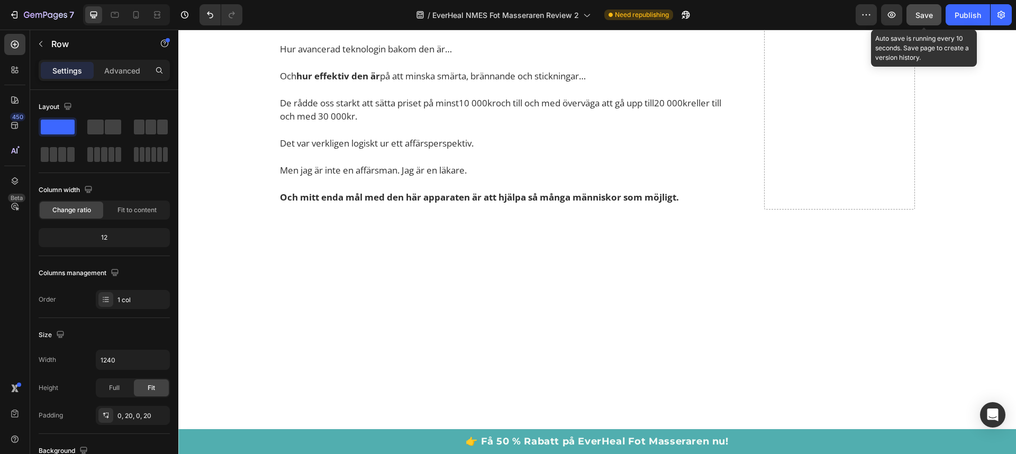
click at [926, 21] on button "Save" at bounding box center [924, 14] width 35 height 21
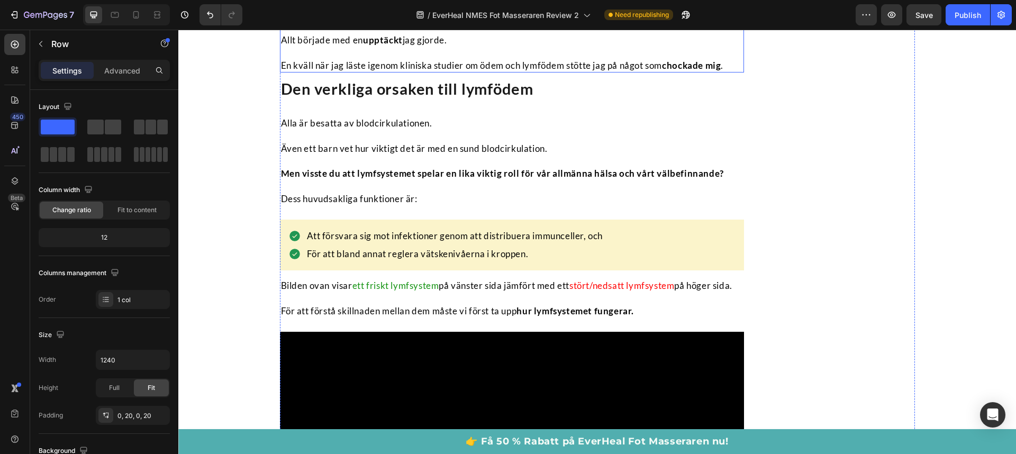
scroll to position [1116, 0]
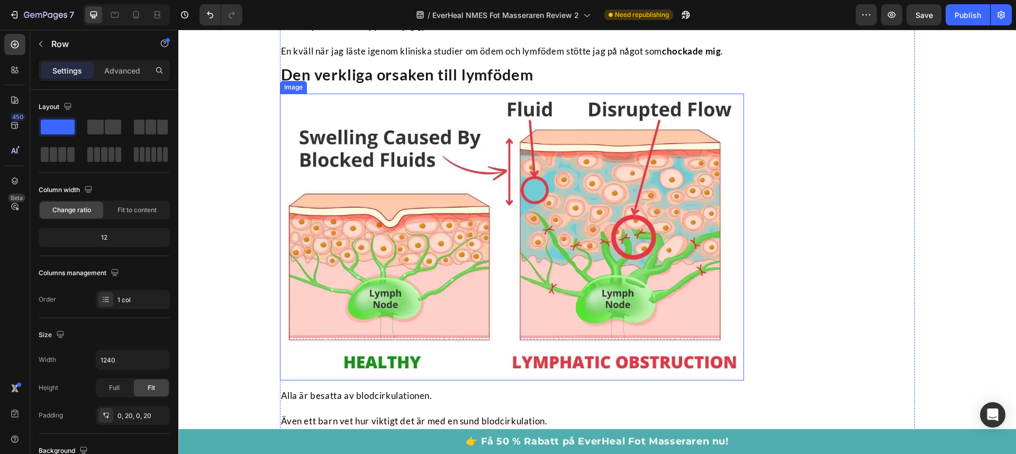
click at [506, 224] on img at bounding box center [512, 237] width 465 height 287
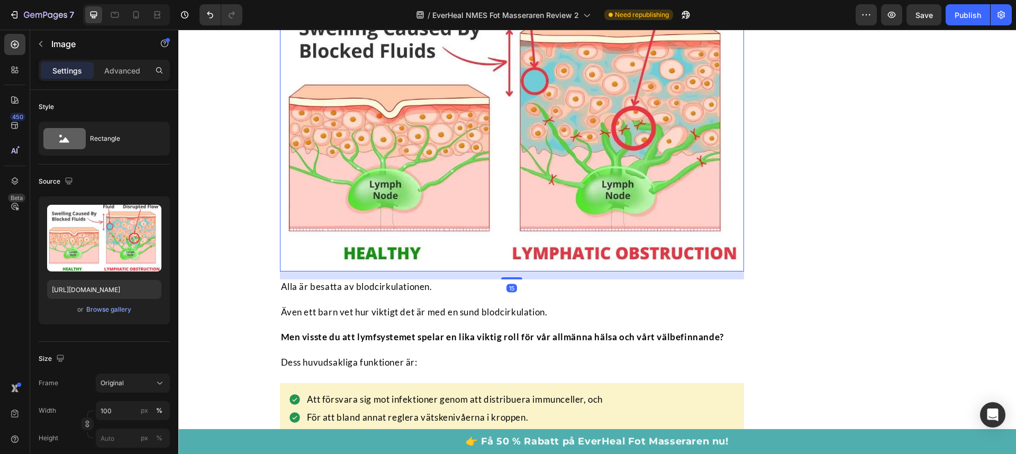
scroll to position [1244, 0]
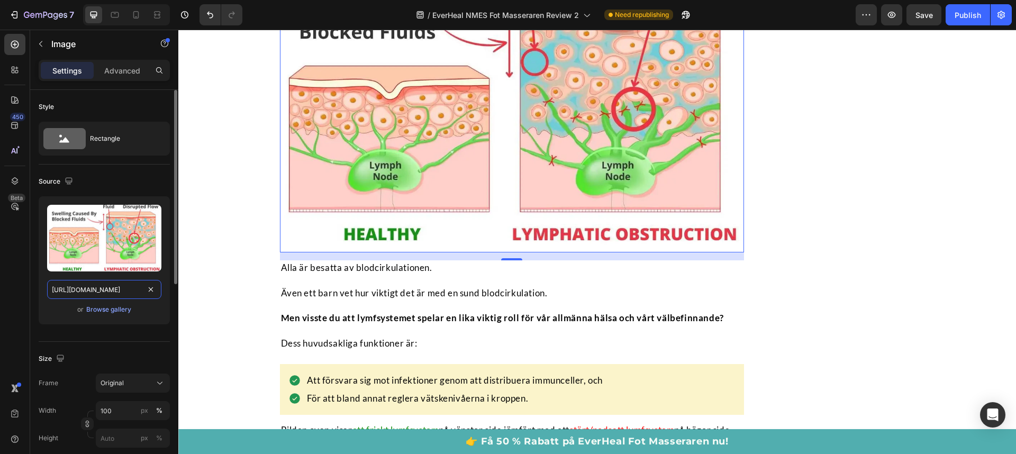
click at [102, 292] on input "https://cdn.shopify.com/s/files/1/0767/4360/6599/files/gempages_470903544426267…" at bounding box center [104, 289] width 114 height 19
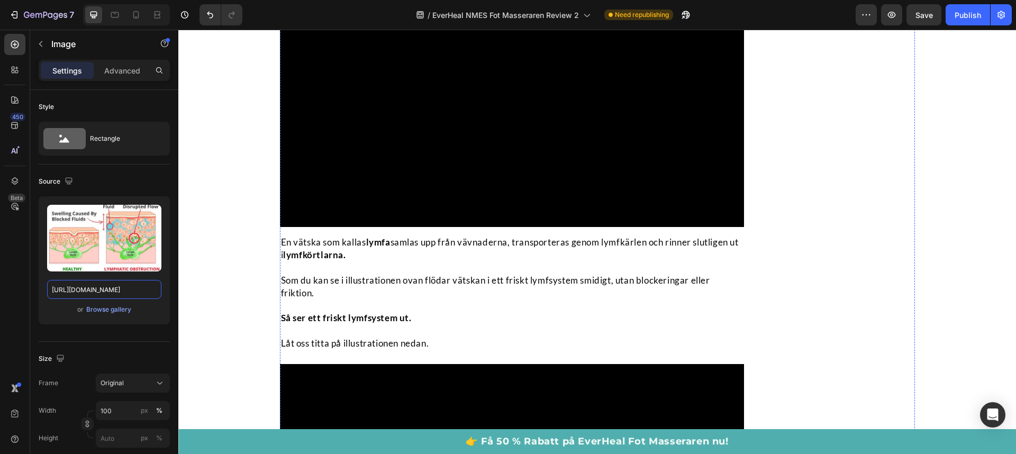
scroll to position [1766, 0]
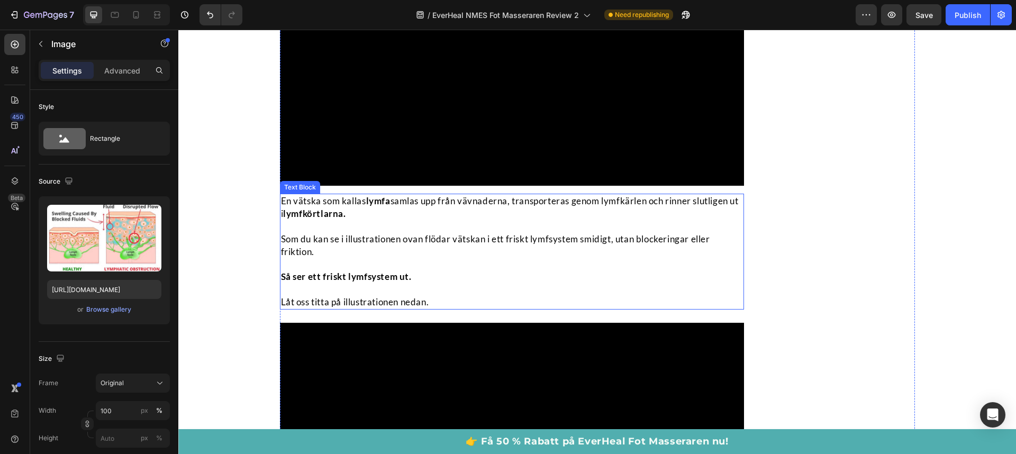
click at [333, 219] on strong "lymfkörtlarna." at bounding box center [314, 213] width 62 height 11
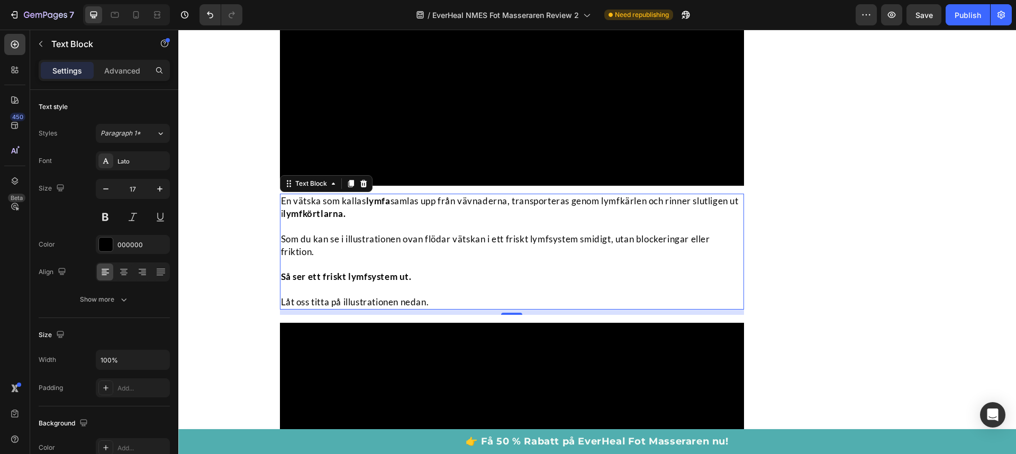
click at [333, 219] on strong "lymfkörtlarna." at bounding box center [314, 213] width 62 height 11
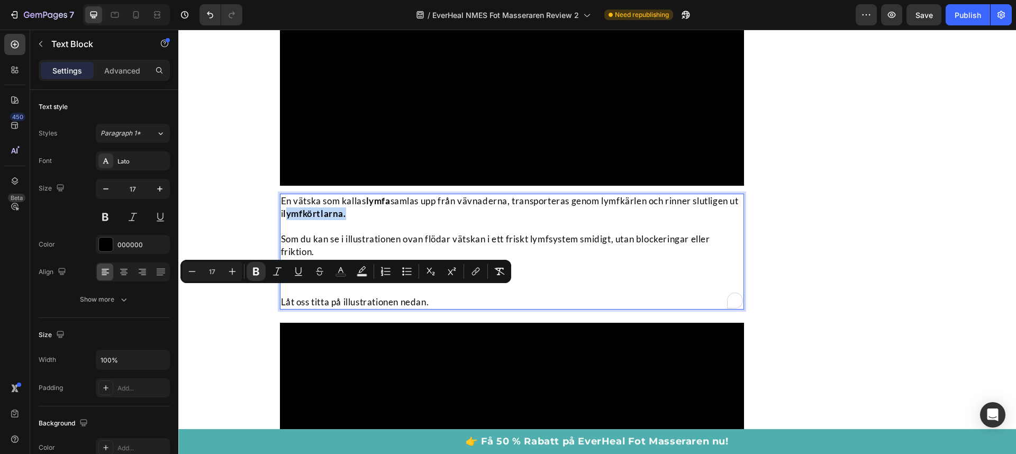
click at [337, 219] on strong "lymfkörtlarna." at bounding box center [314, 213] width 62 height 11
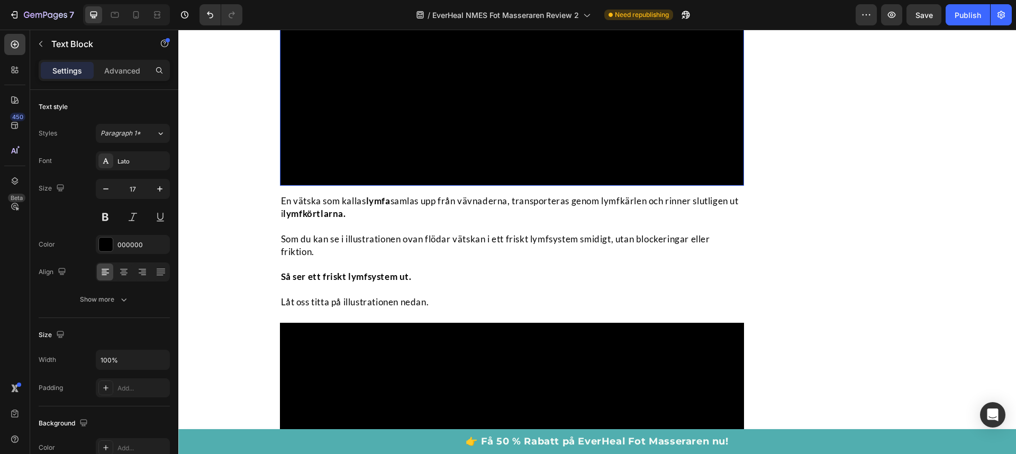
click at [490, 113] on video at bounding box center [512, 70] width 465 height 232
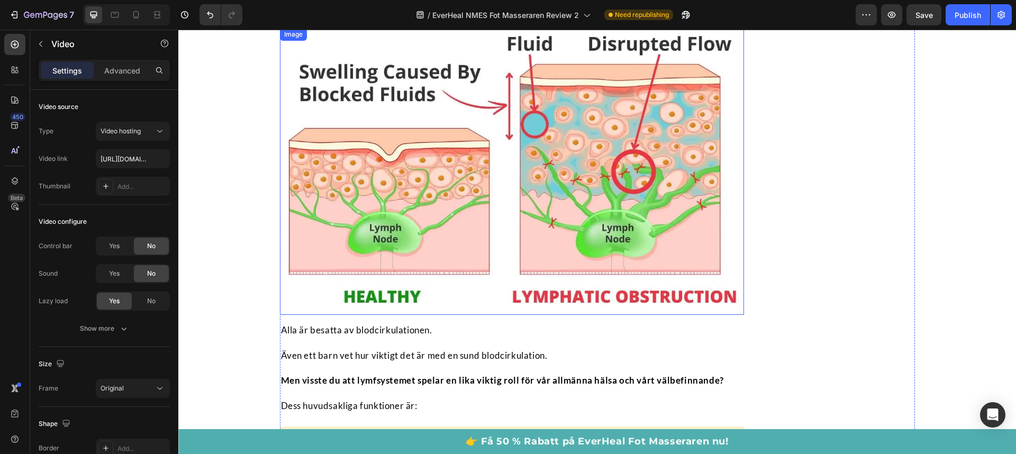
scroll to position [1179, 0]
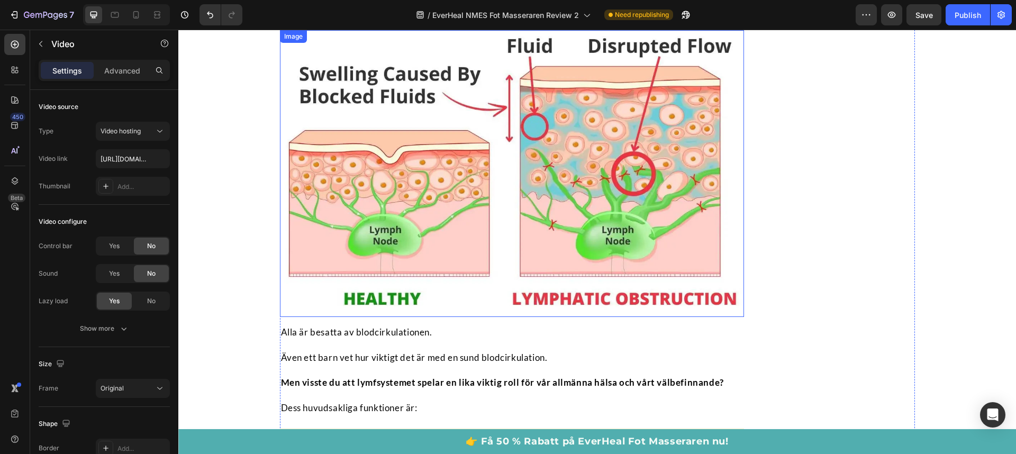
click at [476, 125] on img at bounding box center [512, 173] width 465 height 287
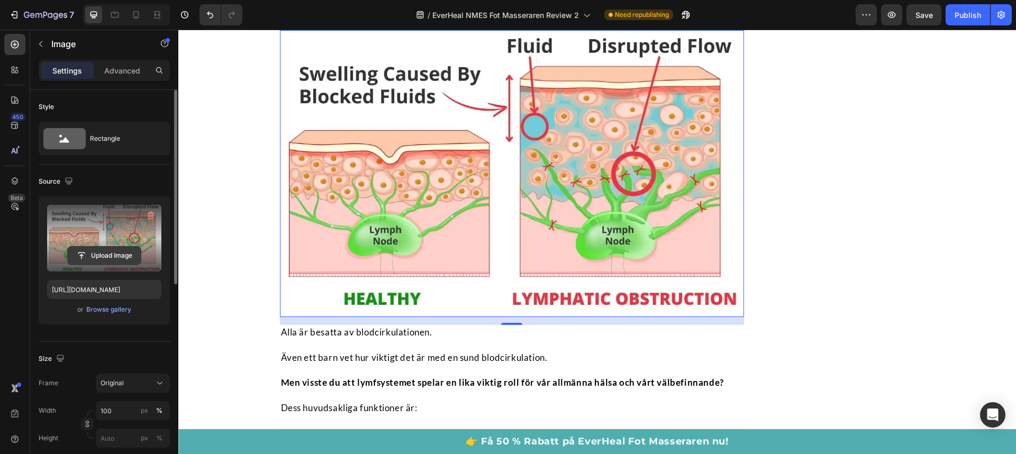
click at [111, 256] on input "file" at bounding box center [104, 256] width 73 height 18
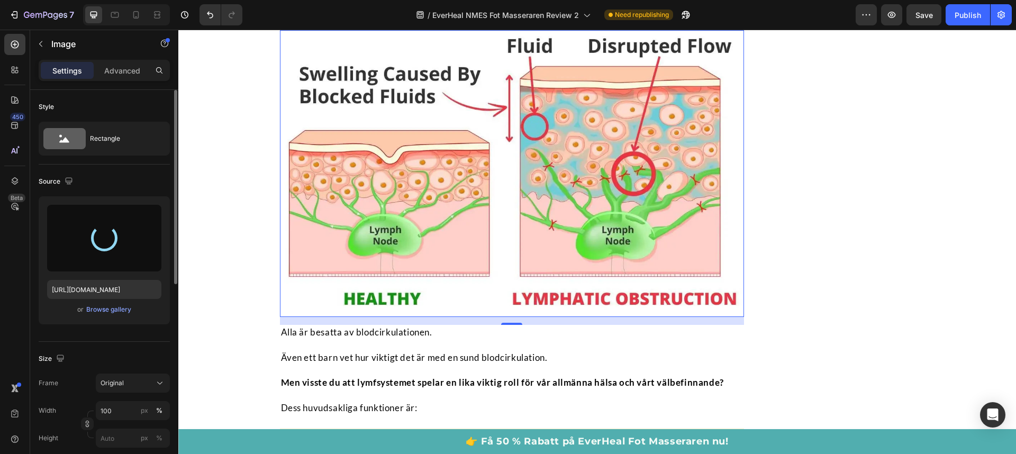
type input "https://cdn.shopify.com/s/files/1/0767/4360/6599/files/gempages_470903544426267…"
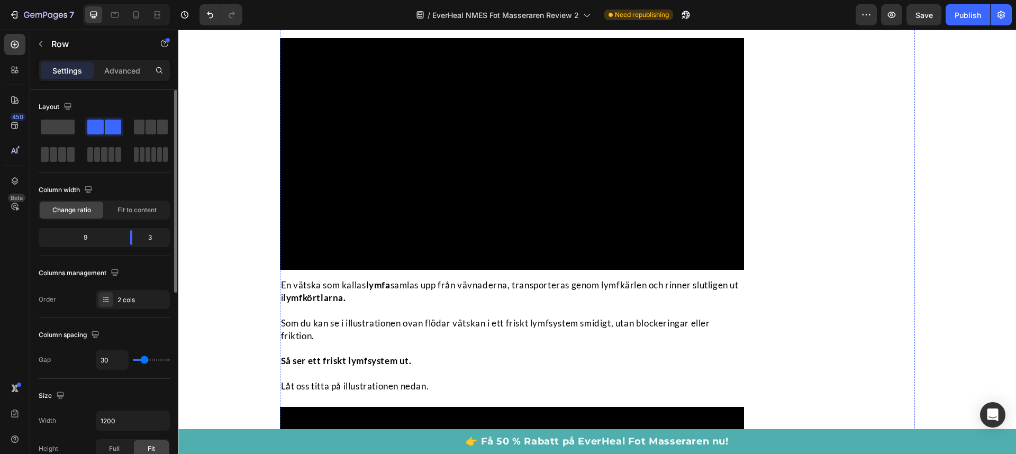
scroll to position [1699, 0]
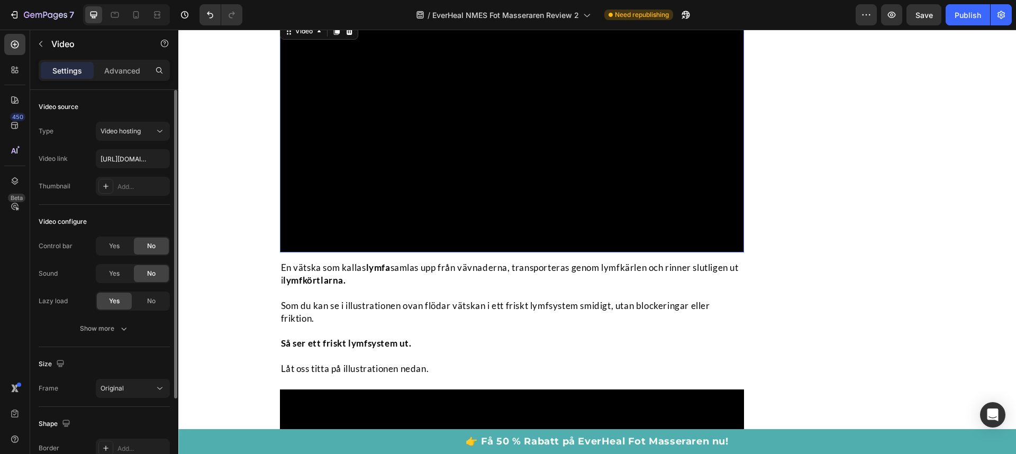
click at [577, 200] on video at bounding box center [512, 137] width 465 height 232
click at [107, 161] on input "[URL][DOMAIN_NAME]" at bounding box center [133, 158] width 74 height 19
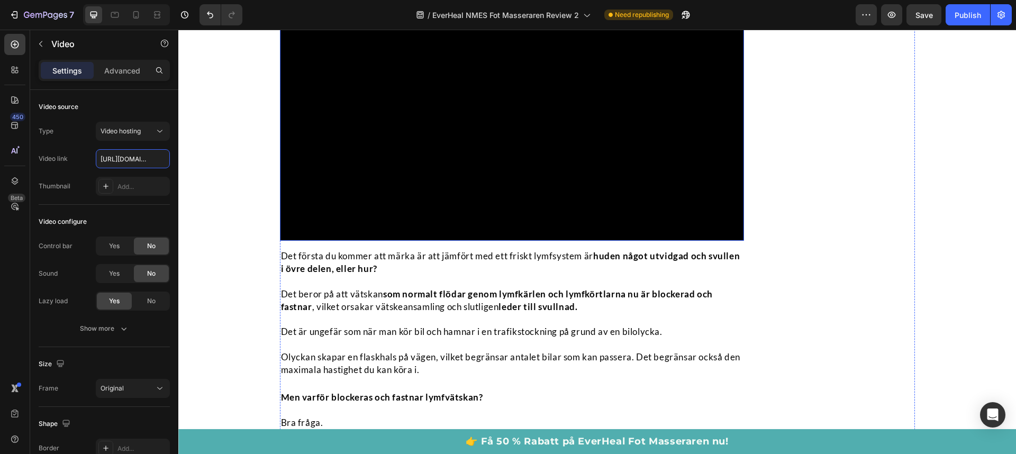
scroll to position [2082, 0]
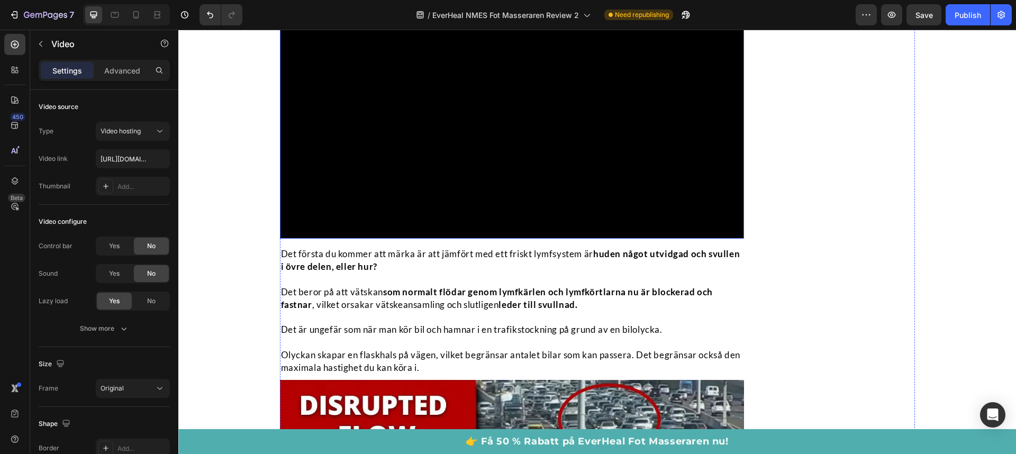
click at [541, 202] on video at bounding box center [512, 123] width 465 height 232
click at [121, 161] on input "[URL][DOMAIN_NAME]" at bounding box center [133, 158] width 74 height 19
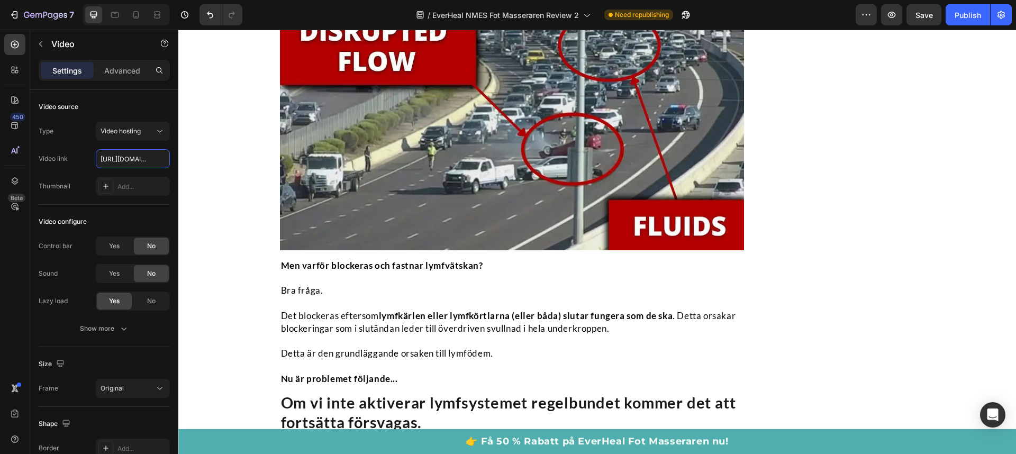
scroll to position [2459, 0]
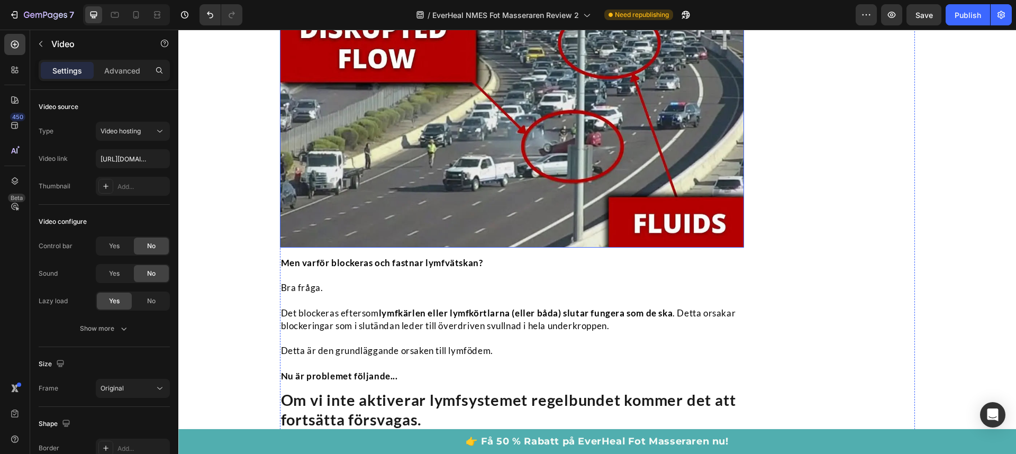
click at [553, 207] on img at bounding box center [512, 125] width 465 height 244
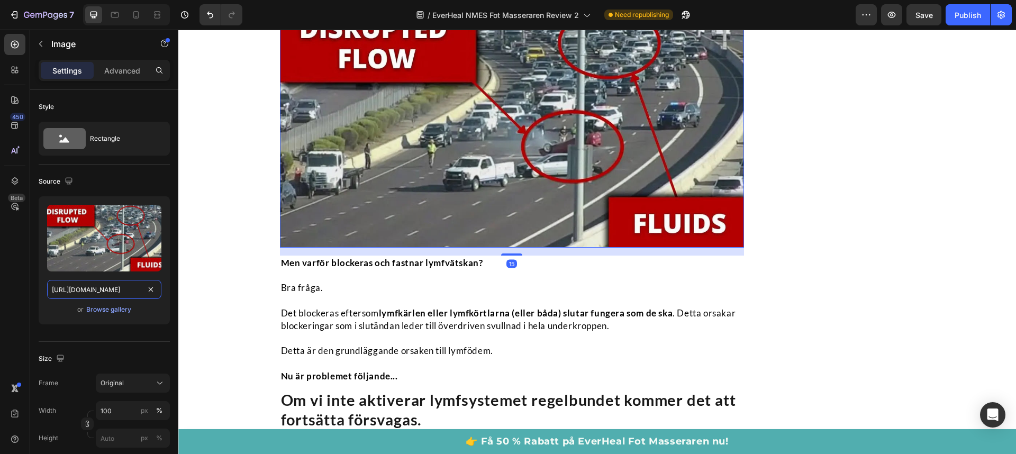
click at [96, 286] on input "https://cdn.shopify.com/s/files/1/0767/4360/6599/files/gempages_470903544426267…" at bounding box center [104, 289] width 114 height 19
click at [413, 198] on img at bounding box center [512, 125] width 465 height 244
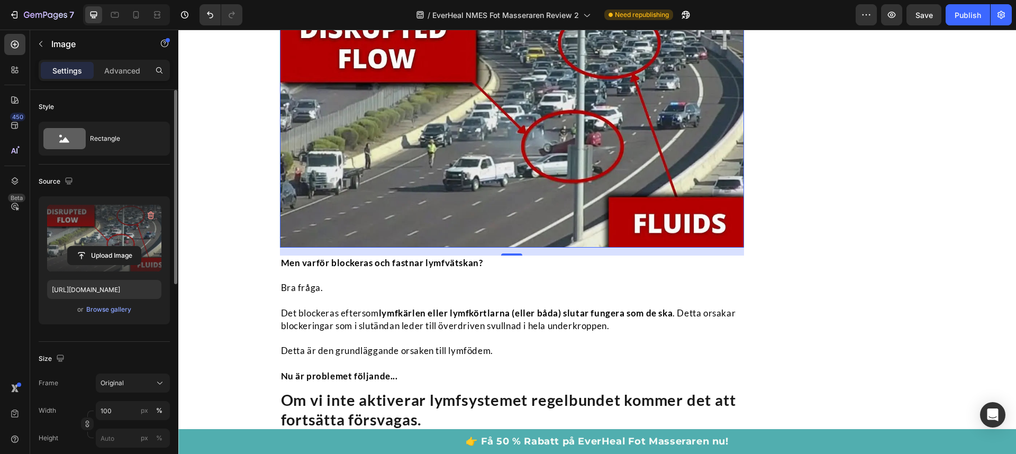
click at [103, 229] on label at bounding box center [104, 238] width 114 height 67
click at [103, 247] on input "file" at bounding box center [104, 256] width 73 height 18
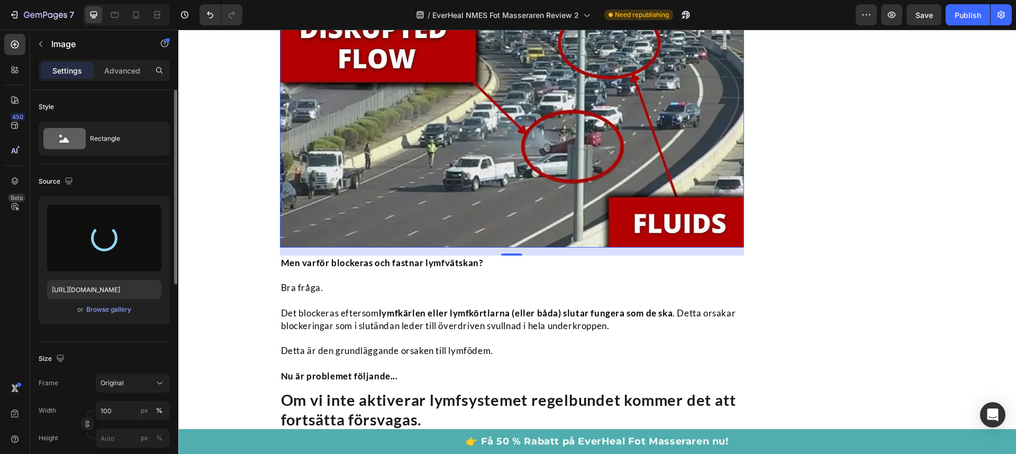
type input "https://cdn.shopify.com/s/files/1/0767/4360/6599/files/gempages_470903544426267…"
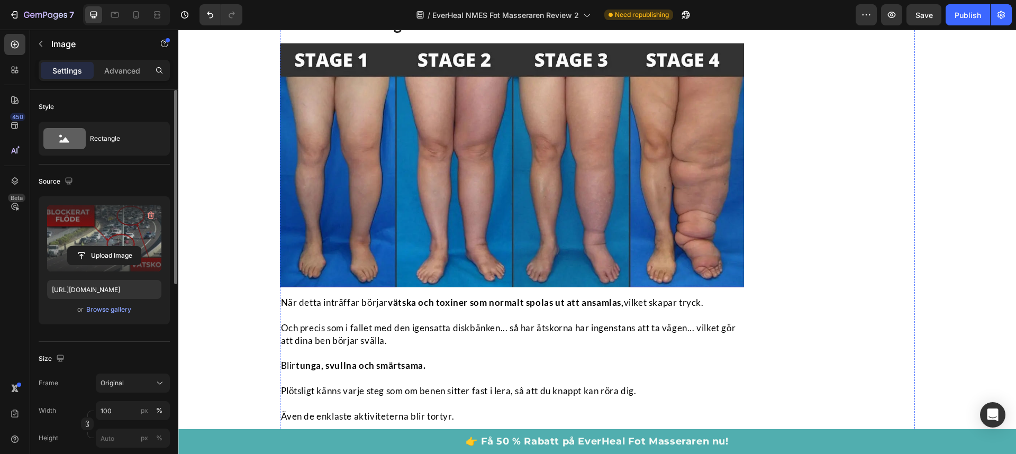
scroll to position [2968, 0]
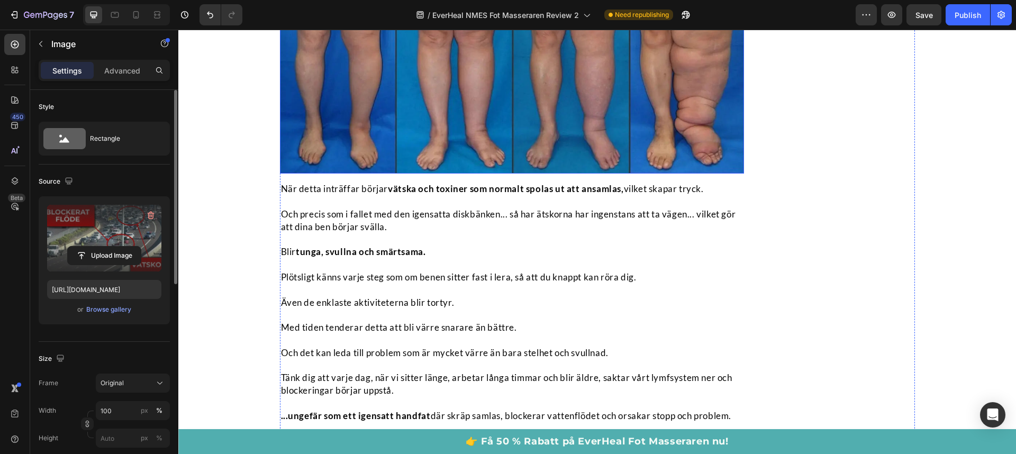
click at [523, 146] on img at bounding box center [512, 52] width 465 height 244
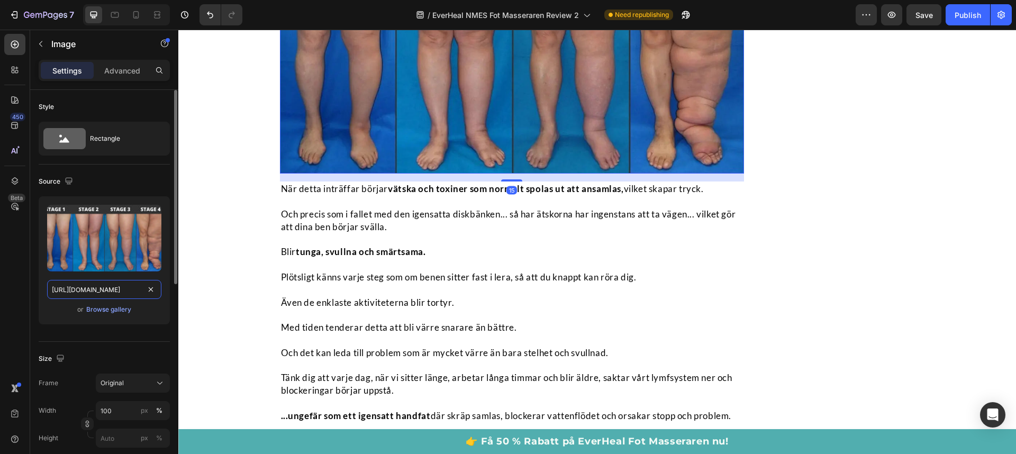
click at [77, 290] on input "https://cdn.shopify.com/s/files/1/0767/4360/6599/files/gempages_470903544426267…" at bounding box center [104, 289] width 114 height 19
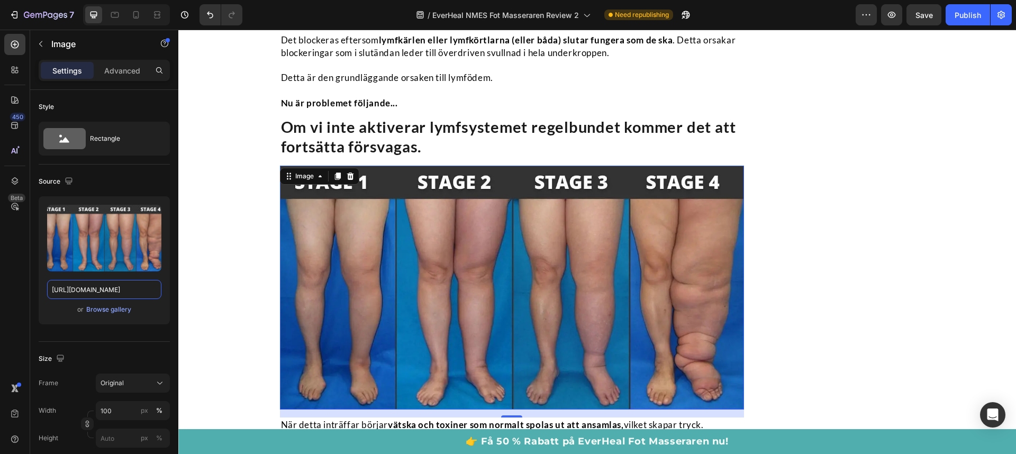
scroll to position [2702, 0]
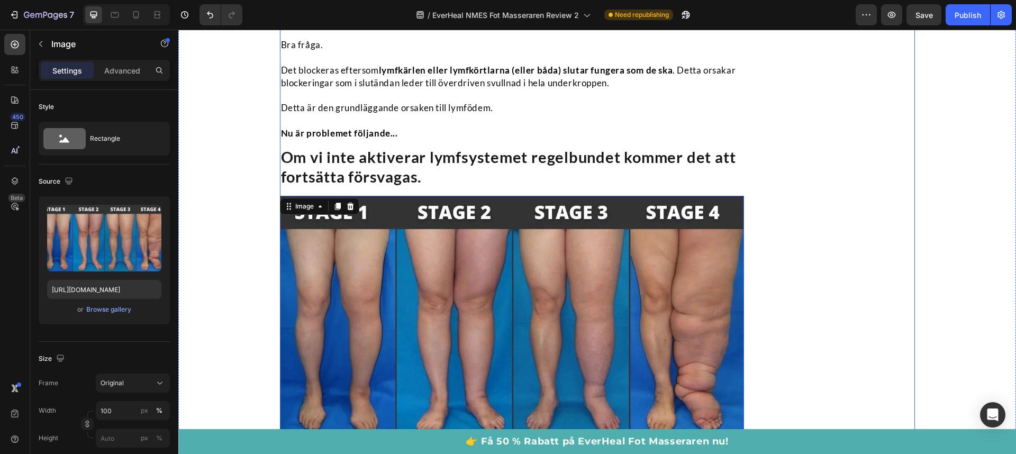
click at [813, 170] on div "Få äntligen lindring från svullnad i vader, fötter och vrister Text Block Image…" at bounding box center [837, 287] width 155 height 5843
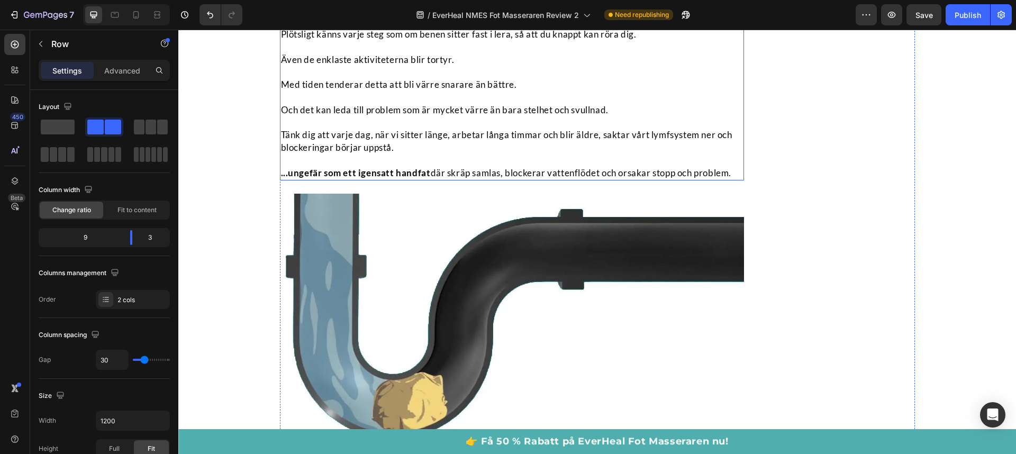
scroll to position [3008, 0]
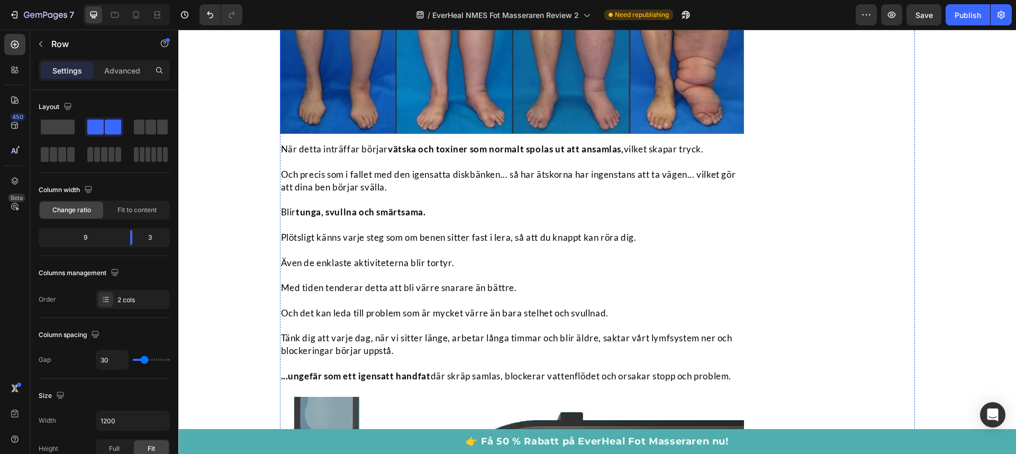
click at [508, 134] on img at bounding box center [512, 12] width 465 height 244
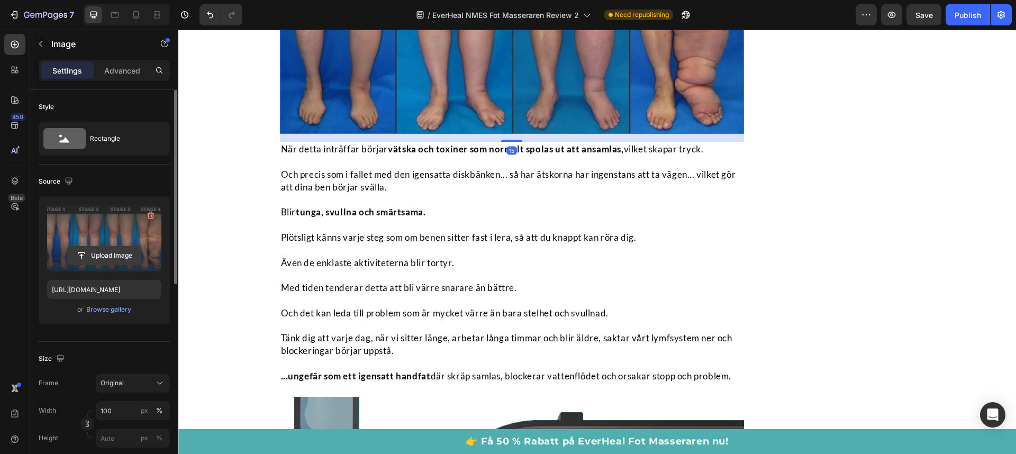
click at [105, 254] on input "file" at bounding box center [104, 256] width 73 height 18
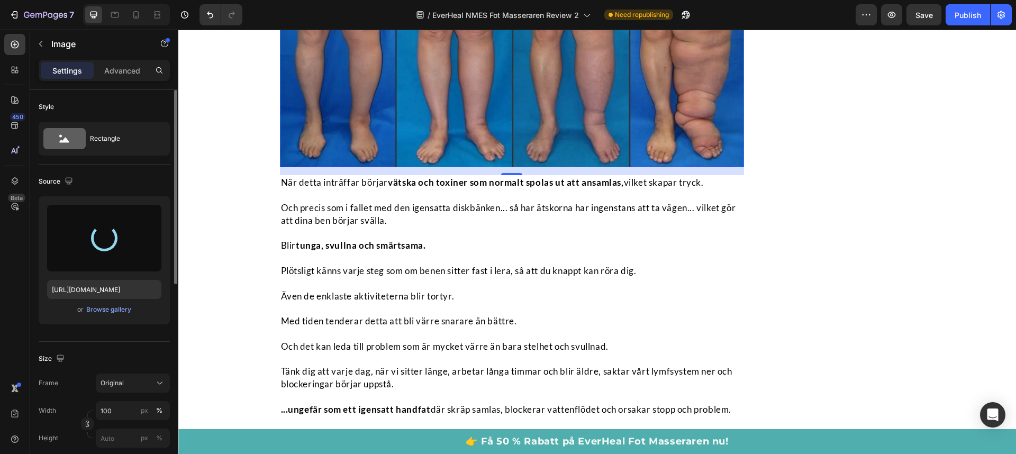
scroll to position [2945, 0]
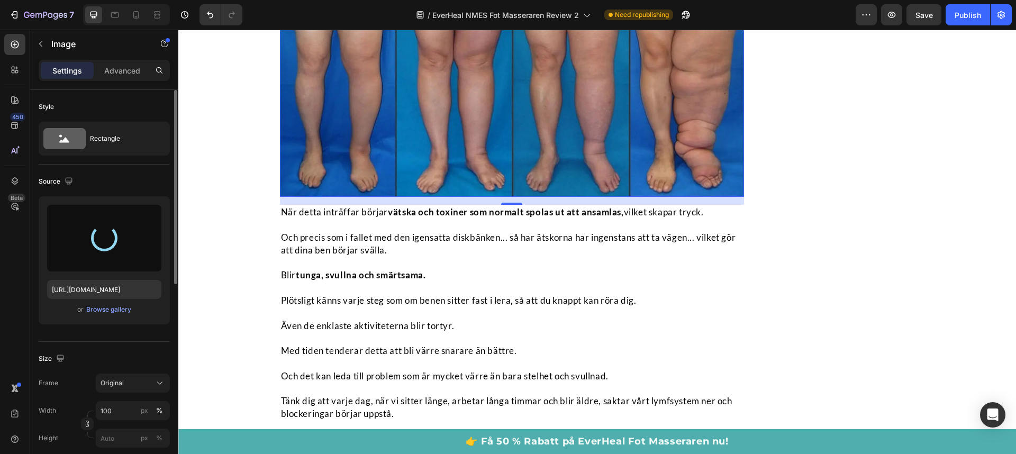
type input "https://cdn.shopify.com/s/files/1/0767/4360/6599/files/gempages_470903544426267…"
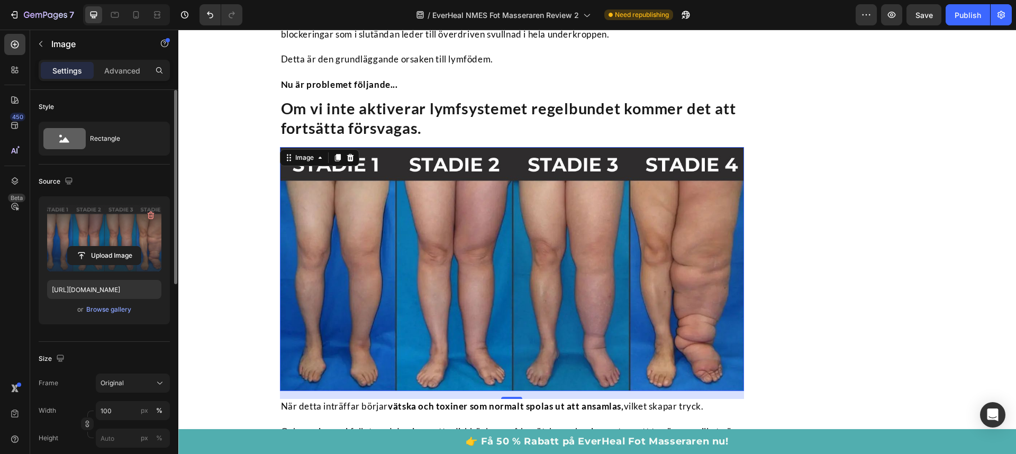
scroll to position [2804, 0]
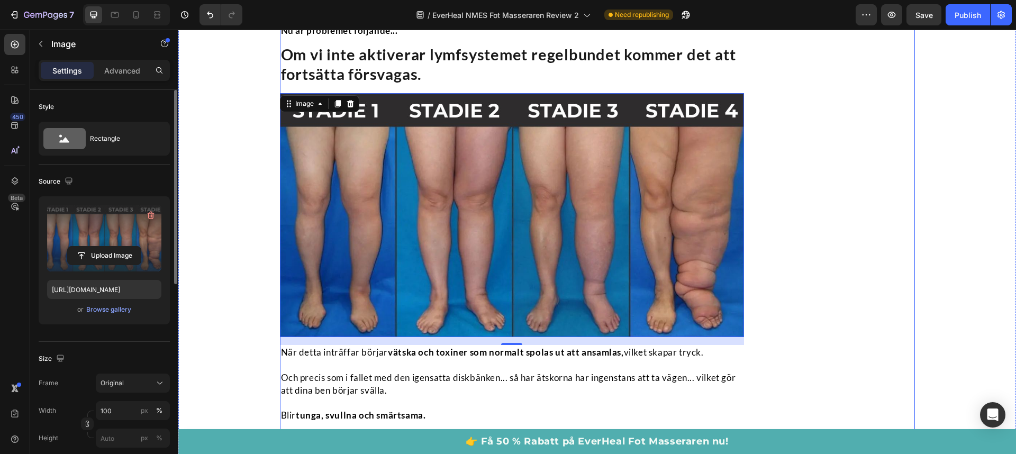
click at [857, 238] on div "Få äntligen lindring från svullnad i vader, fötter och vrister Text Block Image…" at bounding box center [837, 185] width 155 height 5843
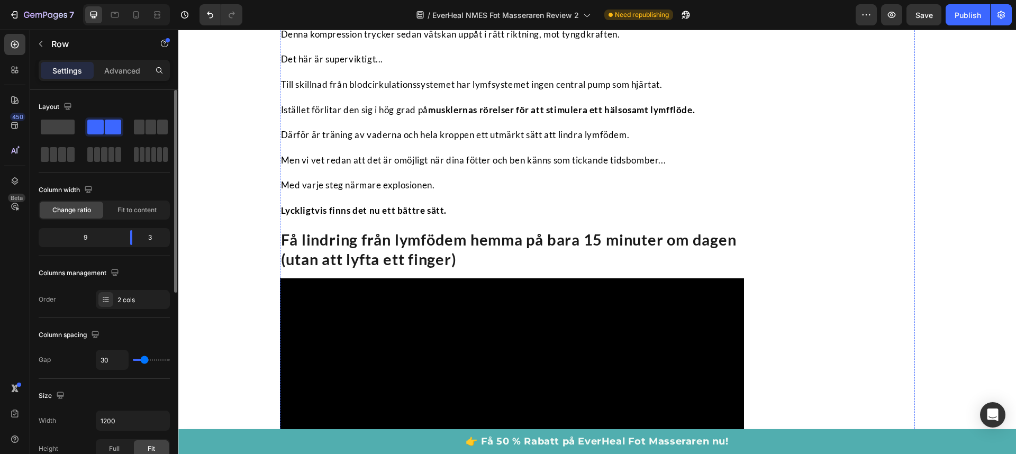
scroll to position [3838, 0]
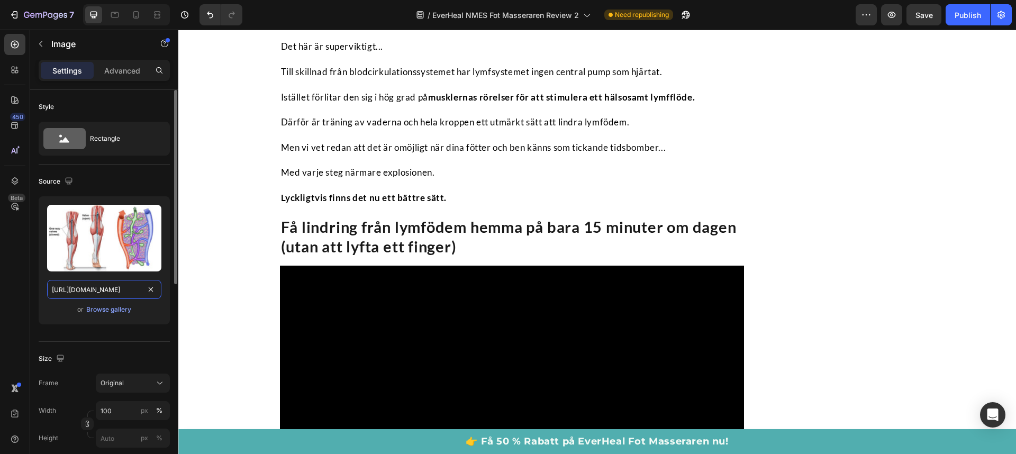
click at [106, 296] on input "https://cdn.shopify.com/s/files/1/0767/4360/6599/files/gempages_470903544426267…" at bounding box center [104, 289] width 114 height 19
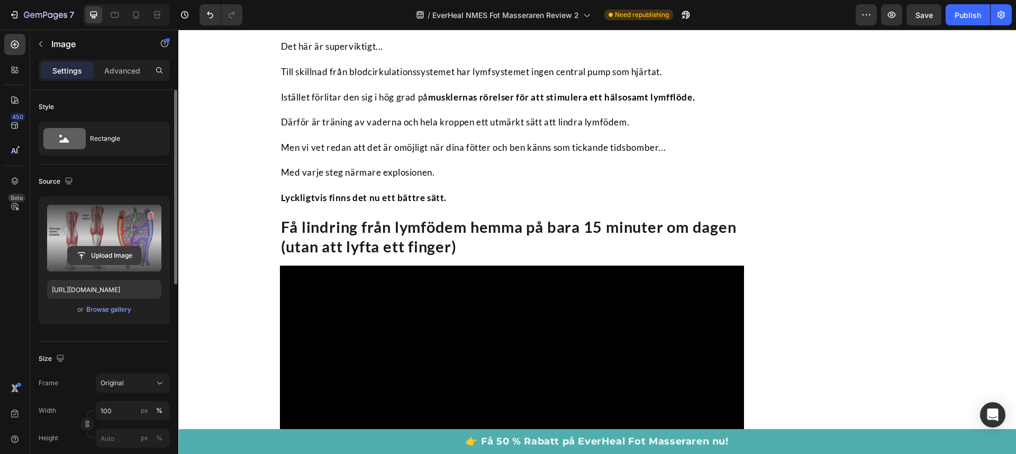
click at [103, 248] on input "file" at bounding box center [104, 256] width 73 height 18
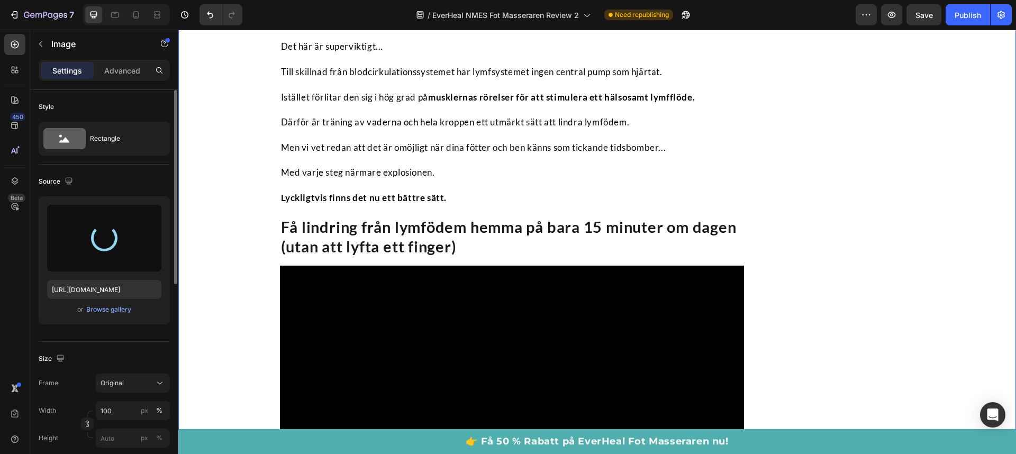
type input "https://cdn.shopify.com/s/files/1/0767/4360/6599/files/gempages_470903544426267…"
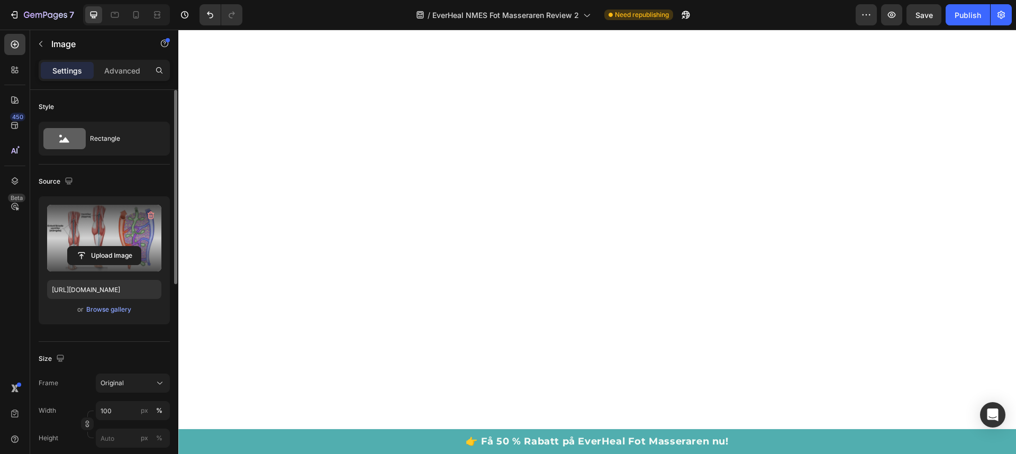
scroll to position [6583, 0]
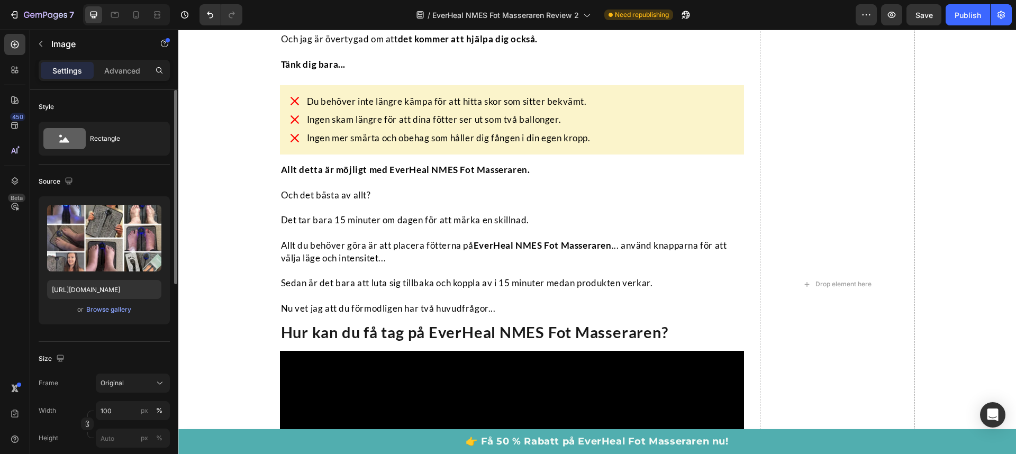
click at [96, 289] on input "https://cdn.shopify.com/s/files/1/0767/4360/6599/files/gempages_470903544426267…" at bounding box center [104, 289] width 114 height 19
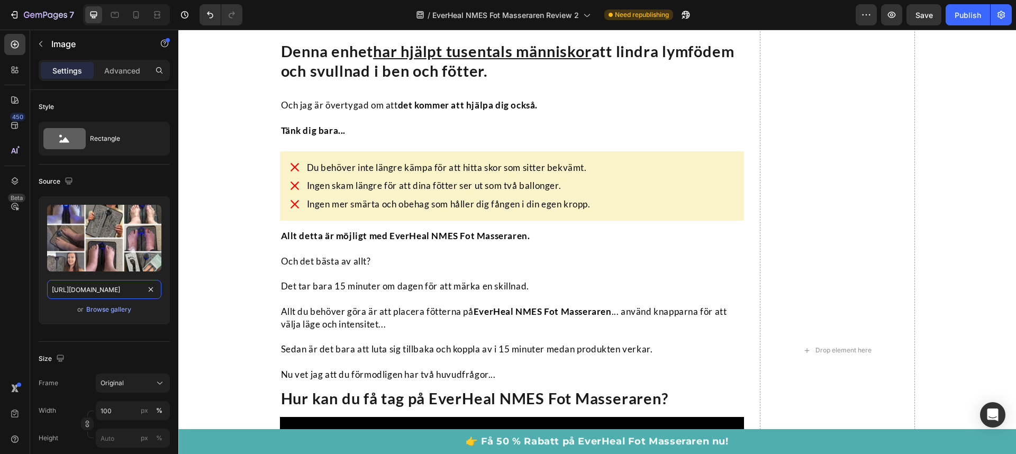
scroll to position [6512, 0]
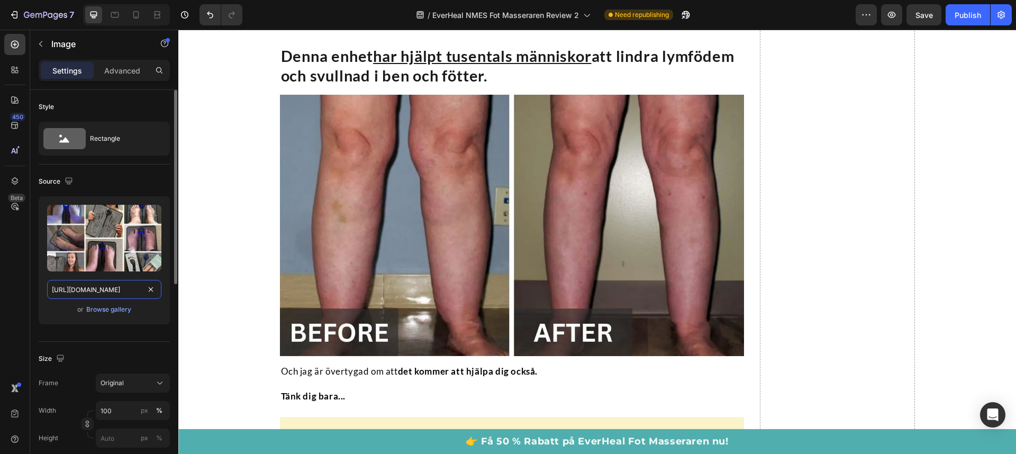
paste input "4e9b4a7c-b2e2-4176-b744-ed904505041f.png"
type input "https://cdn.shopify.com/s/files/1/0767/4360/6599/files/gempages_470903544426267…"
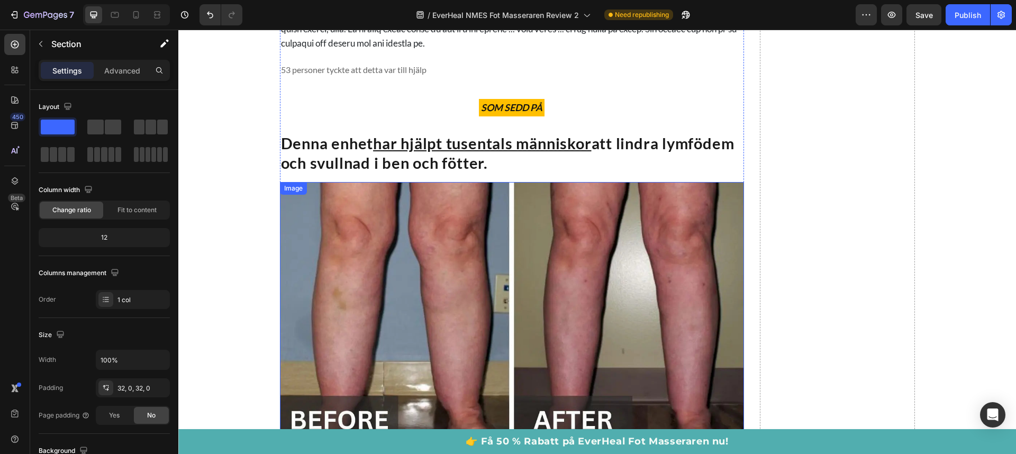
scroll to position [7643, 0]
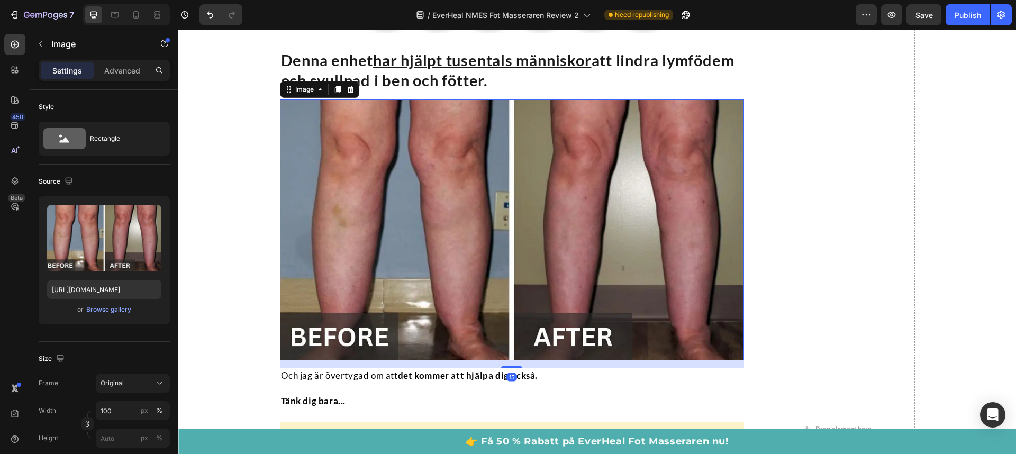
click at [468, 227] on img at bounding box center [512, 229] width 465 height 261
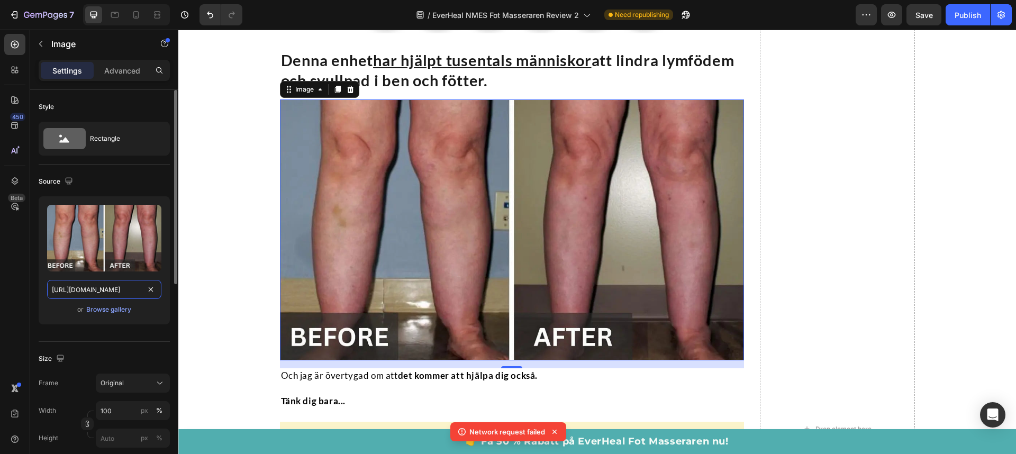
click at [92, 286] on input "https://cdn.shopify.com/s/files/1/0767/4360/6599/files/gempages_470903544426267…" at bounding box center [104, 289] width 114 height 19
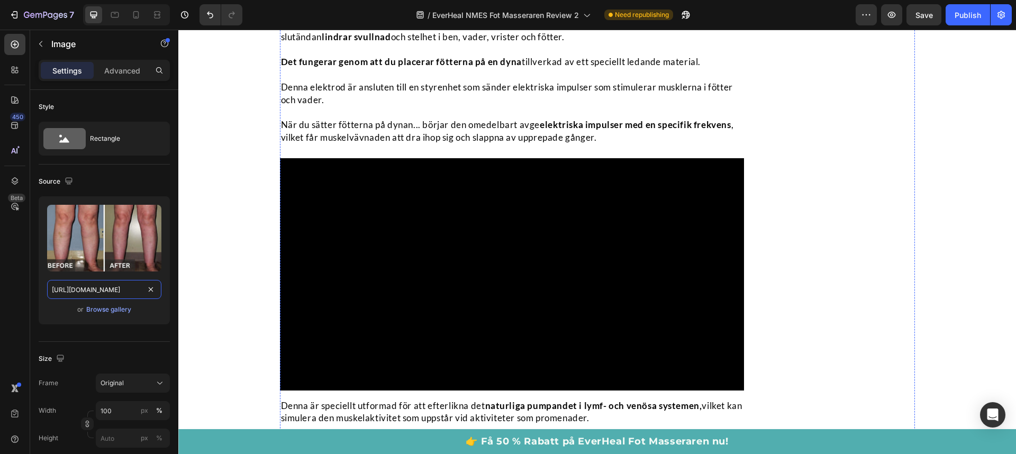
scroll to position [4389, 0]
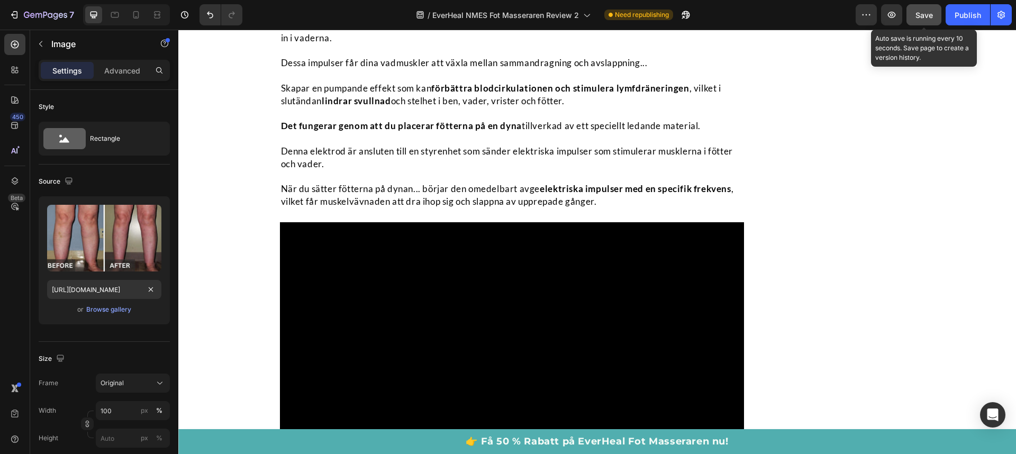
click at [917, 13] on span "Save" at bounding box center [924, 15] width 17 height 9
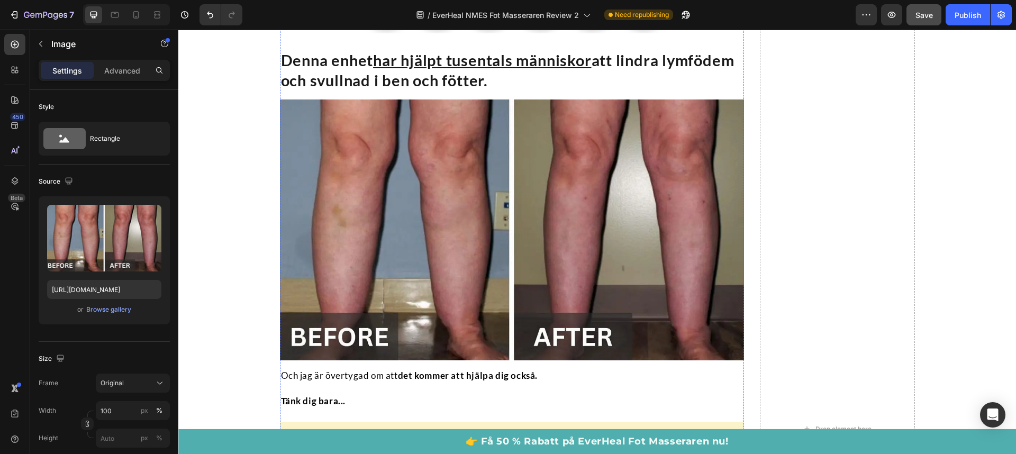
scroll to position [7741, 0]
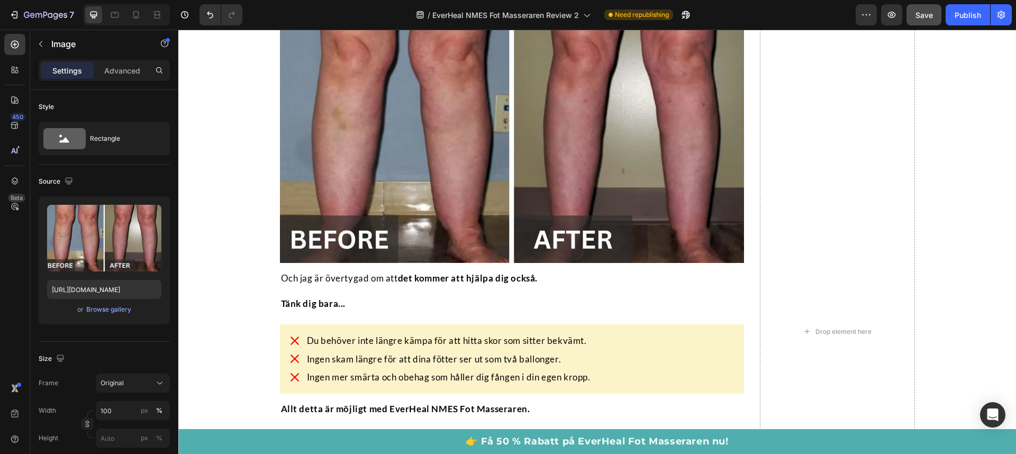
click at [537, 204] on img at bounding box center [512, 132] width 465 height 261
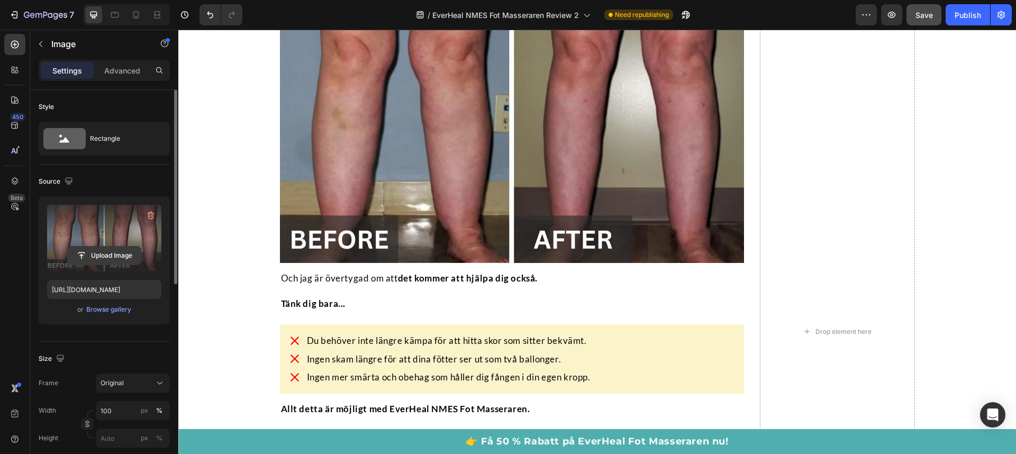
click at [113, 252] on input "file" at bounding box center [104, 256] width 73 height 18
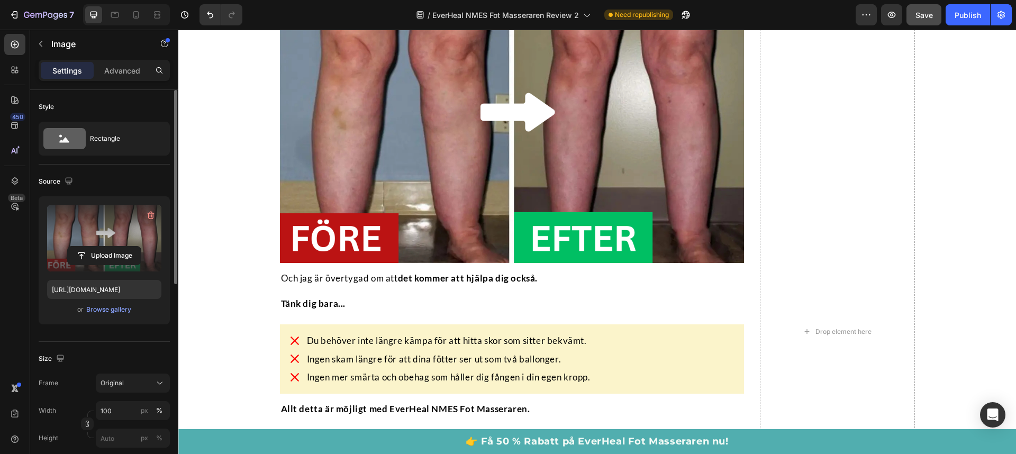
click at [479, 197] on img at bounding box center [512, 132] width 465 height 261
click at [102, 252] on input "file" at bounding box center [104, 256] width 73 height 18
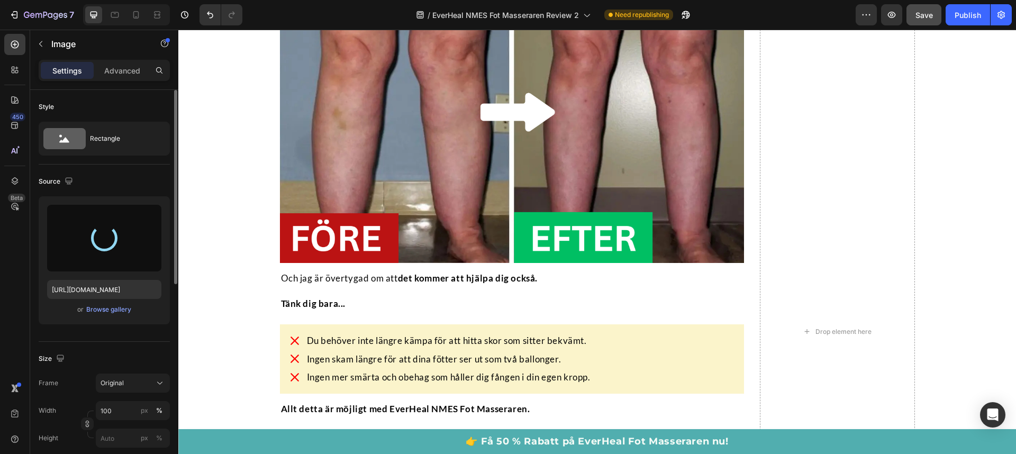
type input "[URL][DOMAIN_NAME]"
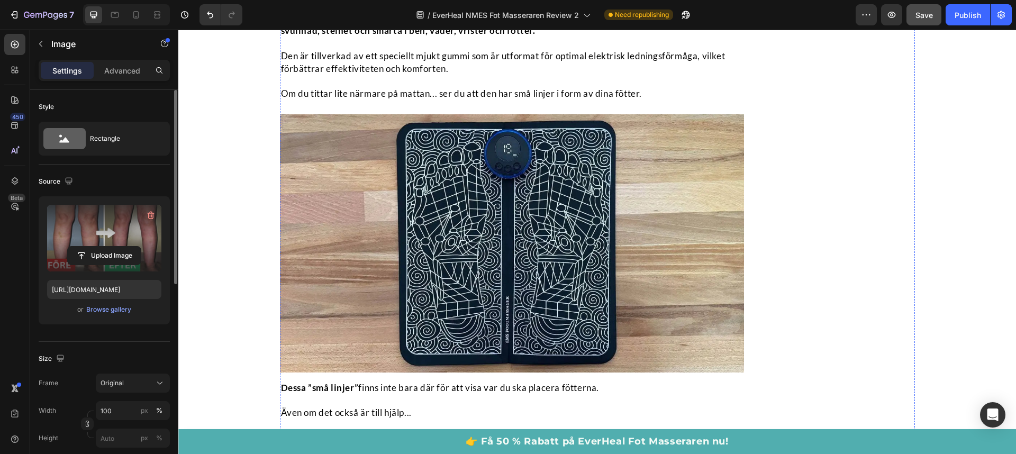
scroll to position [4917, 0]
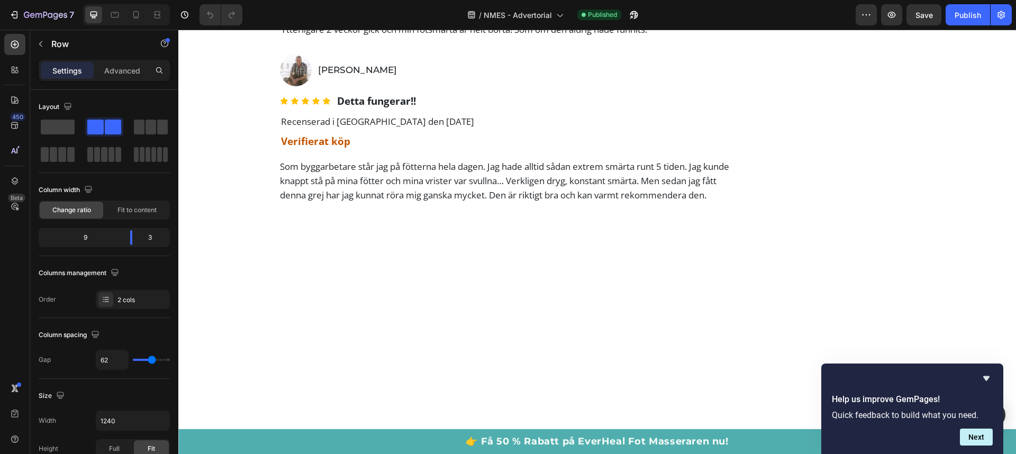
scroll to position [4369, 0]
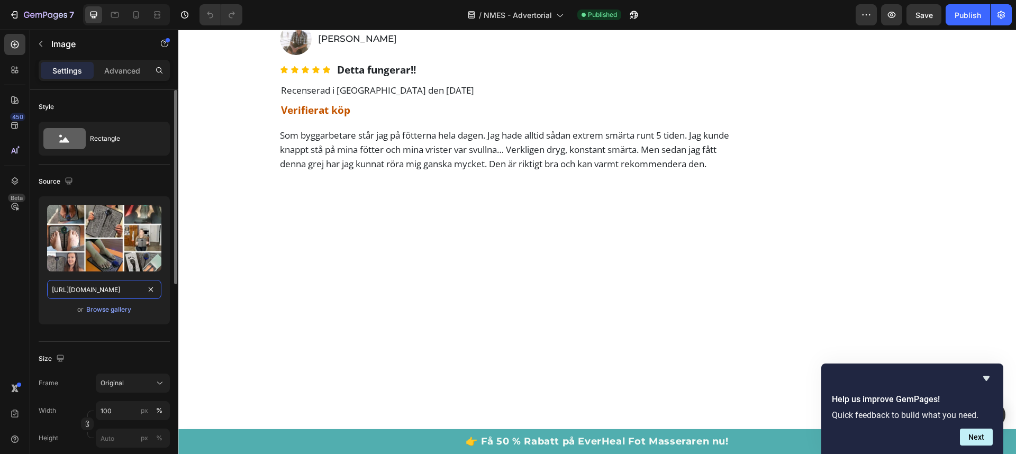
click at [86, 292] on input "[URL][DOMAIN_NAME]" at bounding box center [104, 289] width 114 height 19
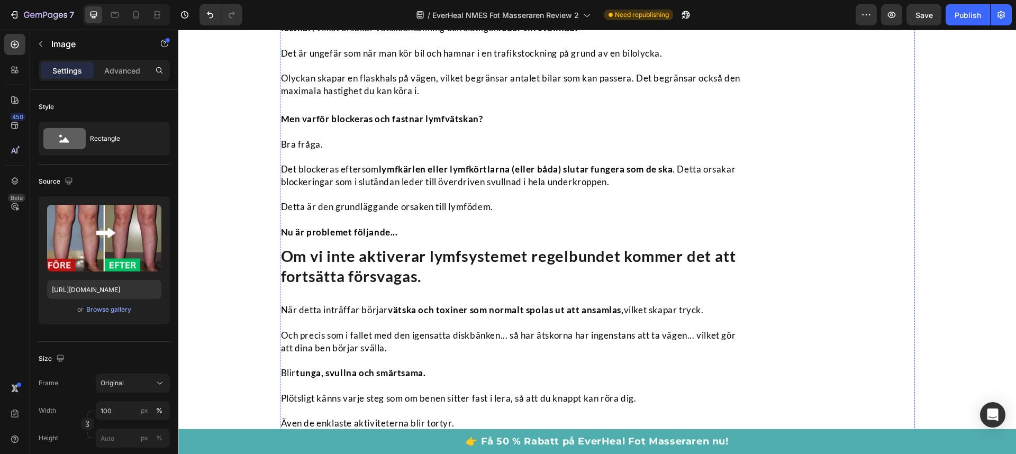
scroll to position [1822, 0]
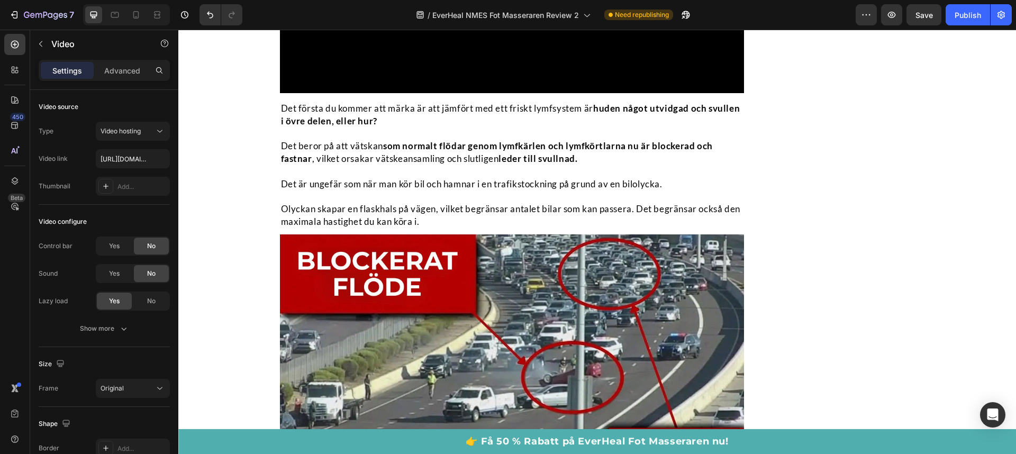
scroll to position [1741, 0]
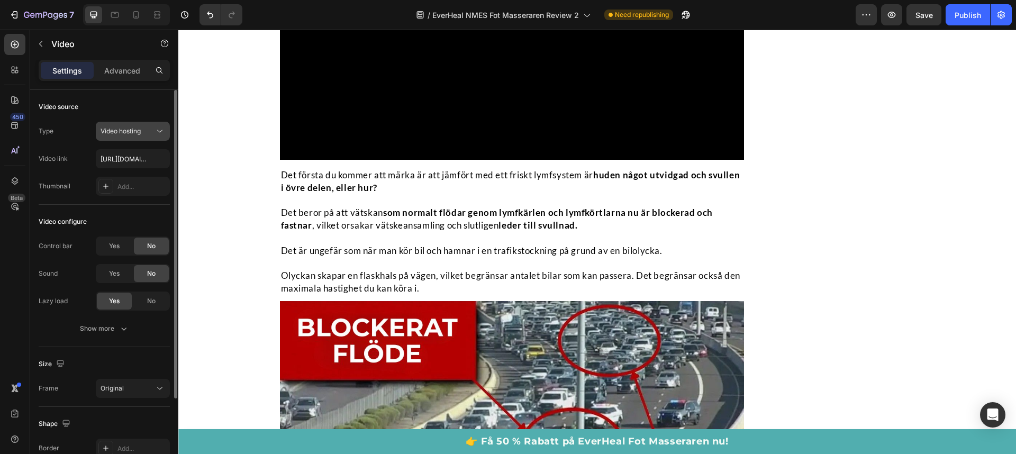
scroll to position [1630, 0]
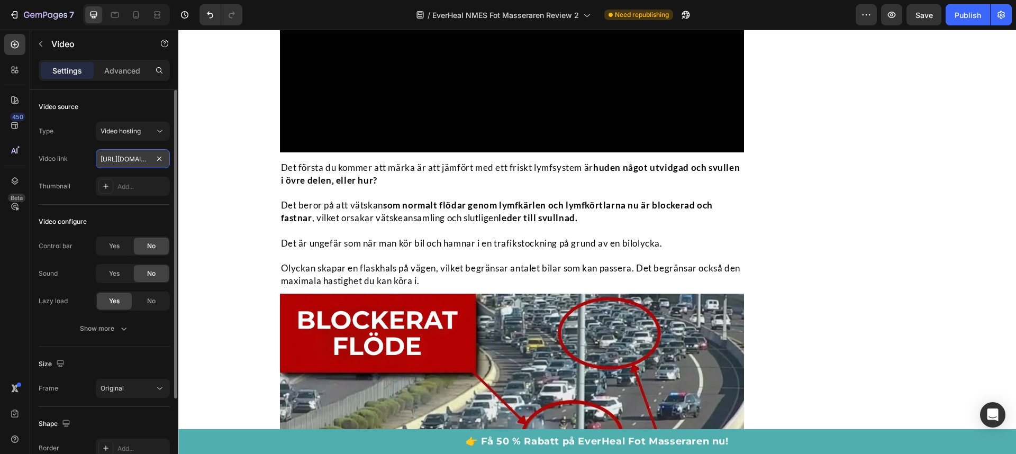
click at [115, 162] on input "[URL][DOMAIN_NAME]" at bounding box center [133, 158] width 74 height 19
paste input "d90fb98974934546bf4d46a975f0b59e"
type input "[URL][DOMAIN_NAME]"
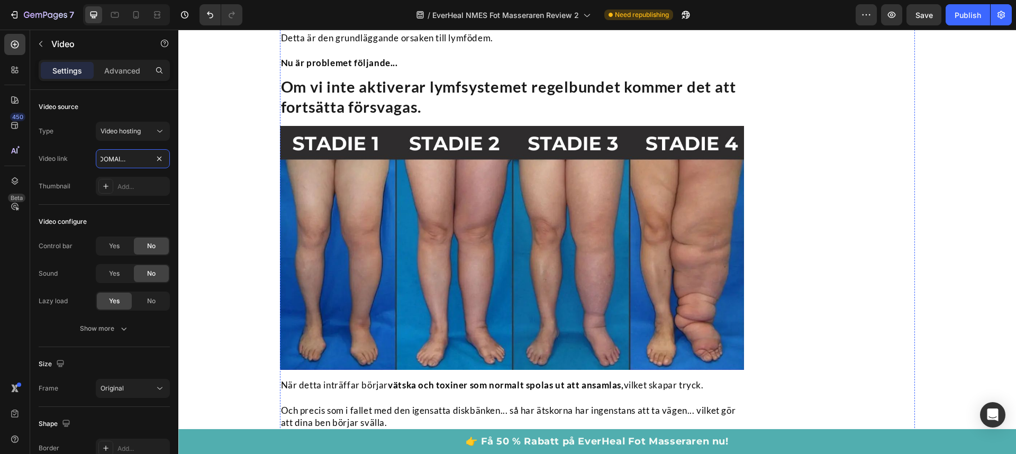
scroll to position [2238, 0]
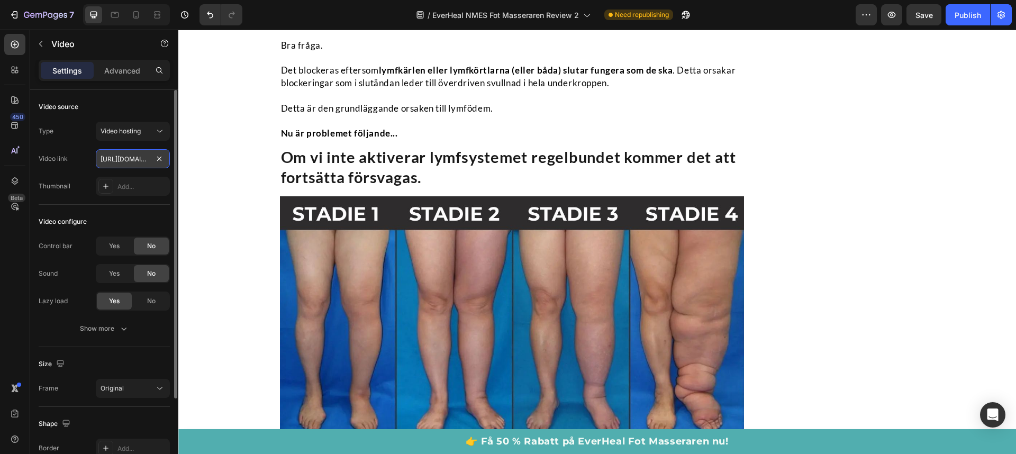
click at [124, 154] on input "[URL][DOMAIN_NAME]" at bounding box center [133, 158] width 74 height 19
paste input "fe336349c80c430cb02eff31269d5c8e"
type input "[URL][DOMAIN_NAME]"
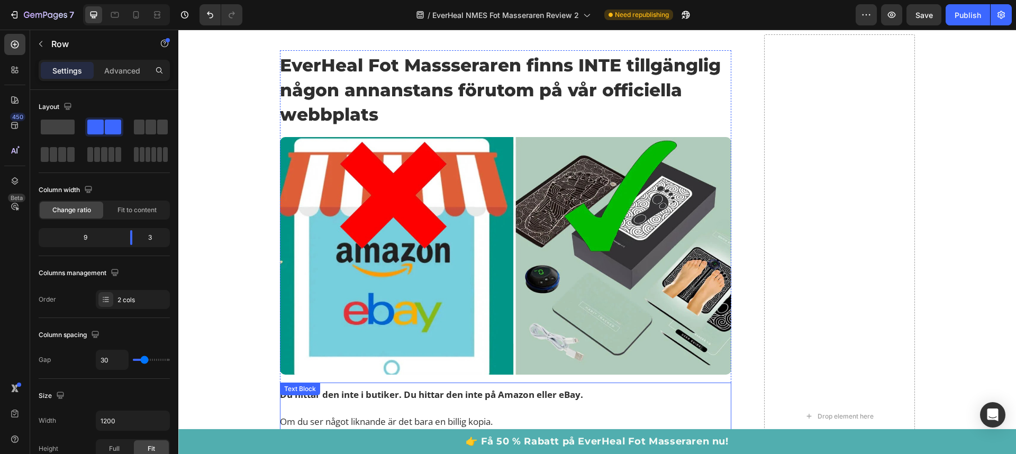
scroll to position [10520, 0]
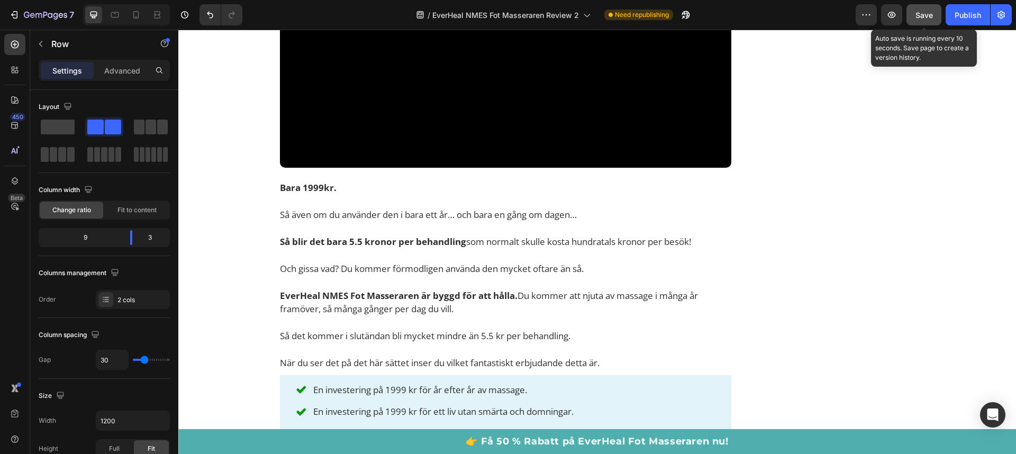
click at [931, 11] on span "Save" at bounding box center [924, 15] width 17 height 9
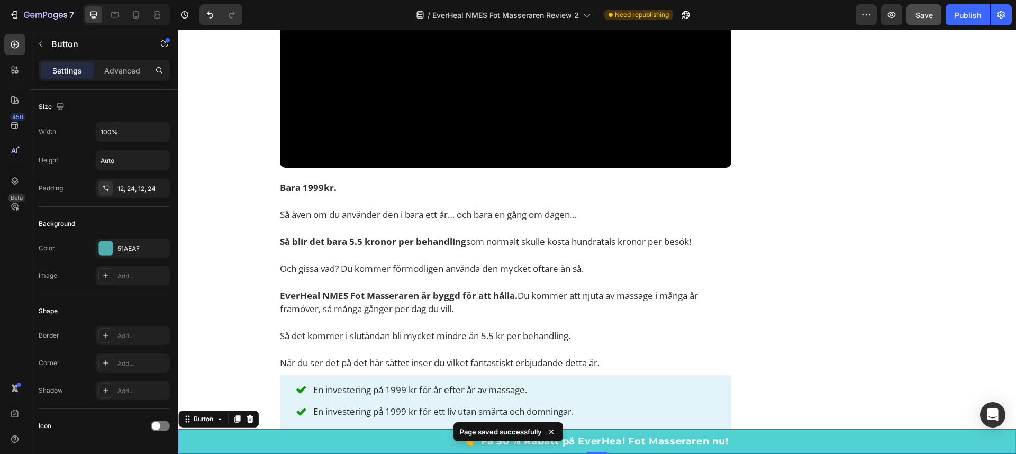
click at [768, 437] on link "👉 Få 50 % Rabatt på EverHeal Fot Masseraren nu!" at bounding box center [597, 441] width 838 height 25
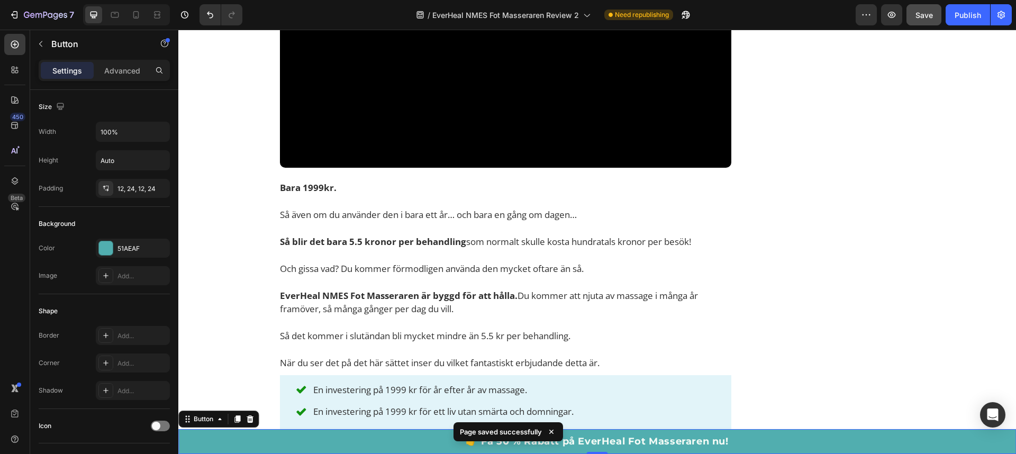
click at [85, 71] on div "Settings" at bounding box center [67, 70] width 53 height 17
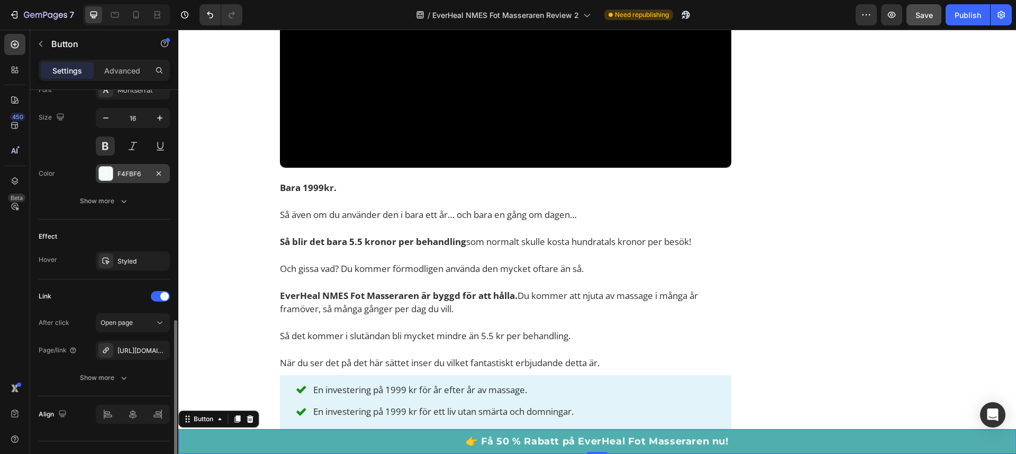
scroll to position [447, 0]
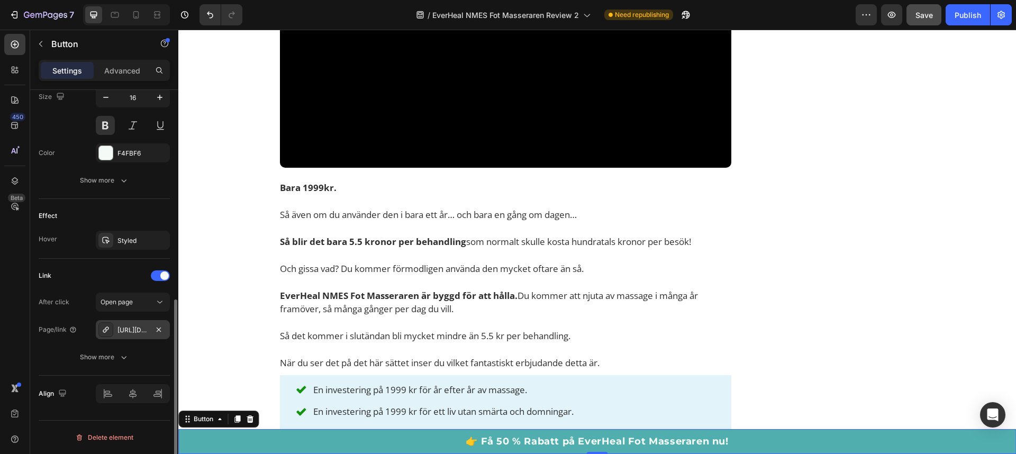
click at [105, 330] on icon at bounding box center [106, 329] width 8 height 8
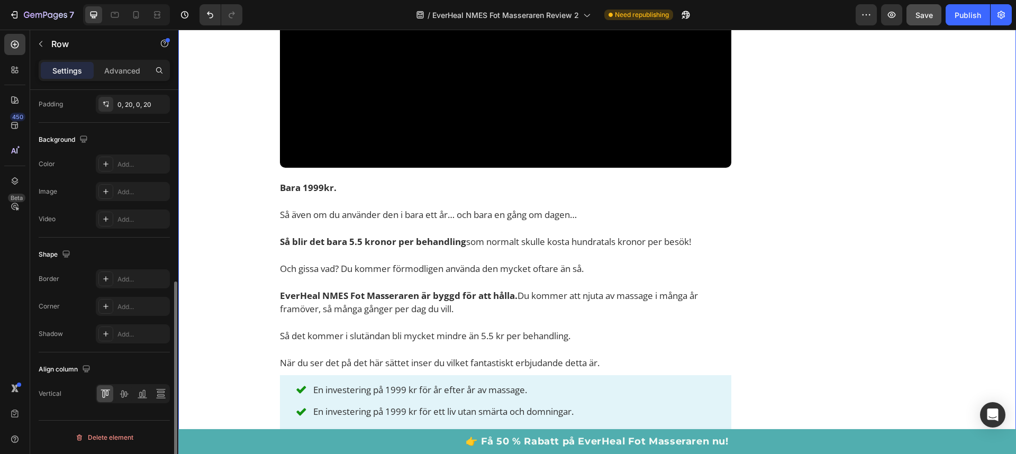
scroll to position [0, 0]
